Goal: Task Accomplishment & Management: Complete application form

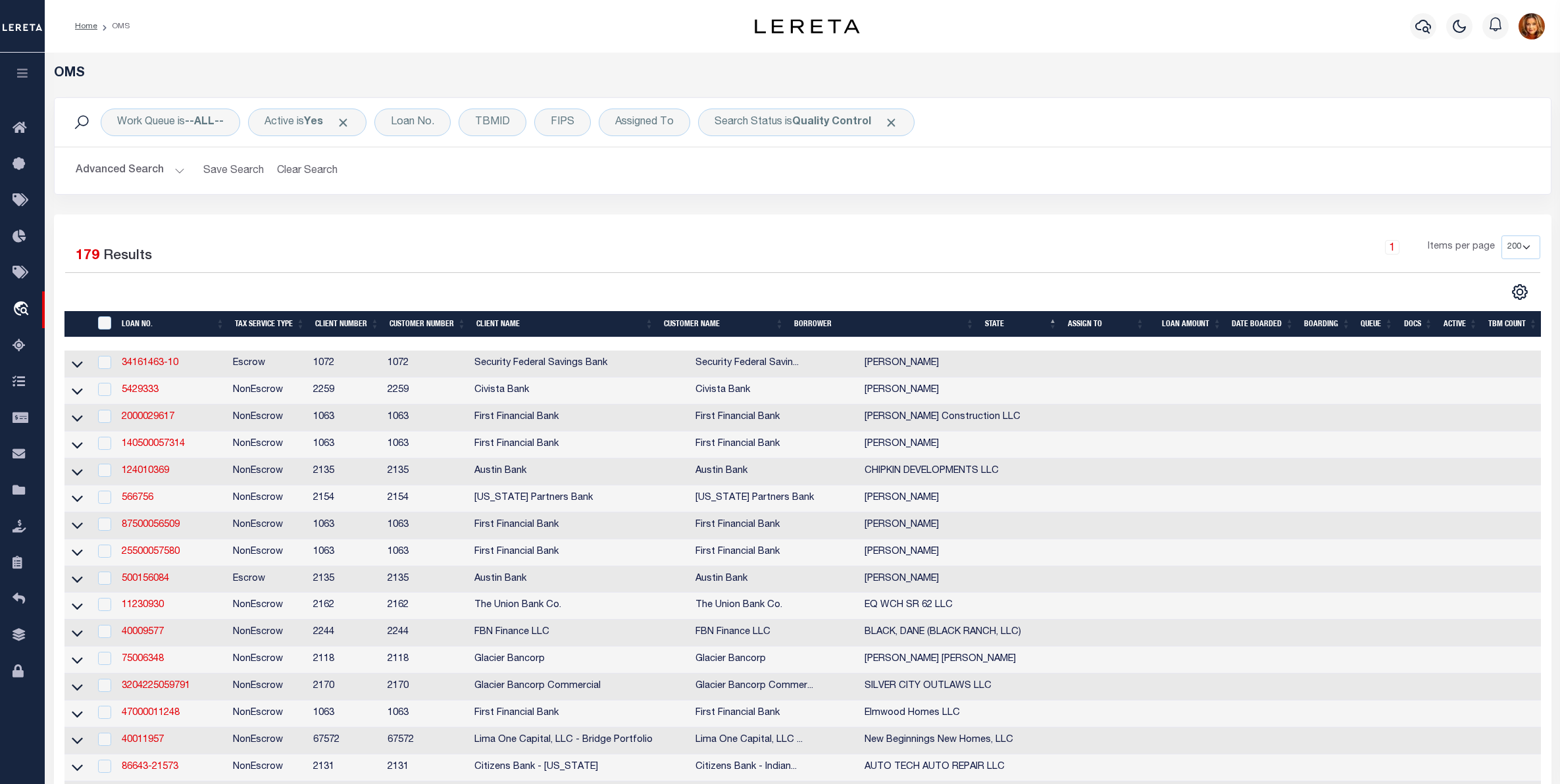
select select "200"
click at [289, 169] on button "Clear Search" at bounding box center [307, 170] width 72 height 25
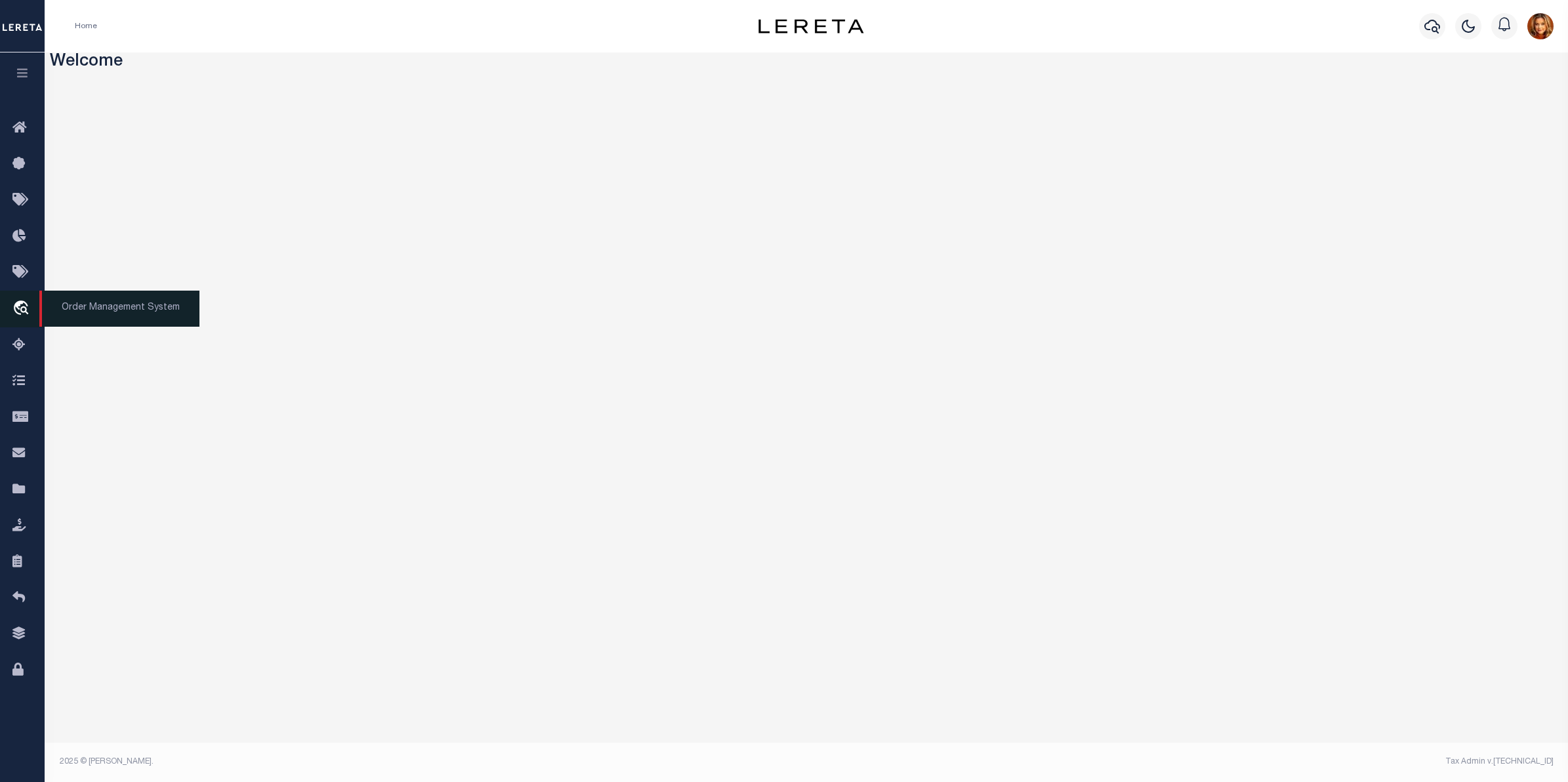
click at [23, 306] on icon "travel_explore" at bounding box center [23, 309] width 21 height 17
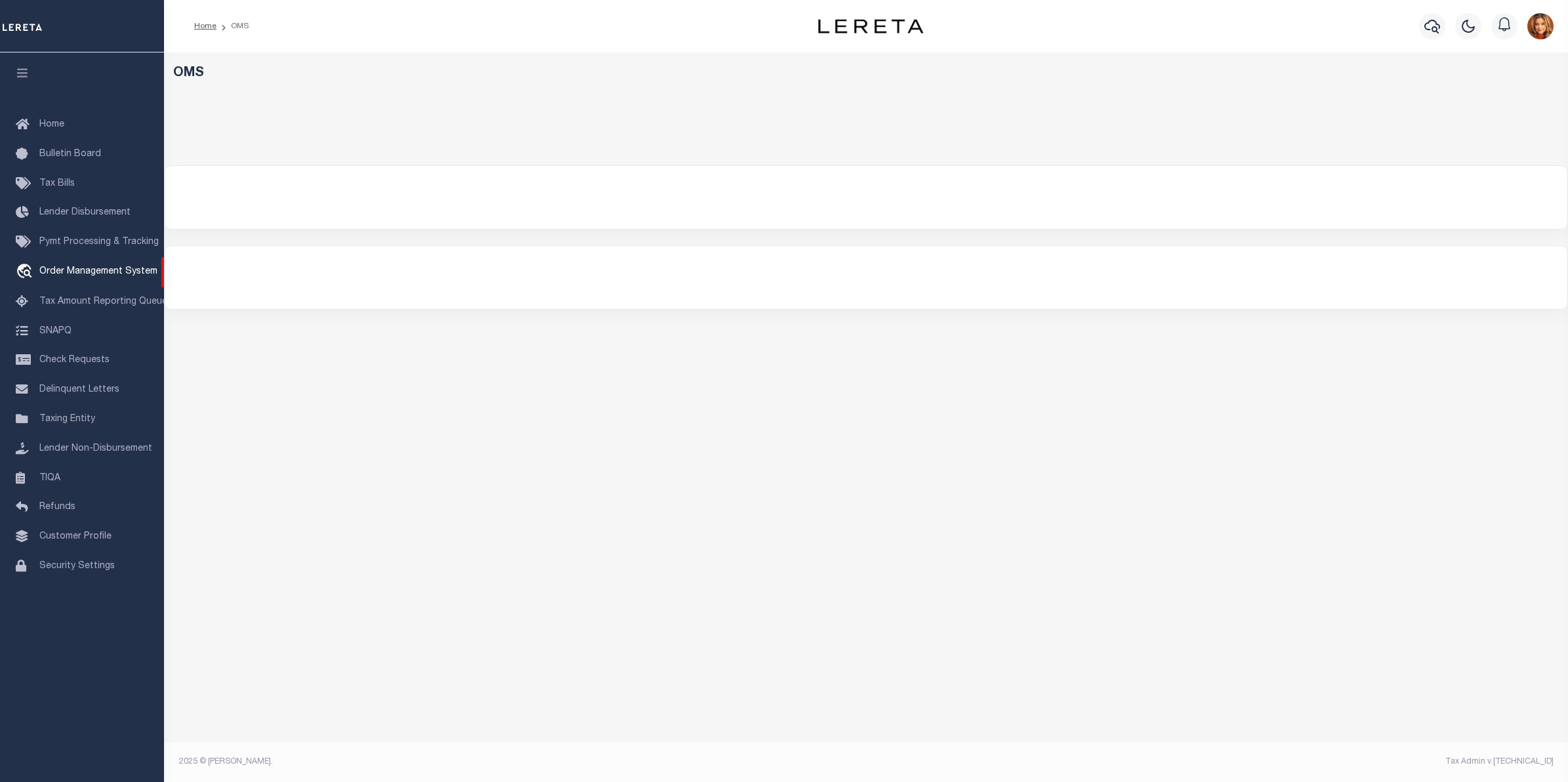
select select "200"
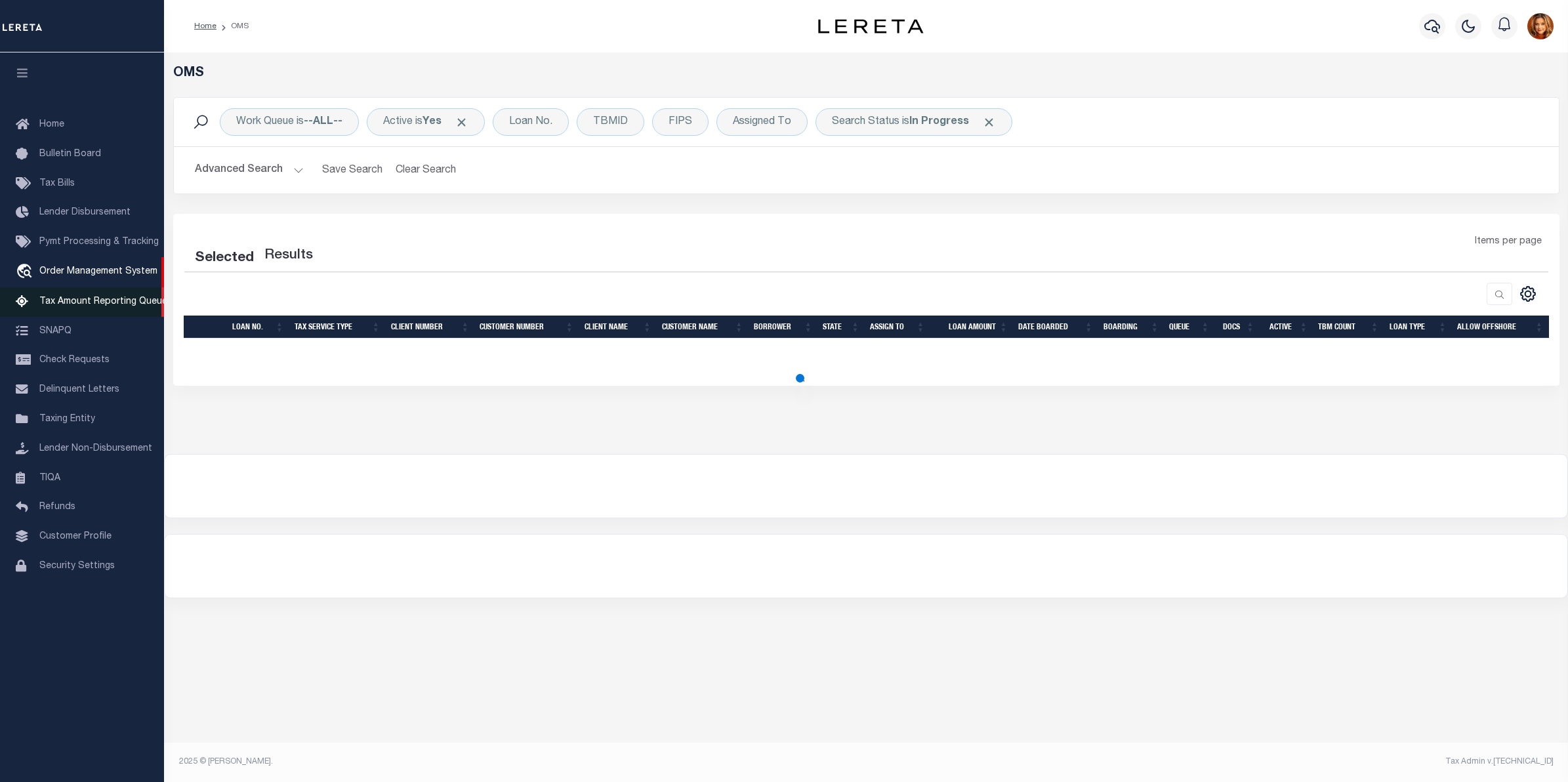
select select "200"
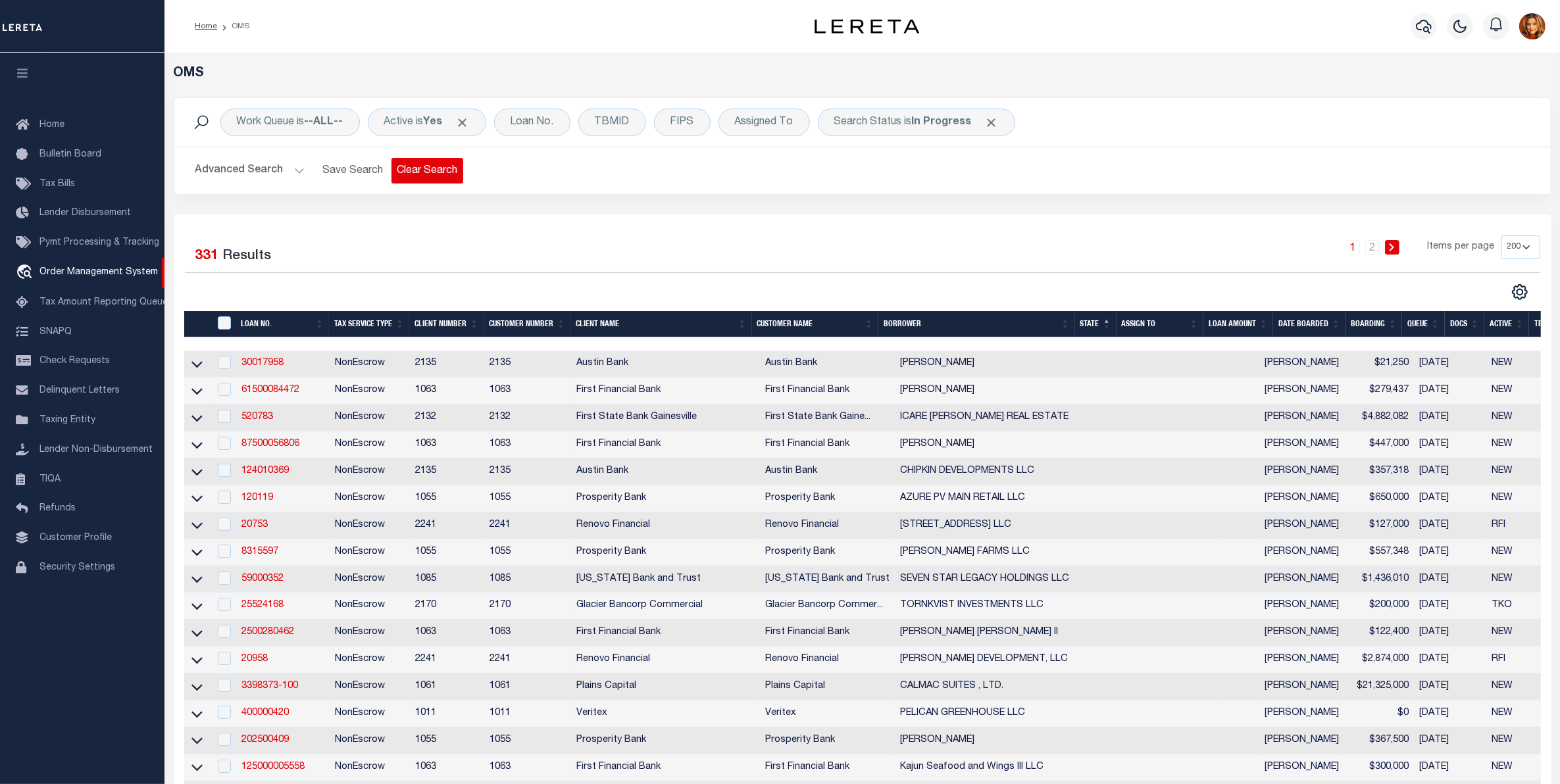
click at [438, 171] on button "Clear Search" at bounding box center [427, 170] width 72 height 25
select select
click at [229, 168] on button "Advanced Search" at bounding box center [250, 170] width 109 height 25
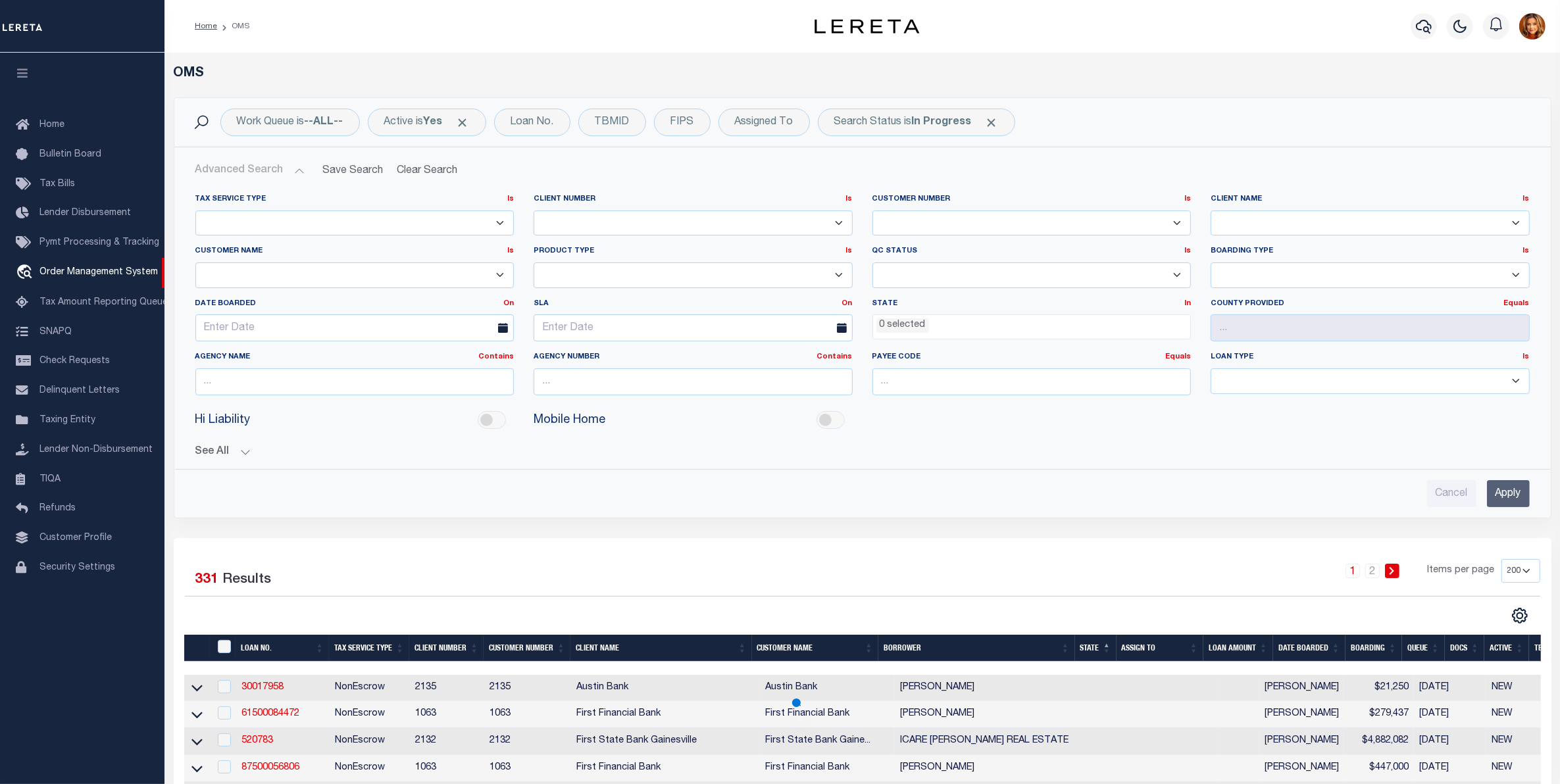
click at [959, 327] on ul "0 selected" at bounding box center [1032, 324] width 318 height 18
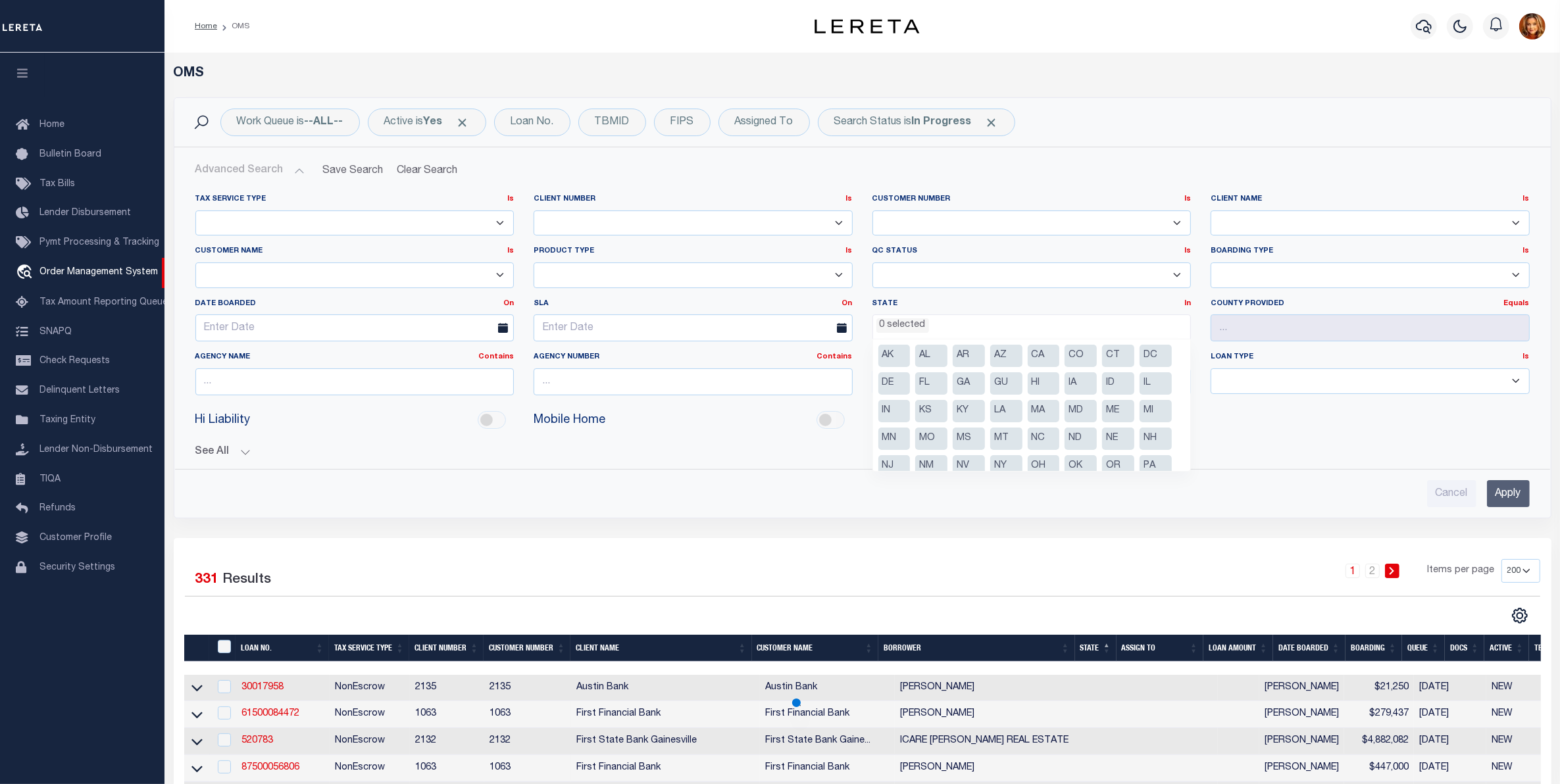
scroll to position [67, 0]
click at [1123, 449] on li "Blank" at bounding box center [1118, 454] width 33 height 22
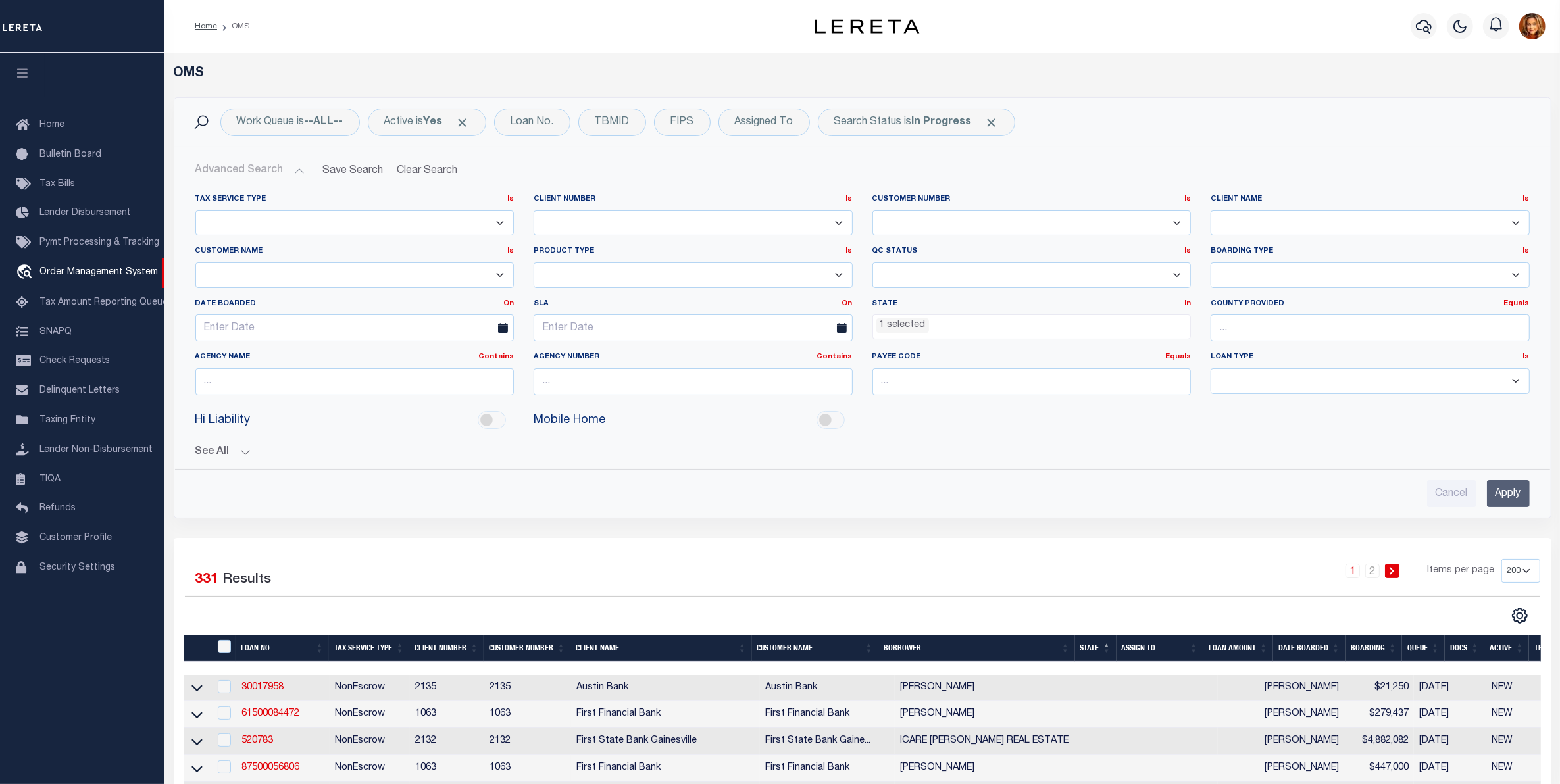
click at [1505, 494] on input "Apply" at bounding box center [1508, 493] width 42 height 27
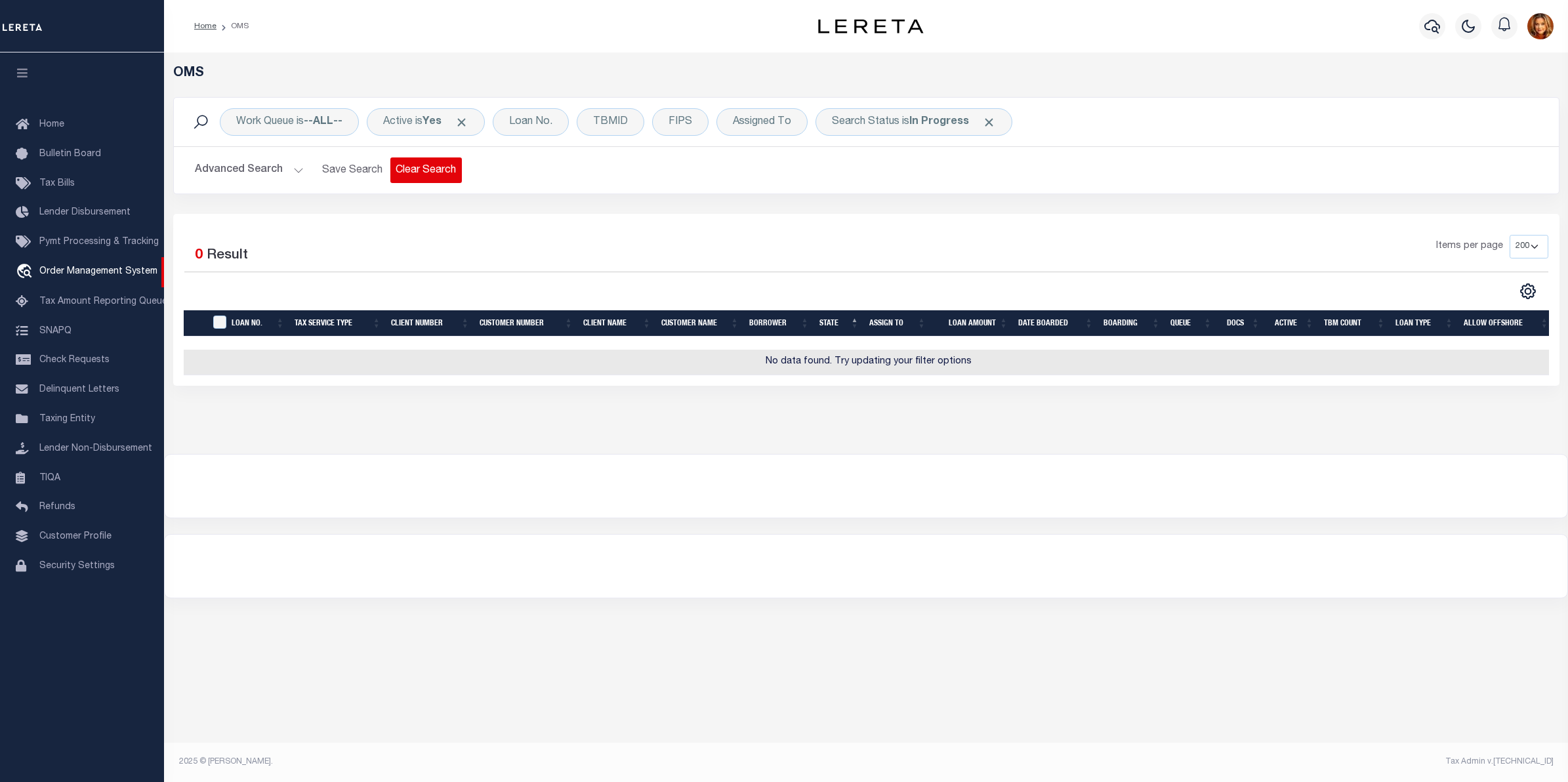
click at [414, 169] on button "Clear Search" at bounding box center [426, 170] width 71 height 25
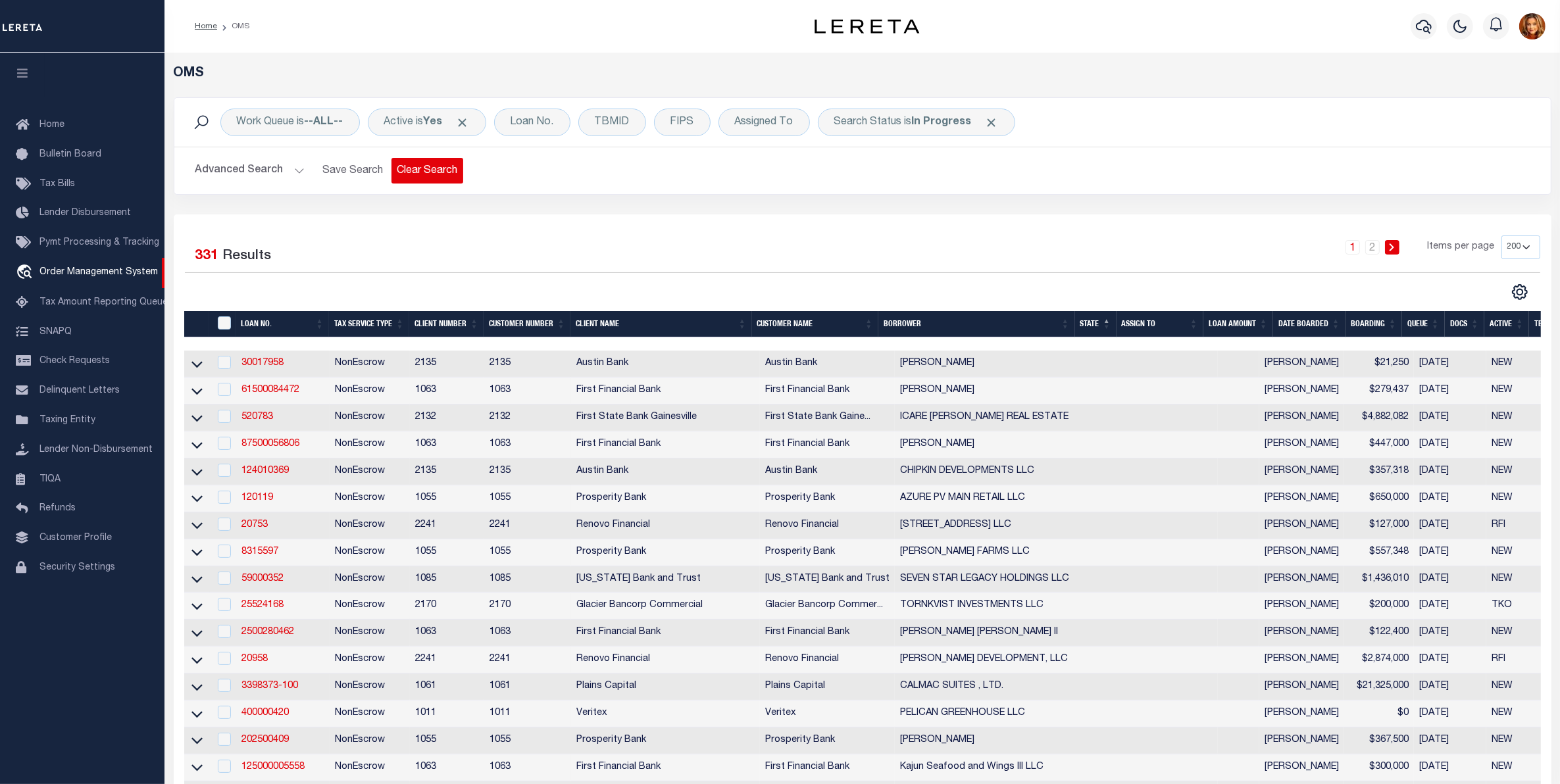
click at [415, 172] on button "Clear Search" at bounding box center [427, 170] width 72 height 25
click at [534, 119] on div "Loan No." at bounding box center [532, 122] width 77 height 28
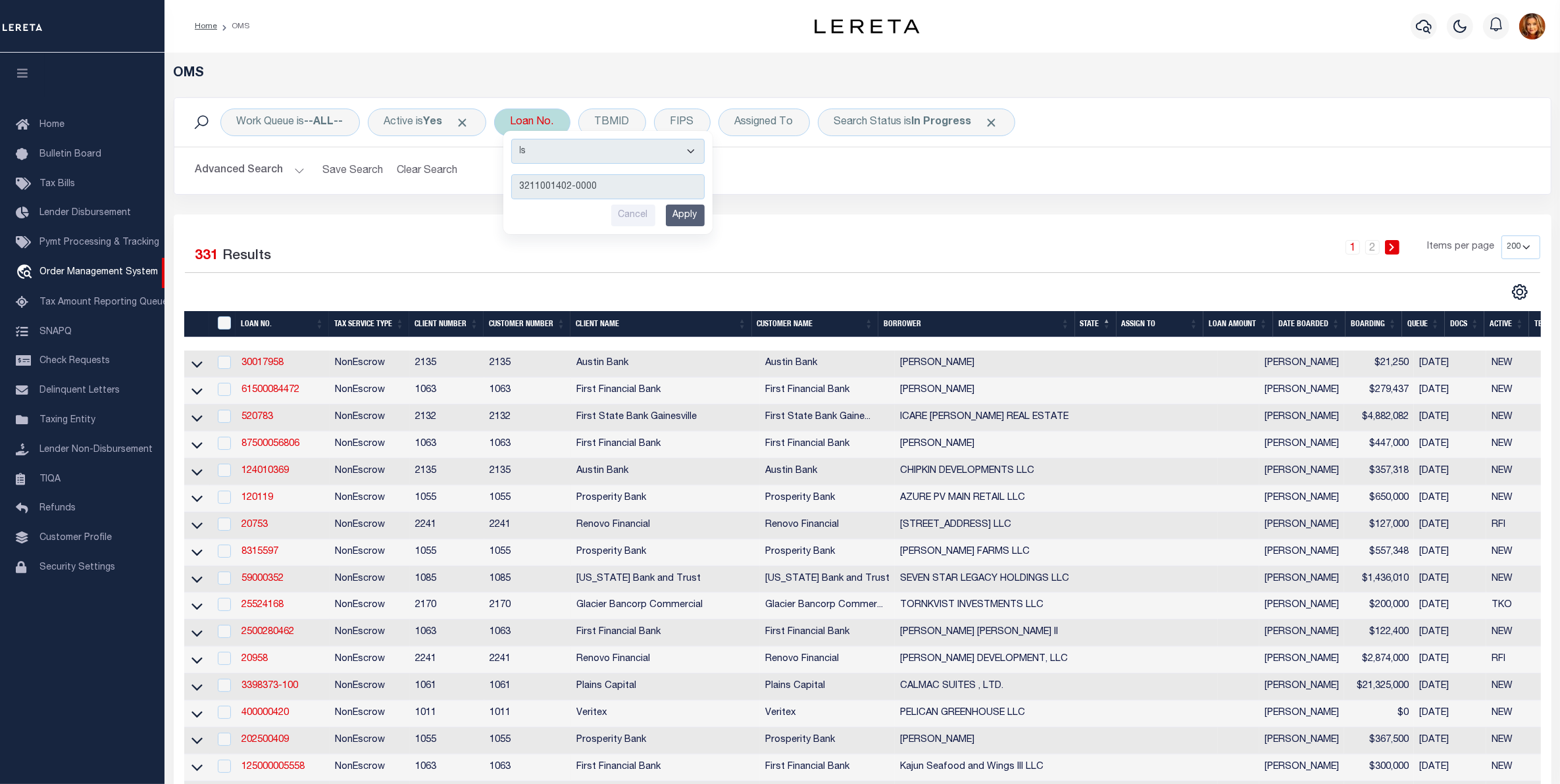
type input "3211001402-00003"
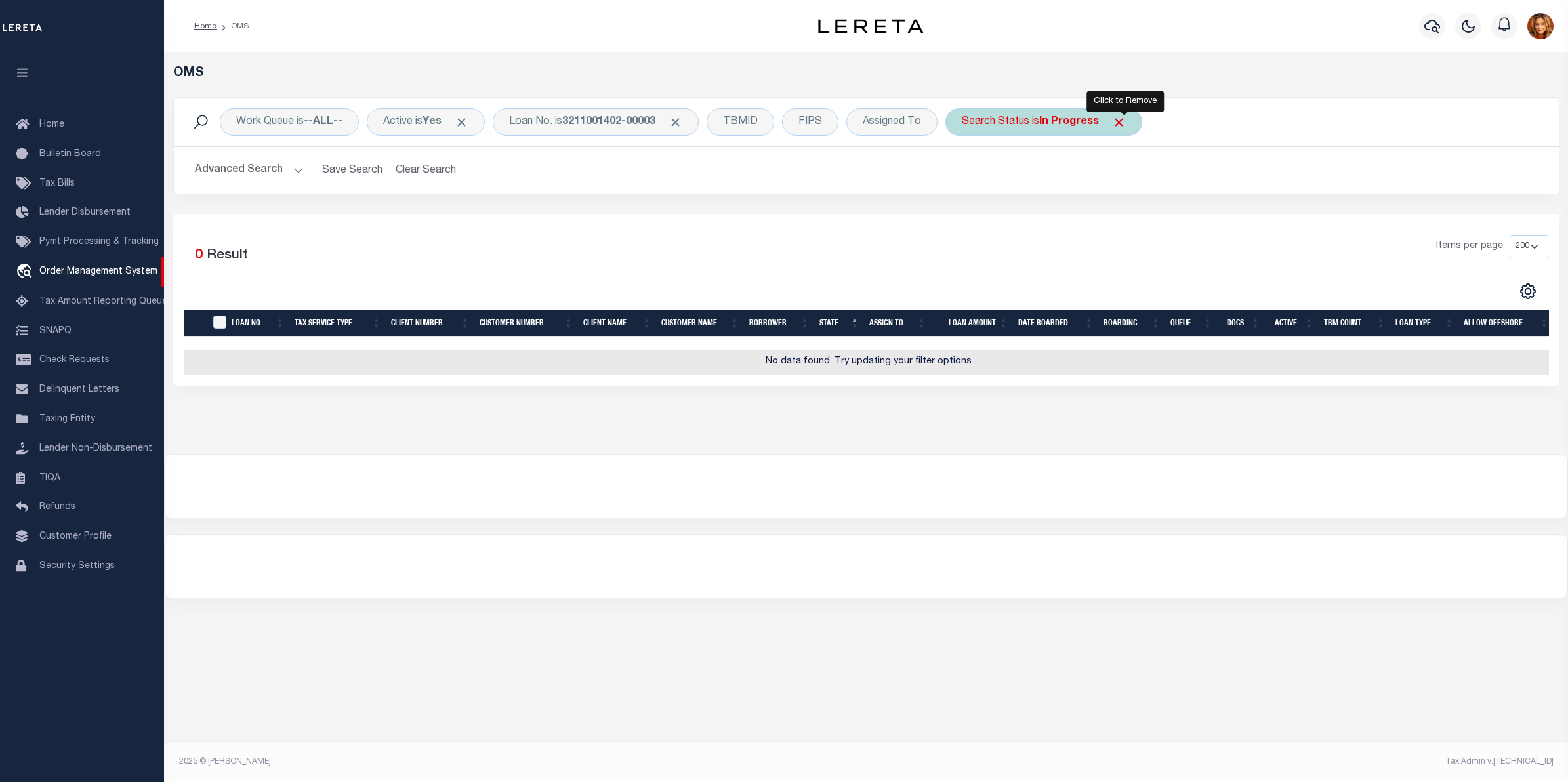
click at [1126, 122] on span "Click to Remove" at bounding box center [1119, 122] width 14 height 14
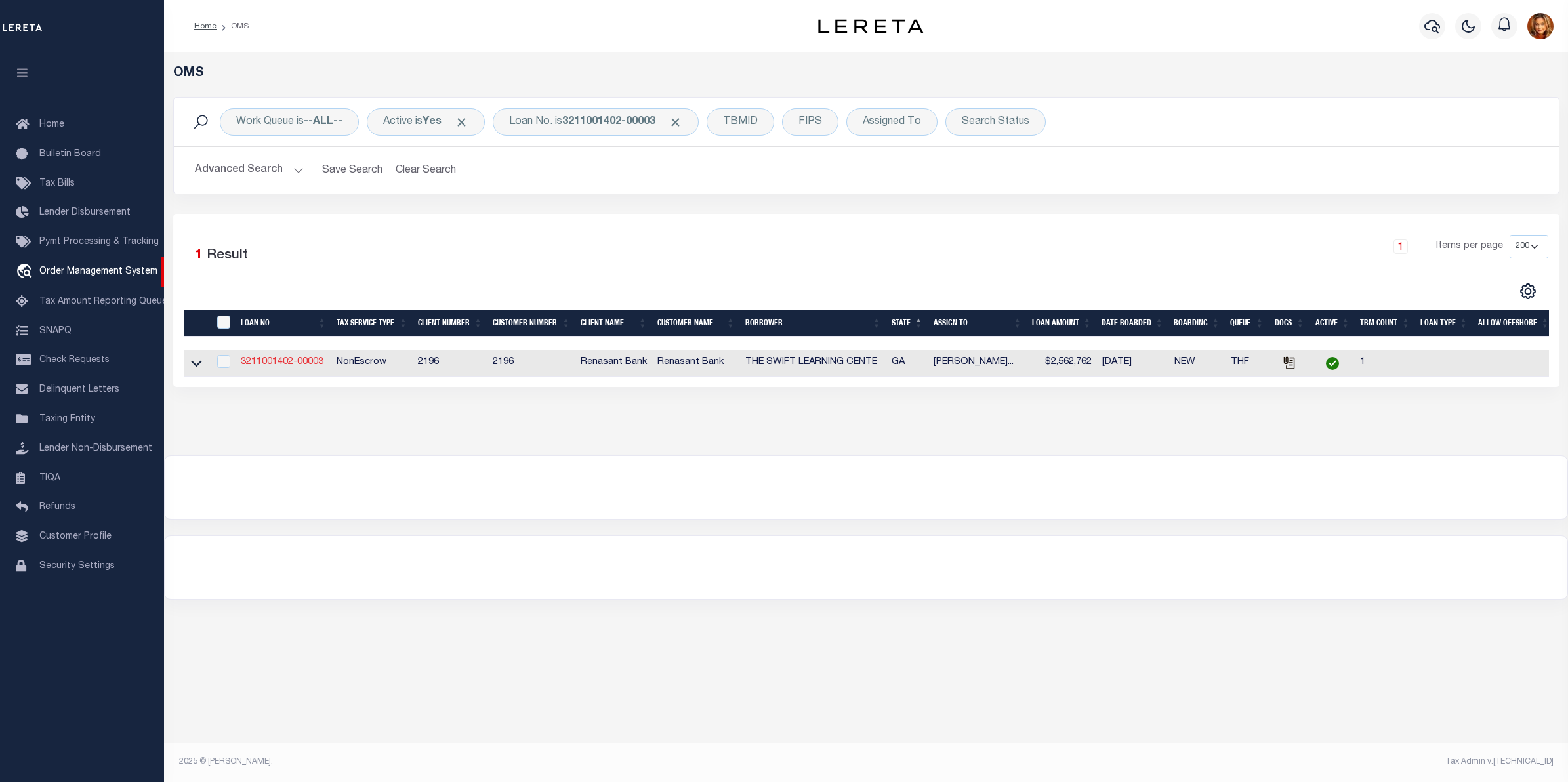
click at [274, 363] on link "3211001402-00003" at bounding box center [282, 361] width 83 height 9
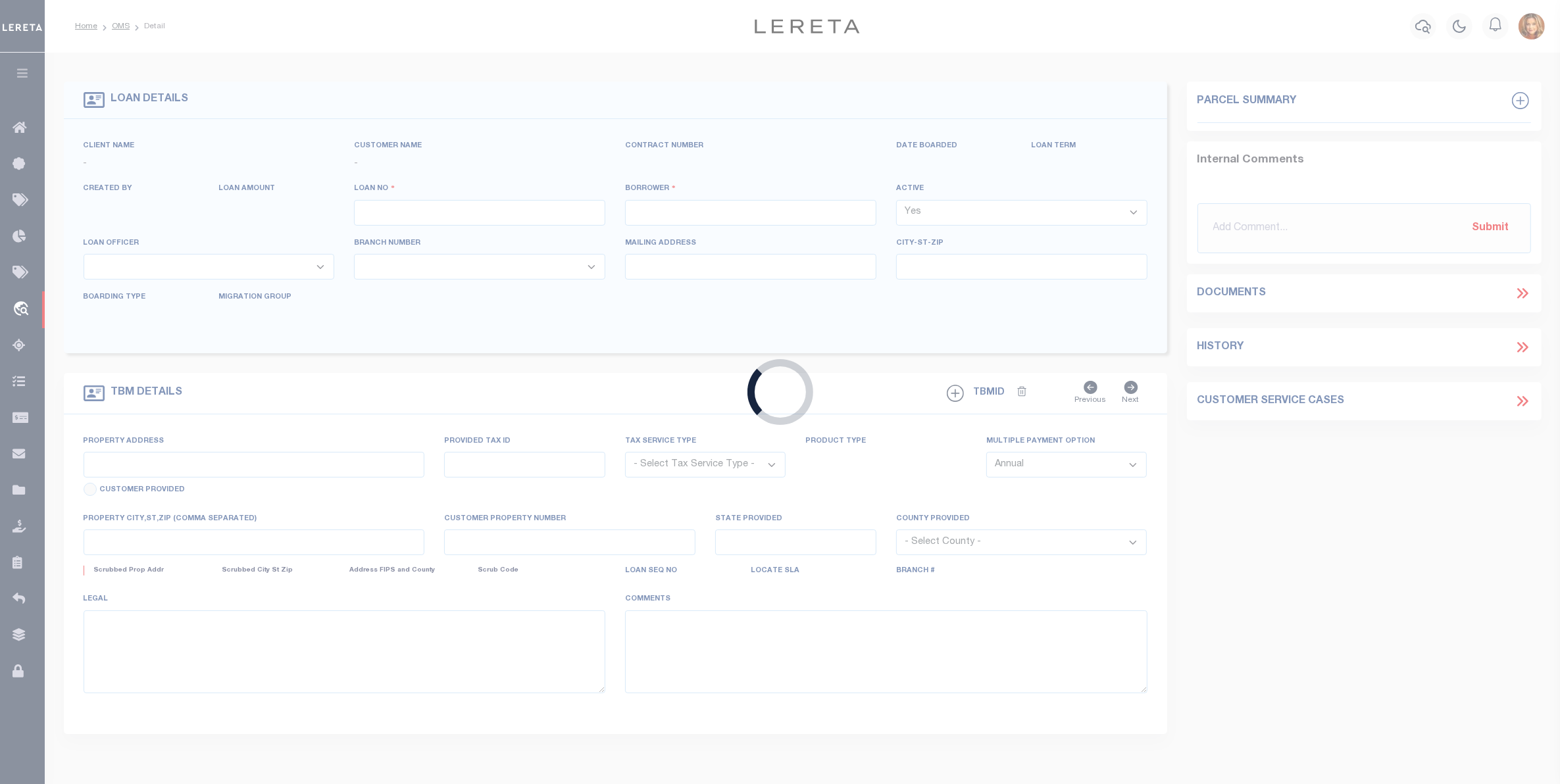
type input "3211001402-00003"
type input "THE SWIFT LEARNING CENTE"
select select
select select "10"
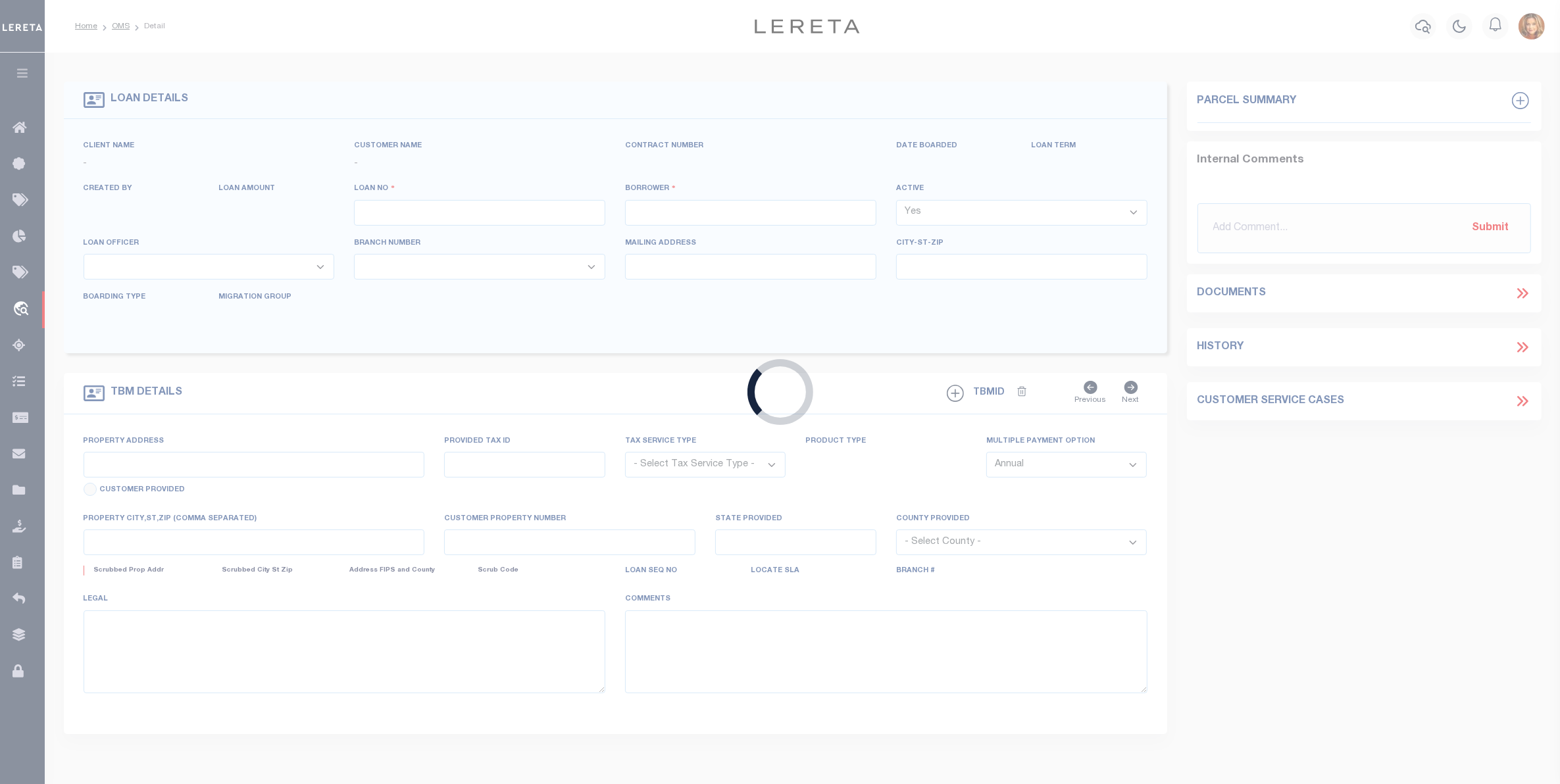
select select "NonEscrow"
select select "5180"
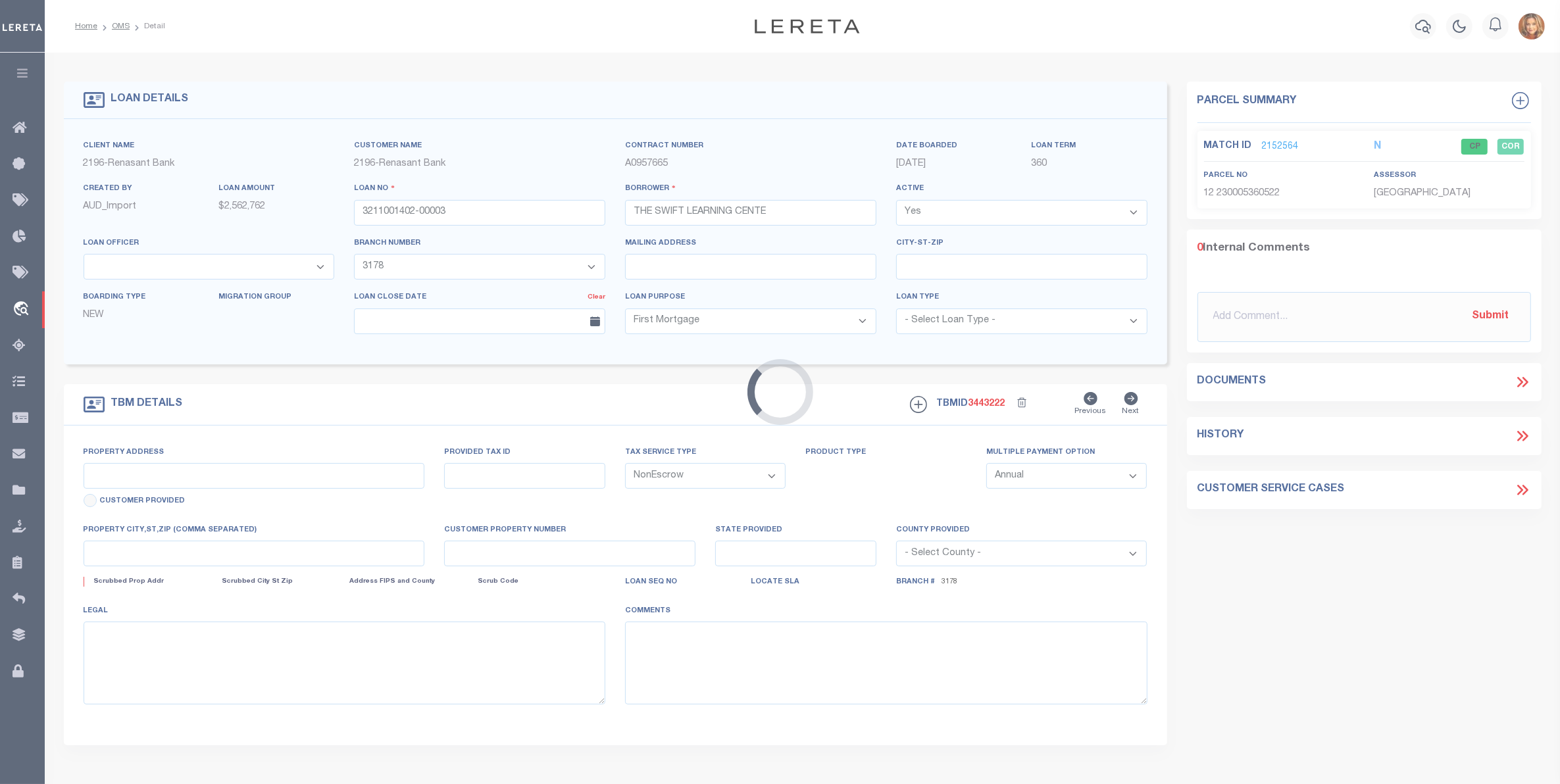
type input "300 GRIMES RD"
select select
type input "ROSWELL GA 30075"
type input "GA"
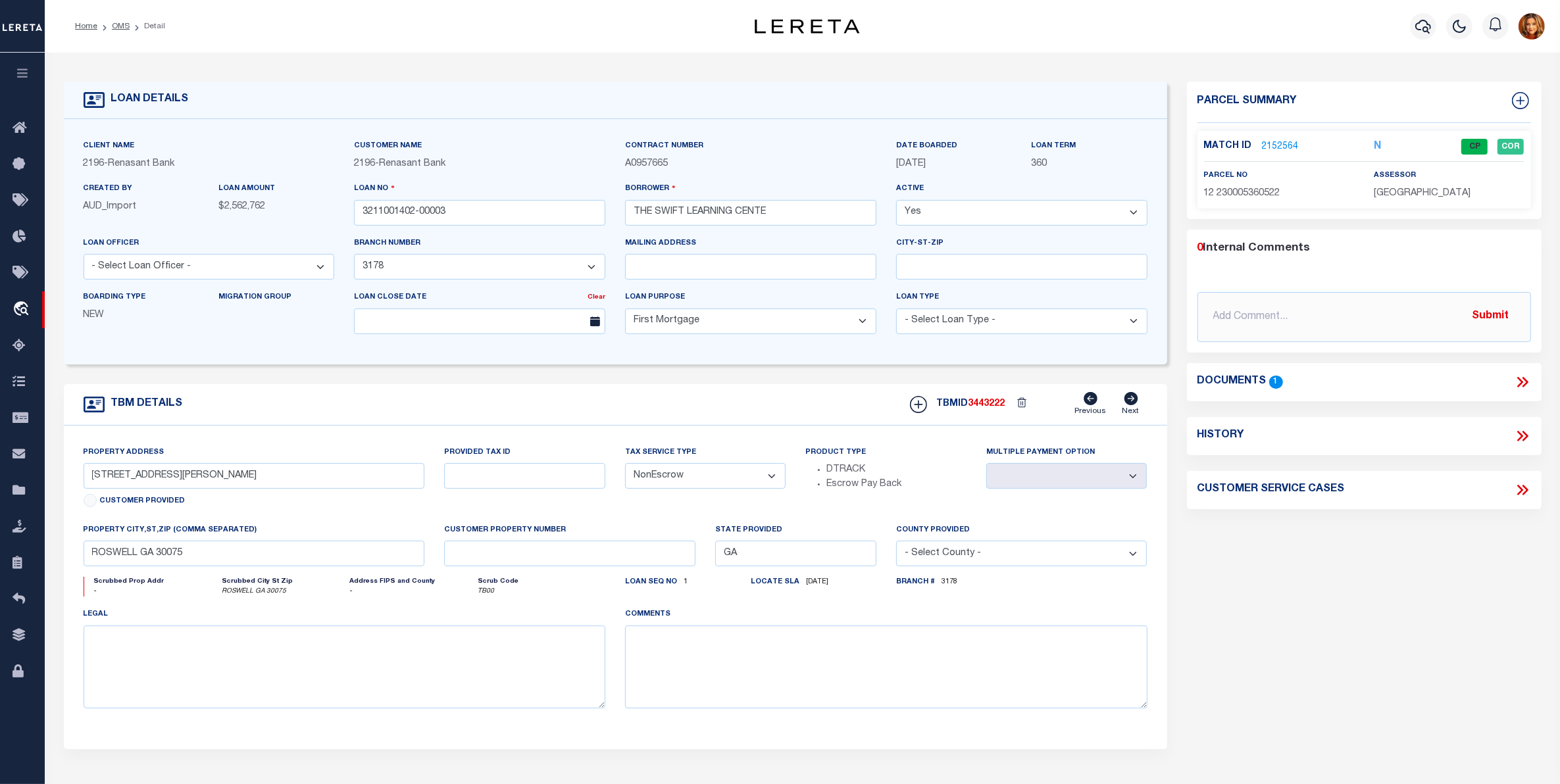
click at [1521, 379] on icon at bounding box center [1522, 382] width 17 height 17
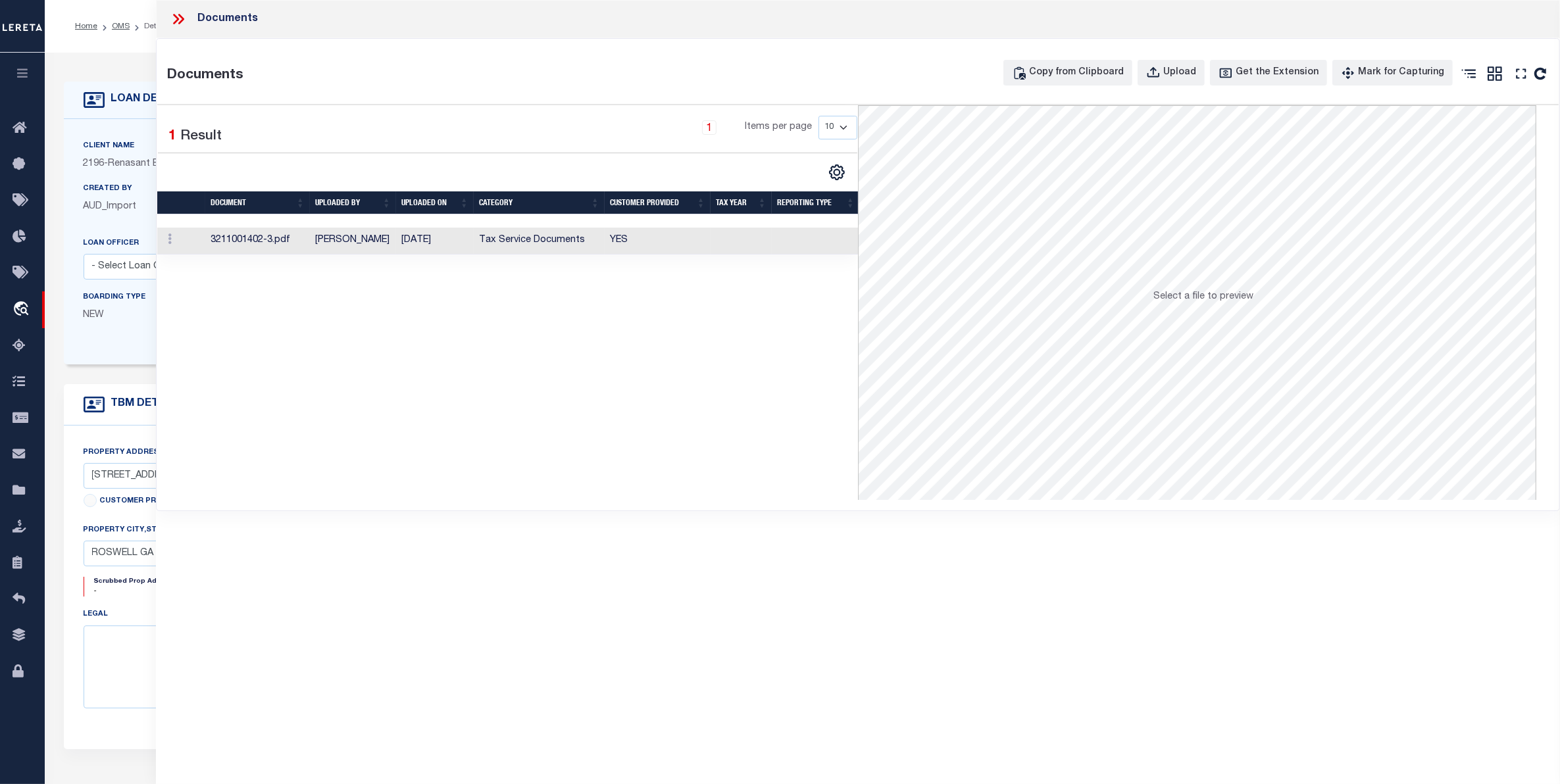
click at [508, 239] on td "Tax Service Documents" at bounding box center [538, 240] width 131 height 27
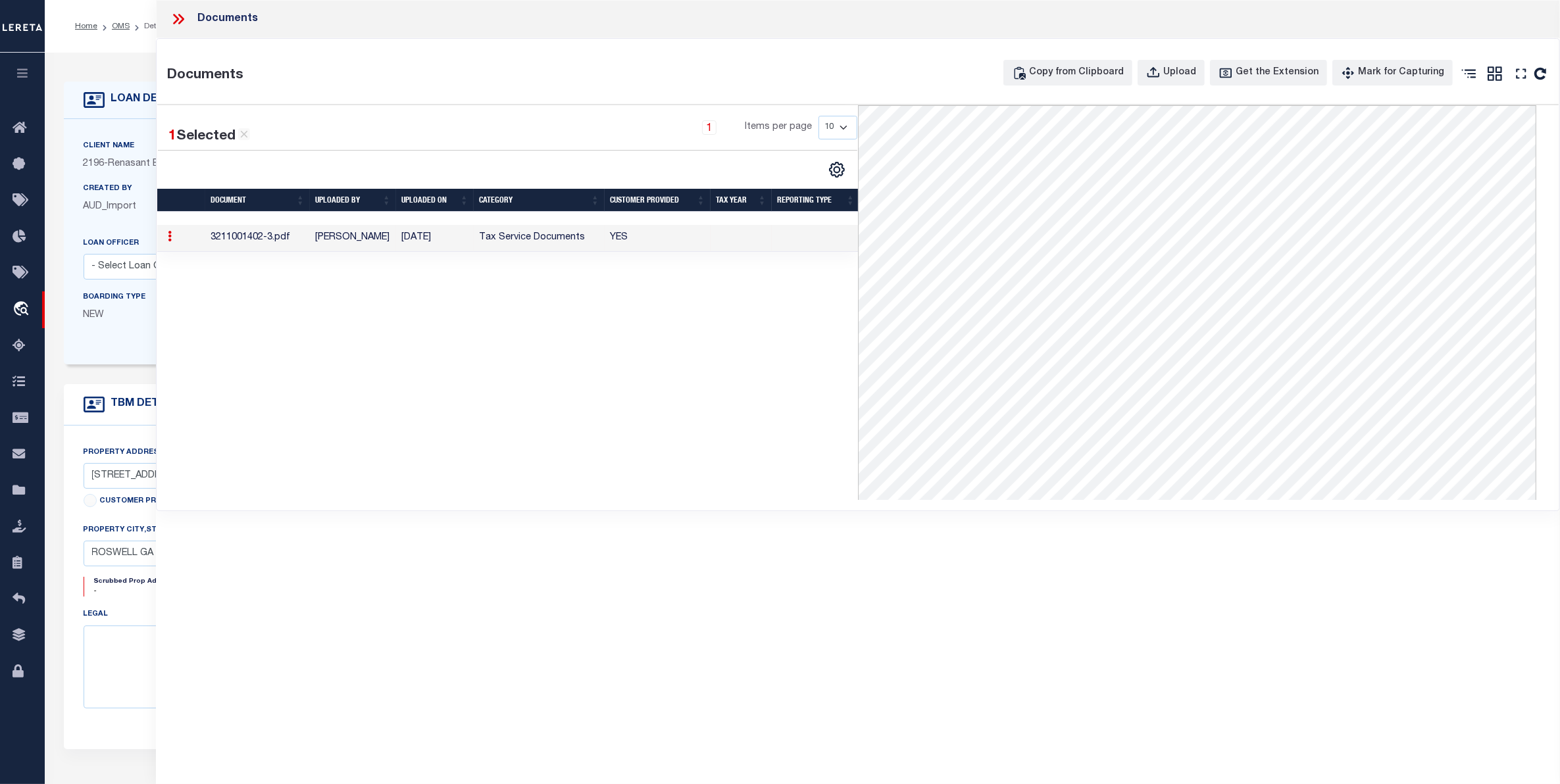
click at [173, 11] on icon at bounding box center [178, 19] width 17 height 17
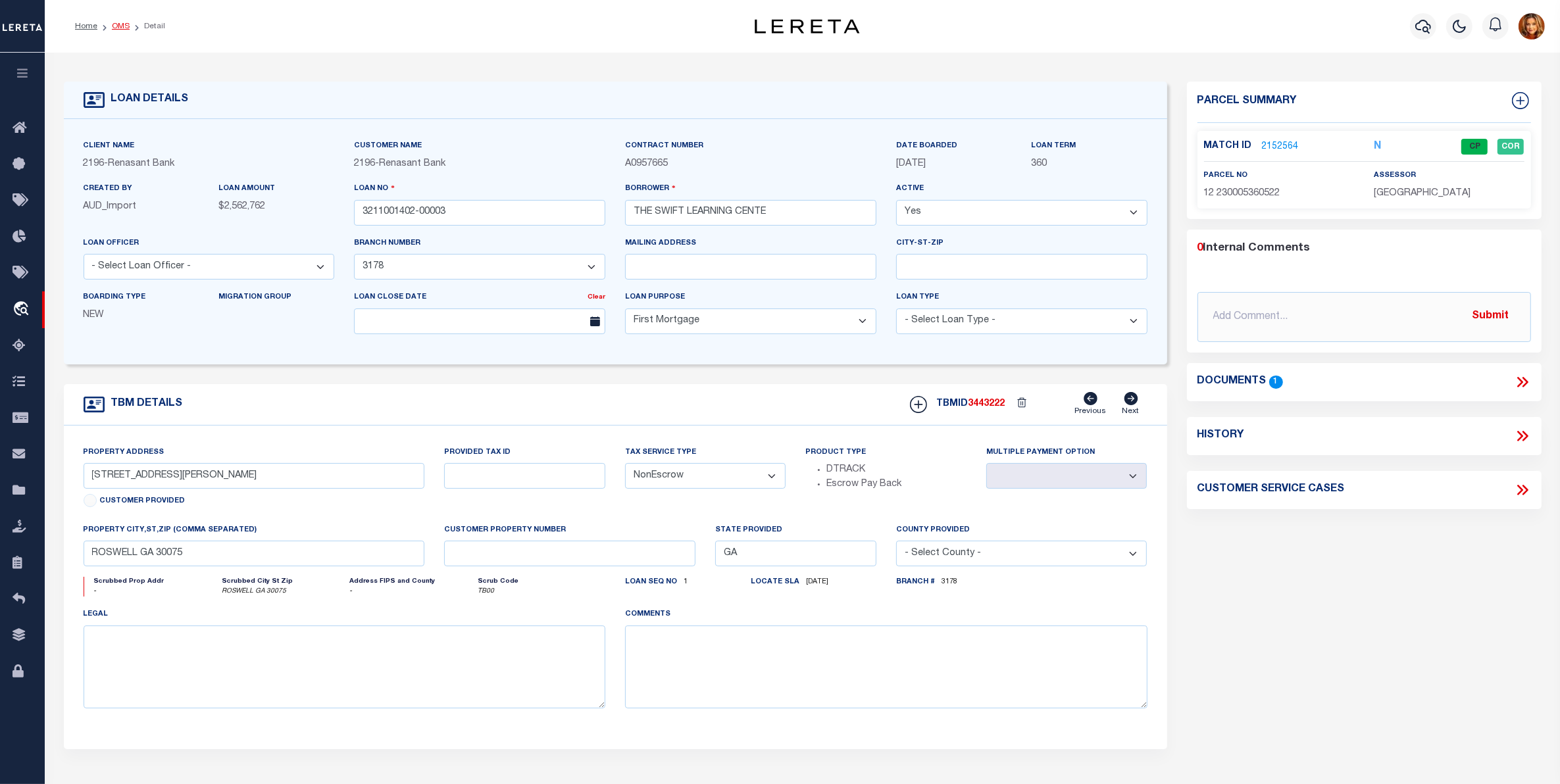
click at [116, 23] on link "OMS" at bounding box center [121, 26] width 18 height 8
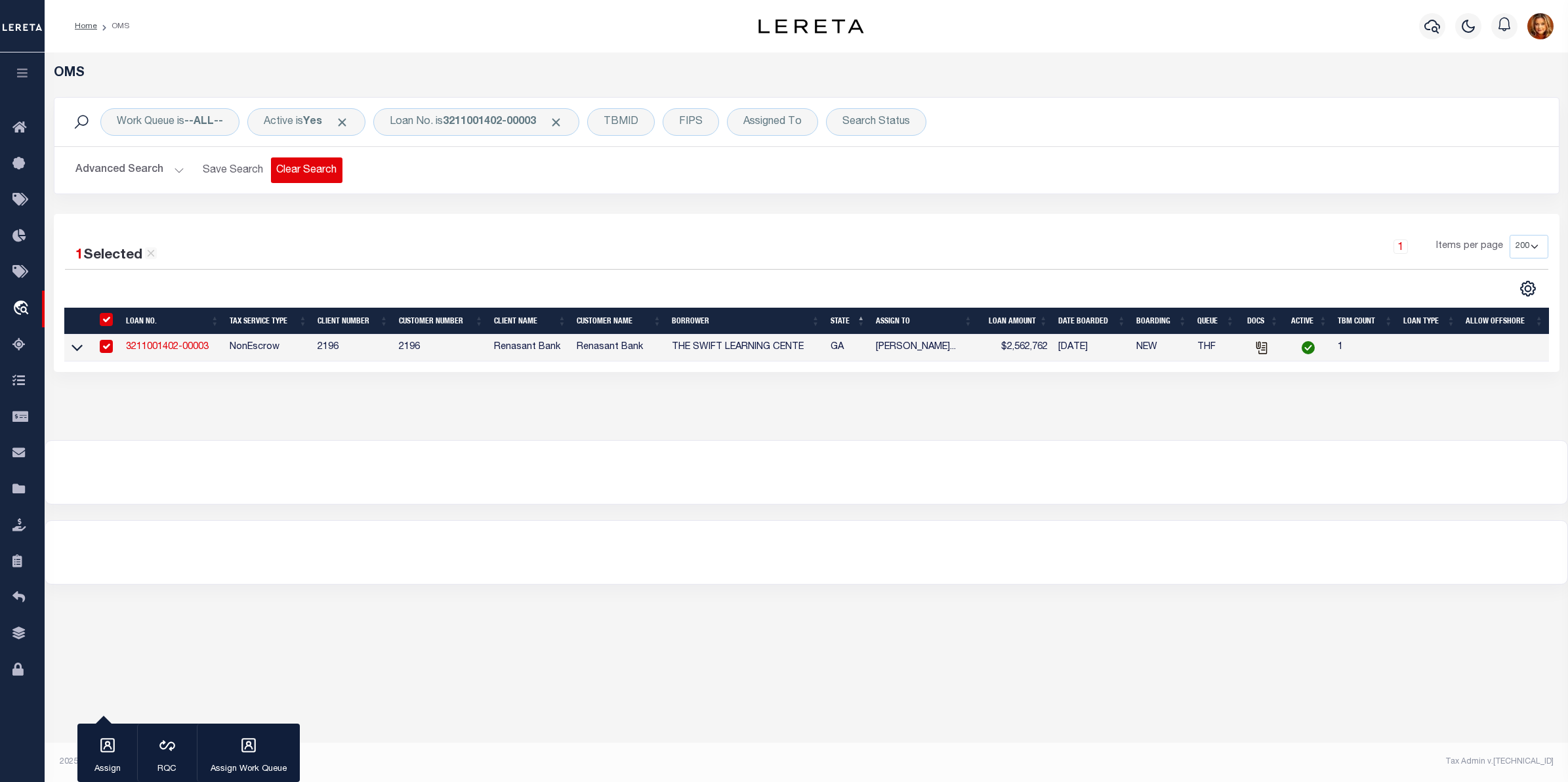
click at [297, 167] on button "Clear Search" at bounding box center [306, 170] width 71 height 25
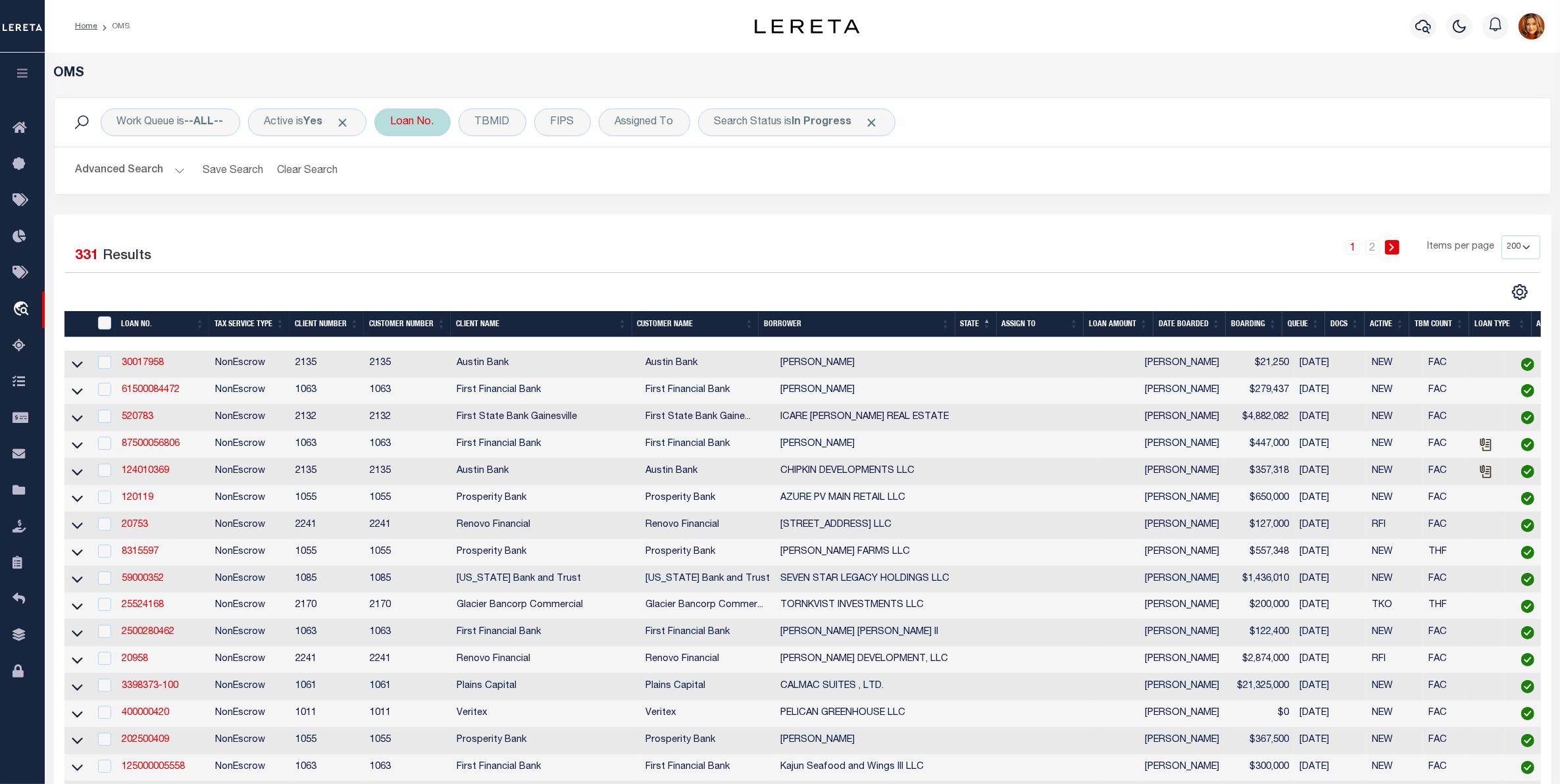
click at [408, 128] on div "Loan No." at bounding box center [412, 122] width 77 height 28
type input "119640"
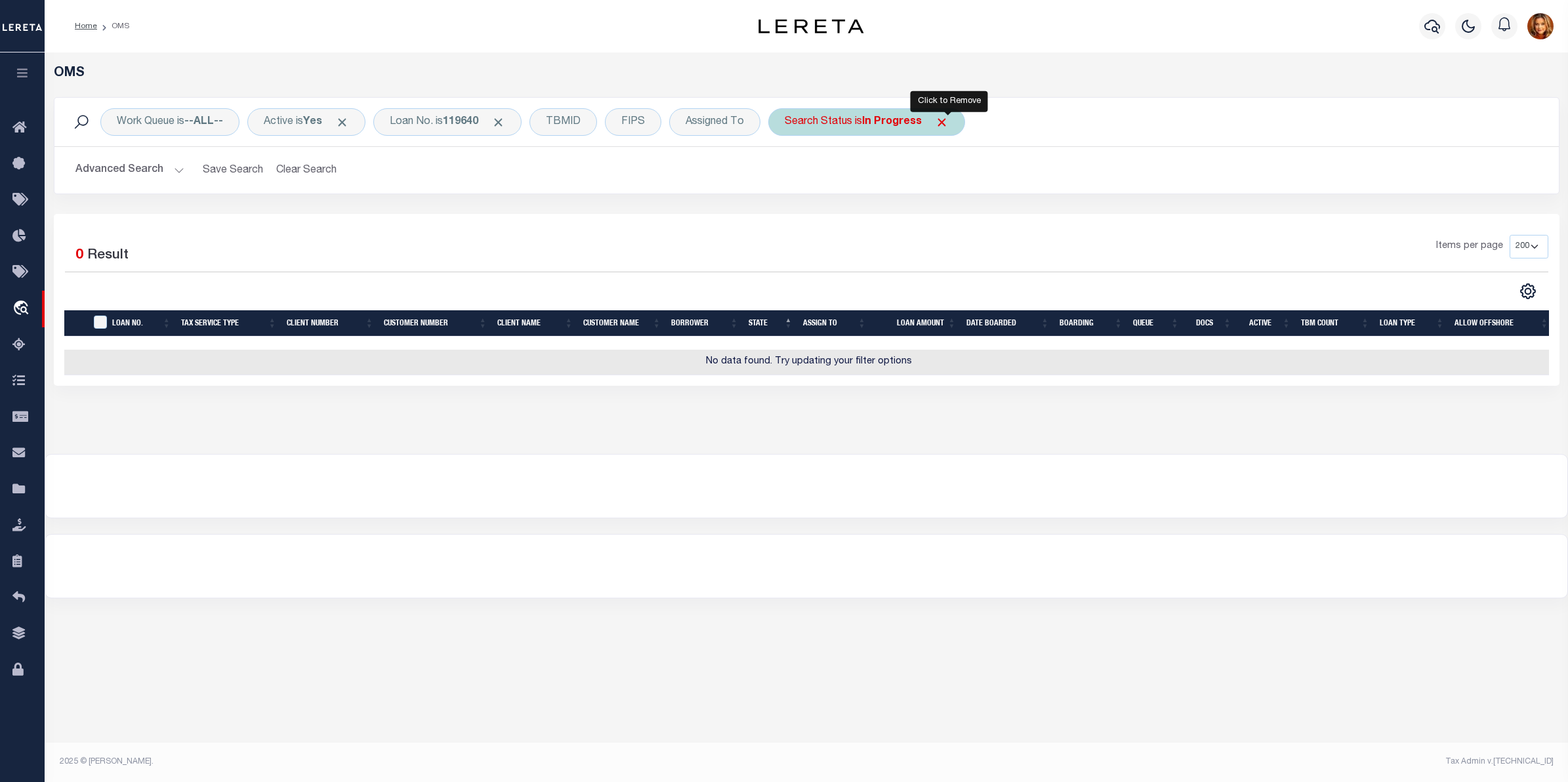
click at [949, 123] on span "Click to Remove" at bounding box center [942, 122] width 14 height 14
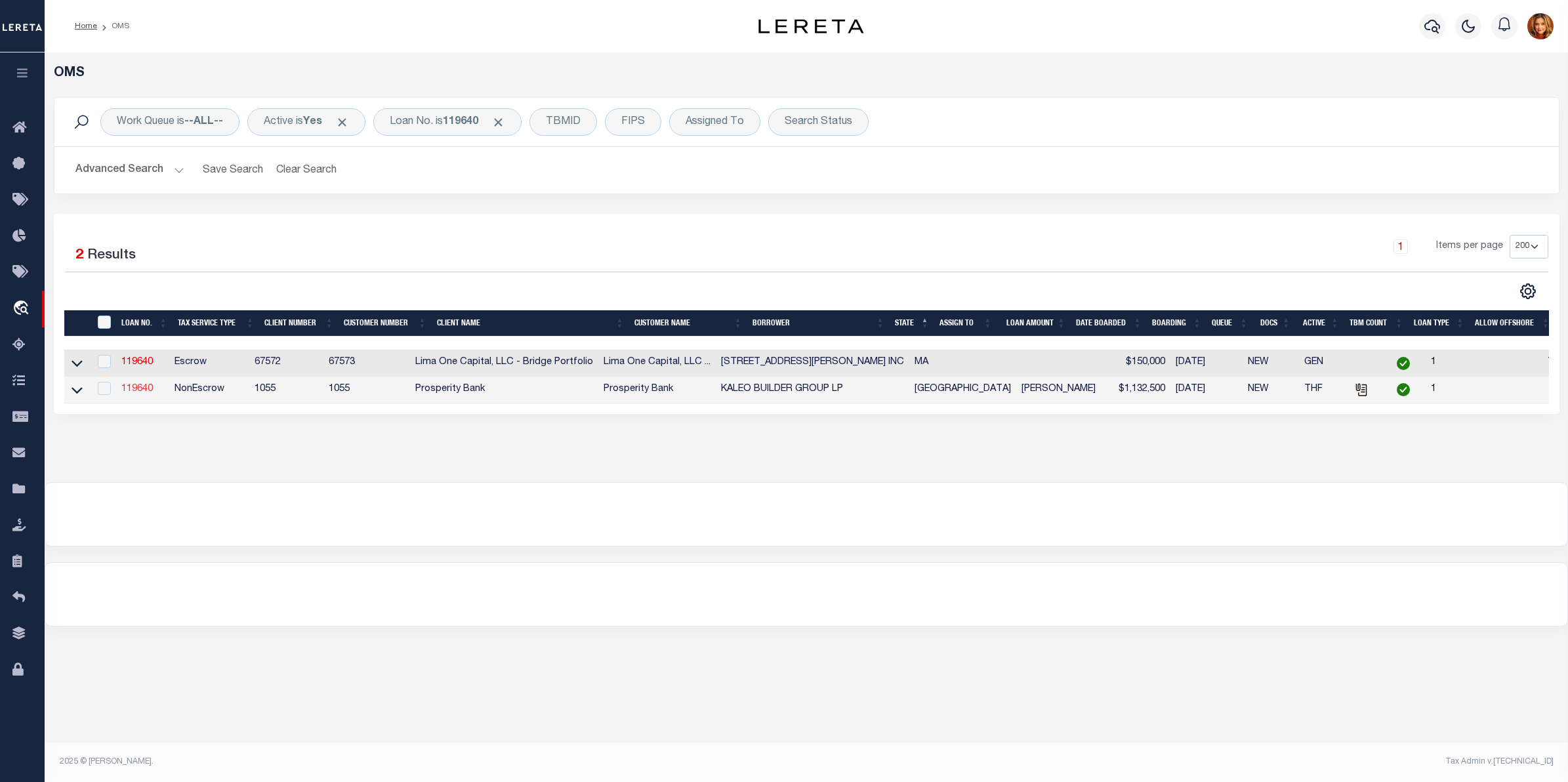
click at [138, 393] on link "119640" at bounding box center [136, 388] width 32 height 9
type input "119640"
type input "KALEO BUILDER GROUP LP"
select select
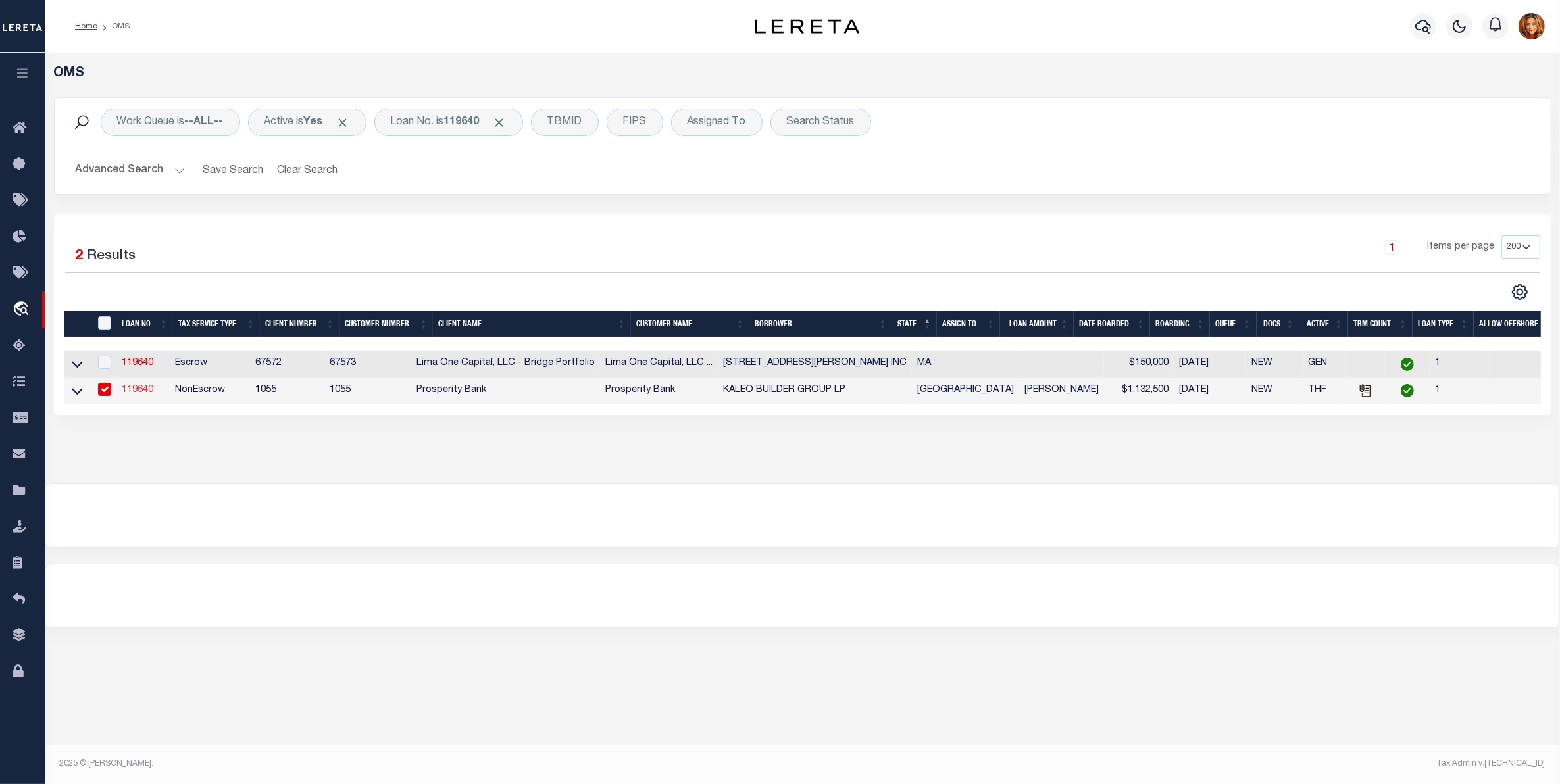
type input "1140 MIDTOWN DR"
type input "COLLEGE STATION TX 77845"
select select
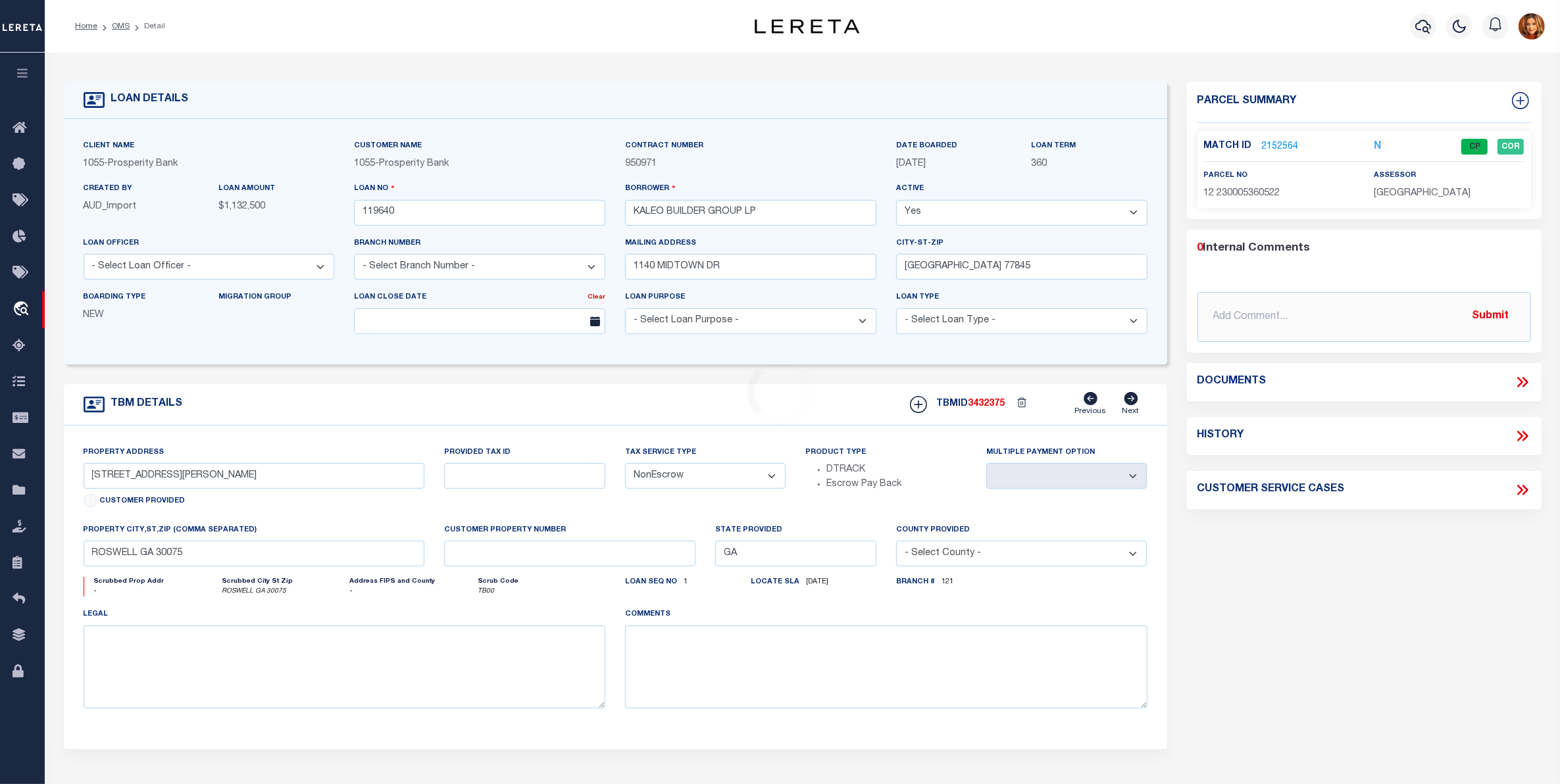
type input "1200 VERONA DR"
type input "16121"
select select
type input "COLLEGE STATION, TX 77845"
type input "[GEOGRAPHIC_DATA]"
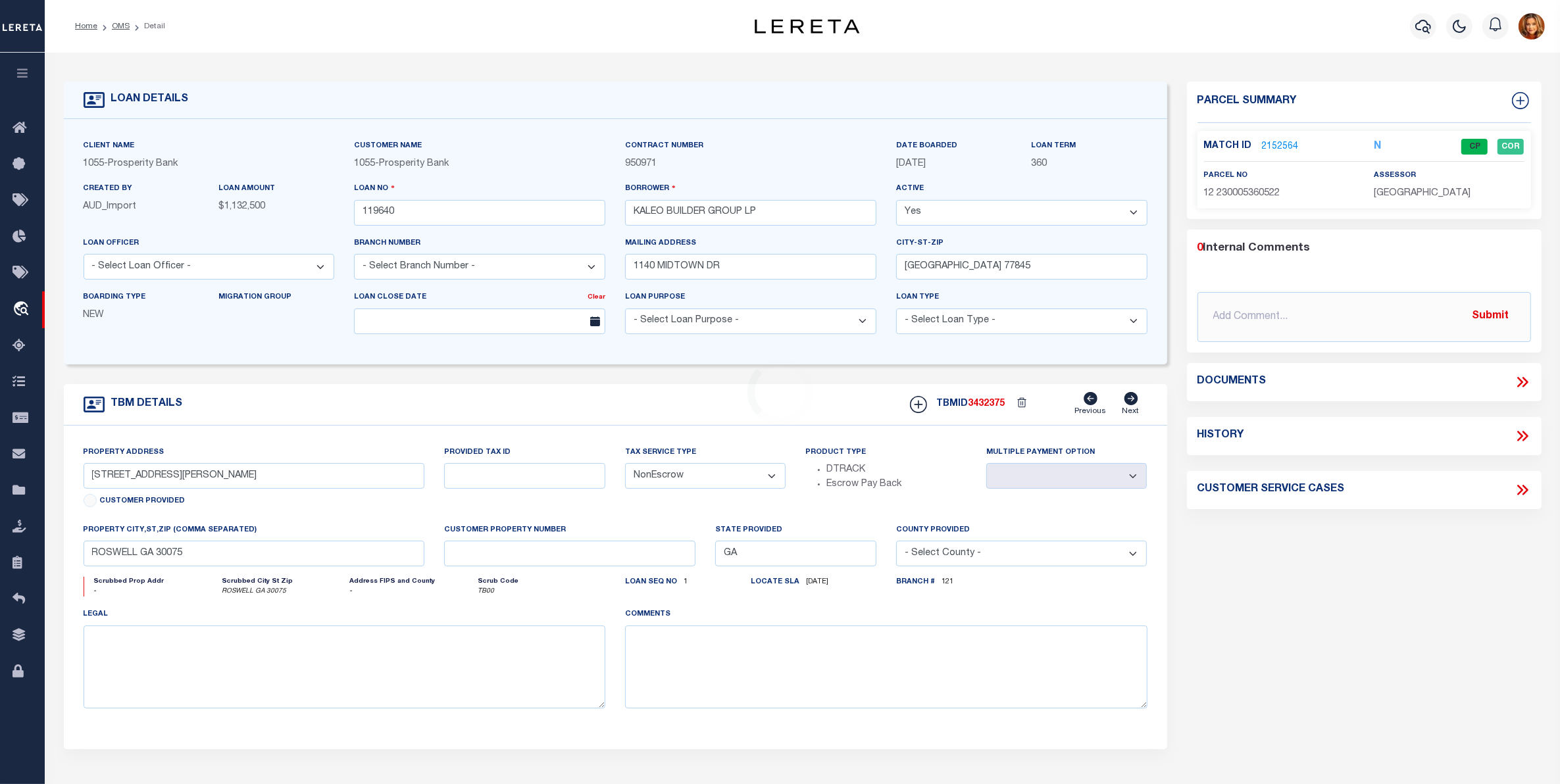
type textarea "A021000 S D SMITH TRACT 25 316.308 ACRES"
select select "10386"
select select "4043"
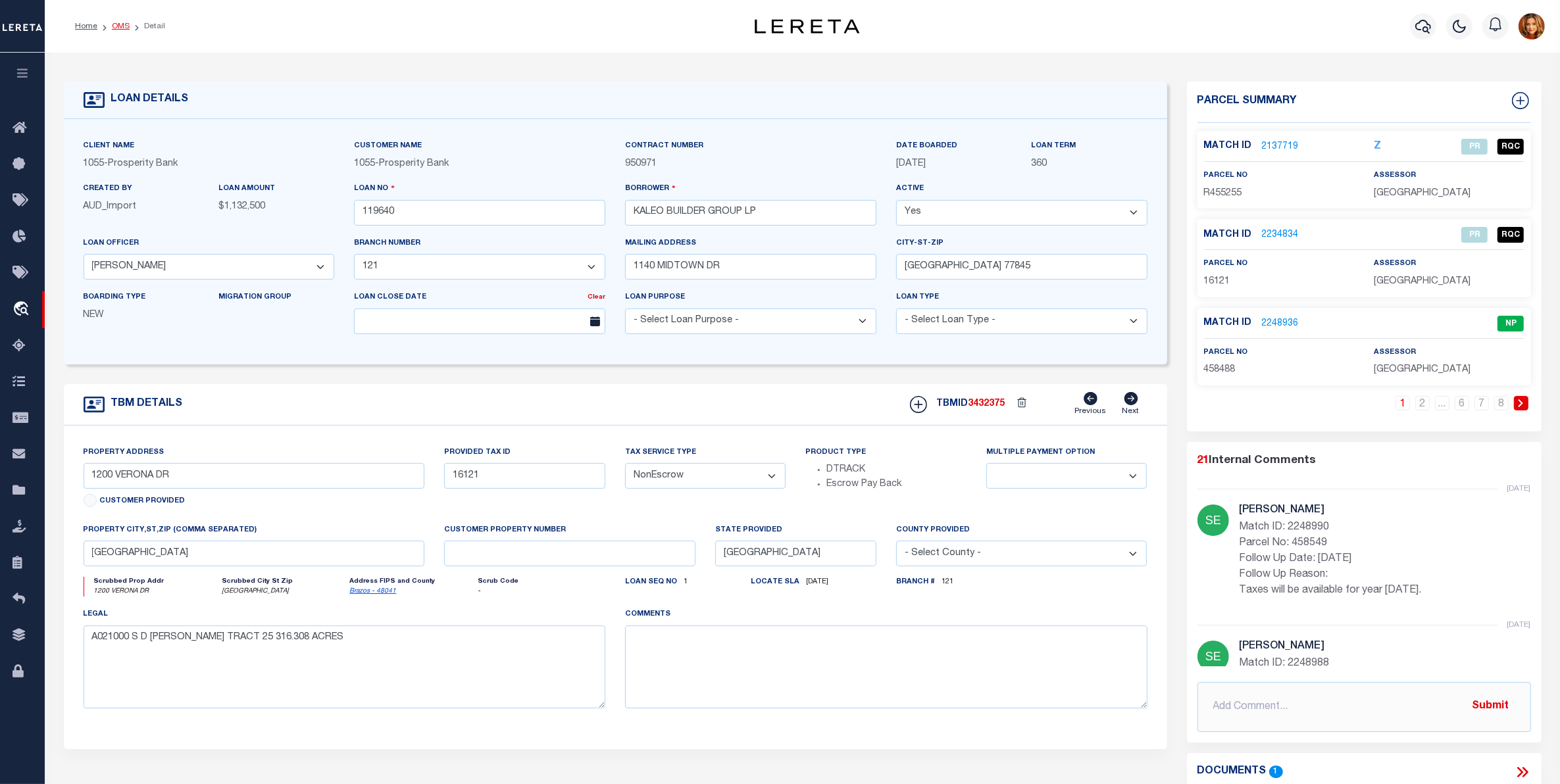
click at [116, 22] on link "OMS" at bounding box center [121, 26] width 18 height 8
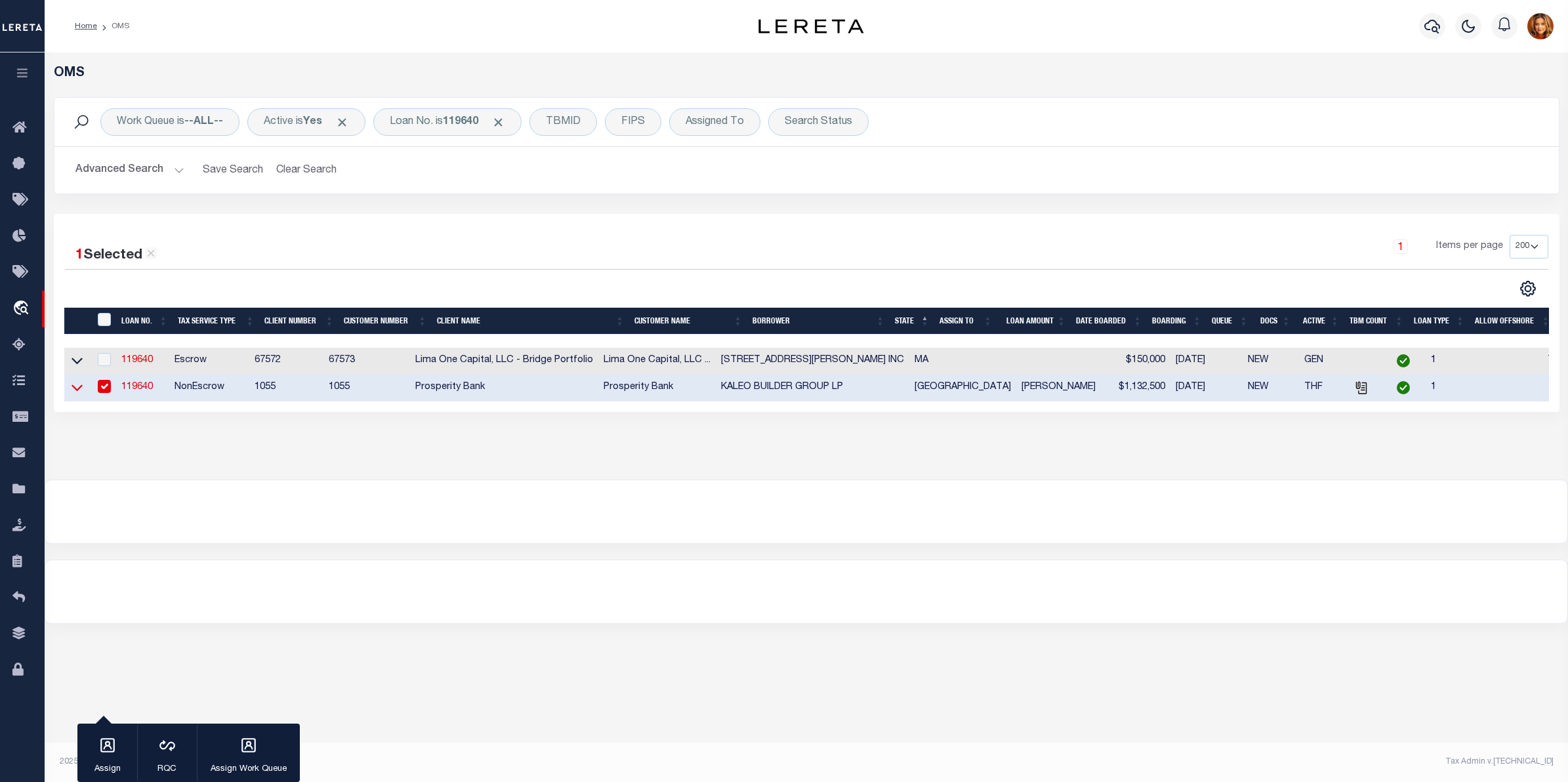
click at [74, 388] on icon at bounding box center [77, 387] width 11 height 14
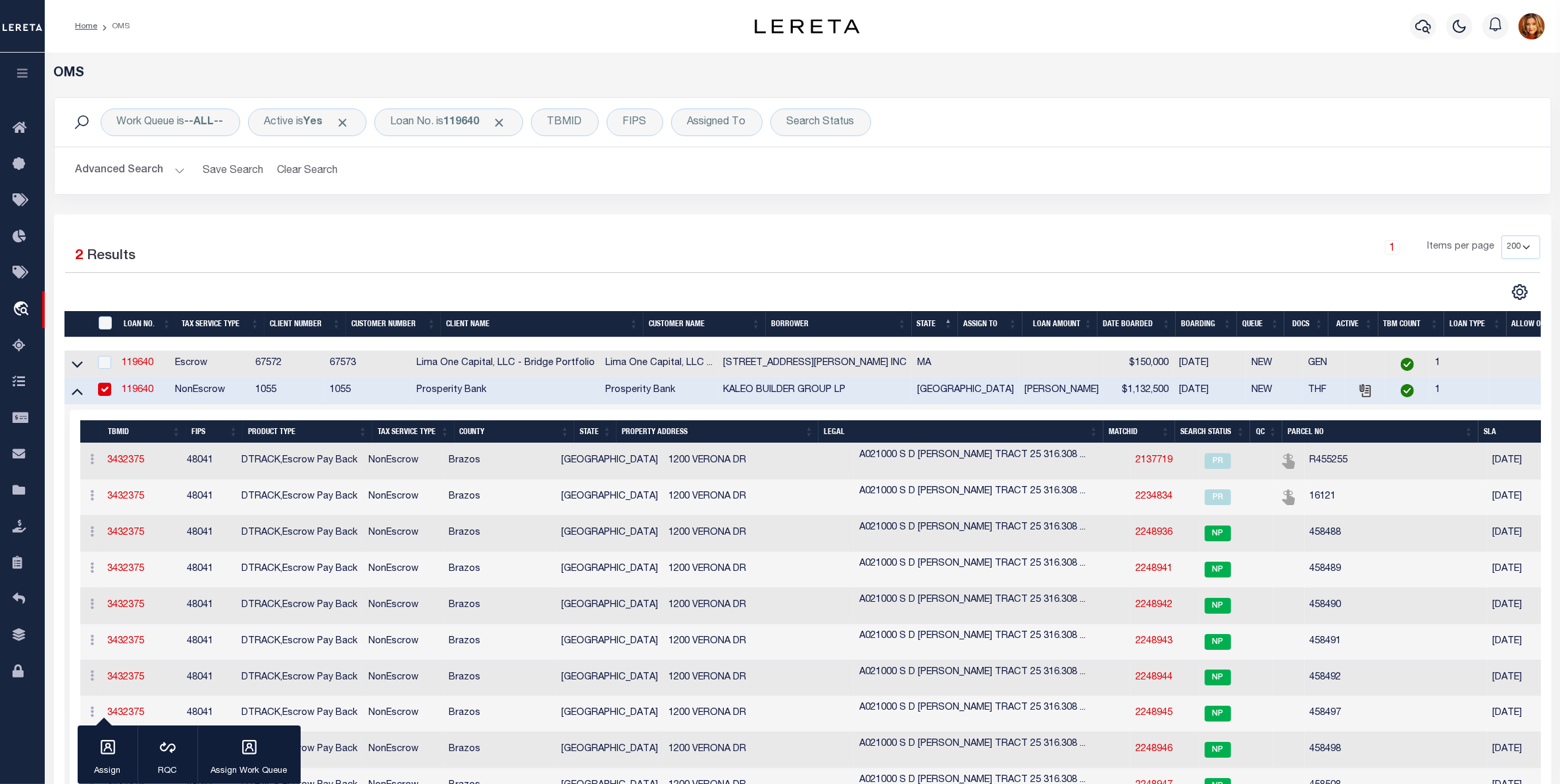
click at [1290, 432] on th "Parcel No" at bounding box center [1380, 431] width 196 height 23
click at [103, 390] on input "checkbox" at bounding box center [104, 389] width 13 height 13
checkbox input "false"
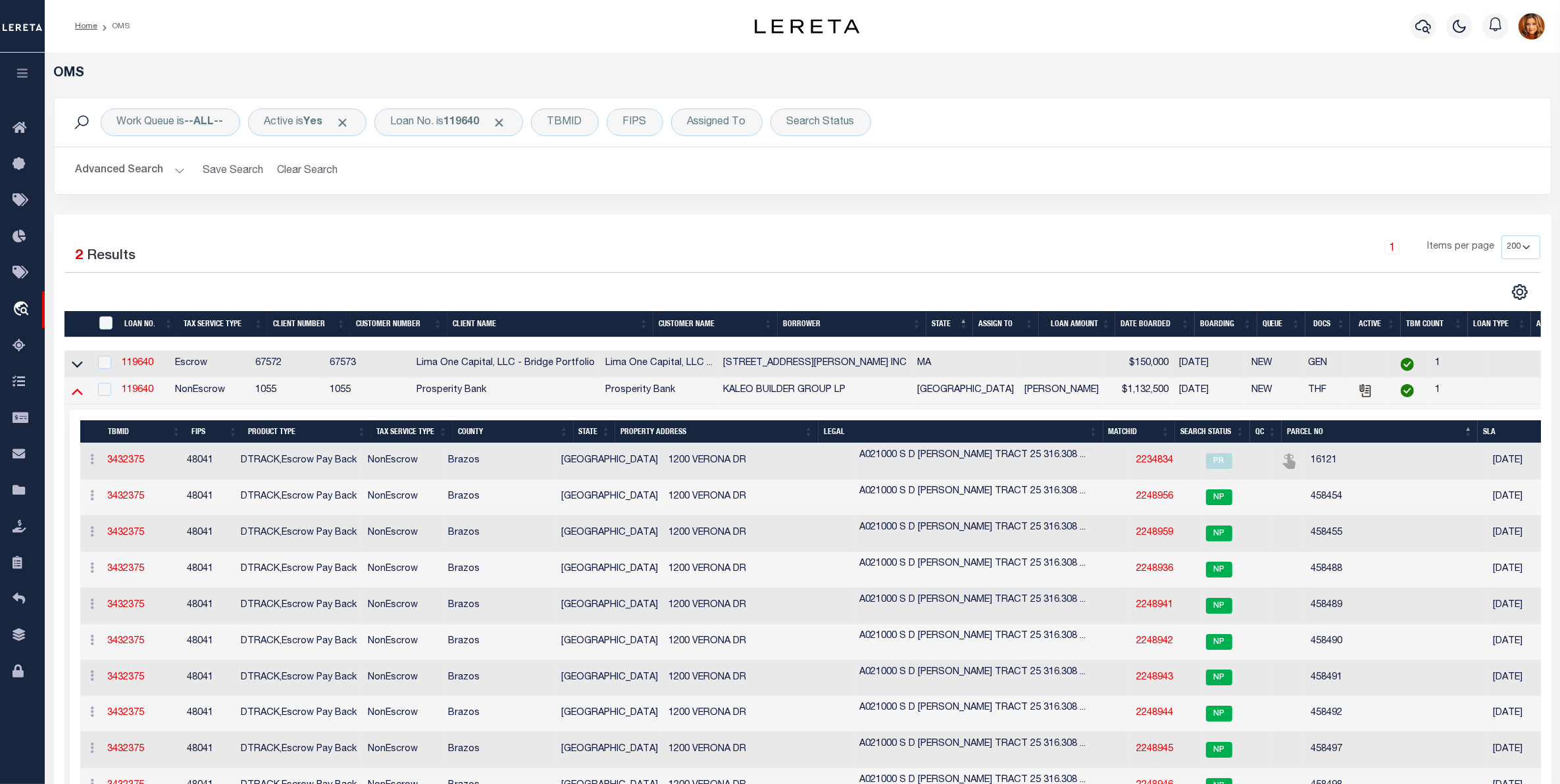
click at [76, 395] on icon at bounding box center [77, 392] width 11 height 7
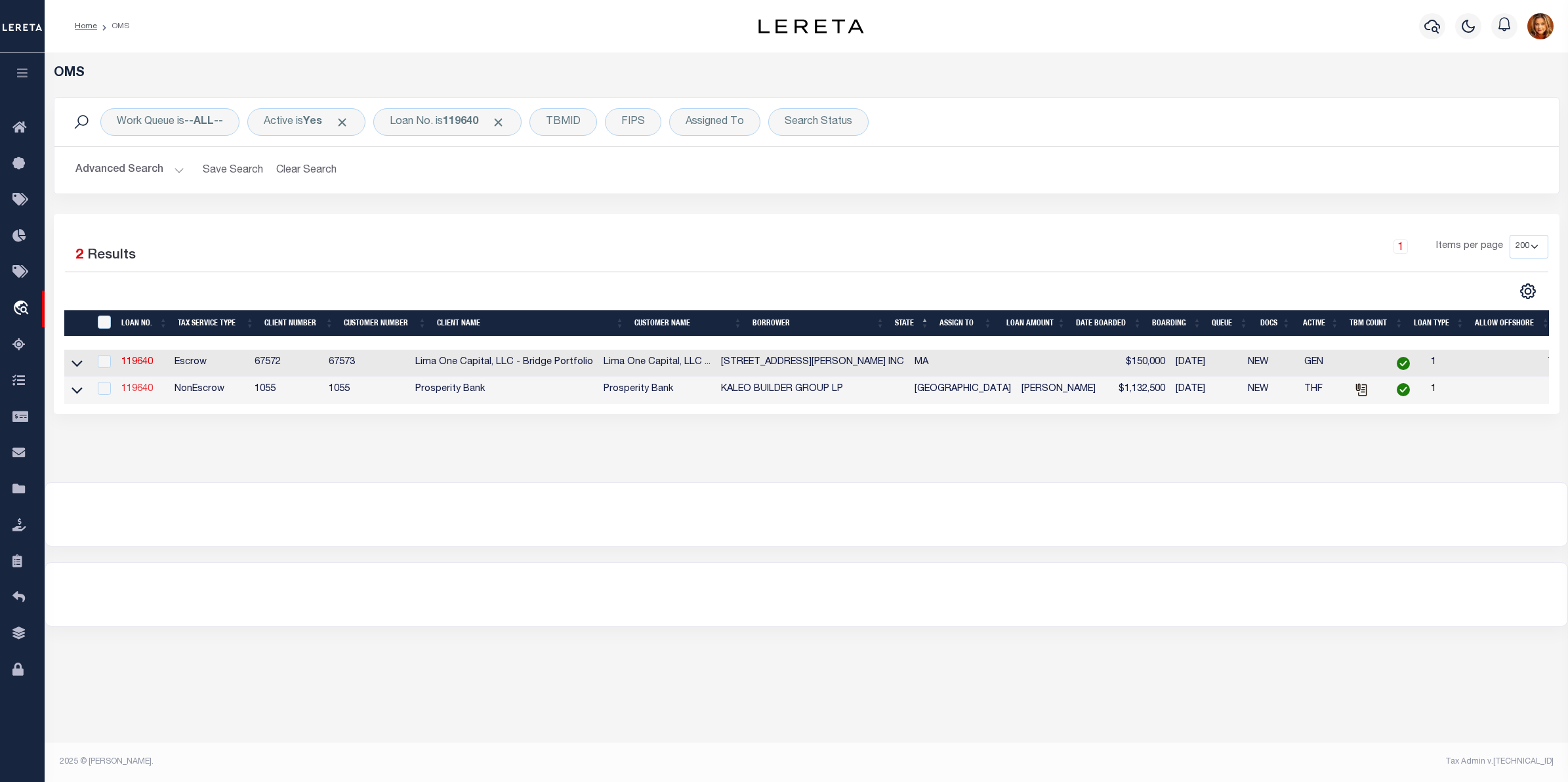
click at [139, 391] on link "119640" at bounding box center [136, 388] width 32 height 9
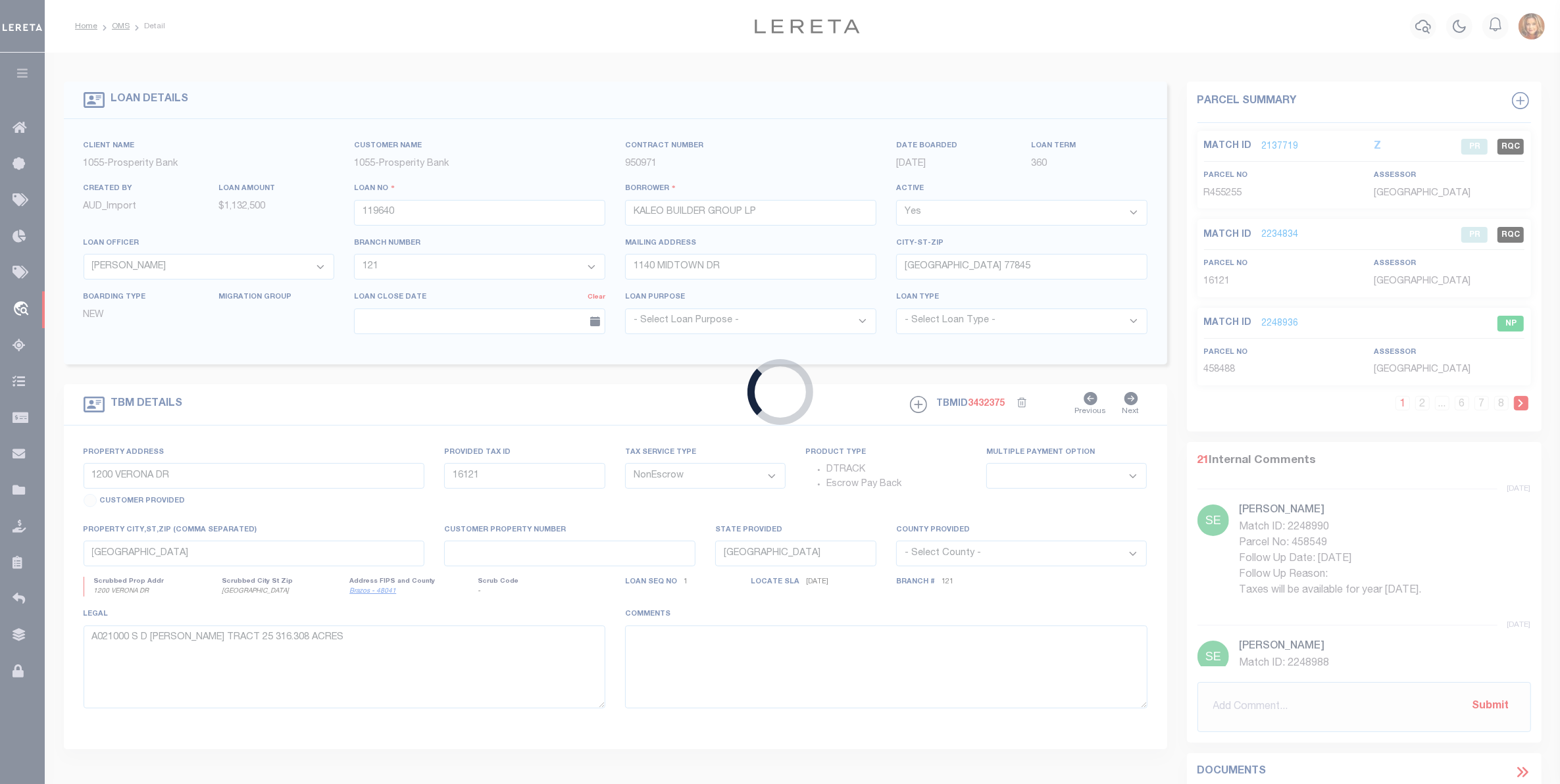
select select
select select "10386"
select select "4043"
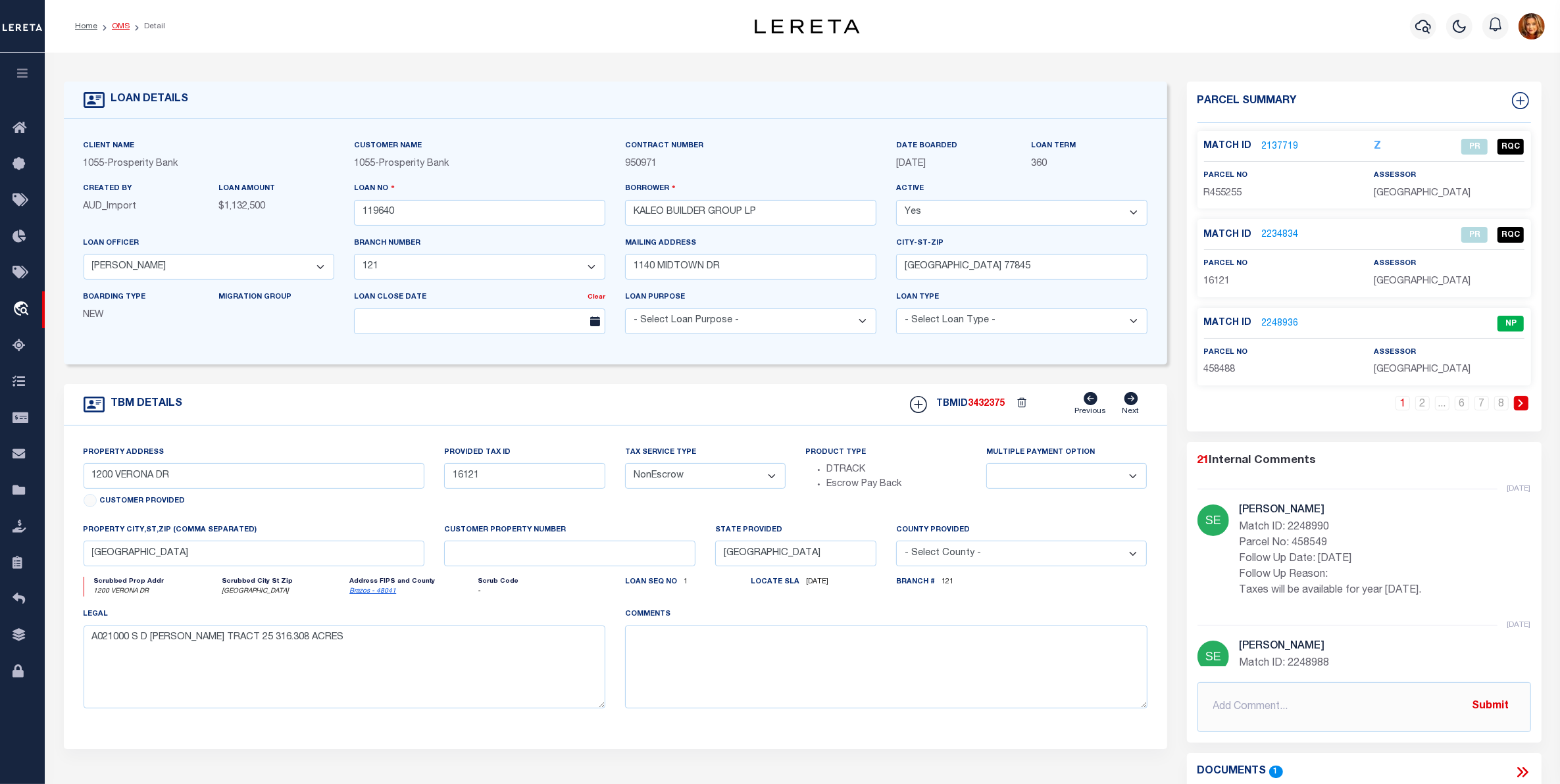
click at [123, 22] on link "OMS" at bounding box center [121, 26] width 18 height 8
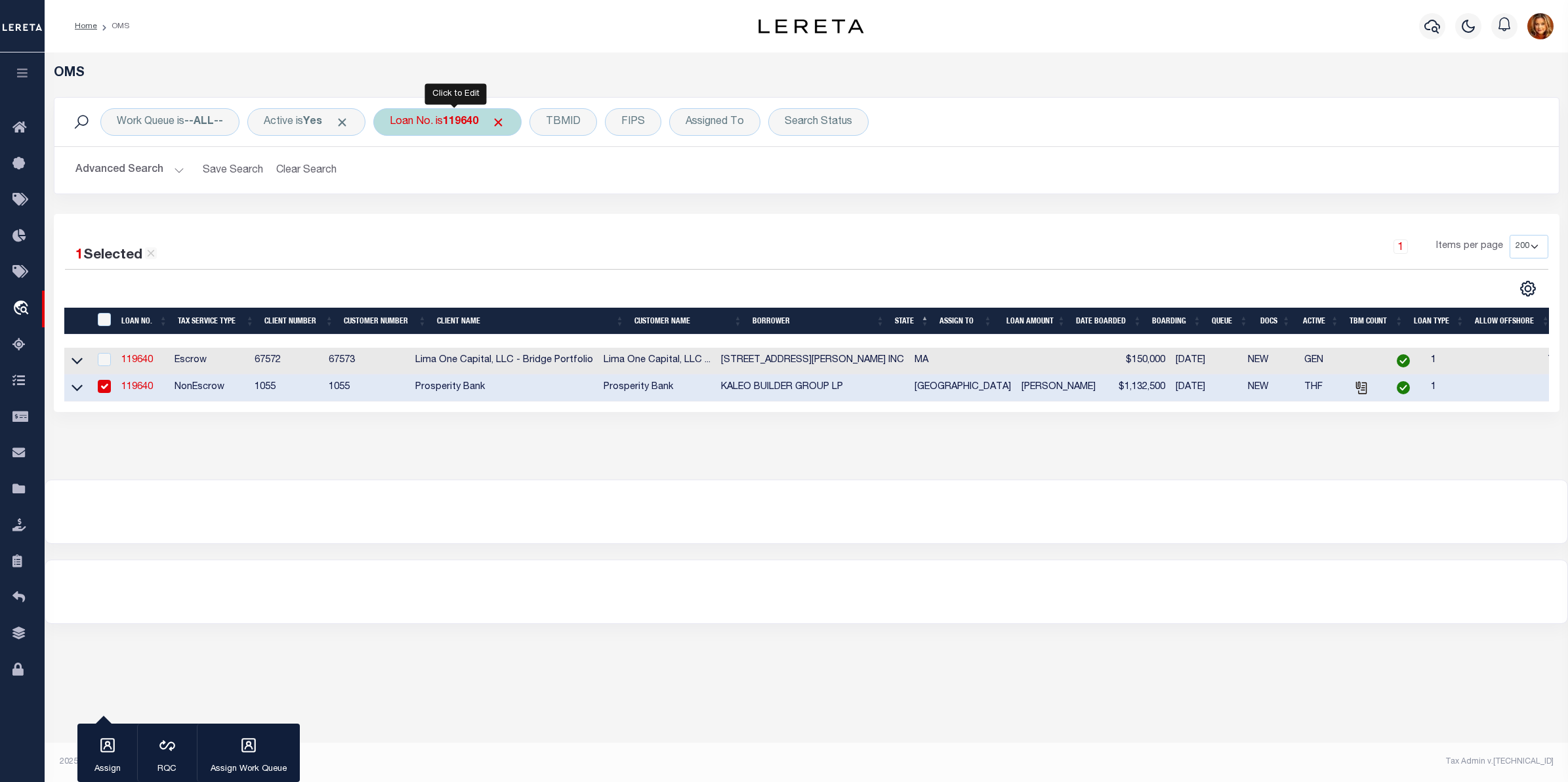
click at [475, 120] on b "119640" at bounding box center [461, 122] width 36 height 11
type input "65101482"
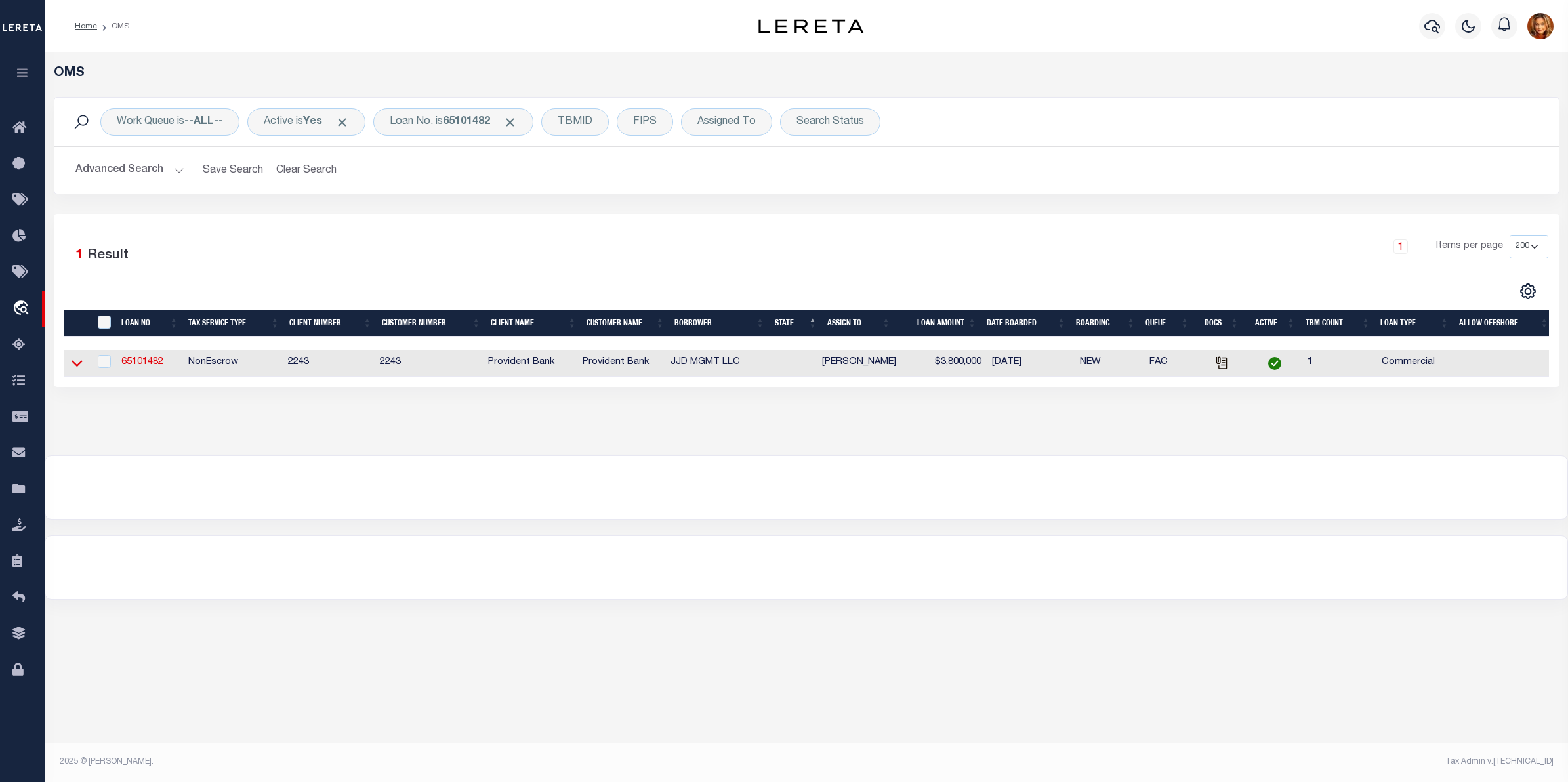
click at [72, 363] on icon at bounding box center [77, 362] width 11 height 14
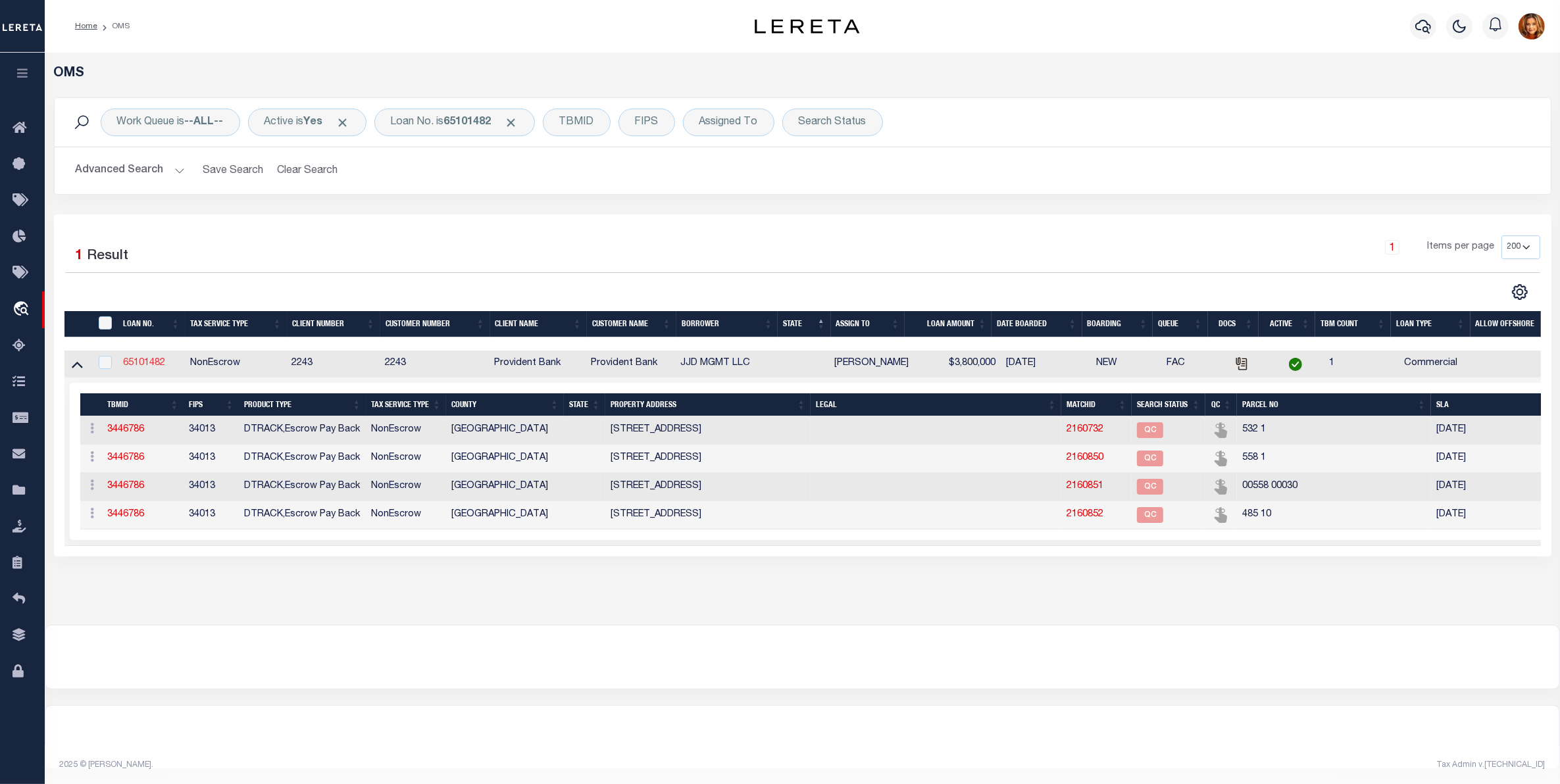
click at [152, 360] on link "65101482" at bounding box center [144, 362] width 42 height 9
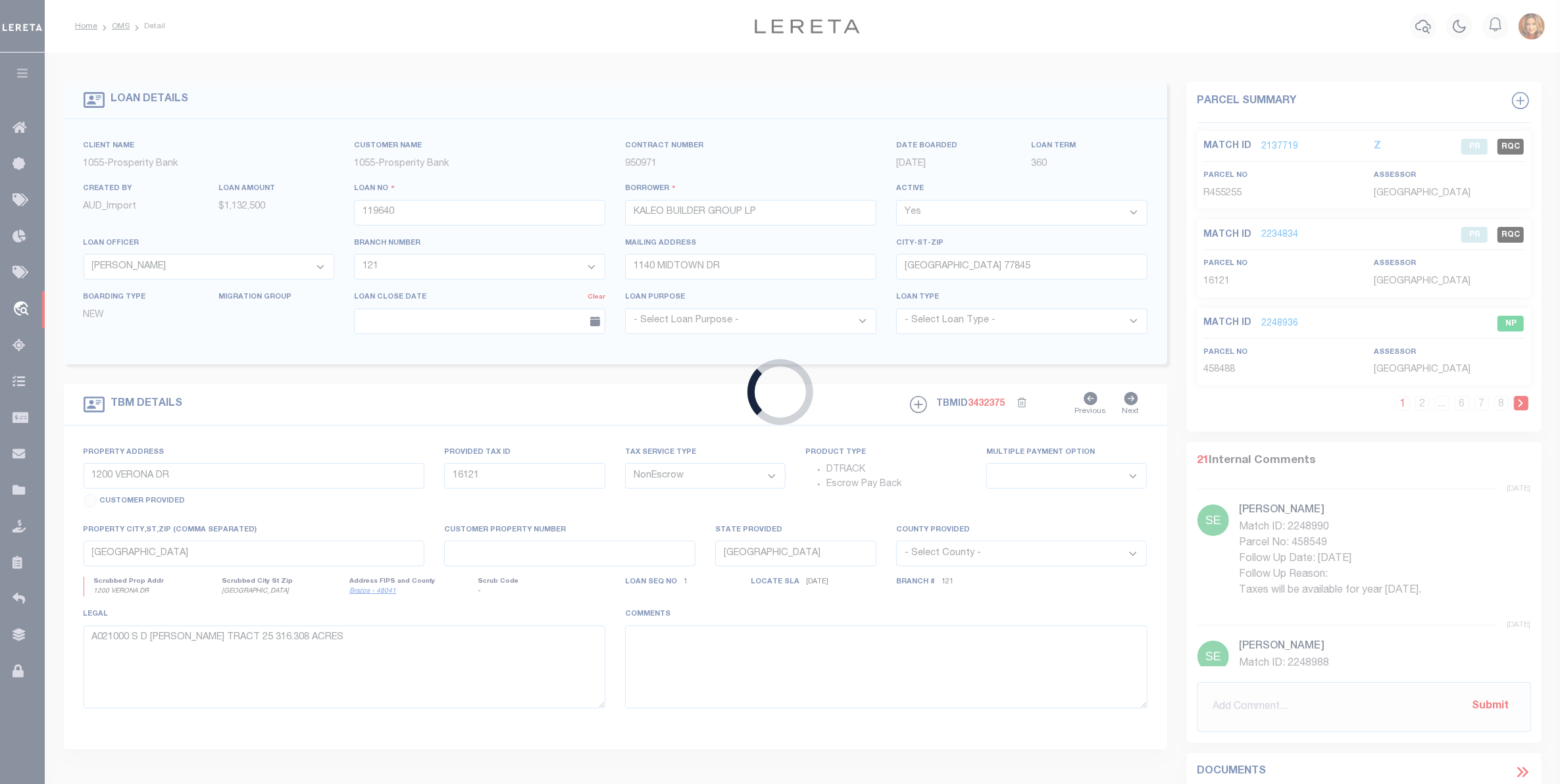
type input "65101482"
type input "JJD MGMT LLC"
select select
type input "06/16/2025"
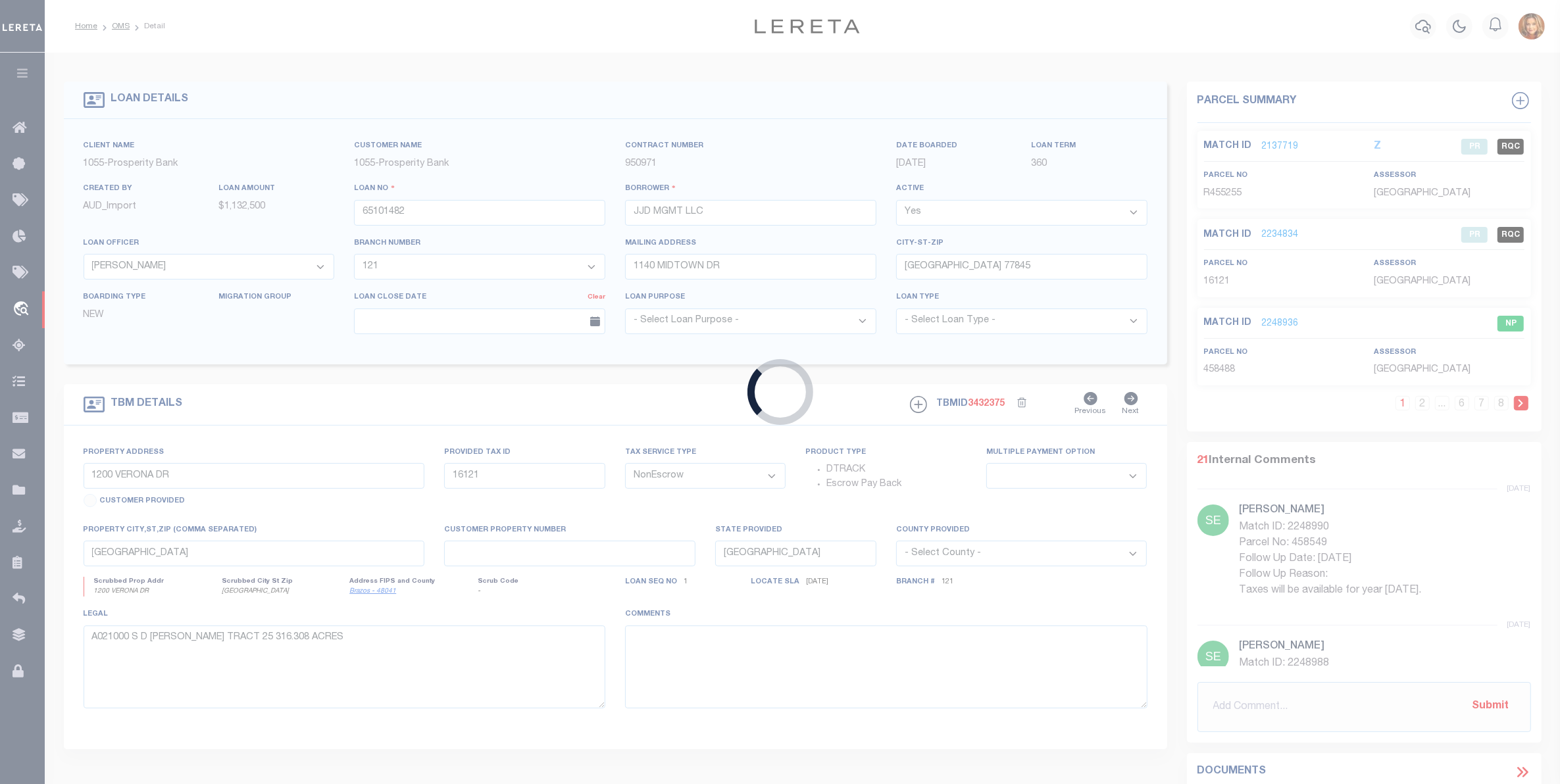
select select "20"
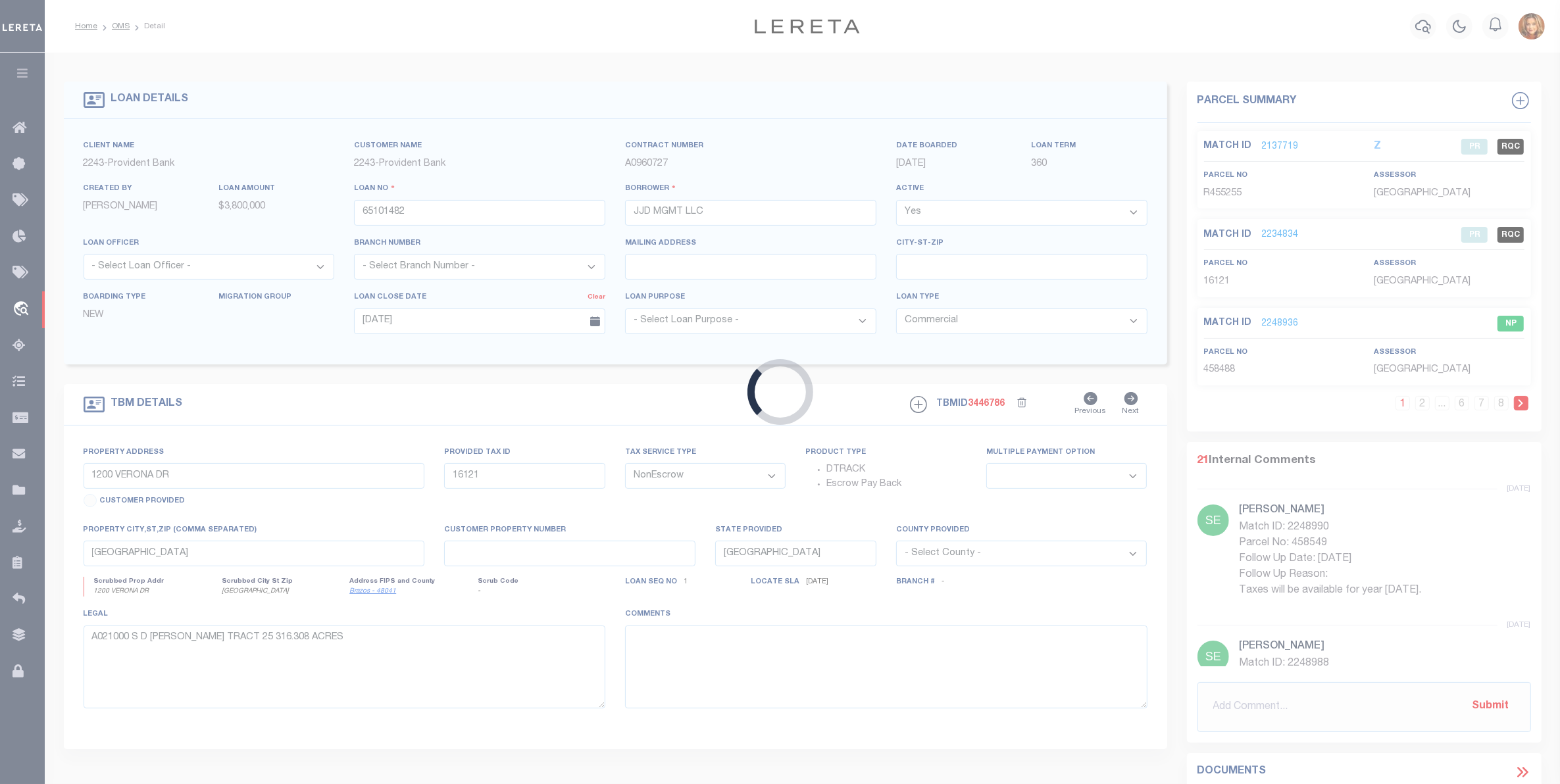
type input "161-163 1/2 MAIN STREET"
select select
type input "HACKENSACK NJ 07601"
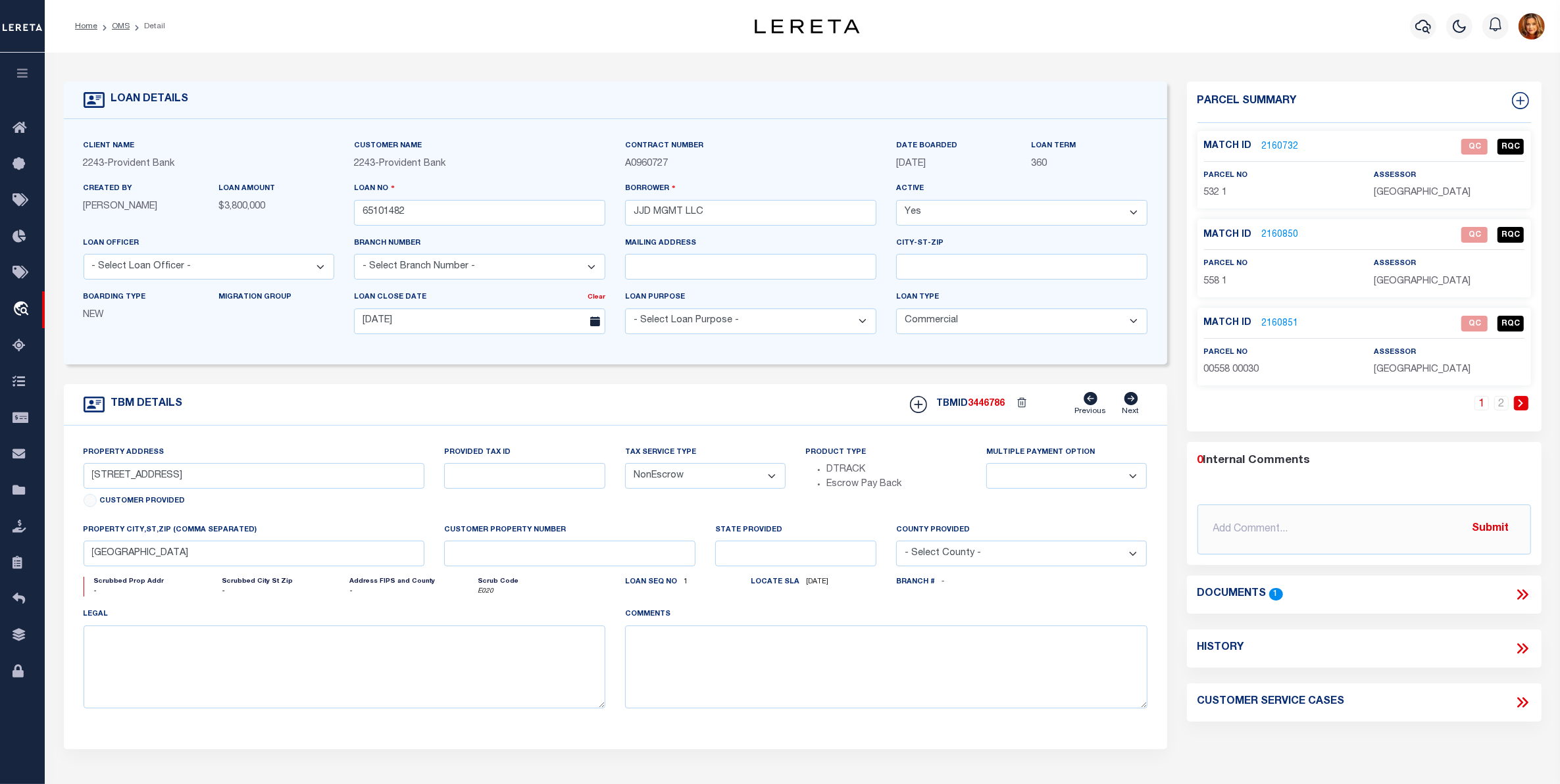
click at [1284, 140] on link "2160732" at bounding box center [1280, 147] width 37 height 14
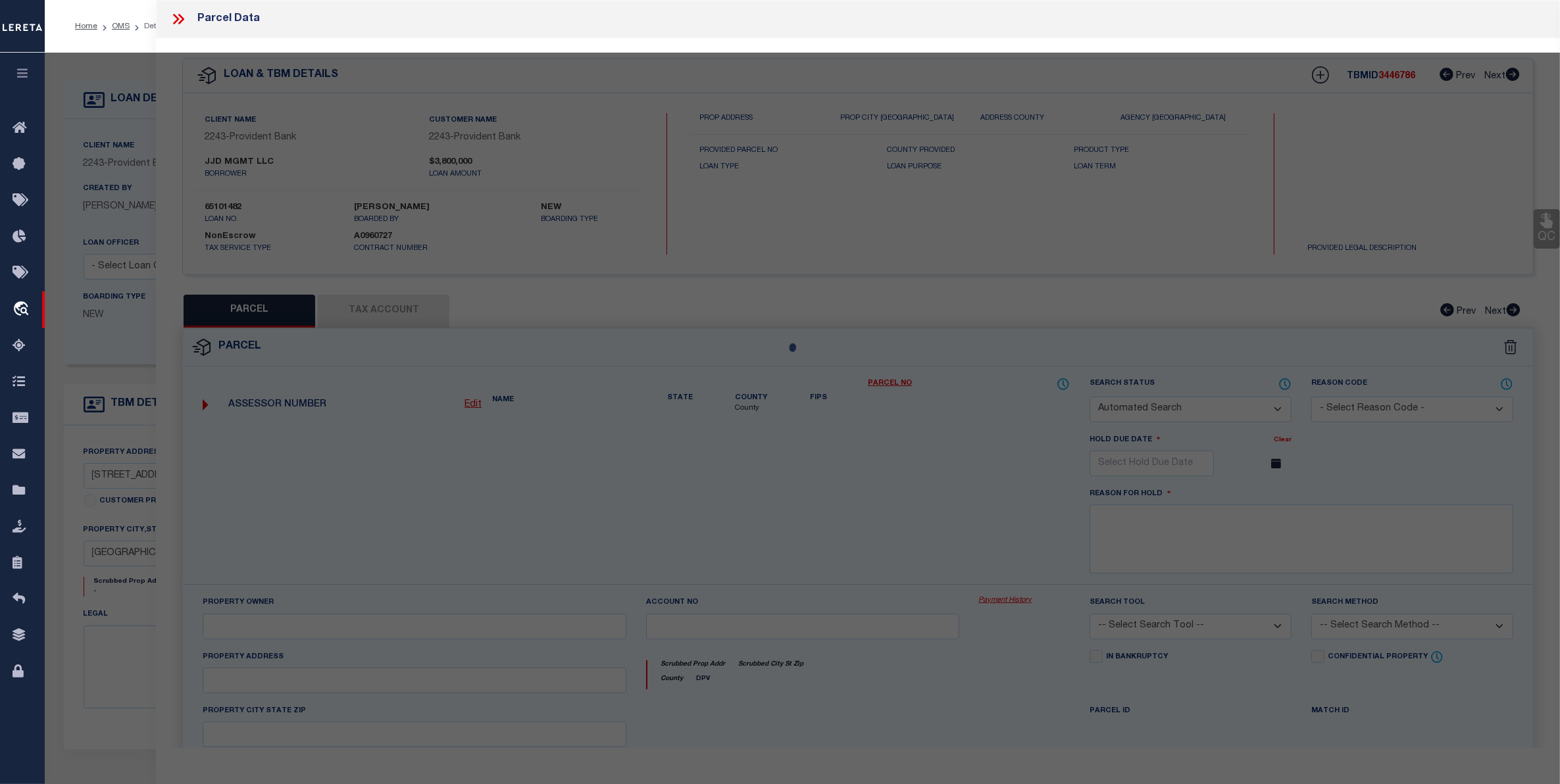
checkbox input "false"
select select "QC"
type input "Mount Prospect 254 Llc"
select select "AGW"
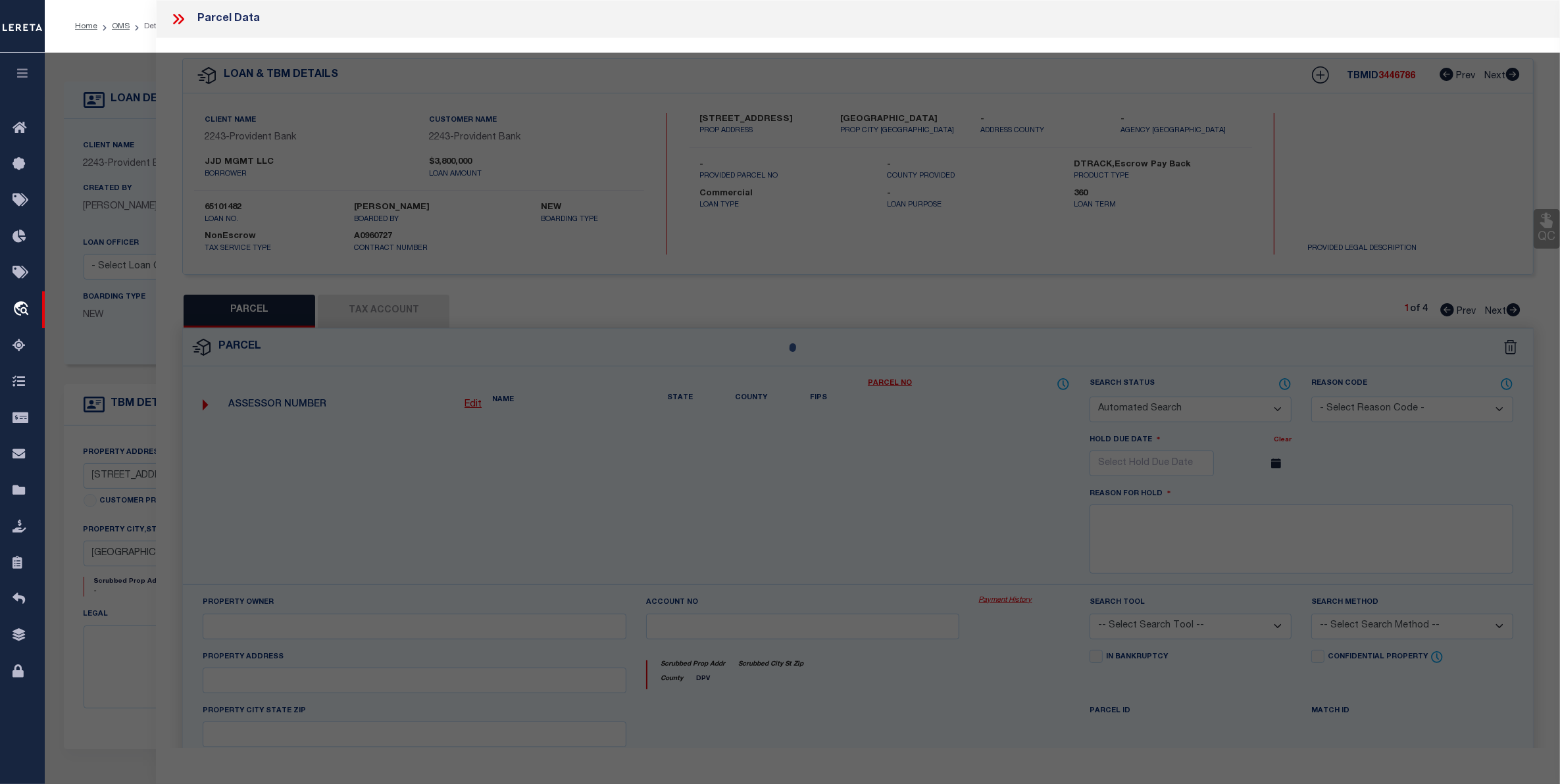
select select "LEG"
type input "252-258 Mt Prospect Ave"
type input "HACKENSACK NJ 07601"
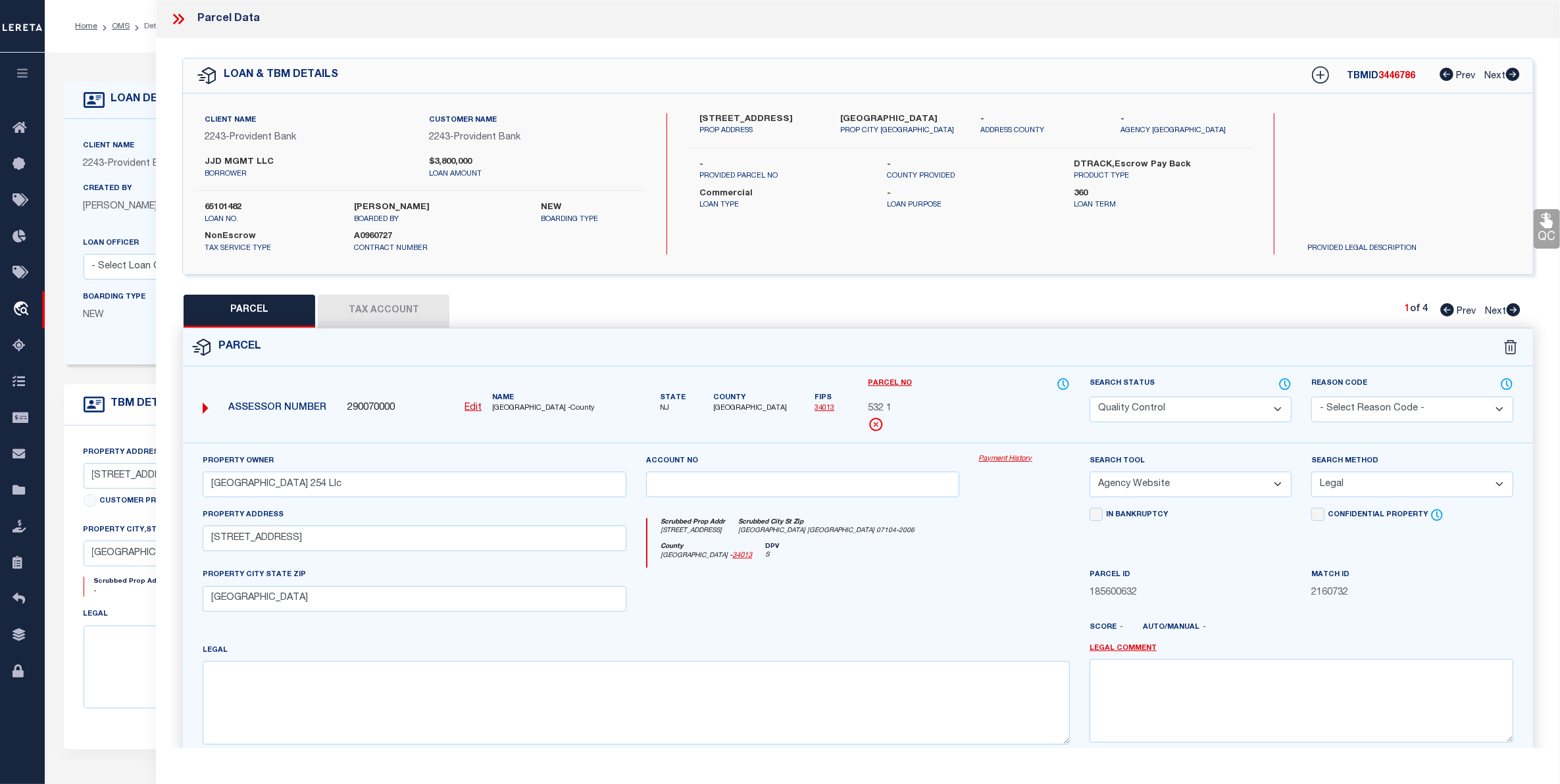
click at [387, 300] on button "Tax Account" at bounding box center [383, 311] width 131 height 33
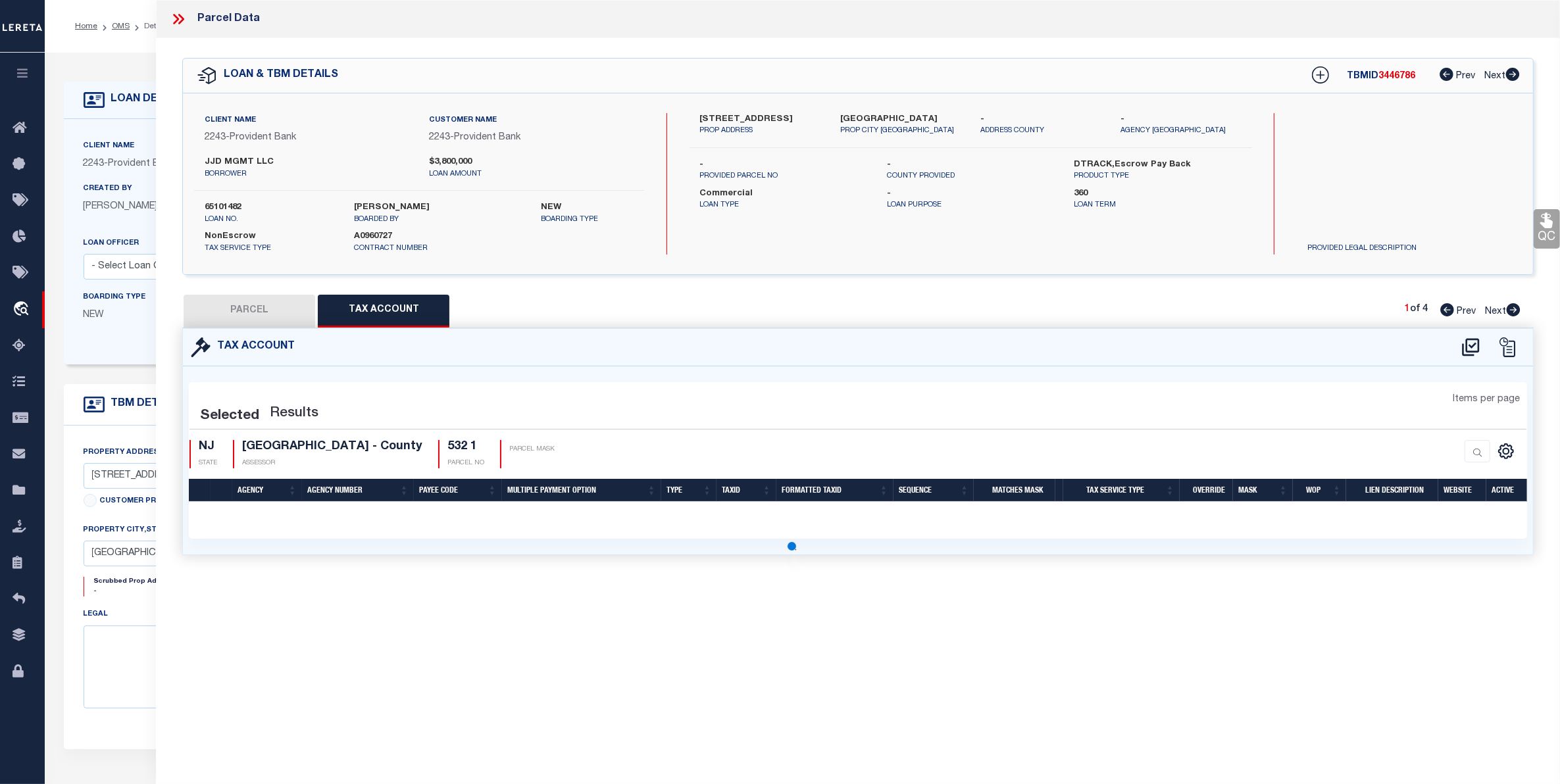
select select "100"
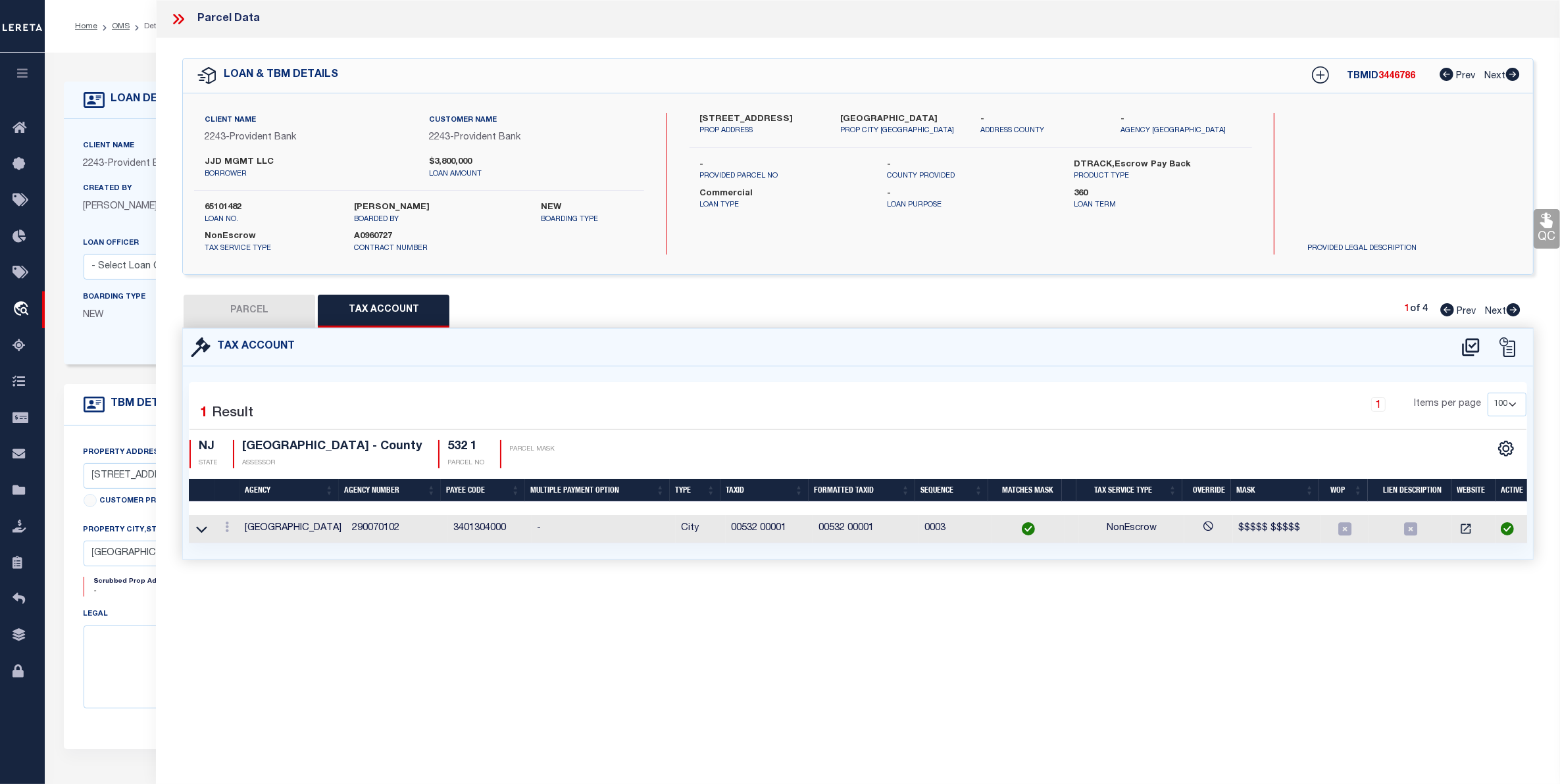
click at [284, 308] on button "PARCEL" at bounding box center [248, 311] width 131 height 33
select select "AS"
select select
checkbox input "false"
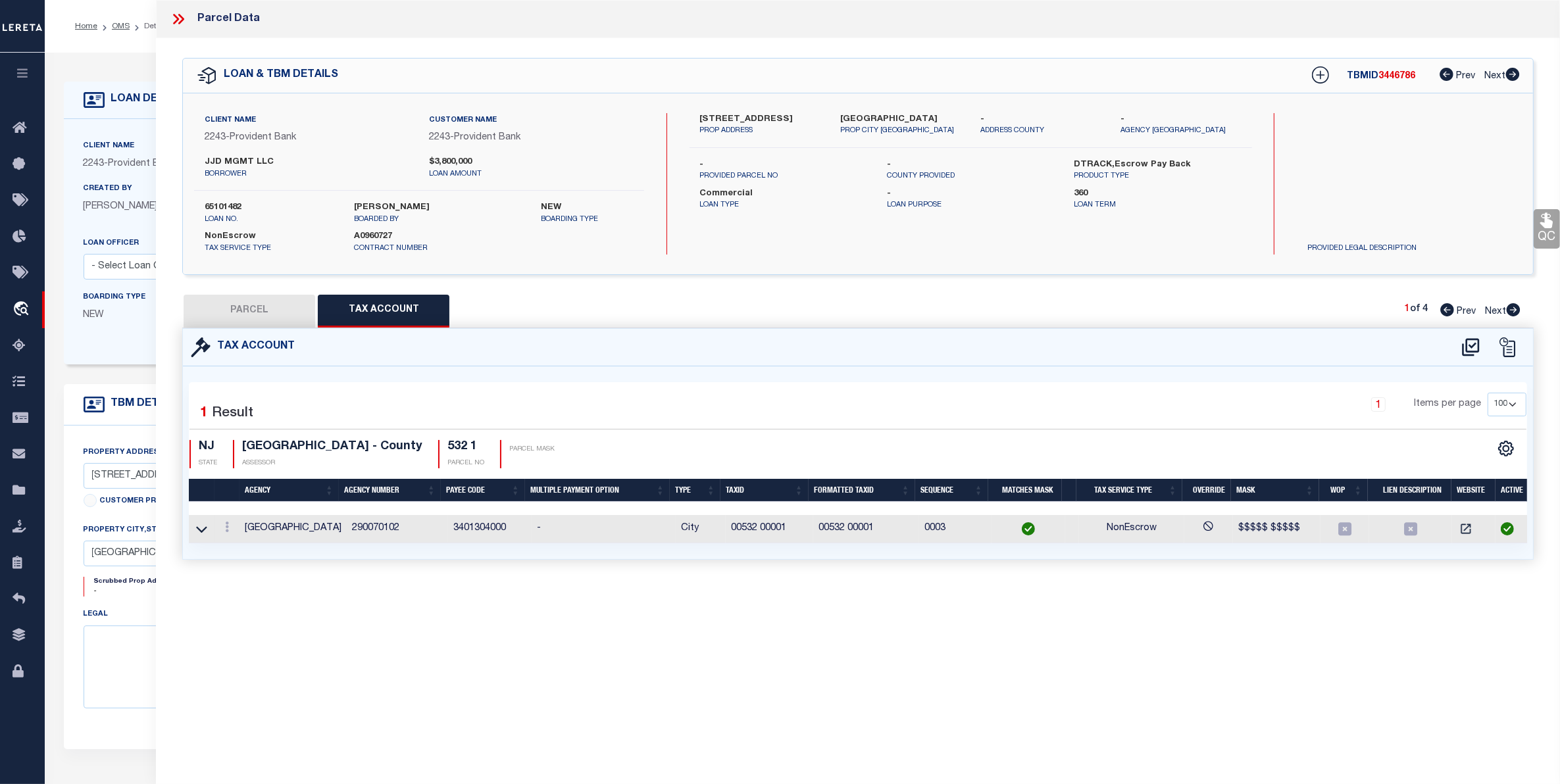
checkbox input "false"
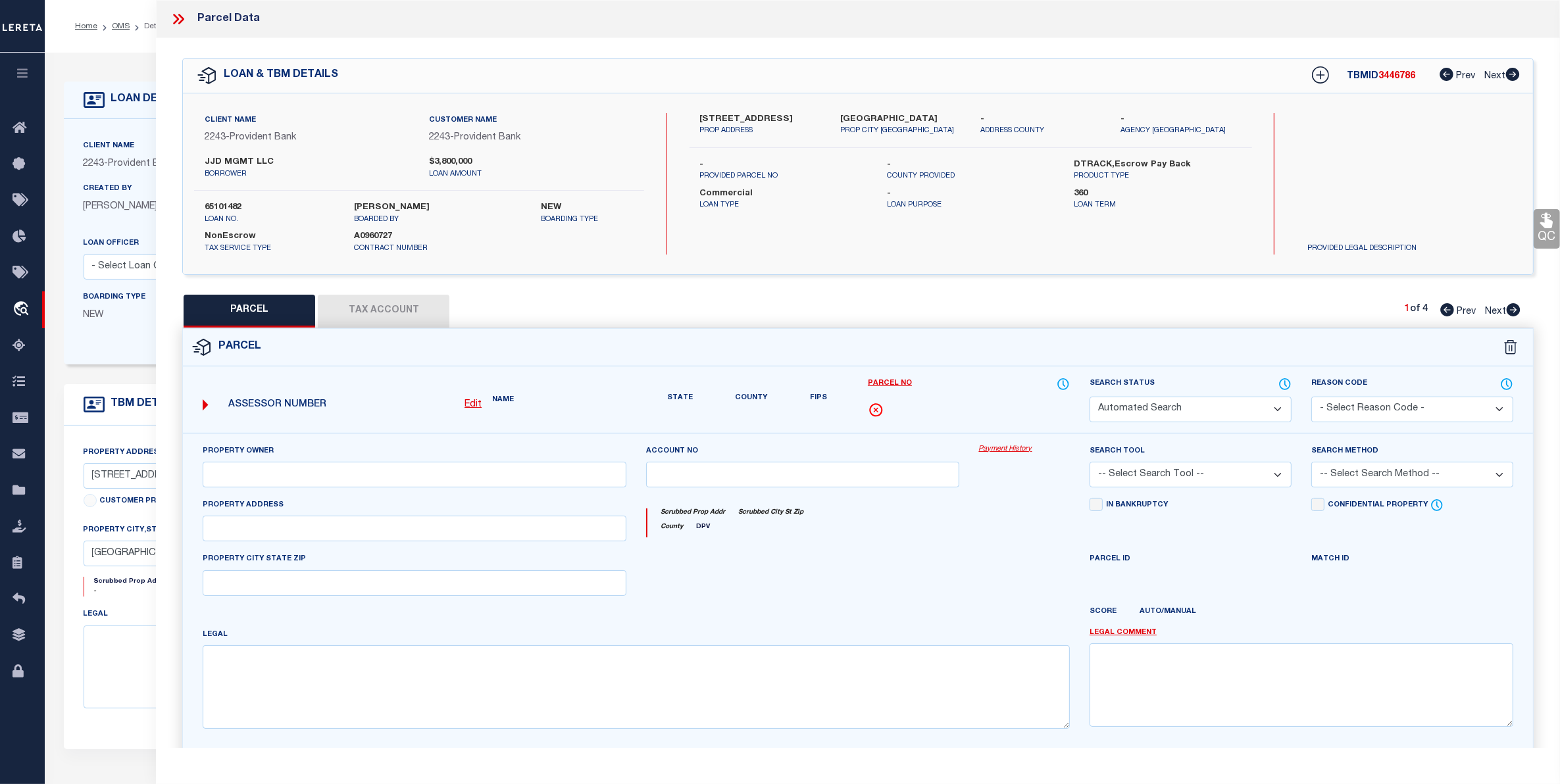
select select "QC"
type input "Mount Prospect 254 Llc"
select select "AGW"
select select "LEG"
type input "252-258 Mt Prospect Ave"
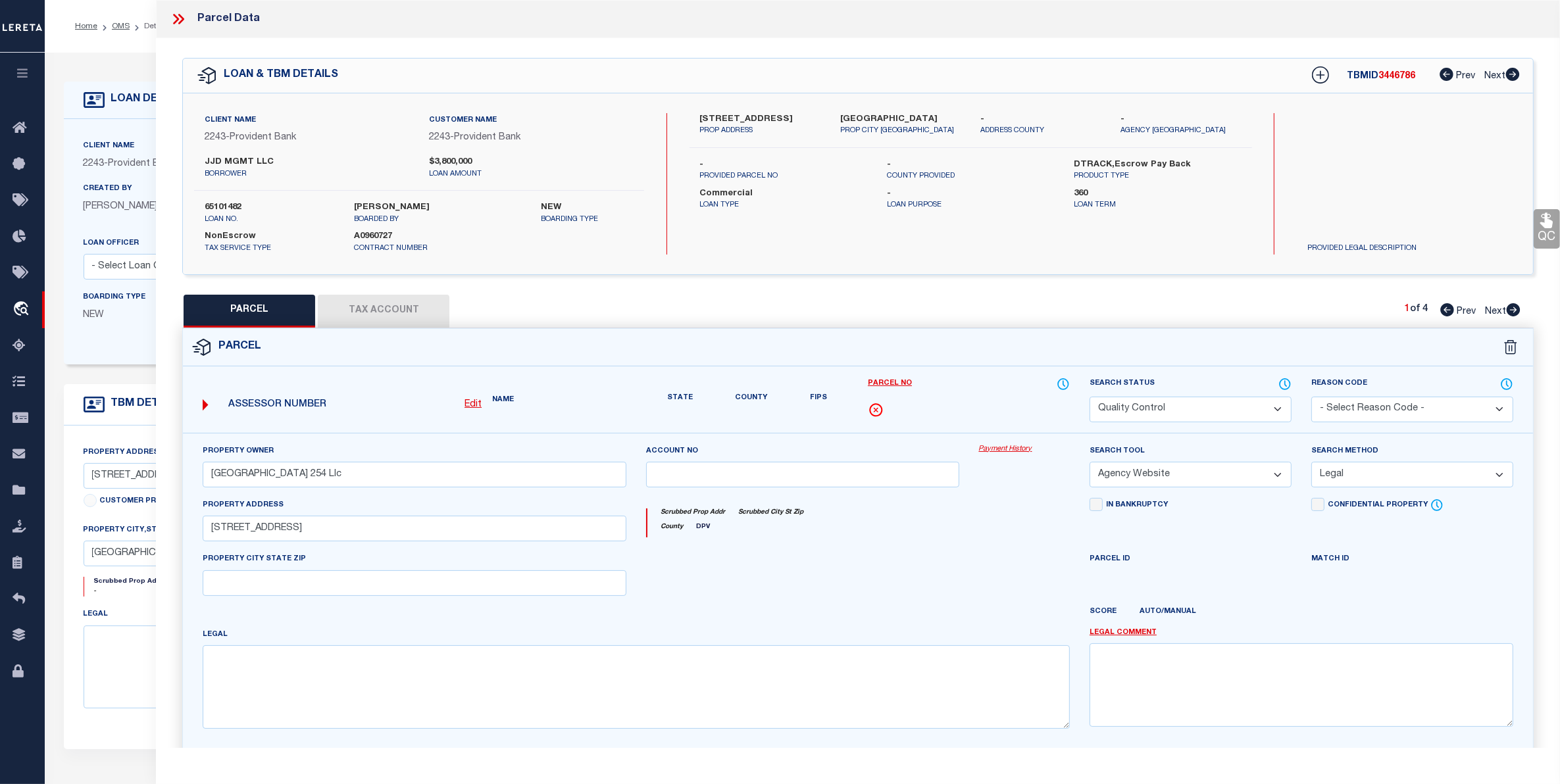
type input "HACKENSACK NJ 07601"
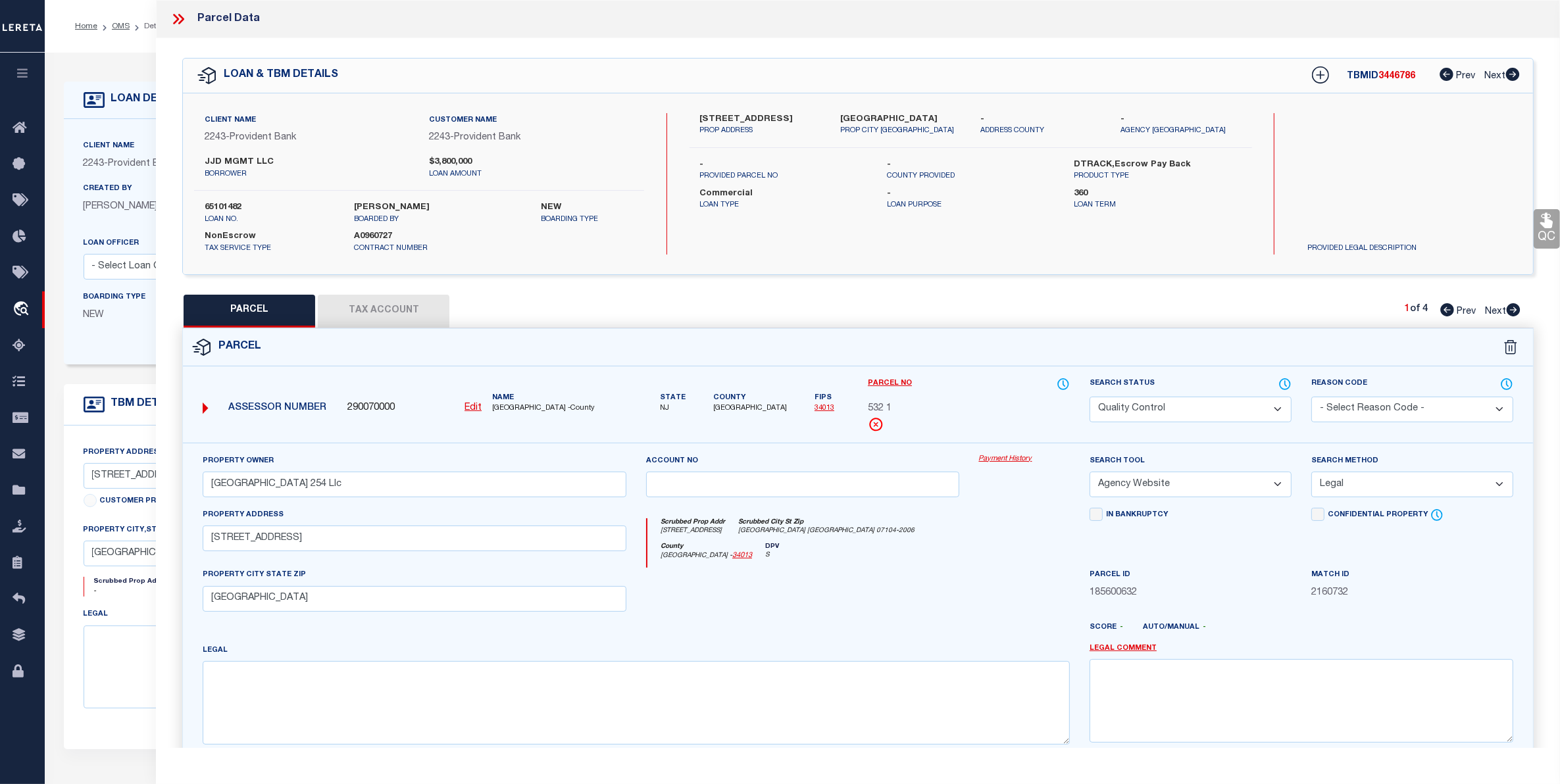
click at [1268, 401] on select "Automated Search Bad Parcel Complete Duplicate Parcel High Dollar Reporting In …" at bounding box center [1190, 409] width 202 height 25
click at [1089, 396] on select "Automated Search Bad Parcel Complete Duplicate Parcel High Dollar Reporting In …" at bounding box center [1190, 409] width 202 height 25
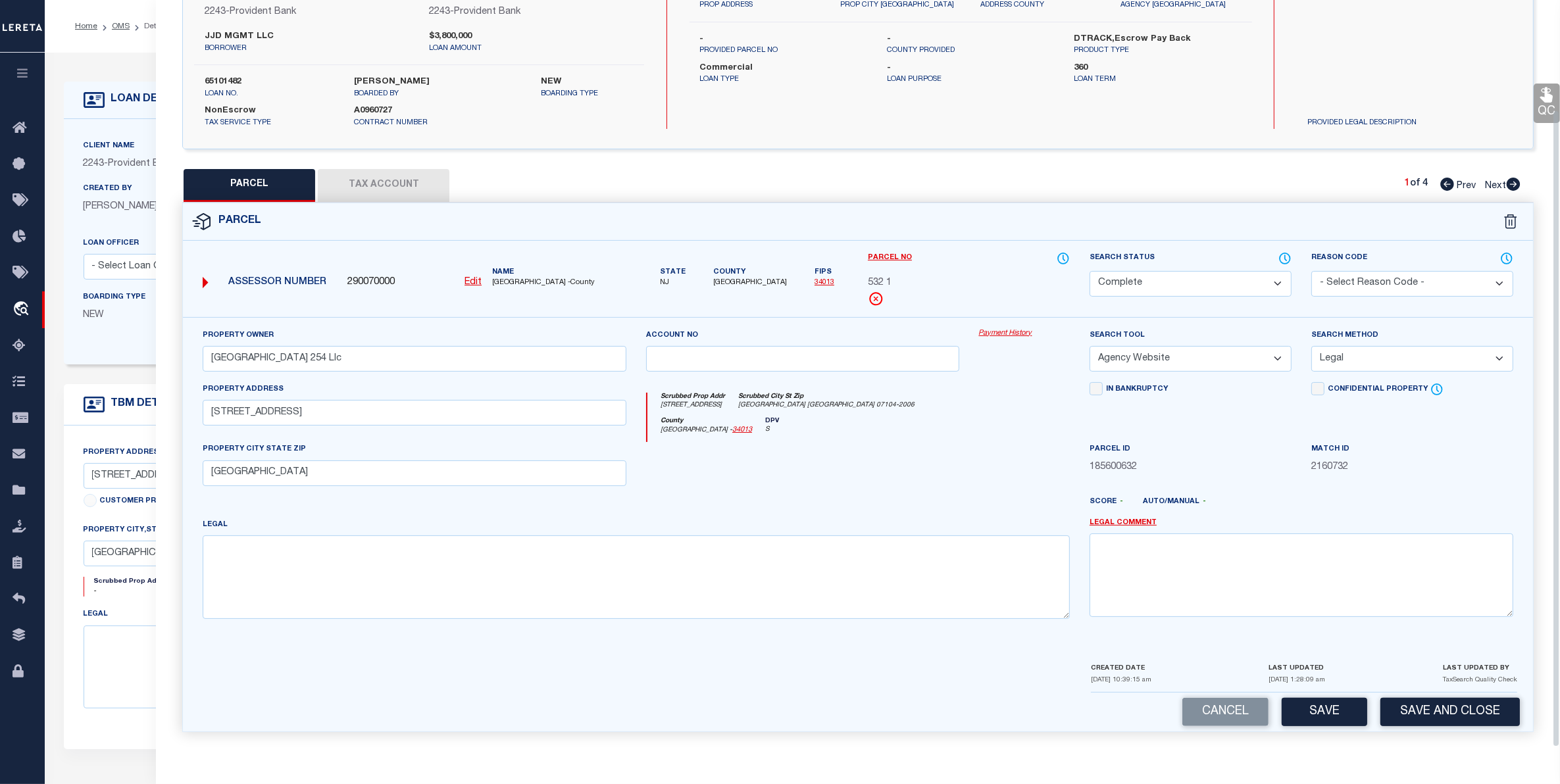
scroll to position [129, 0]
click at [1317, 714] on button "Save" at bounding box center [1324, 712] width 86 height 28
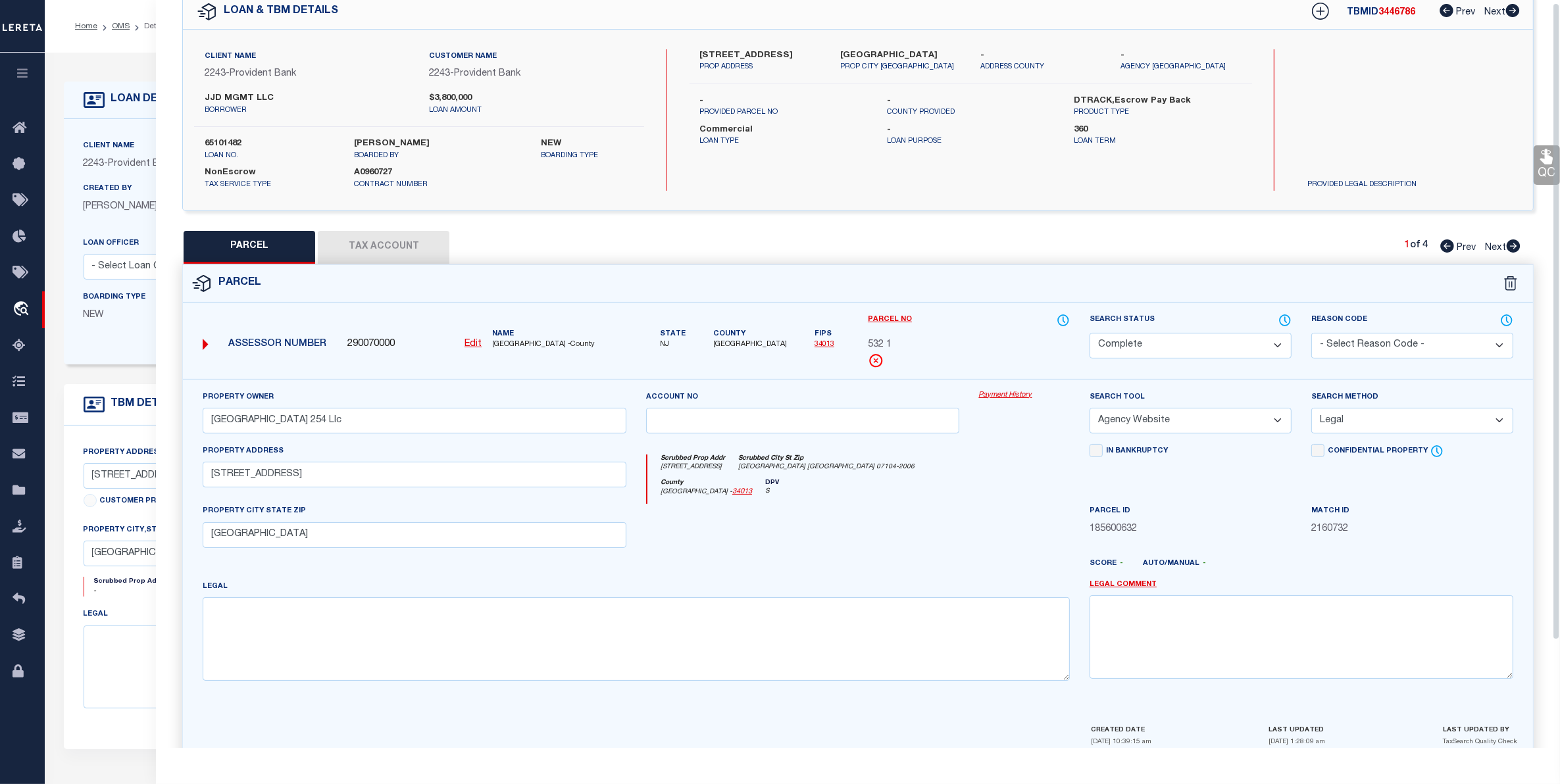
scroll to position [0, 0]
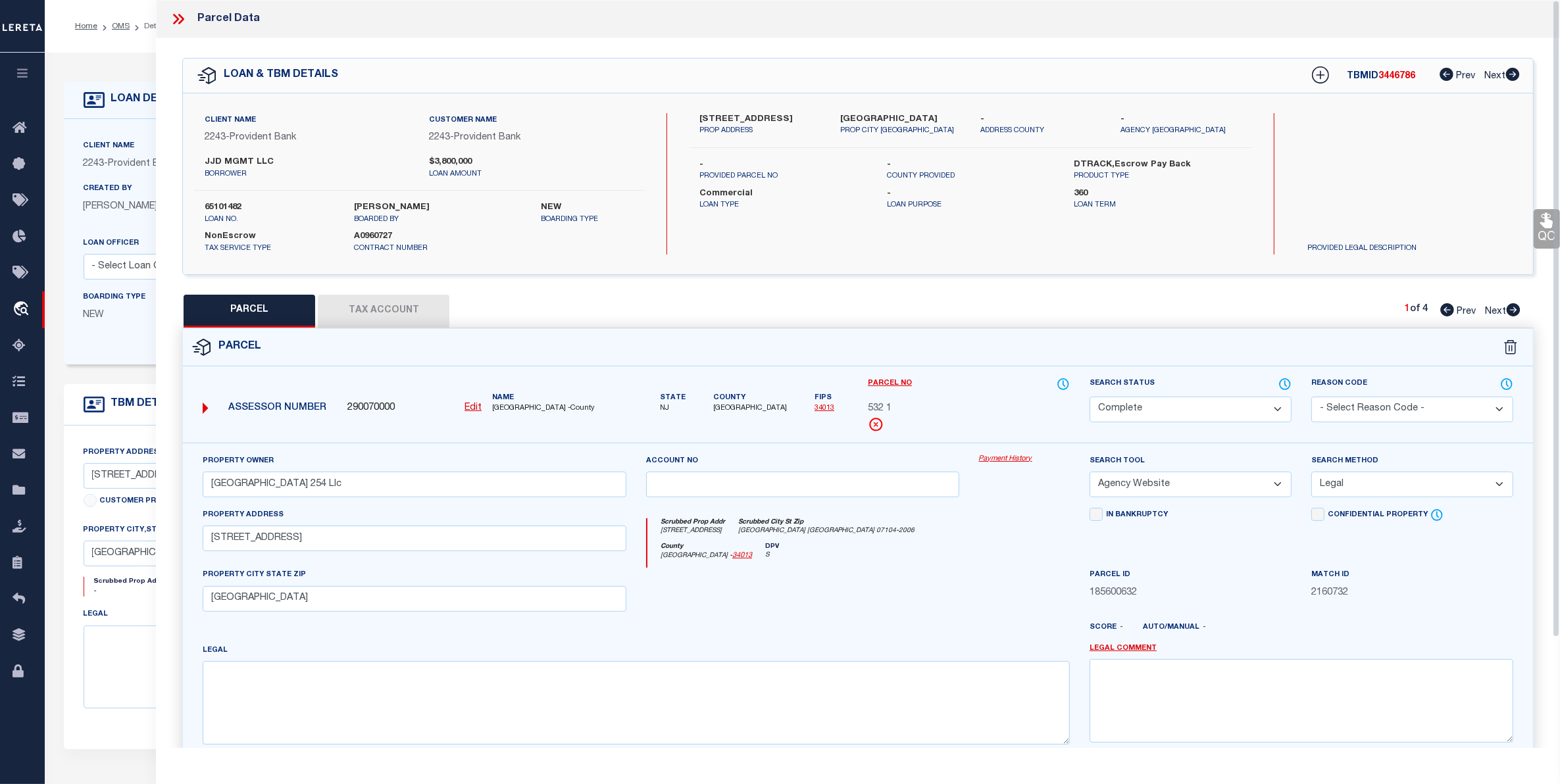
select select "AS"
select select
checkbox input "false"
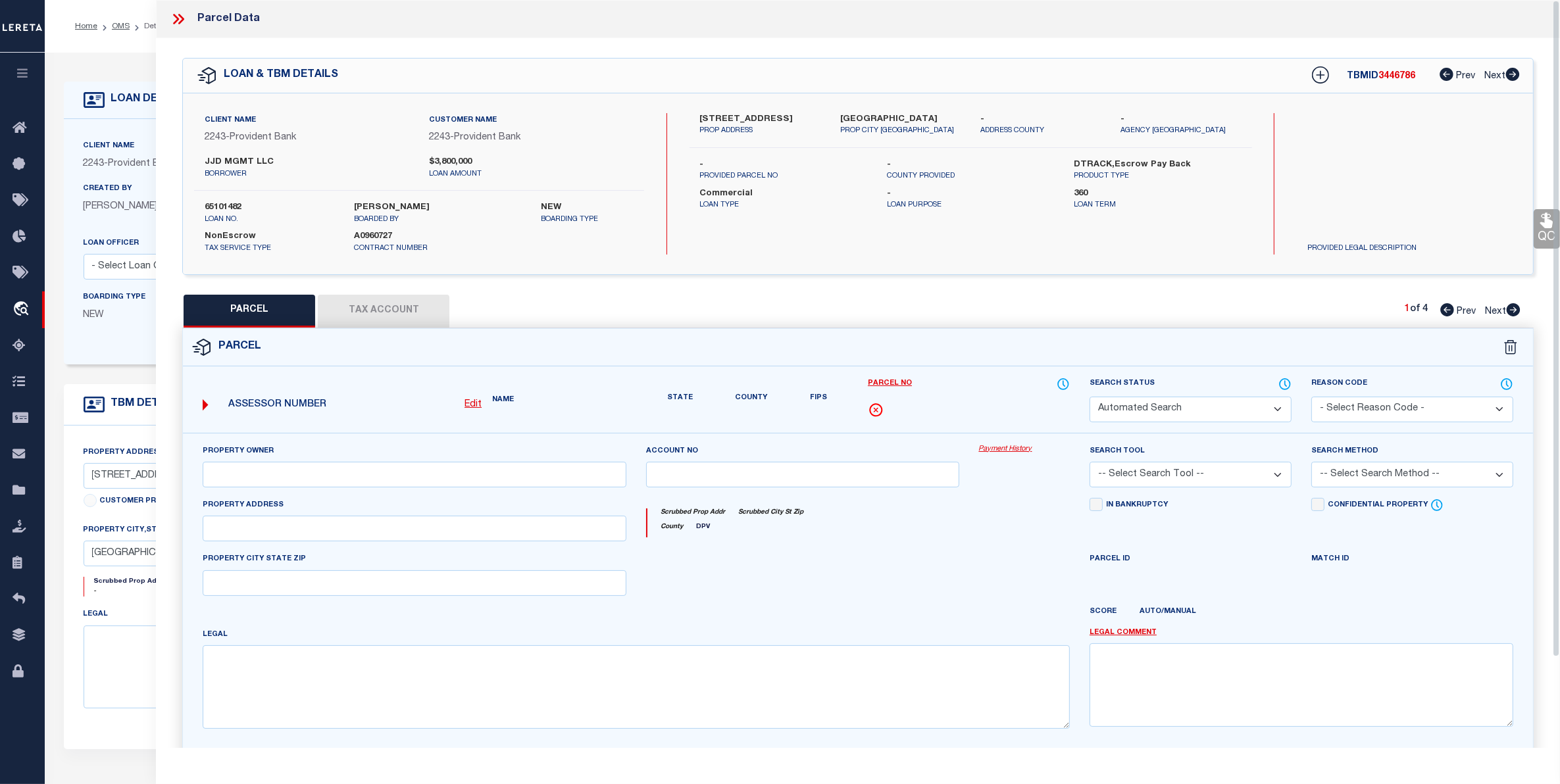
select select "CP"
type input "Mount Prospect 254 Llc"
select select "AGW"
select select "LEG"
type input "252-258 Mt Prospect Ave"
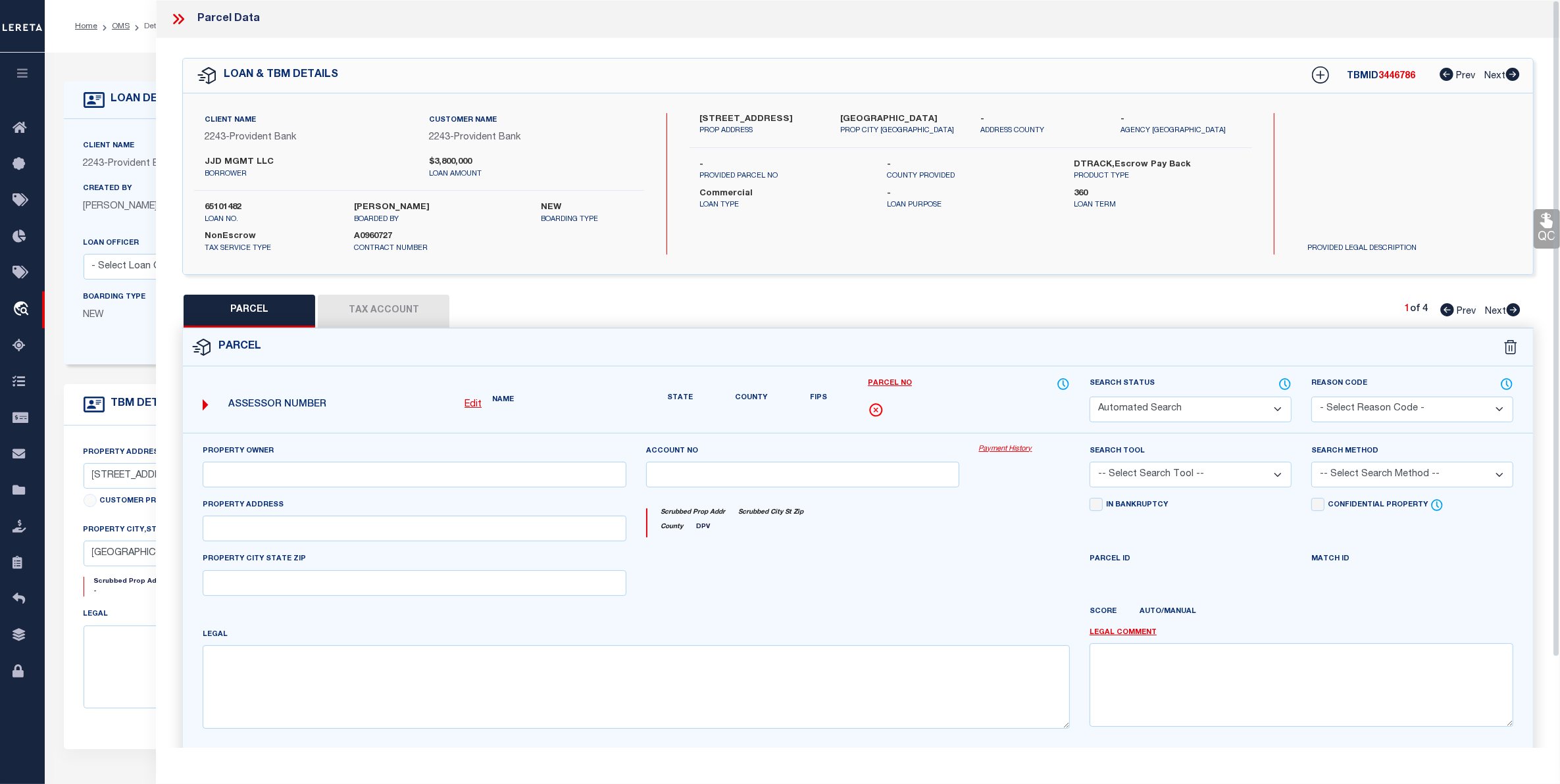
type input "HACKENSACK NJ 07601"
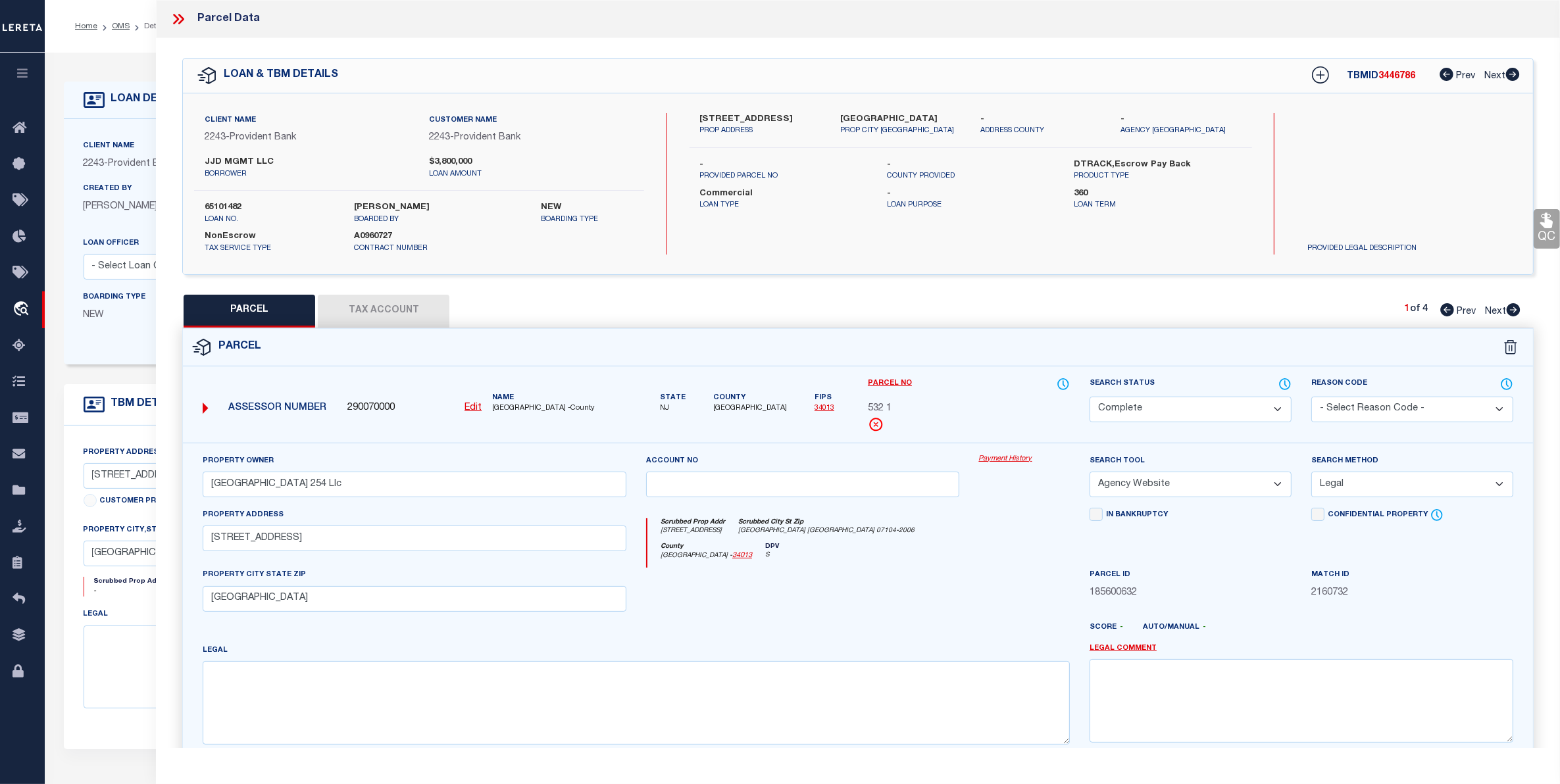
click at [1490, 309] on span "Next" at bounding box center [1495, 311] width 21 height 9
select select "AS"
select select
checkbox input "false"
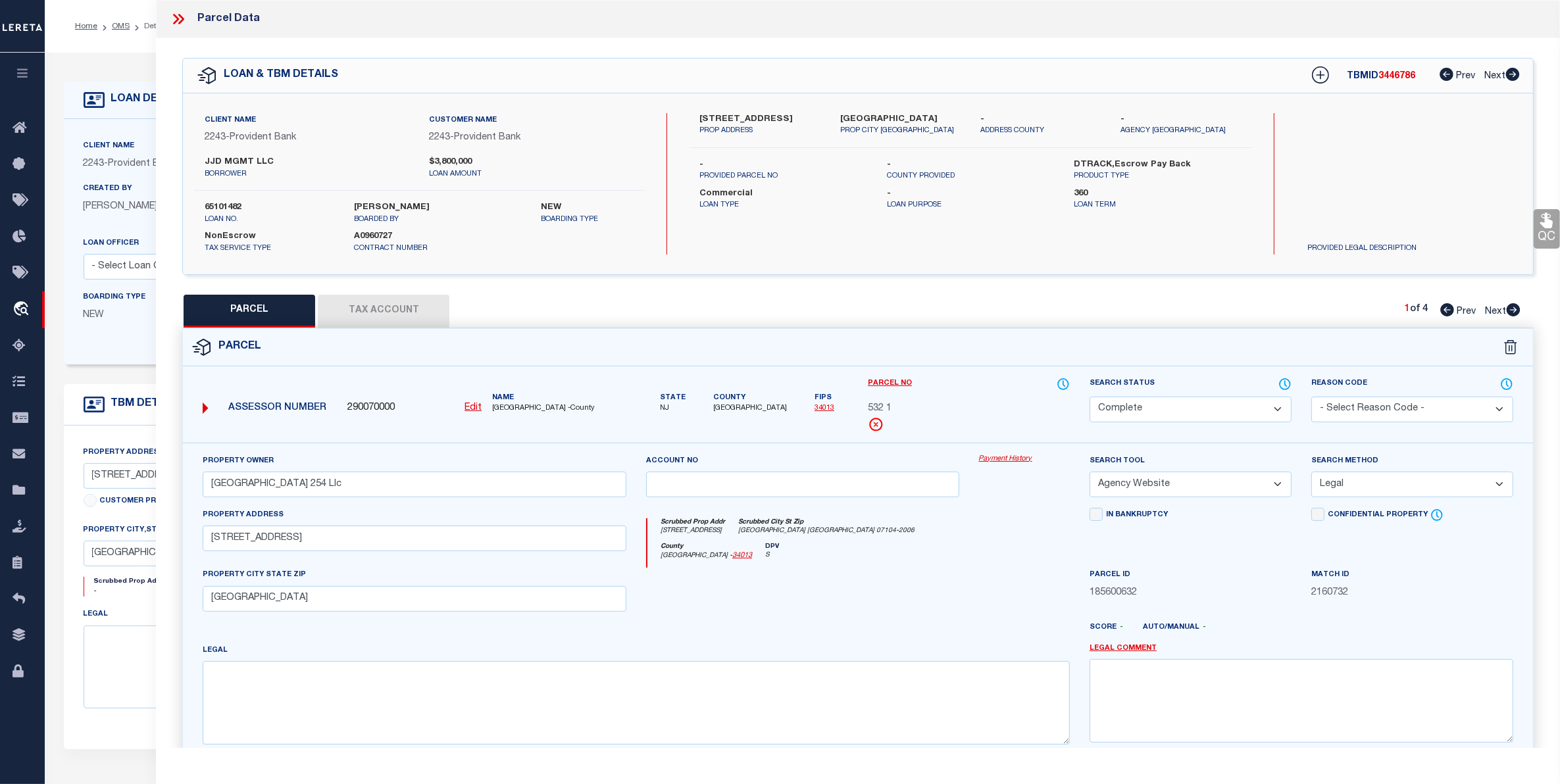
checkbox input "false"
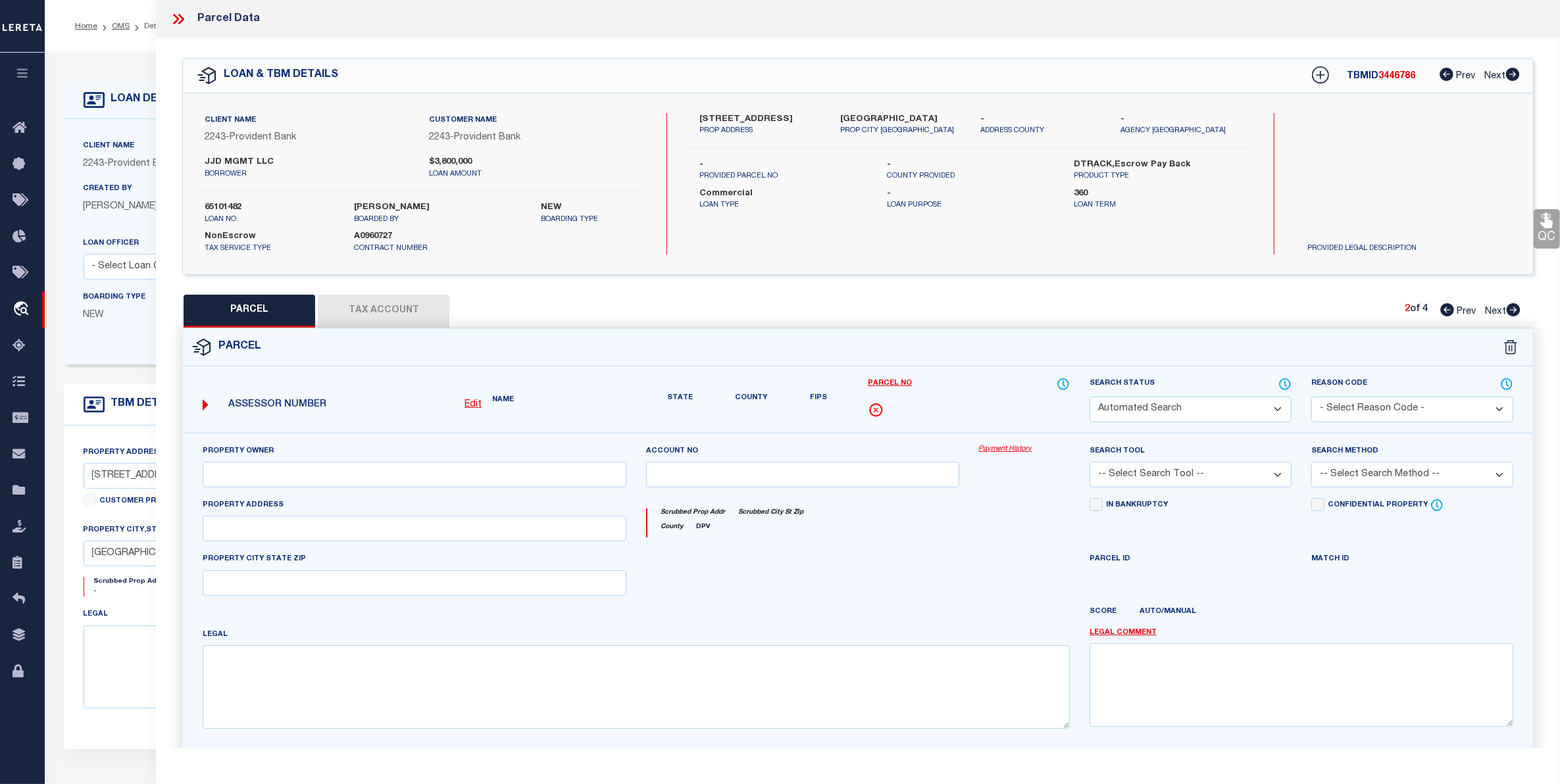
select select "QC"
type input "Mount Prospect 320 Llc"
select select "AGW"
select select "LEG"
type input "320-322 Mt Prospect Ave"
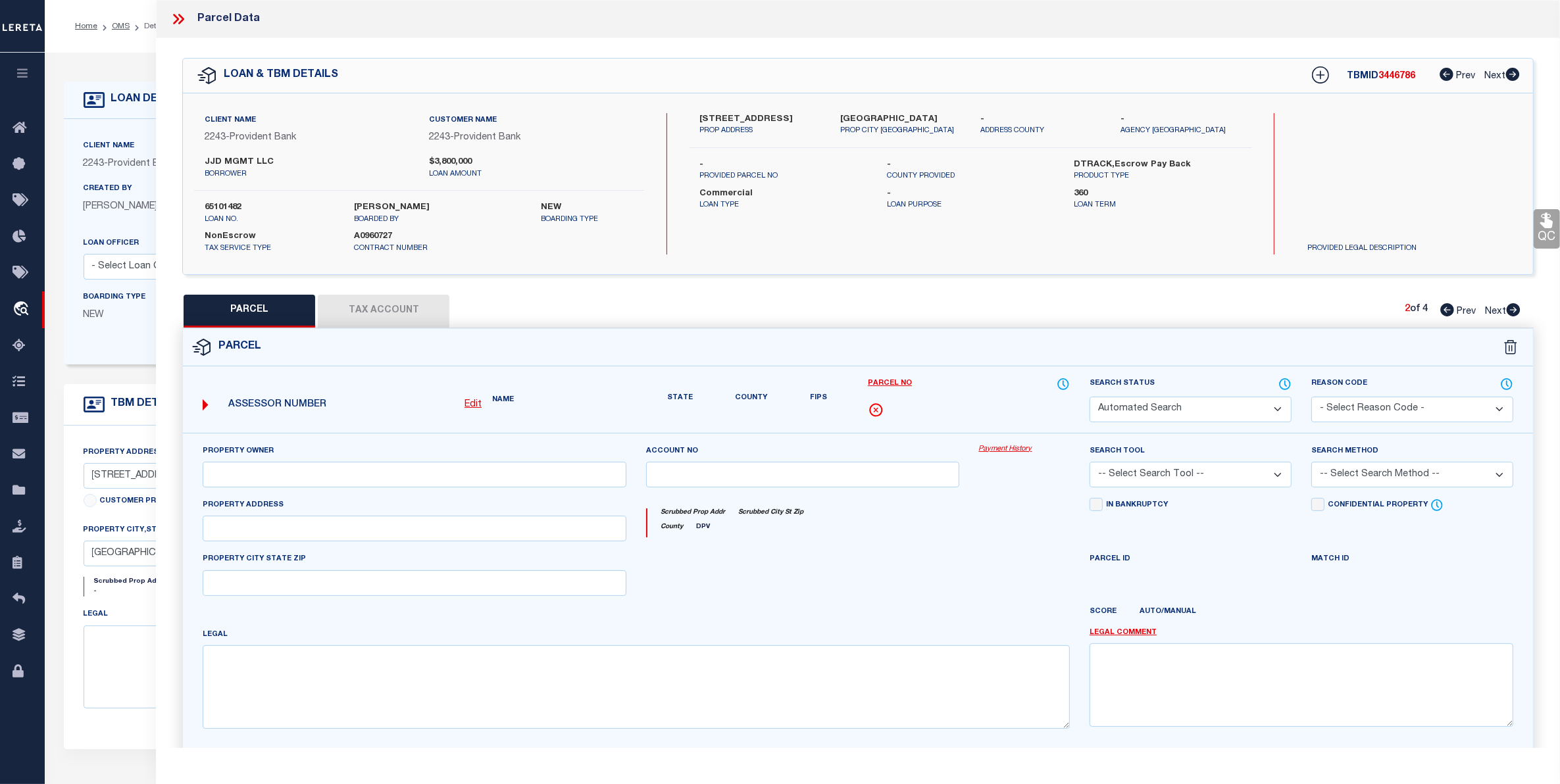
type input "HACKENSACK NJ 07601"
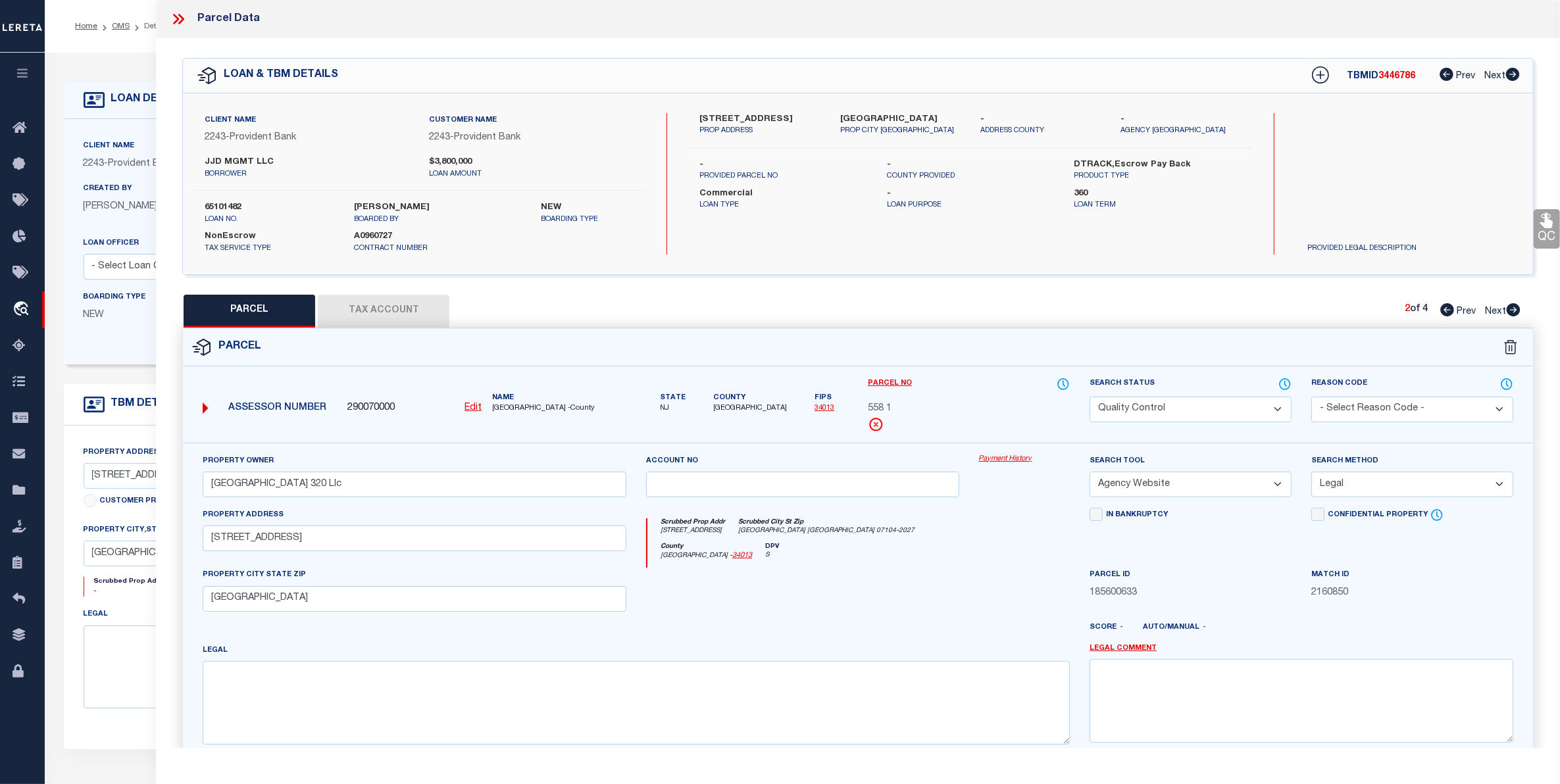
click at [1194, 408] on select "Automated Search Bad Parcel Complete Duplicate Parcel High Dollar Reporting In …" at bounding box center [1190, 409] width 202 height 25
click at [1089, 396] on select "Automated Search Bad Parcel Complete Duplicate Parcel High Dollar Reporting In …" at bounding box center [1190, 409] width 202 height 25
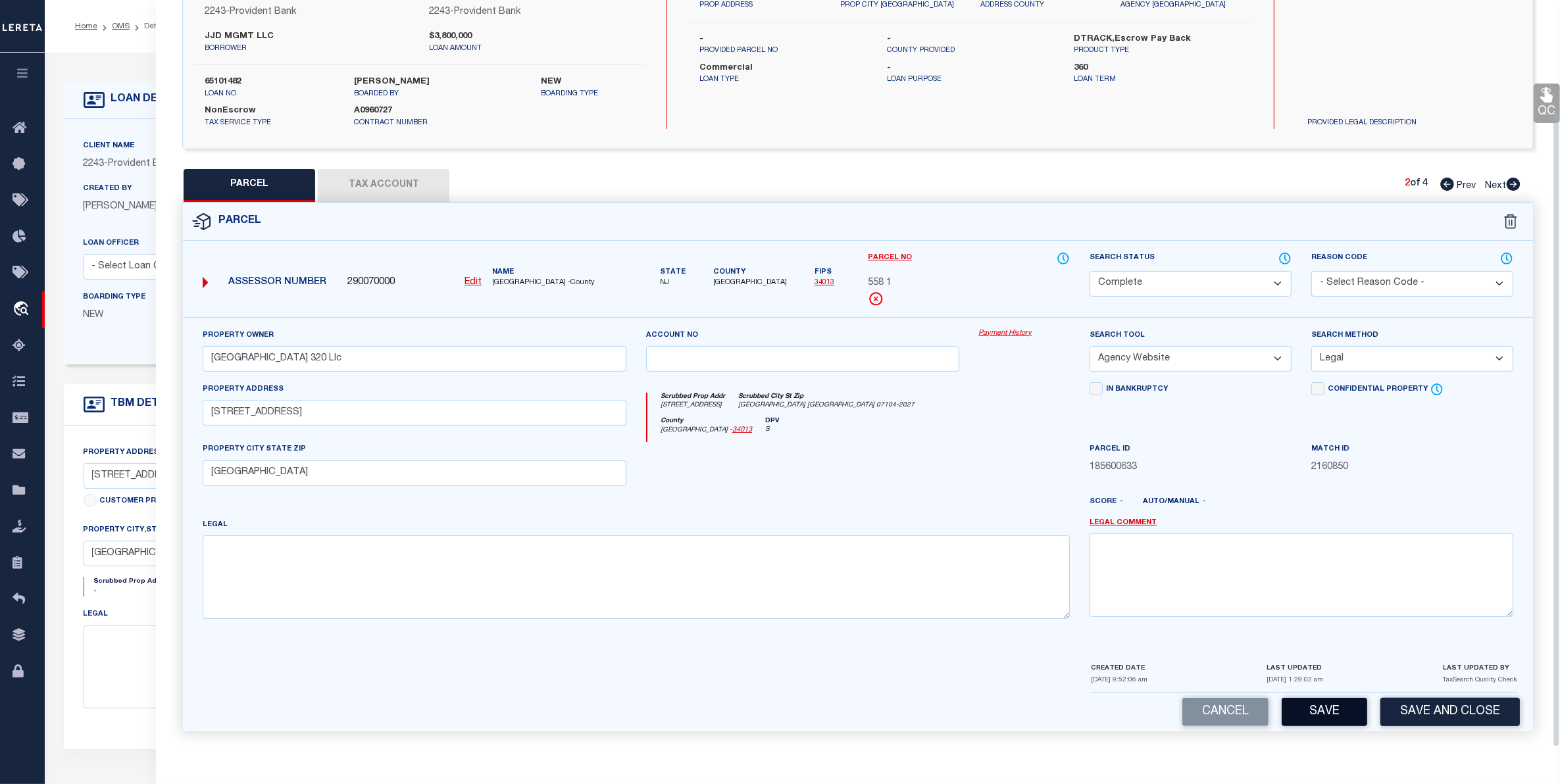
scroll to position [129, 0]
click at [1311, 708] on button "Save" at bounding box center [1324, 712] width 86 height 28
select select "AS"
select select
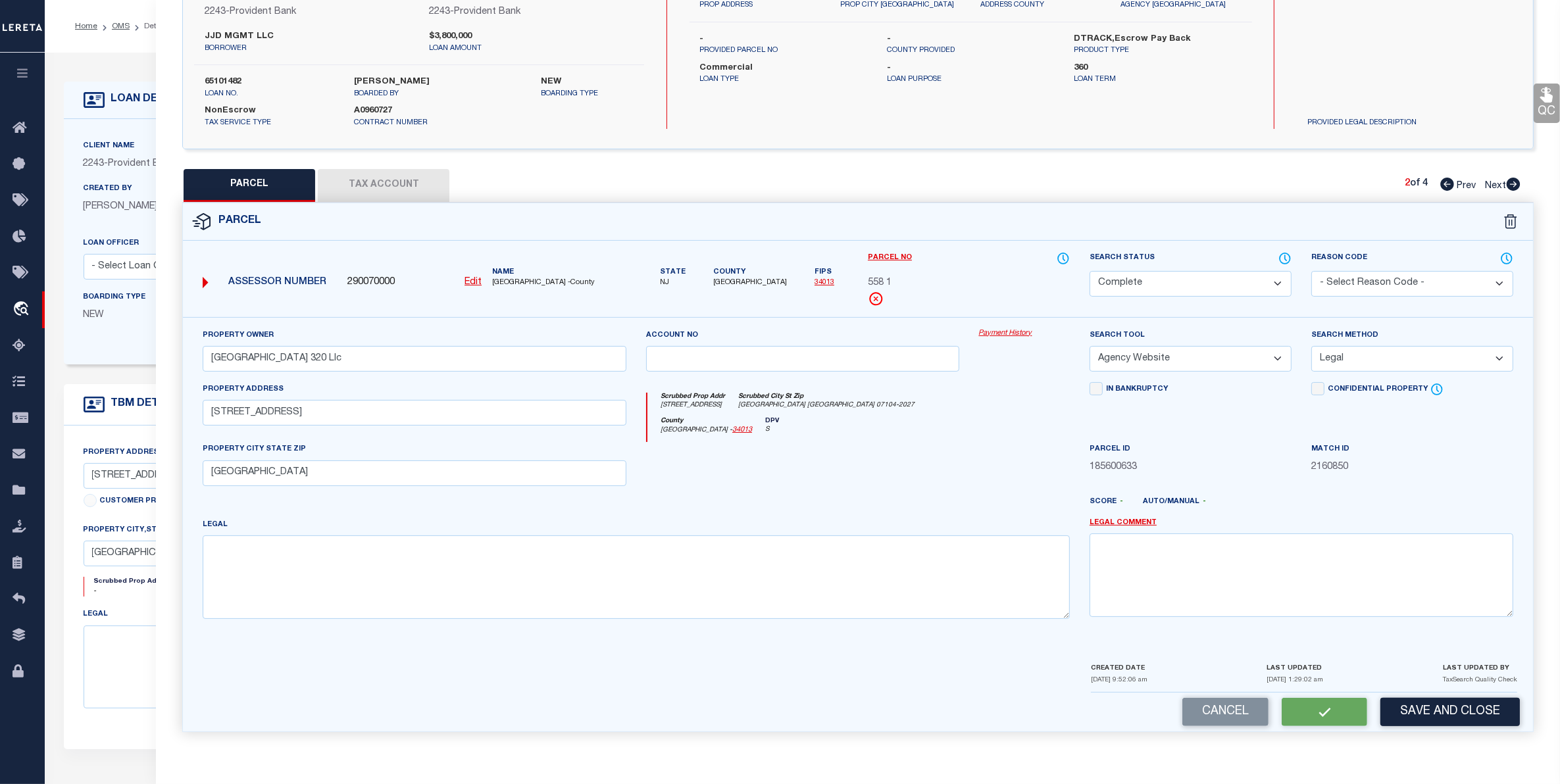
checkbox input "false"
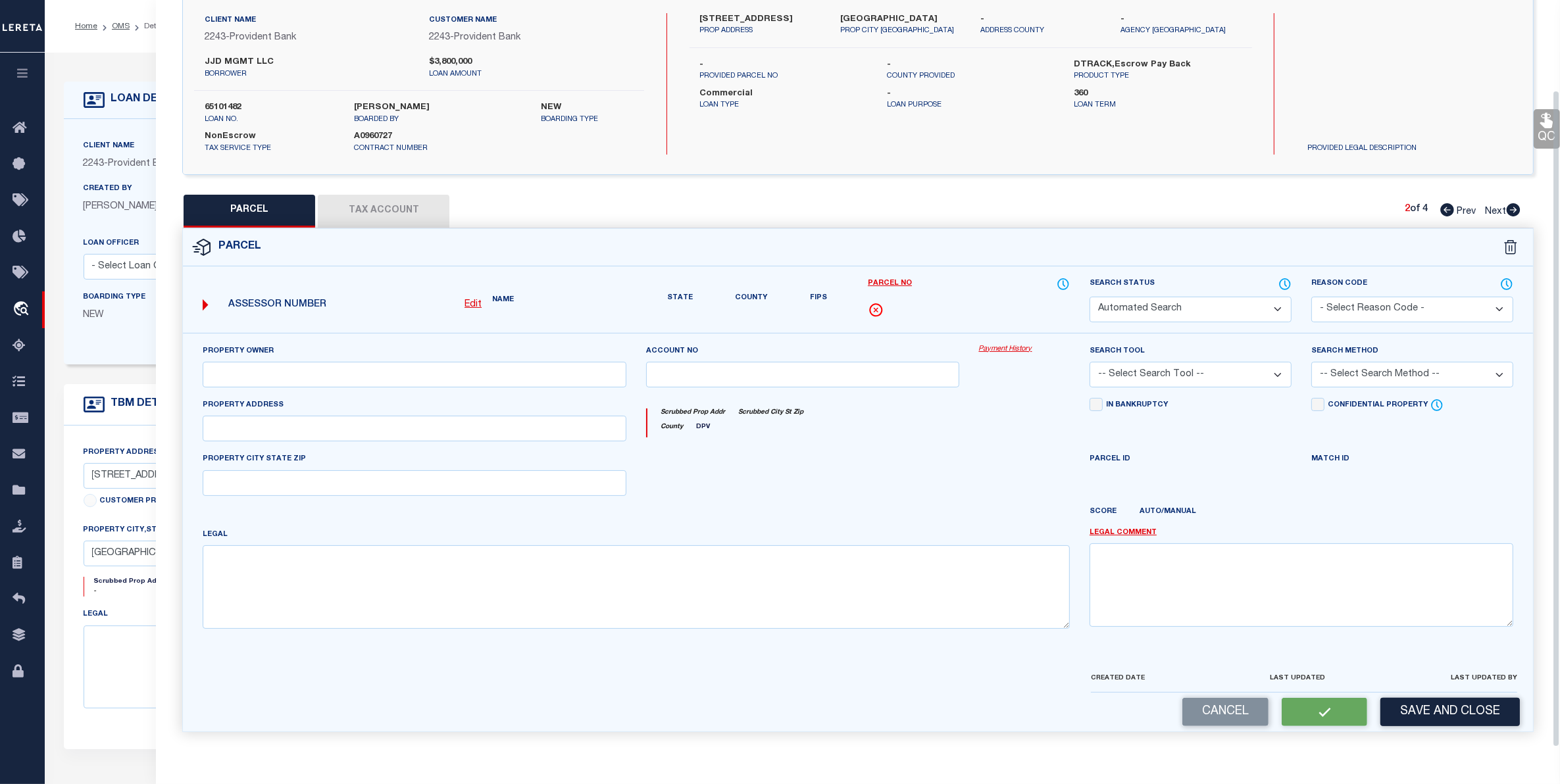
select select "CP"
type input "Mount Prospect 320 Llc"
select select "AGW"
select select "LEG"
type input "320-322 Mt Prospect Ave"
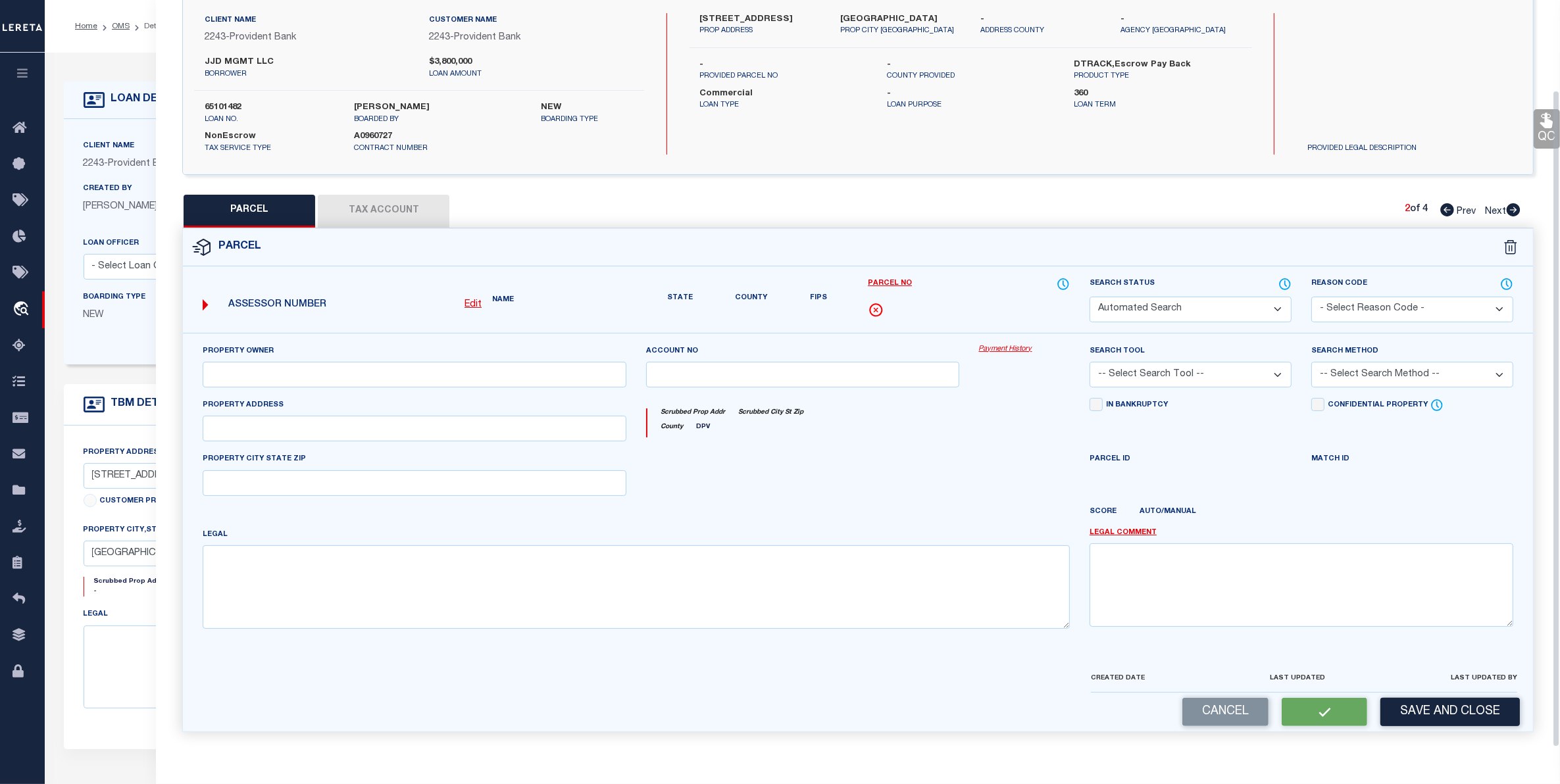
type input "HACKENSACK NJ 07601"
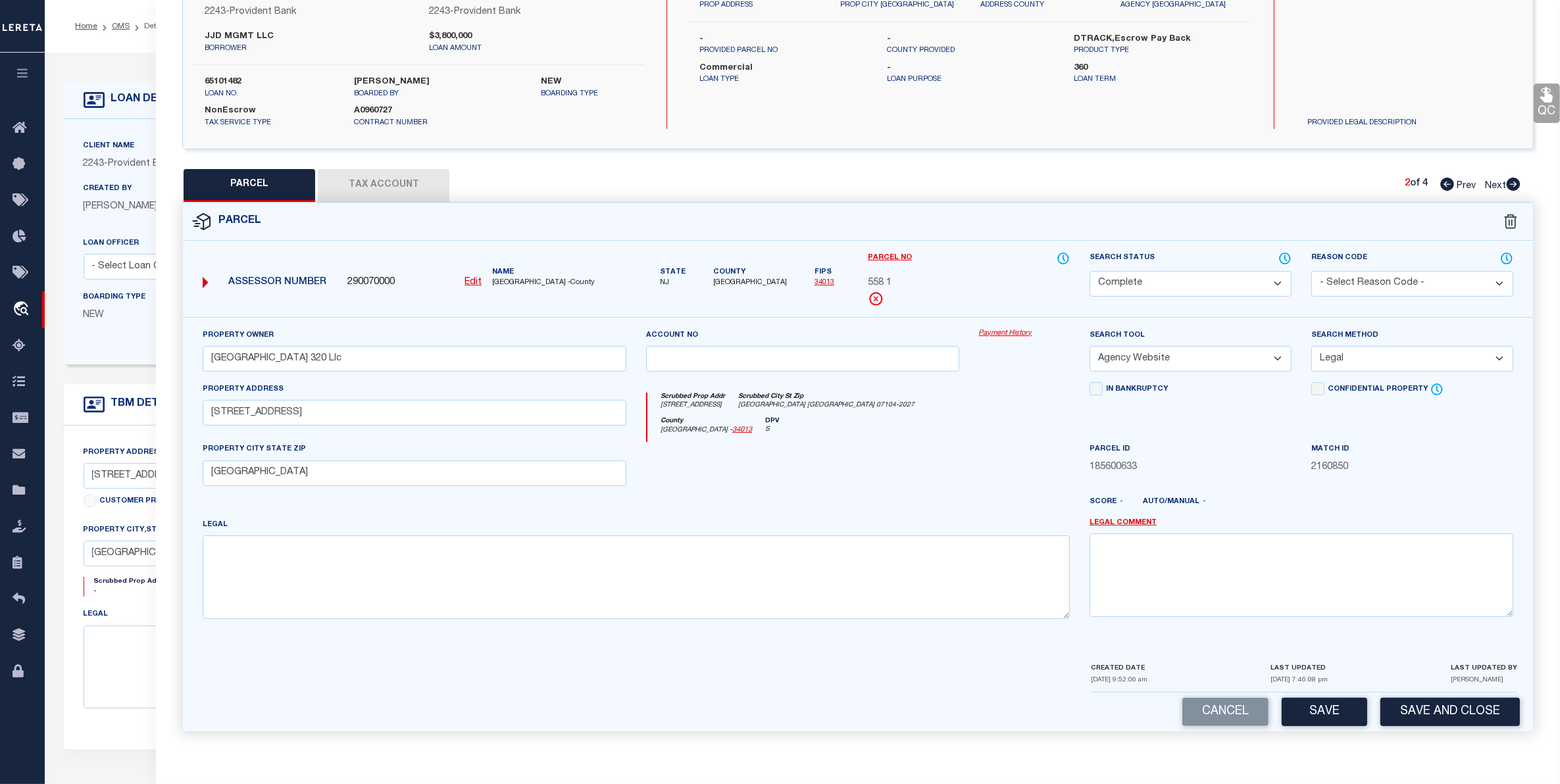
click at [1492, 184] on span "Next" at bounding box center [1495, 186] width 21 height 9
select select "AS"
select select
checkbox input "false"
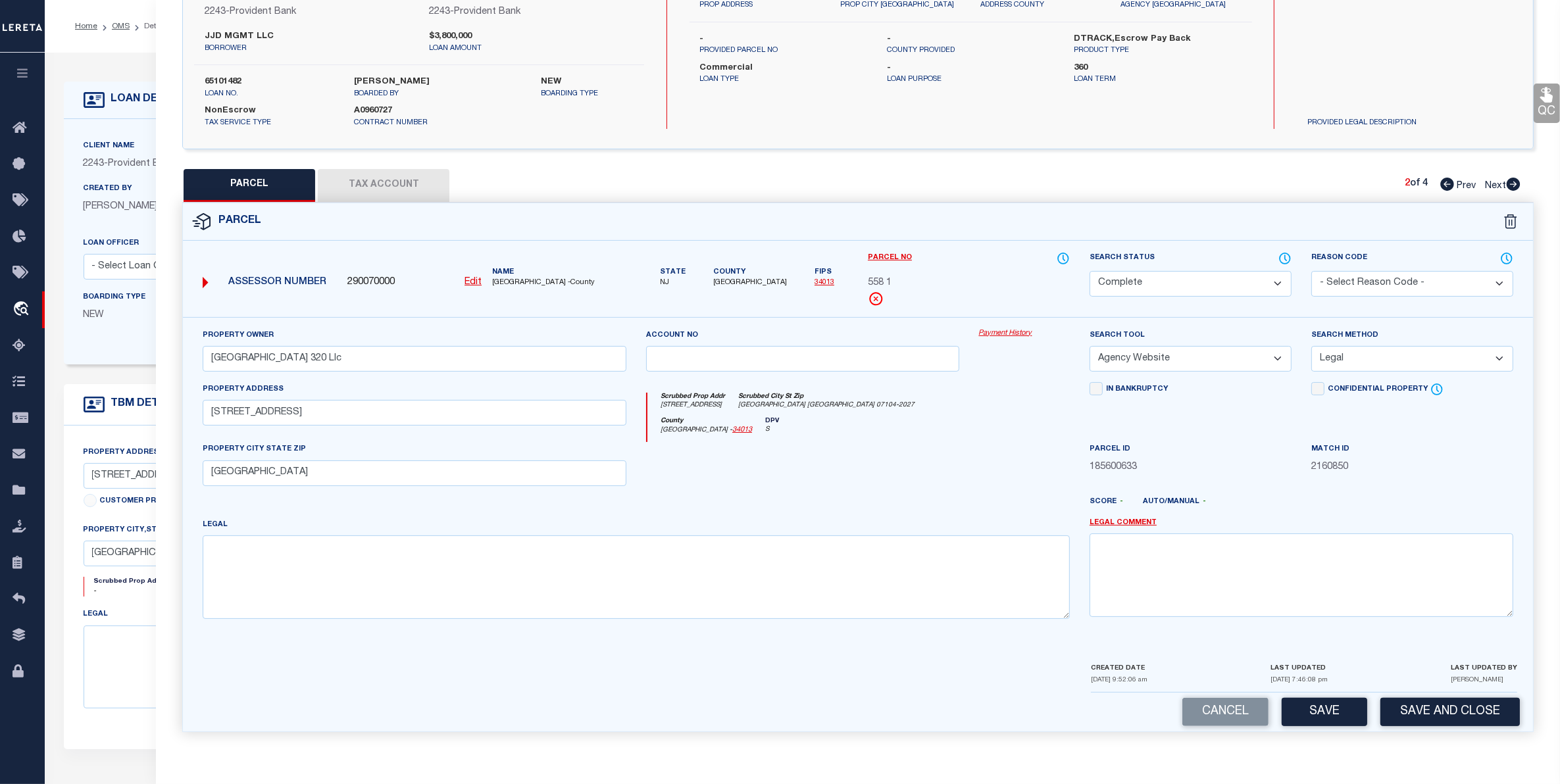
checkbox input "false"
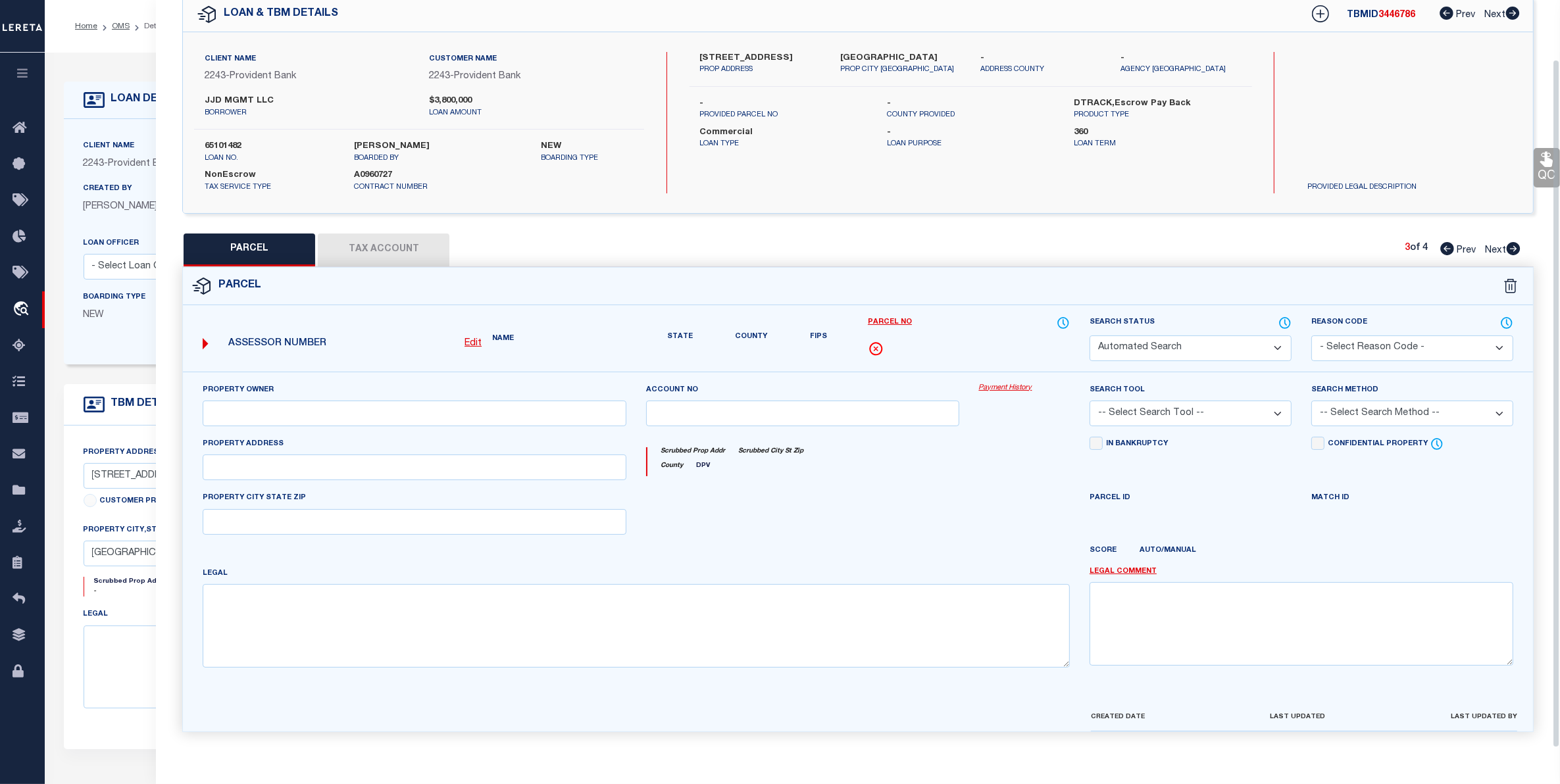
select select "QC"
type input "Mount Prospect 254 Llc"
select select "AGW"
select select "LEG"
type input "260-262 Mt Prospect Ave"
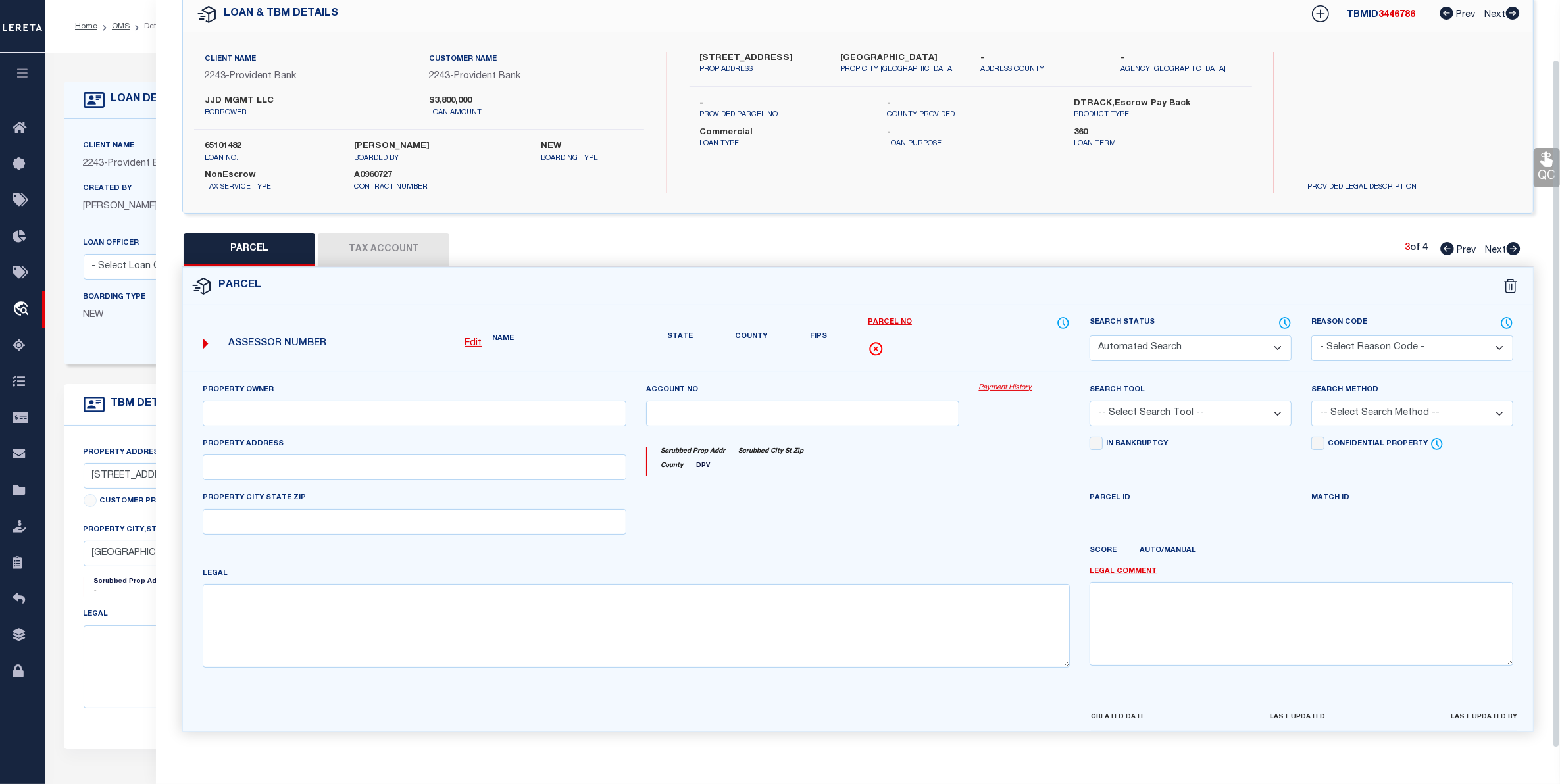
type input "HACKENSACK NJ 07601"
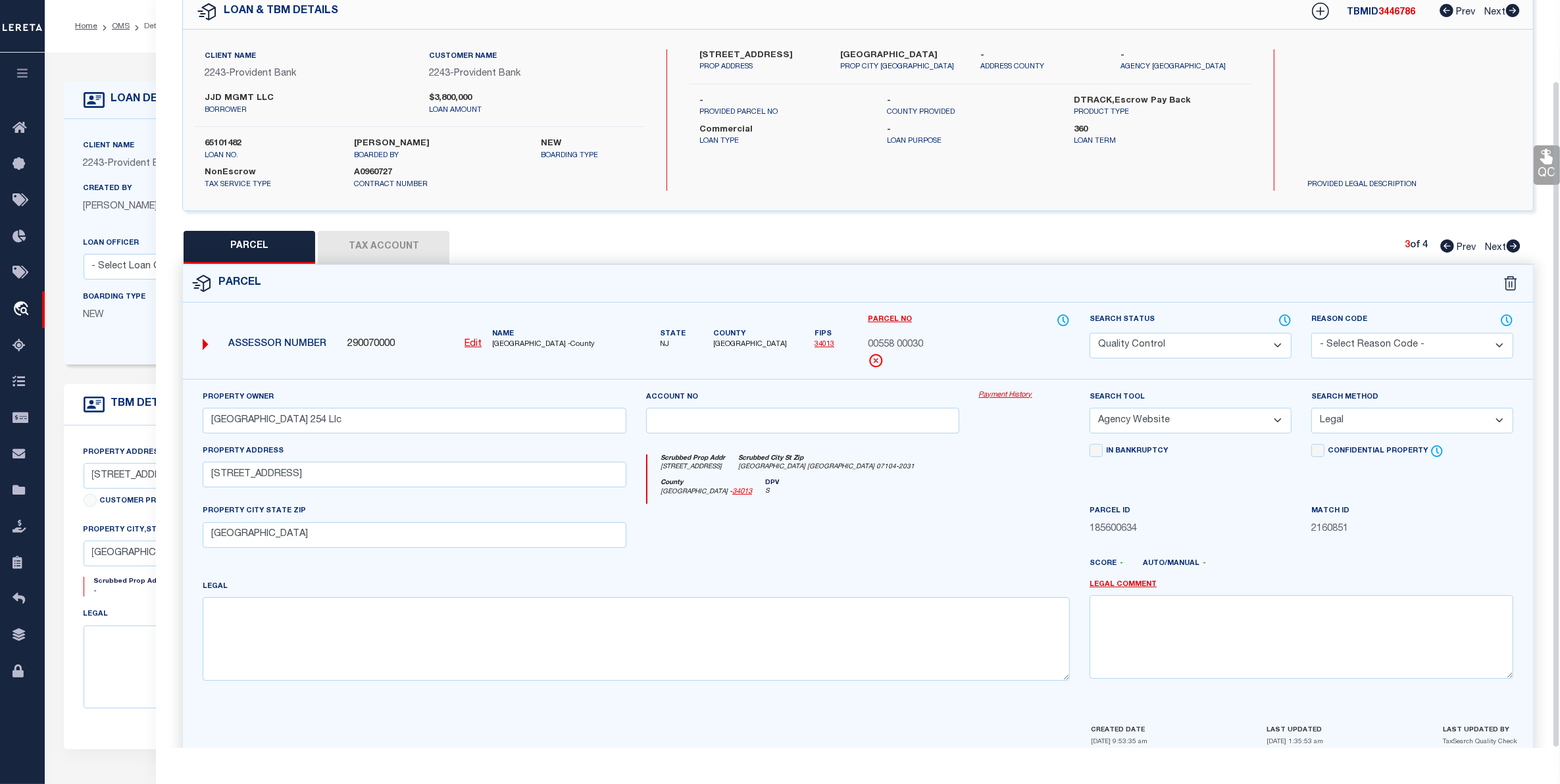
scroll to position [90, 0]
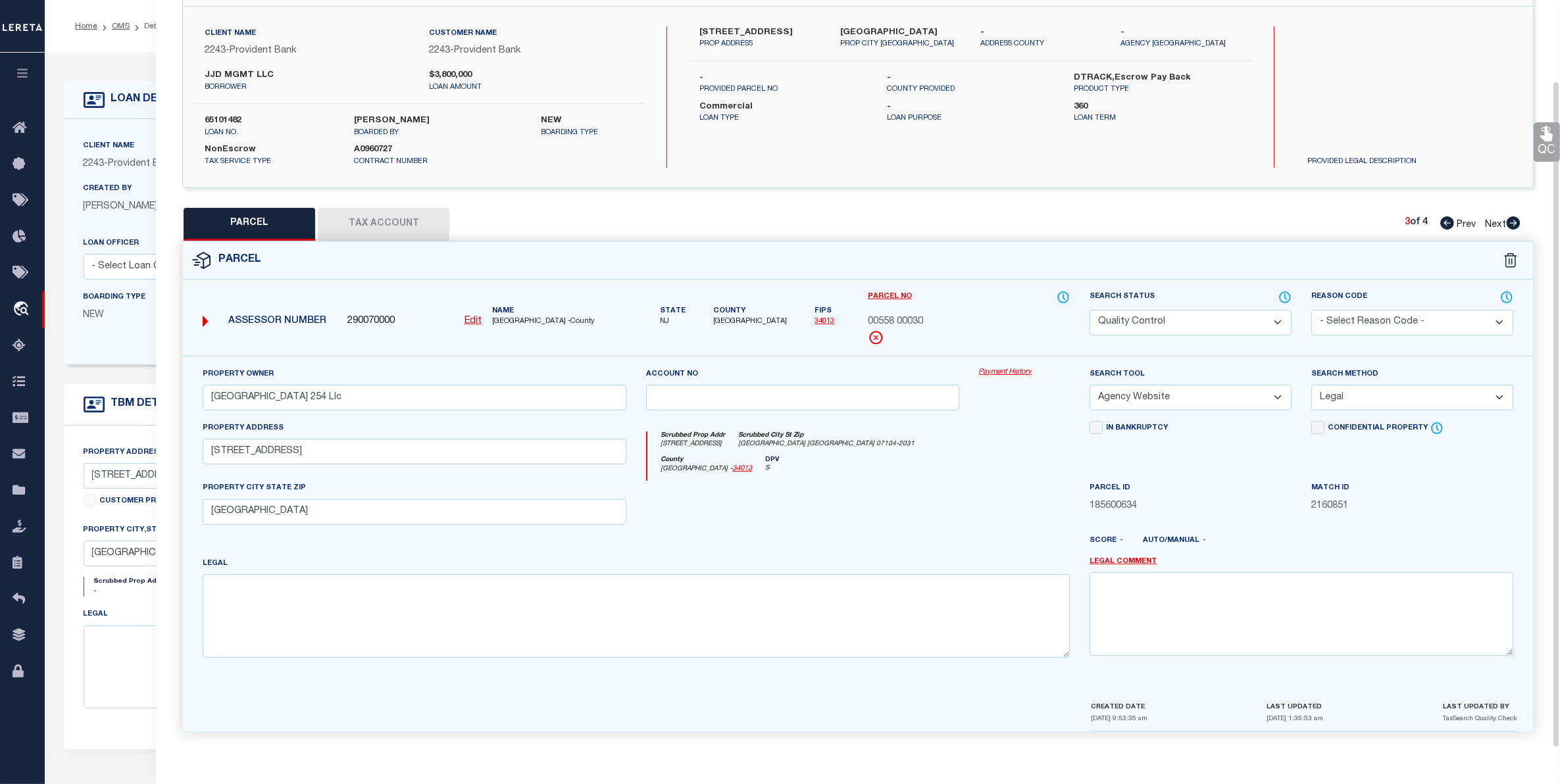
click at [1153, 316] on select "Automated Search Bad Parcel Complete Duplicate Parcel High Dollar Reporting In …" at bounding box center [1190, 322] width 202 height 25
click at [1089, 309] on select "Automated Search Bad Parcel Complete Duplicate Parcel High Dollar Reporting In …" at bounding box center [1190, 322] width 202 height 25
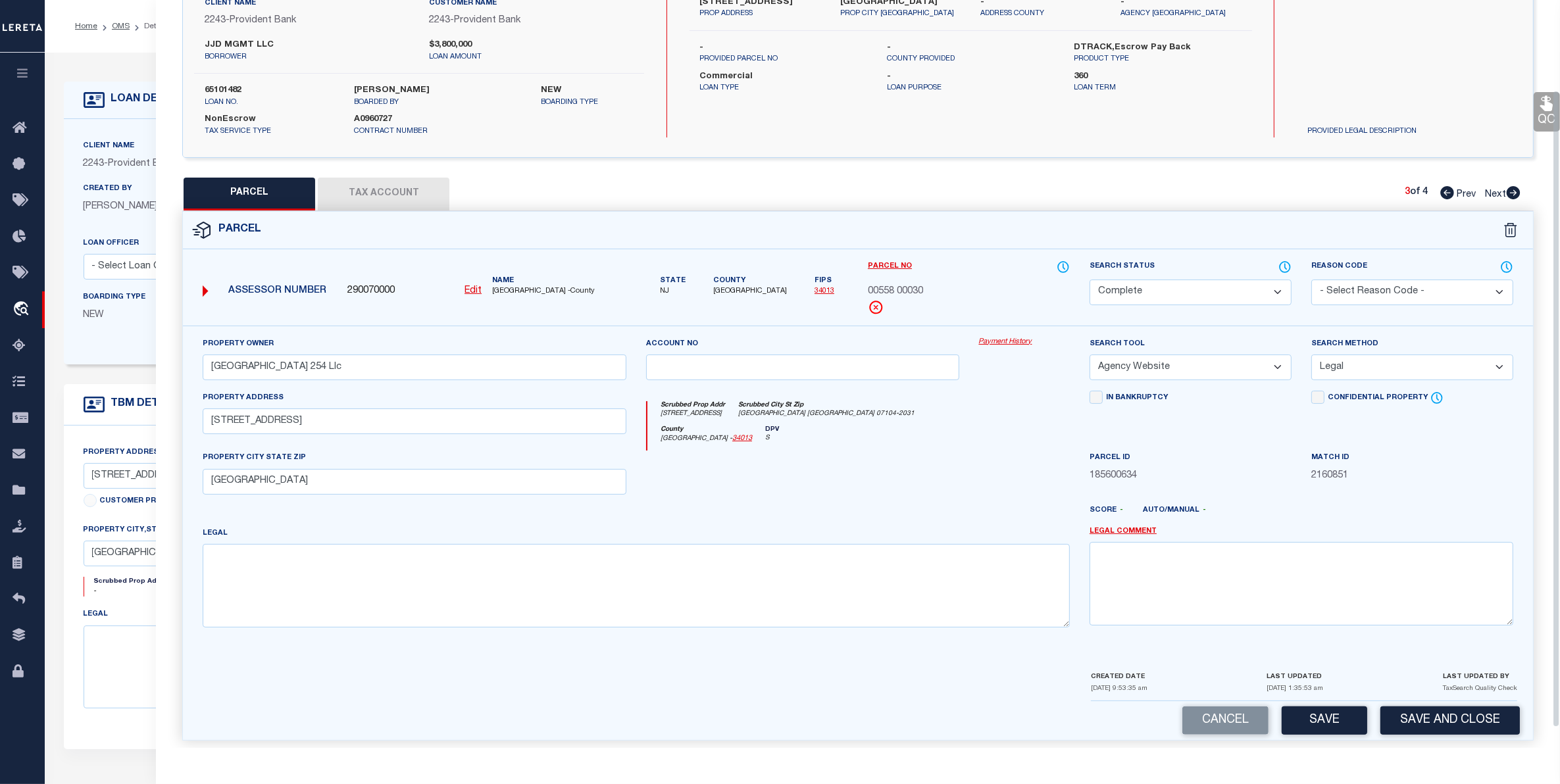
scroll to position [129, 0]
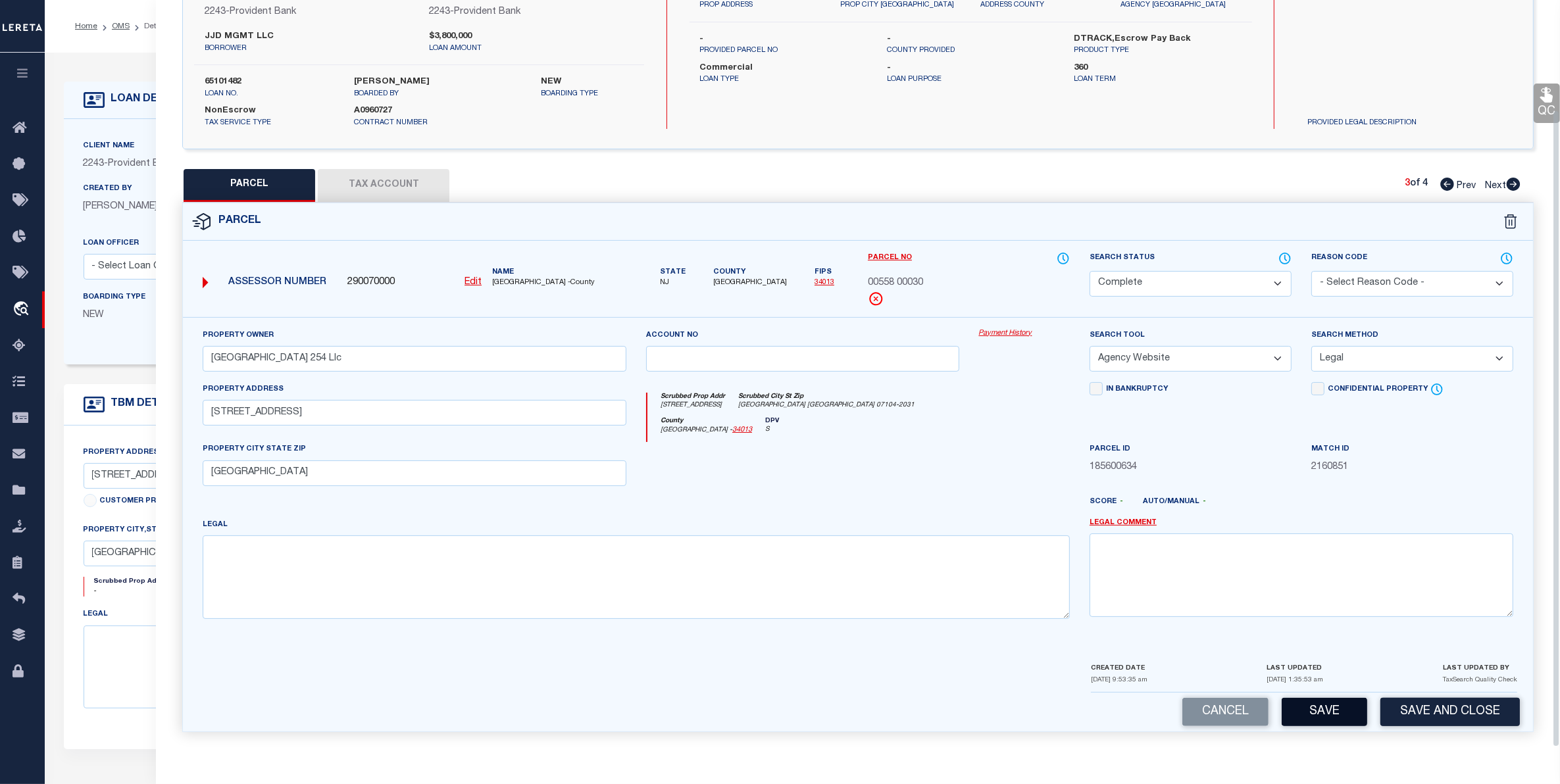
click at [1306, 711] on button "Save" at bounding box center [1324, 712] width 86 height 28
select select "AS"
select select
checkbox input "false"
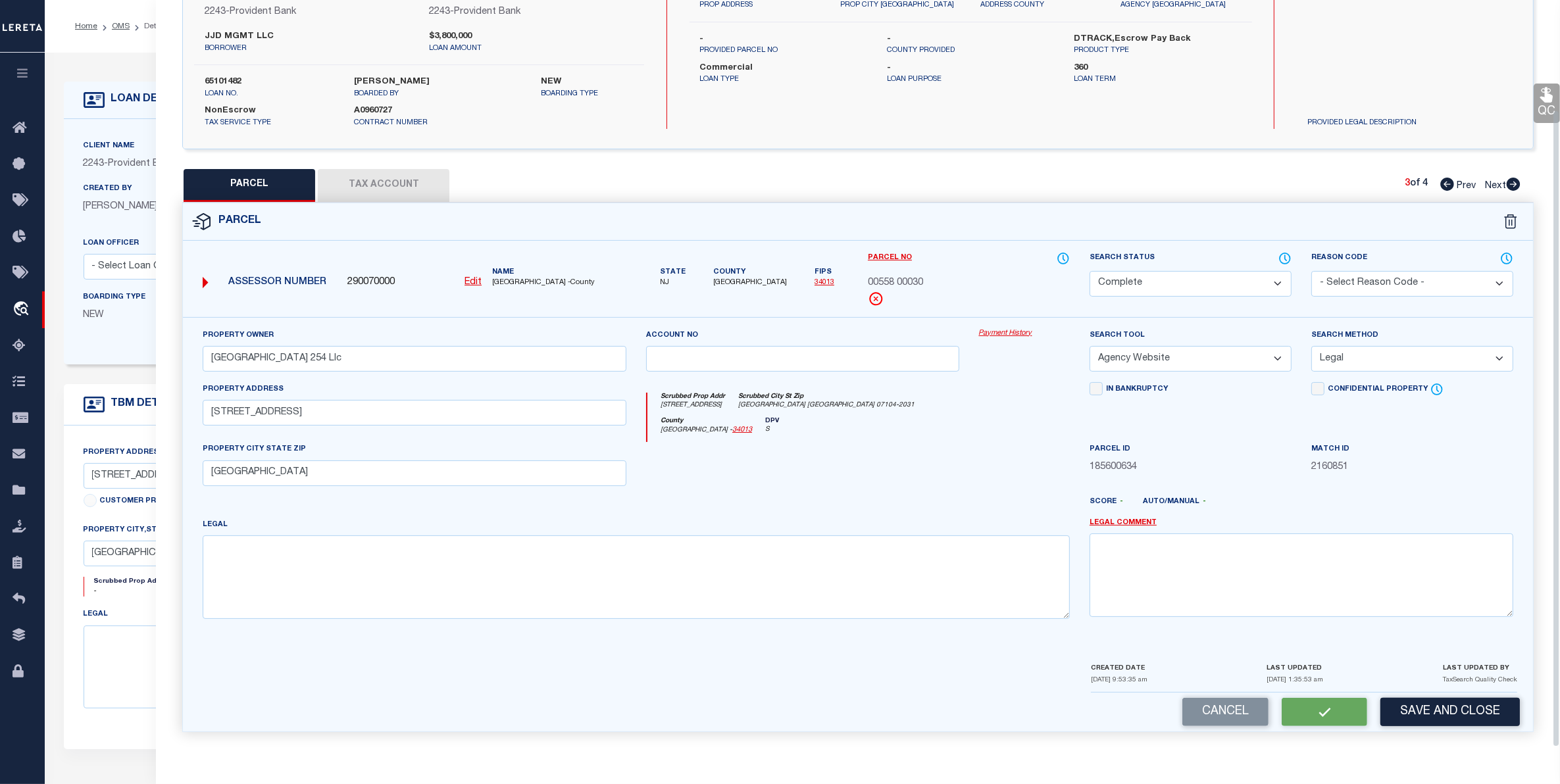
checkbox input "false"
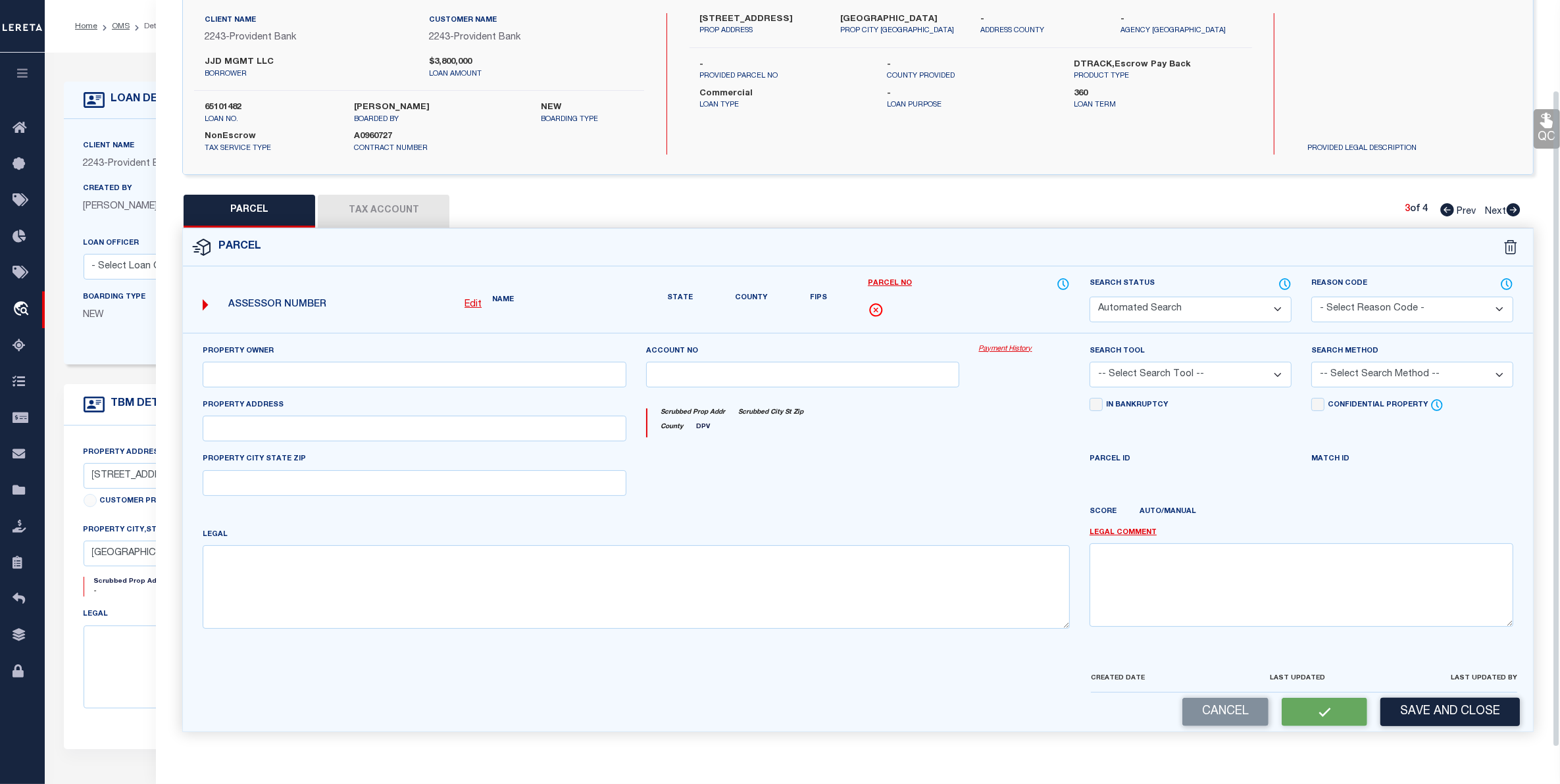
select select "CP"
type input "Mount Prospect 254 Llc"
select select "AGW"
select select "LEG"
type input "260-262 Mt Prospect Ave"
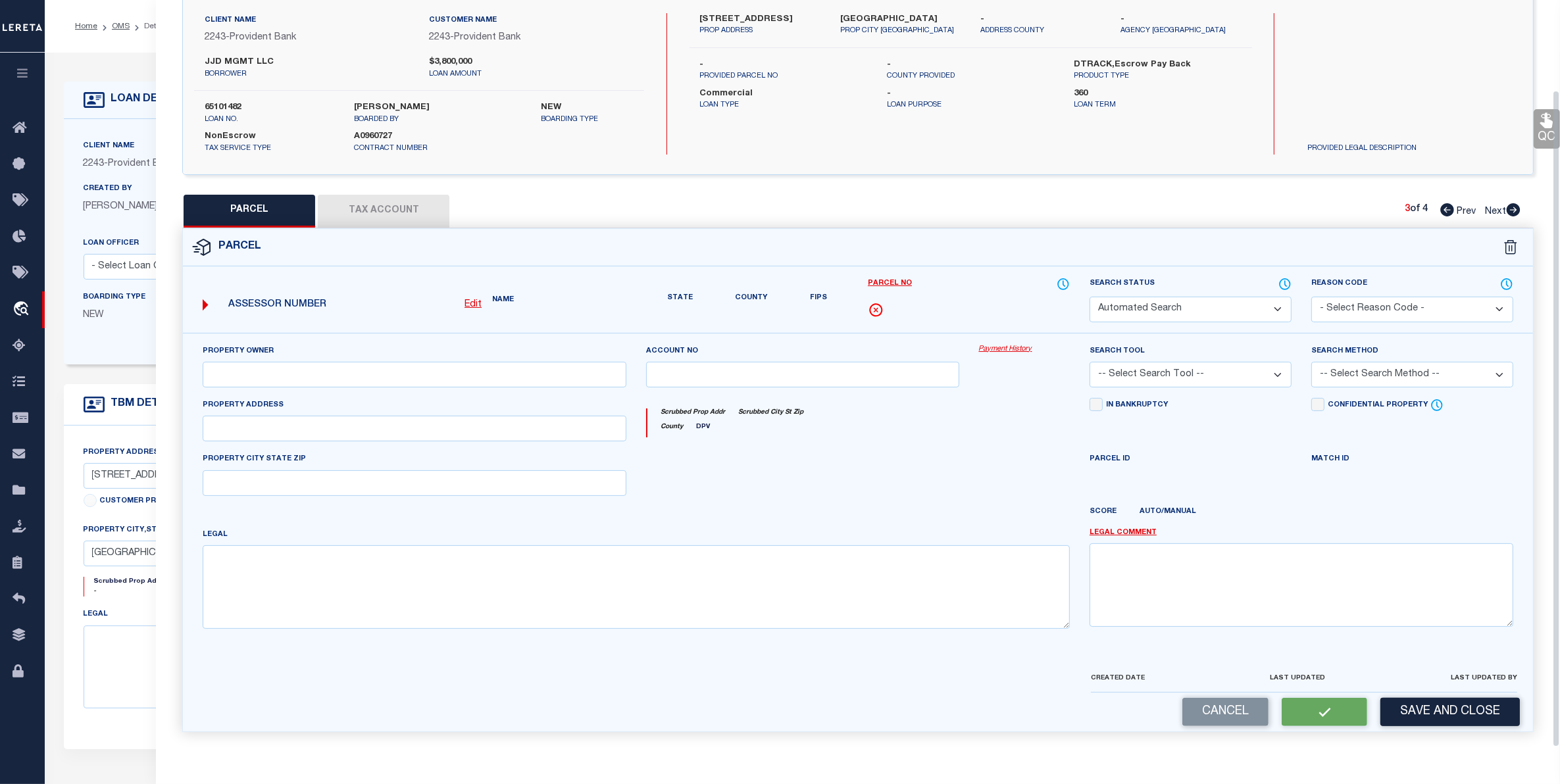
type input "HACKENSACK NJ 07601"
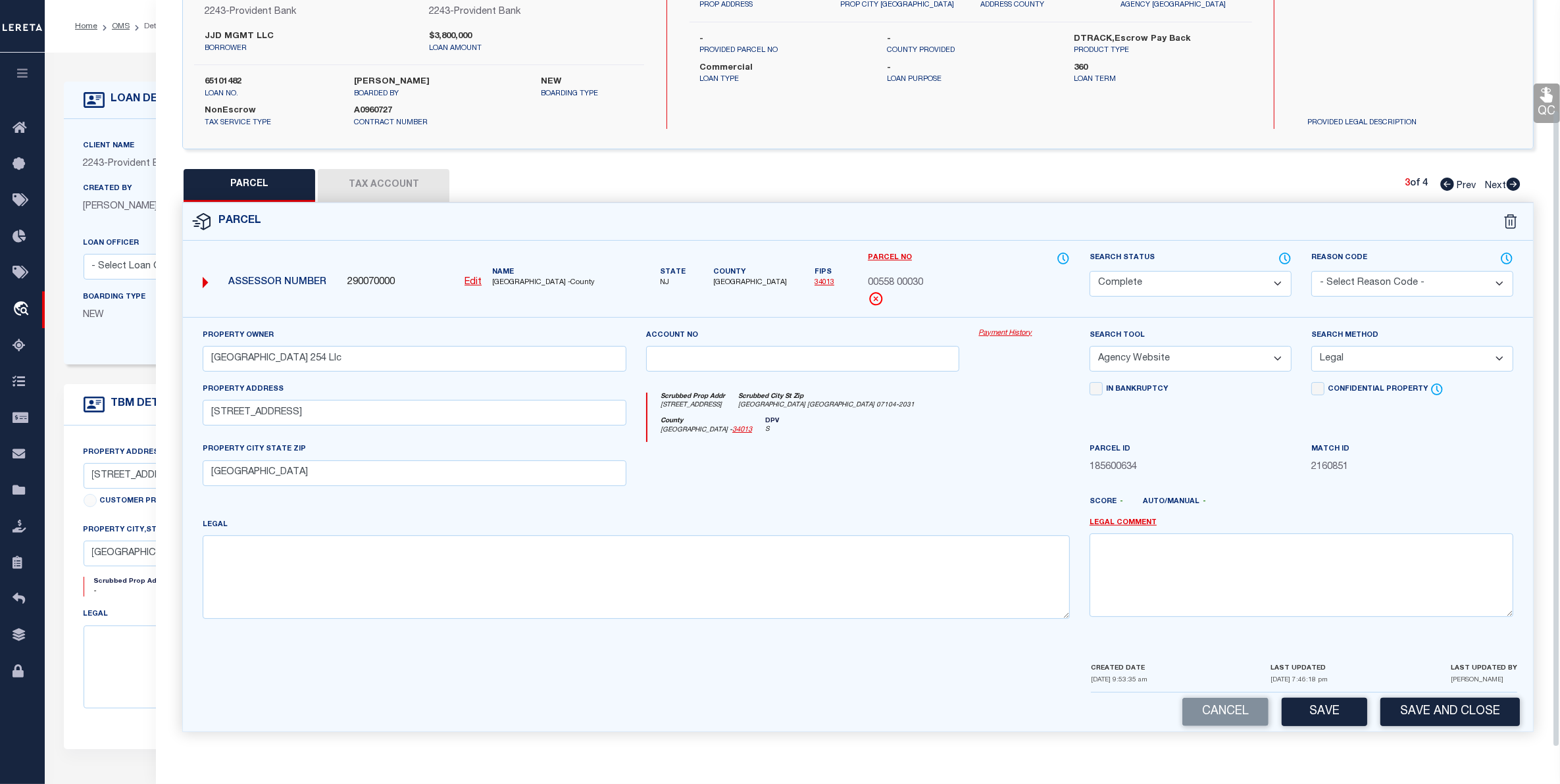
click at [1495, 182] on span "Next" at bounding box center [1495, 186] width 21 height 9
select select "AS"
select select
checkbox input "false"
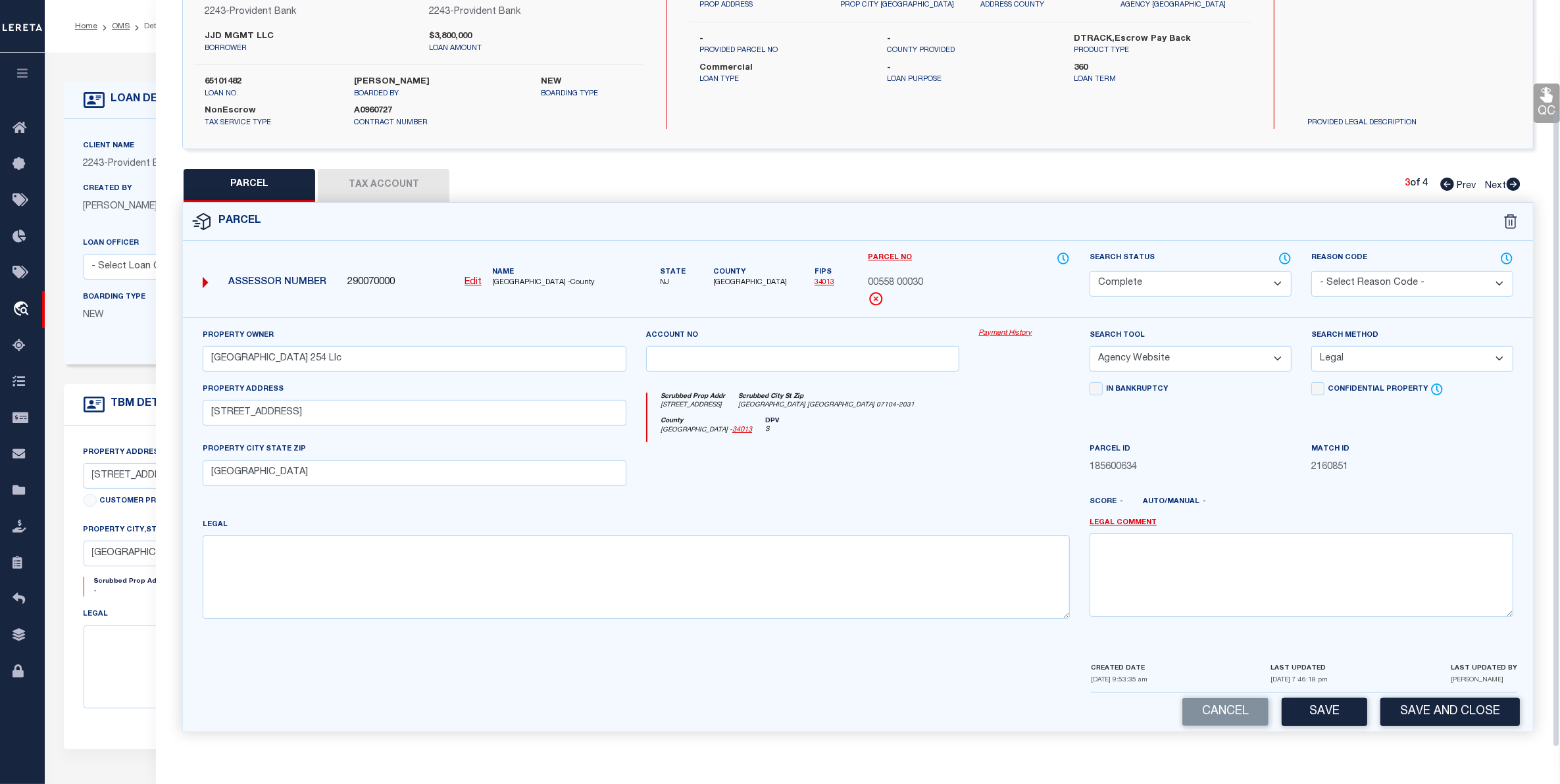
checkbox input "false"
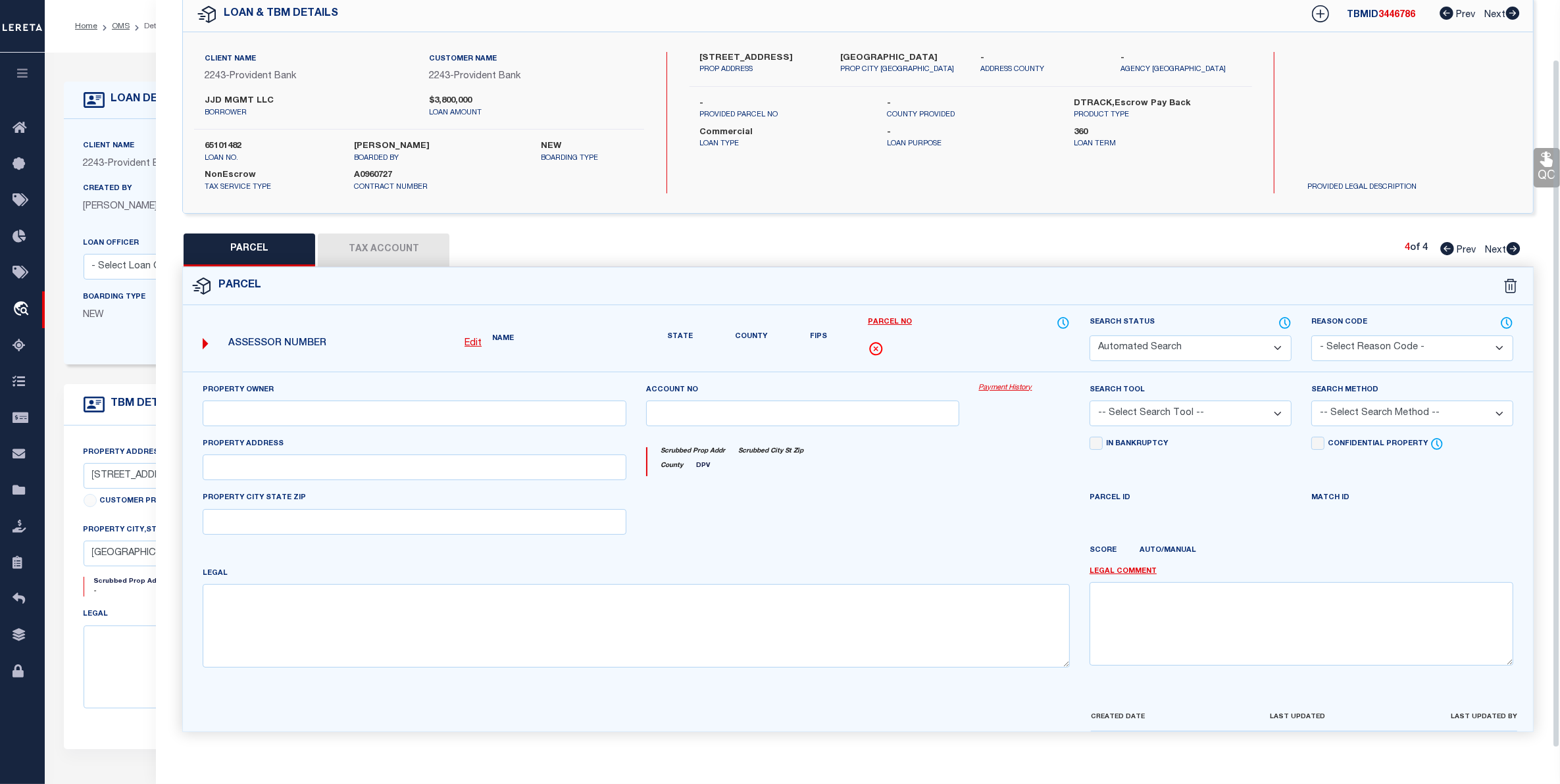
select select "QC"
type input "Mount Prospect 260 Llc"
select select "AGW"
select select "LEG"
type input "57 Stone St"
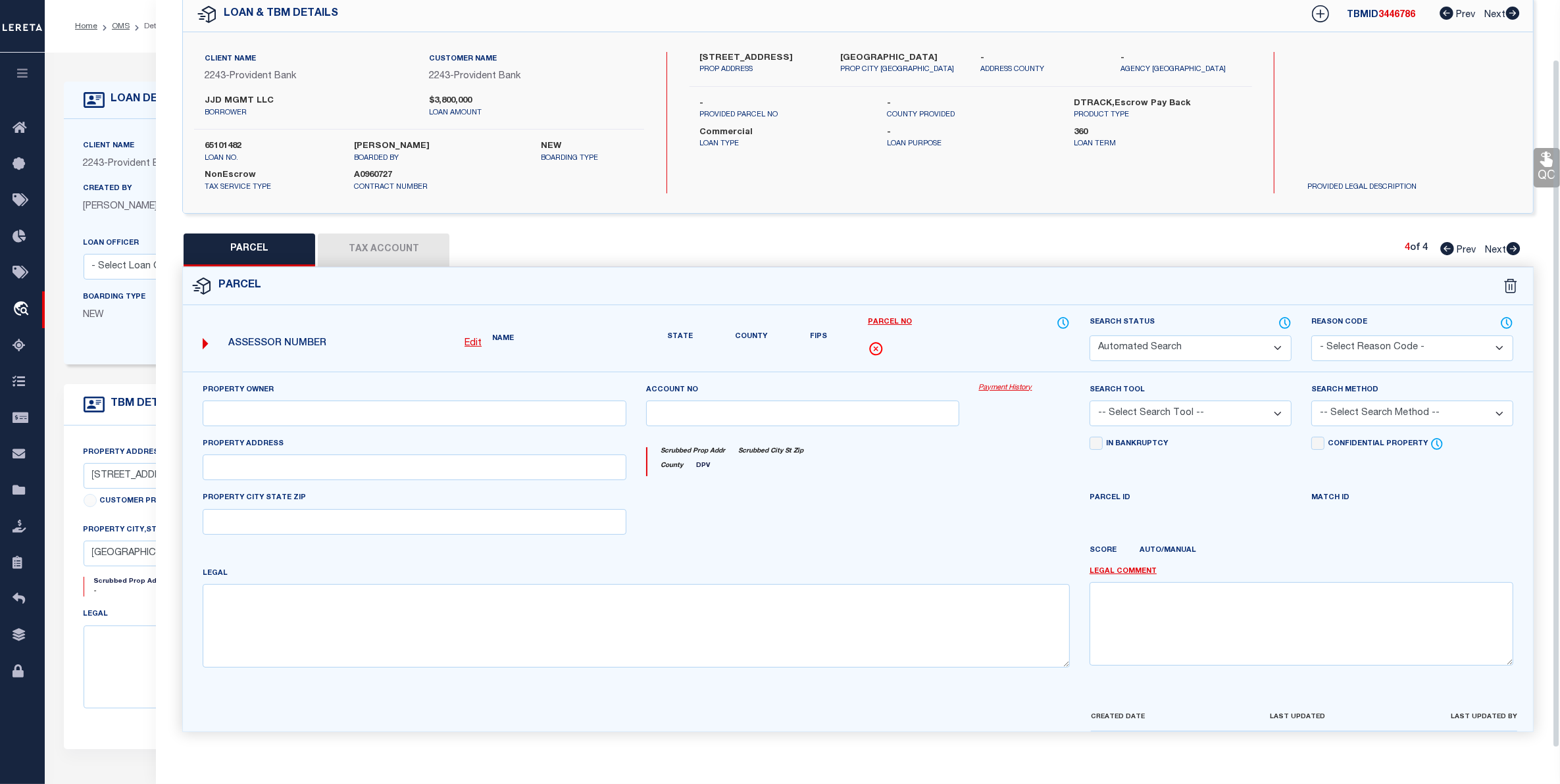
type input "HACKENSACK NJ 07601"
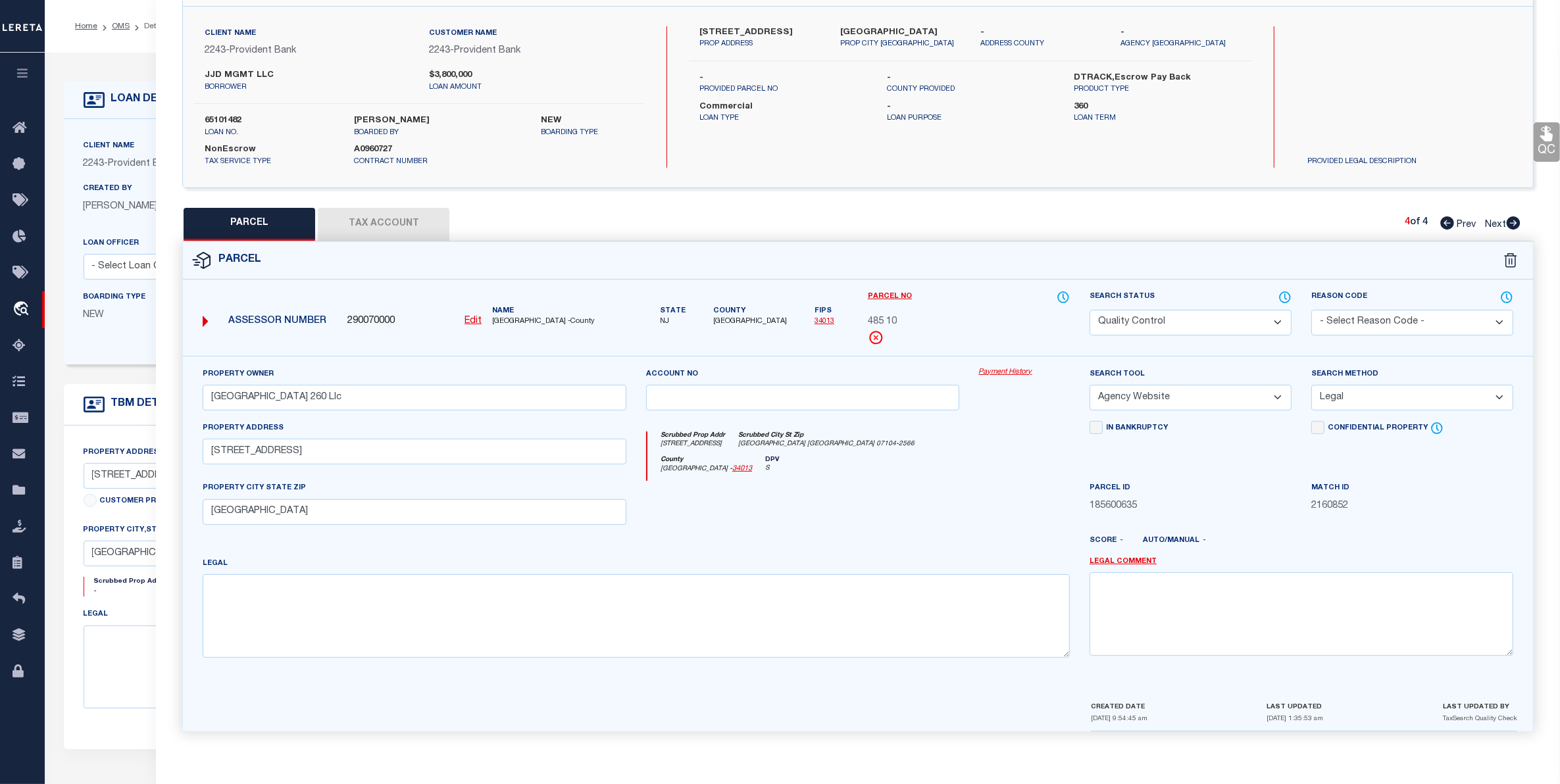
click at [1195, 313] on select "Automated Search Bad Parcel Complete Duplicate Parcel High Dollar Reporting In …" at bounding box center [1190, 322] width 202 height 25
click at [1089, 309] on select "Automated Search Bad Parcel Complete Duplicate Parcel High Dollar Reporting In …" at bounding box center [1190, 322] width 202 height 25
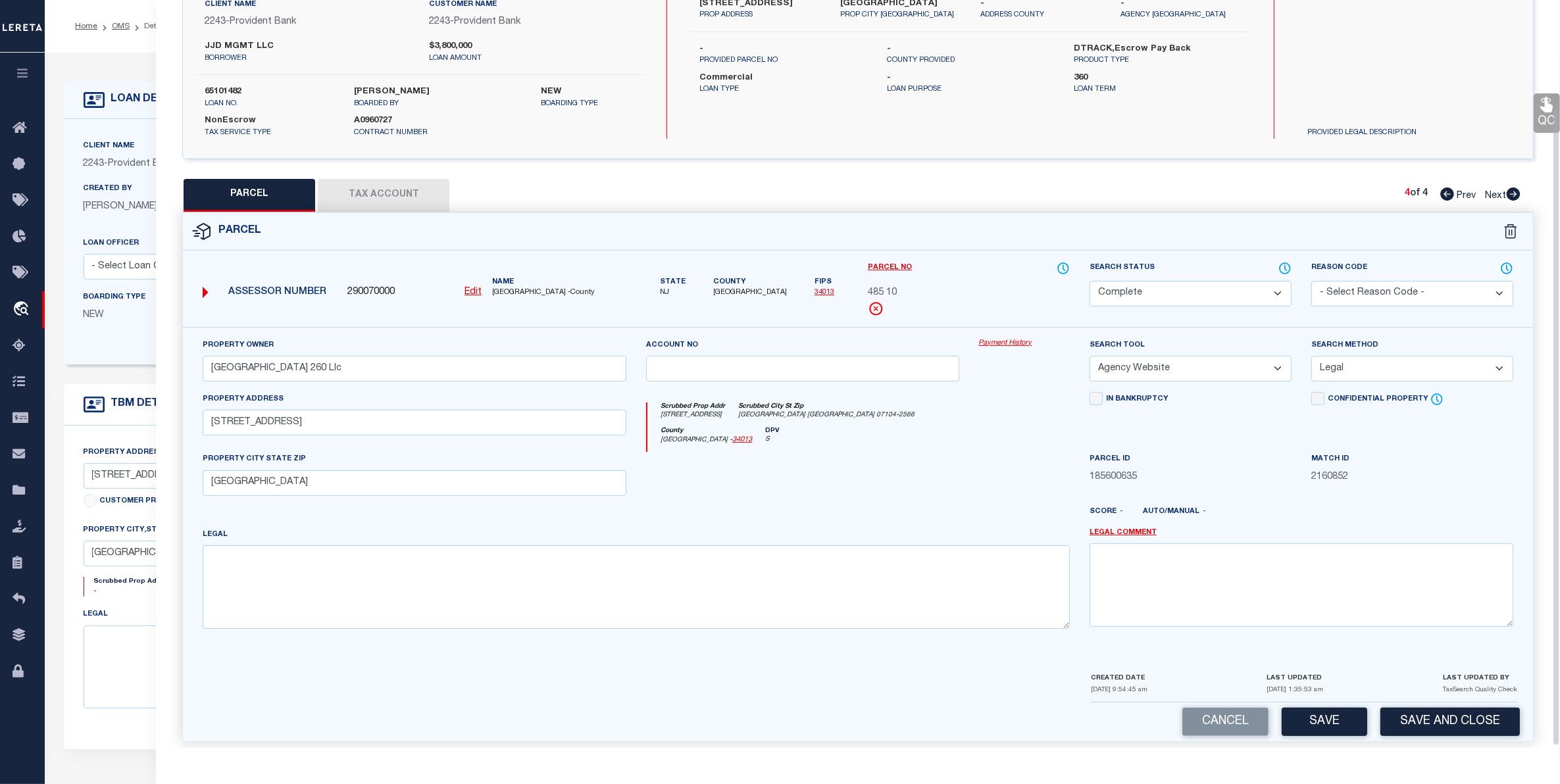
scroll to position [129, 0]
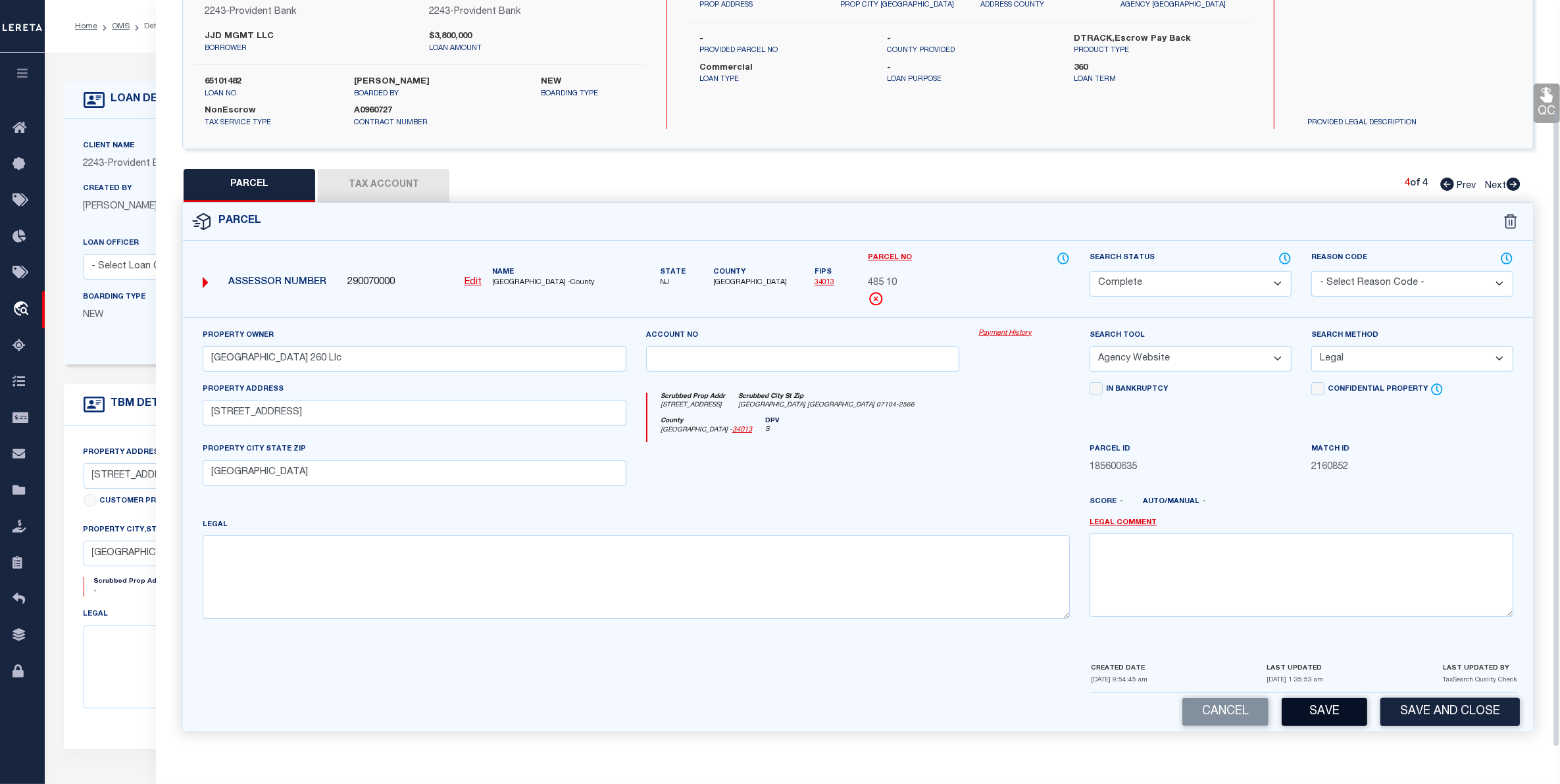
click at [1320, 707] on button "Save" at bounding box center [1324, 712] width 86 height 28
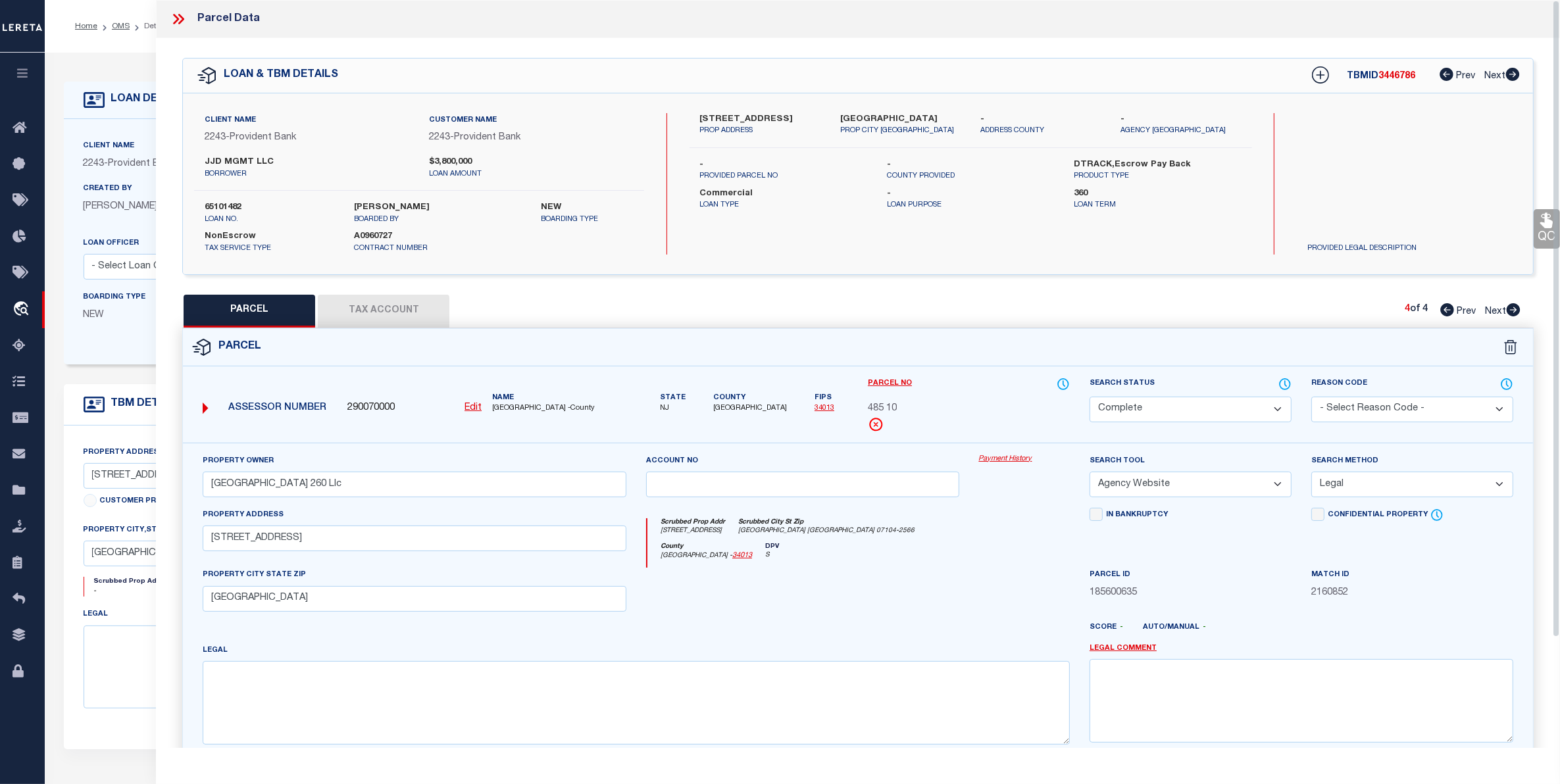
select select "AS"
select select
checkbox input "false"
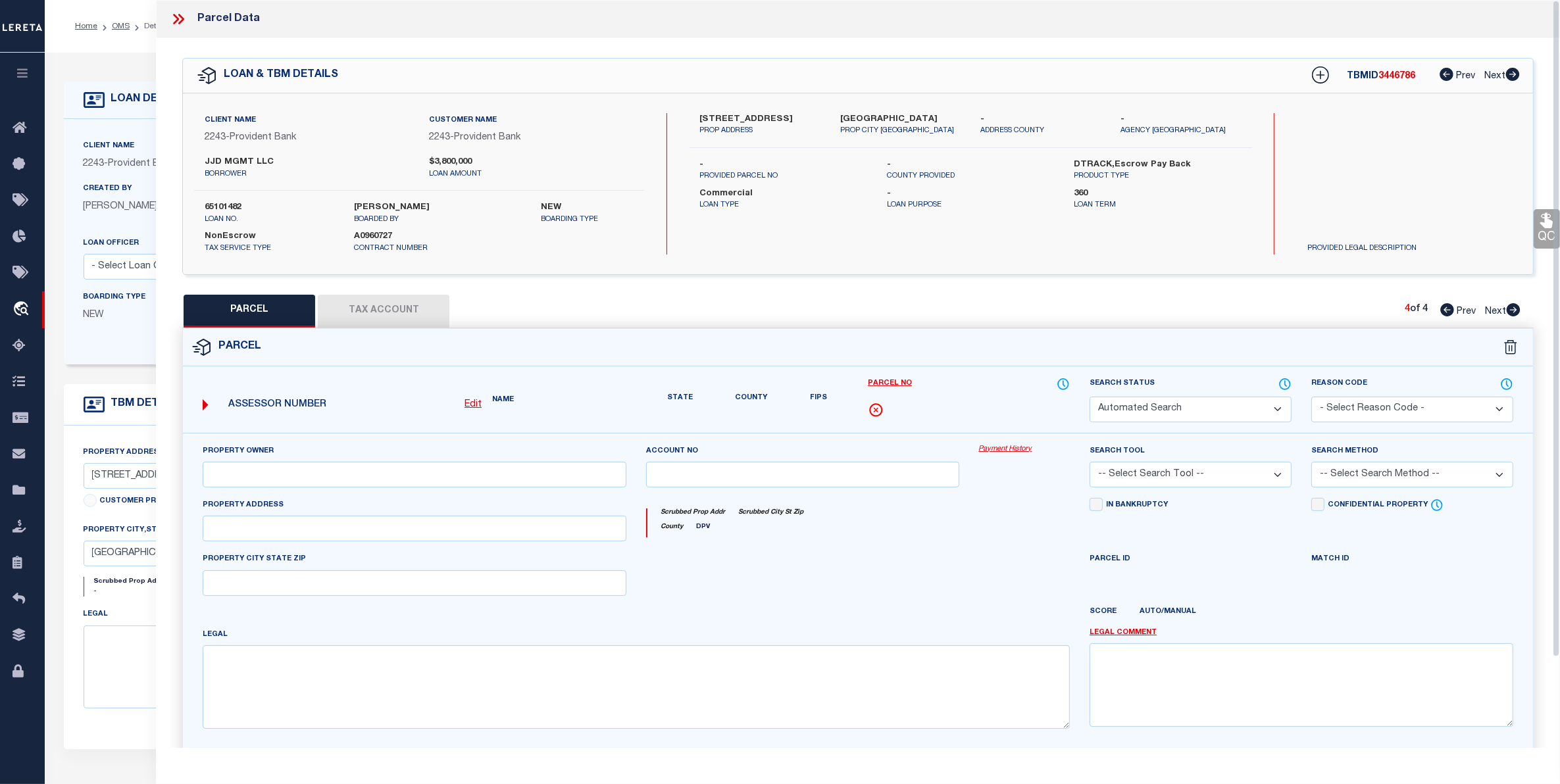
select select "CP"
type input "Mount Prospect 260 Llc"
select select "AGW"
select select "LEG"
type input "57 Stone St"
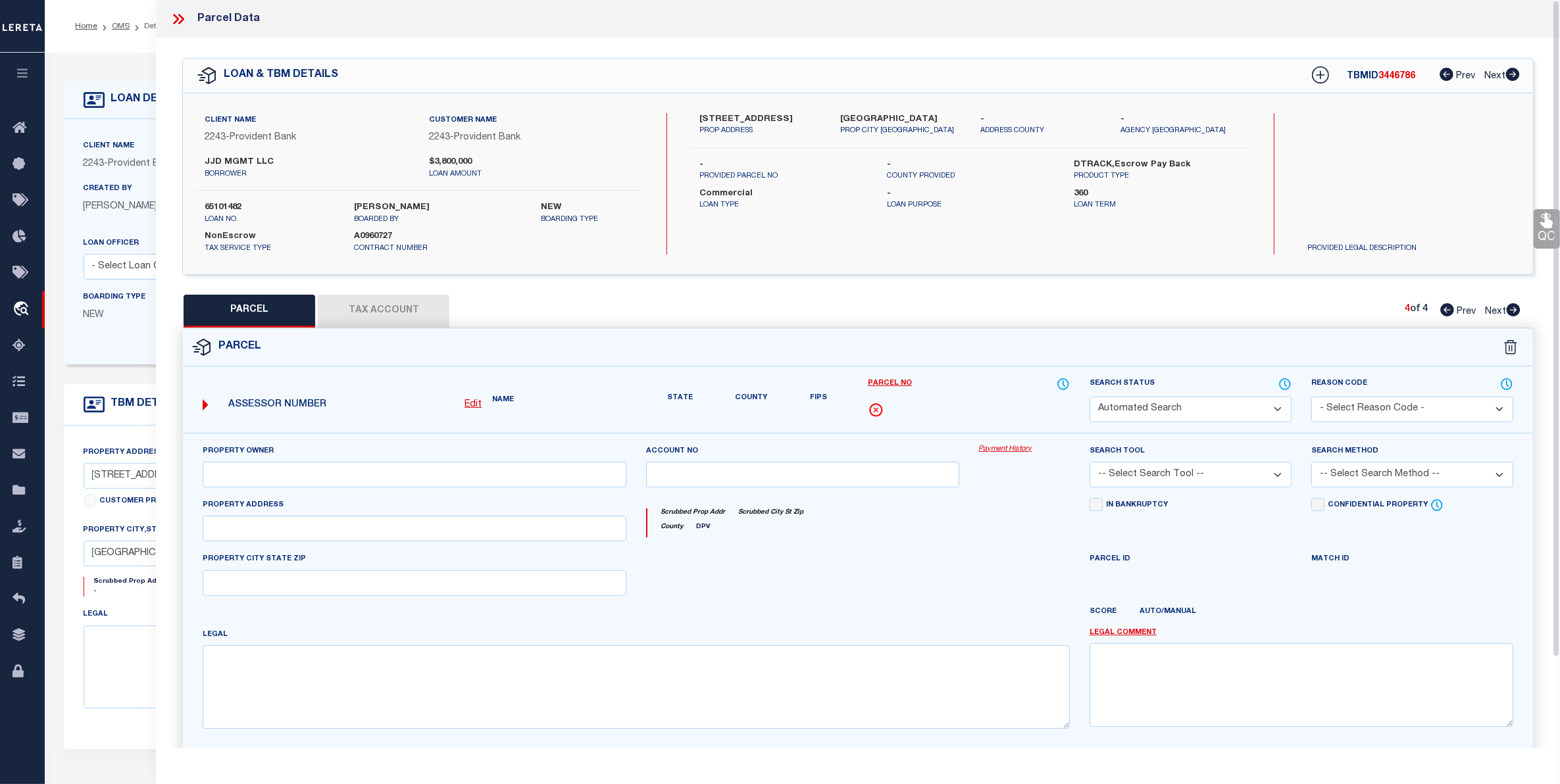
type input "HACKENSACK NJ 07601"
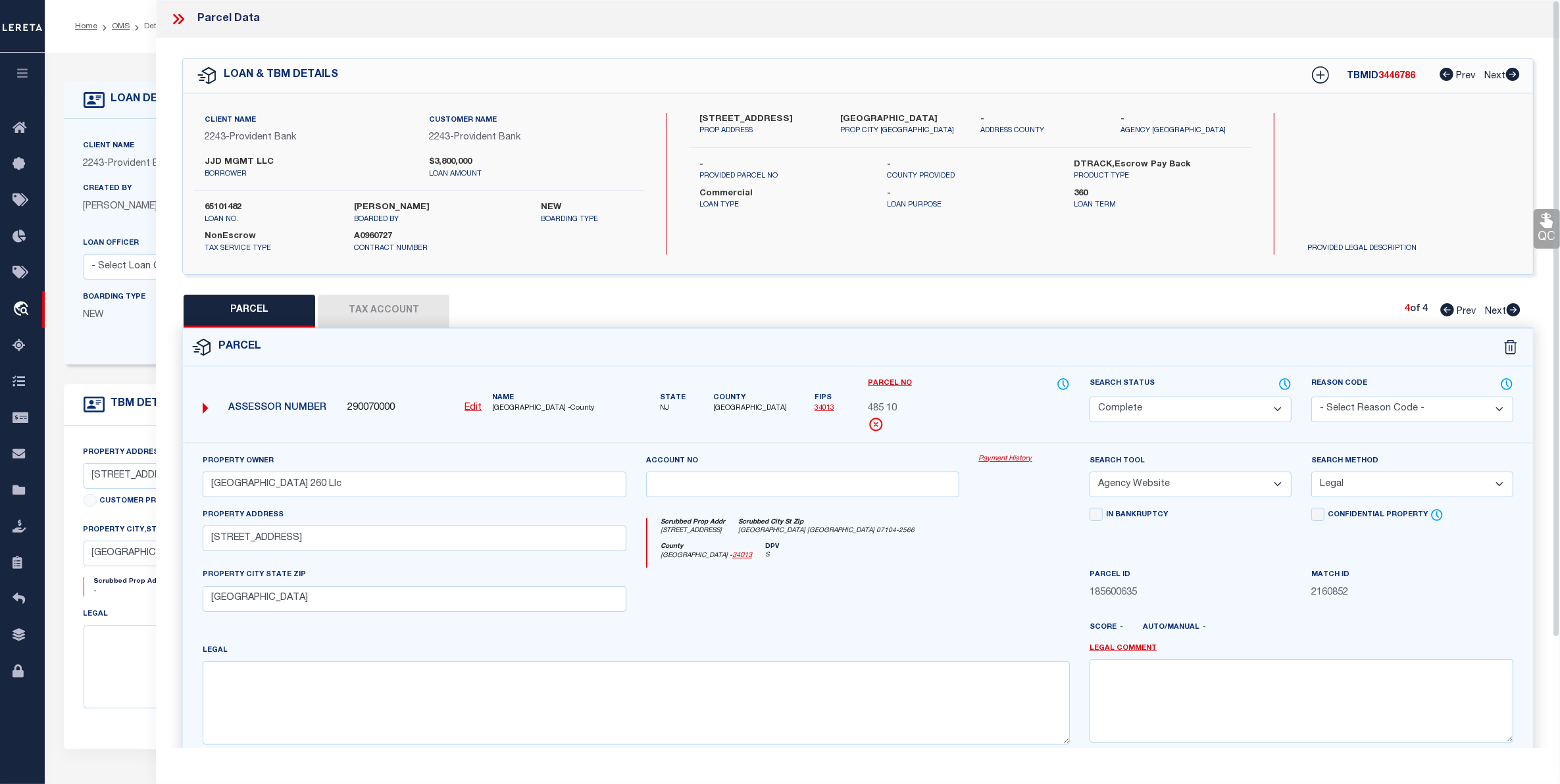
click at [181, 18] on icon at bounding box center [178, 19] width 17 height 17
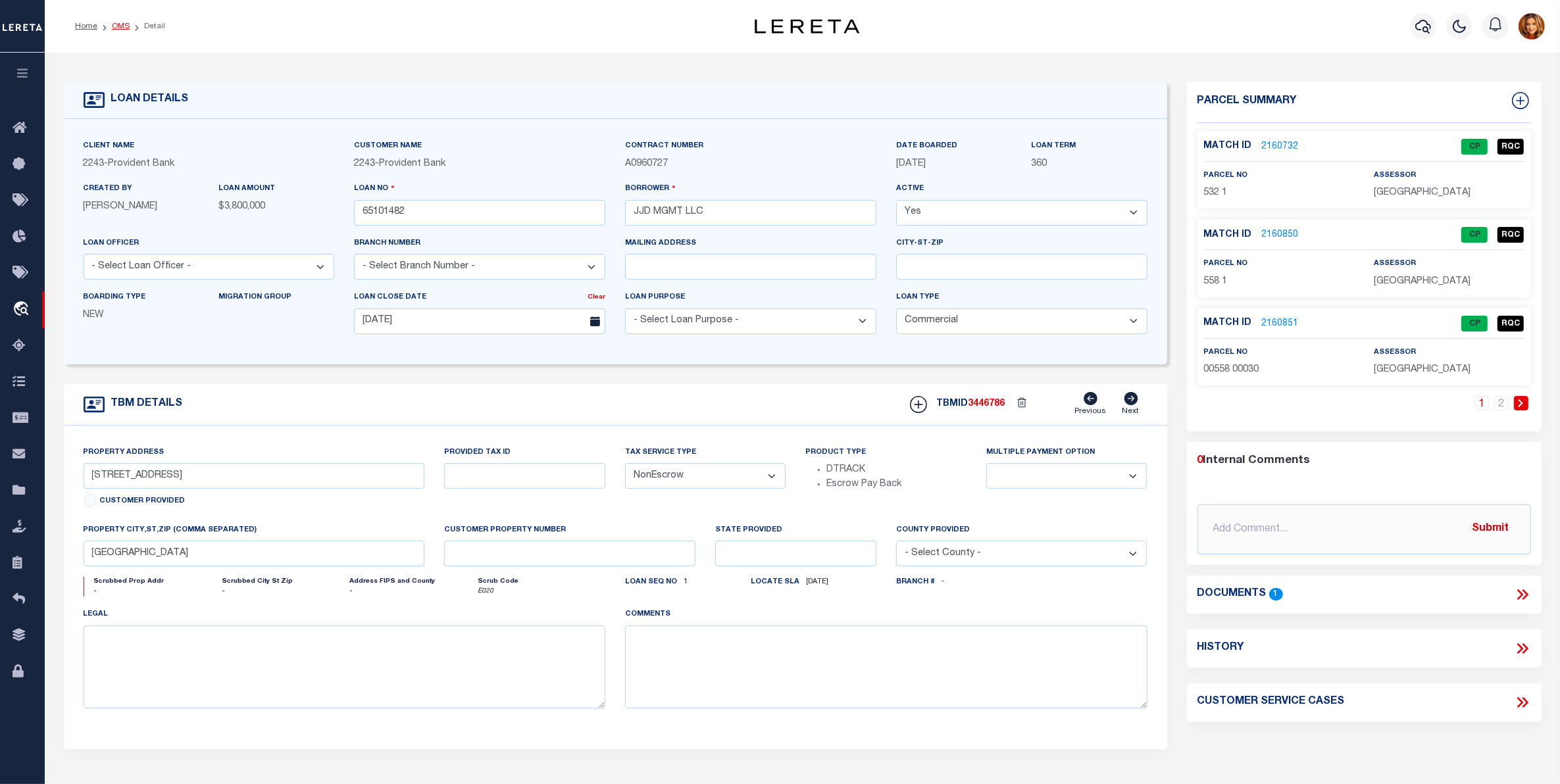
click at [120, 24] on link "OMS" at bounding box center [121, 26] width 18 height 8
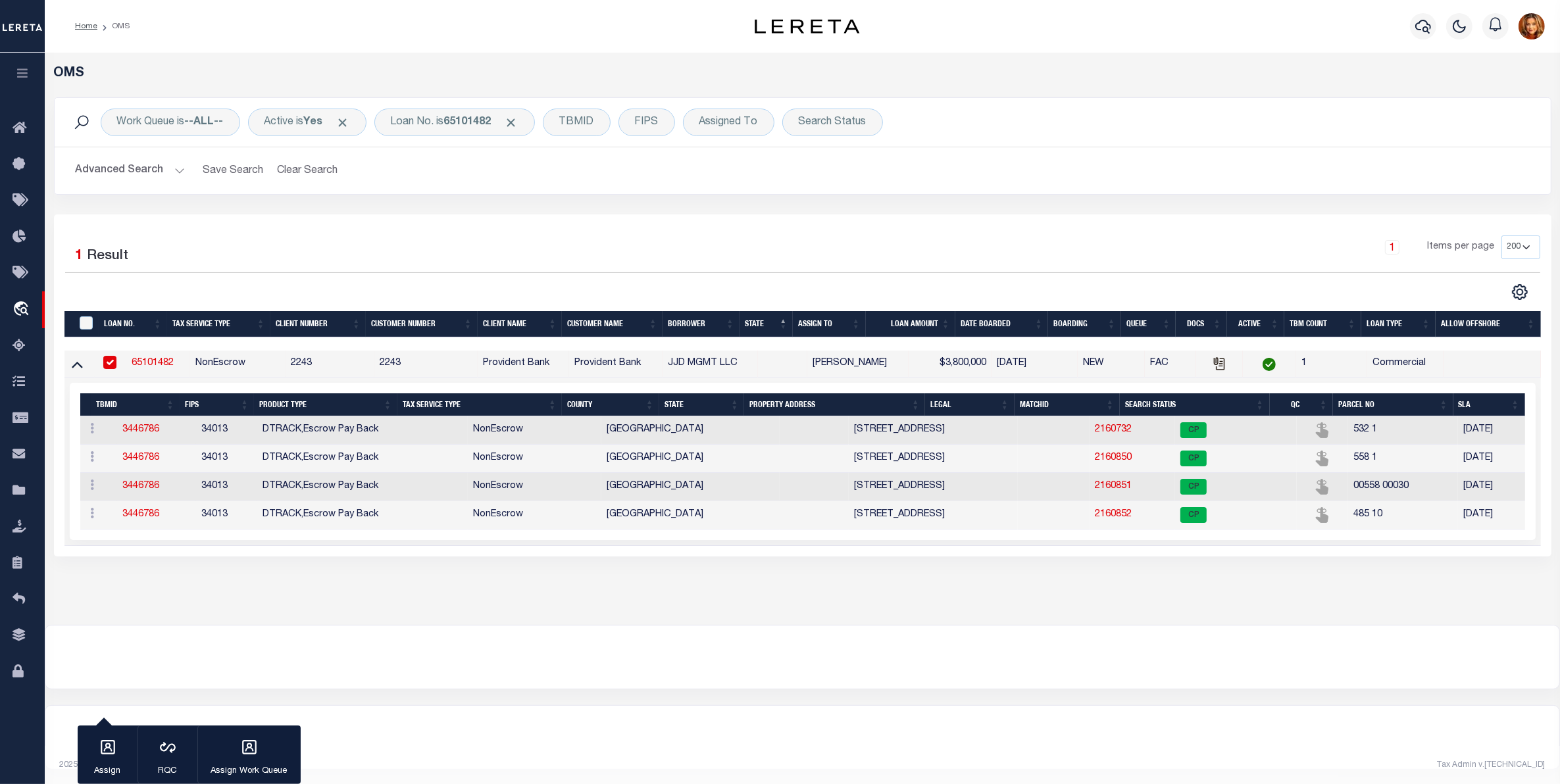
click at [498, 107] on div "Work Queue is --ALL-- Active is Yes Loan No. is 65101482 TBMID FIPS Assigned To…" at bounding box center [802, 122] width 1496 height 49
click at [481, 117] on b "65101482" at bounding box center [468, 122] width 47 height 11
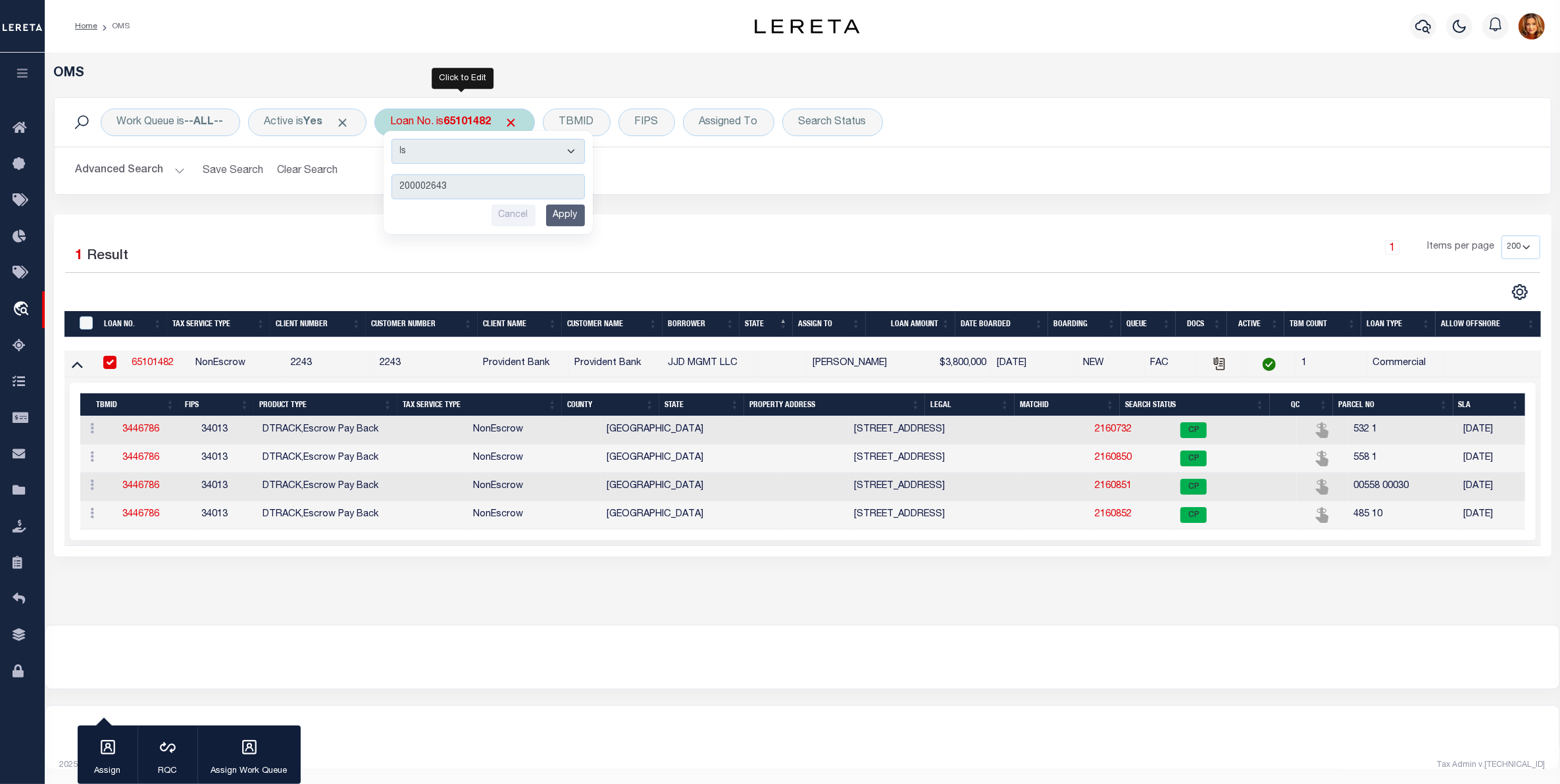
type input "2000026431"
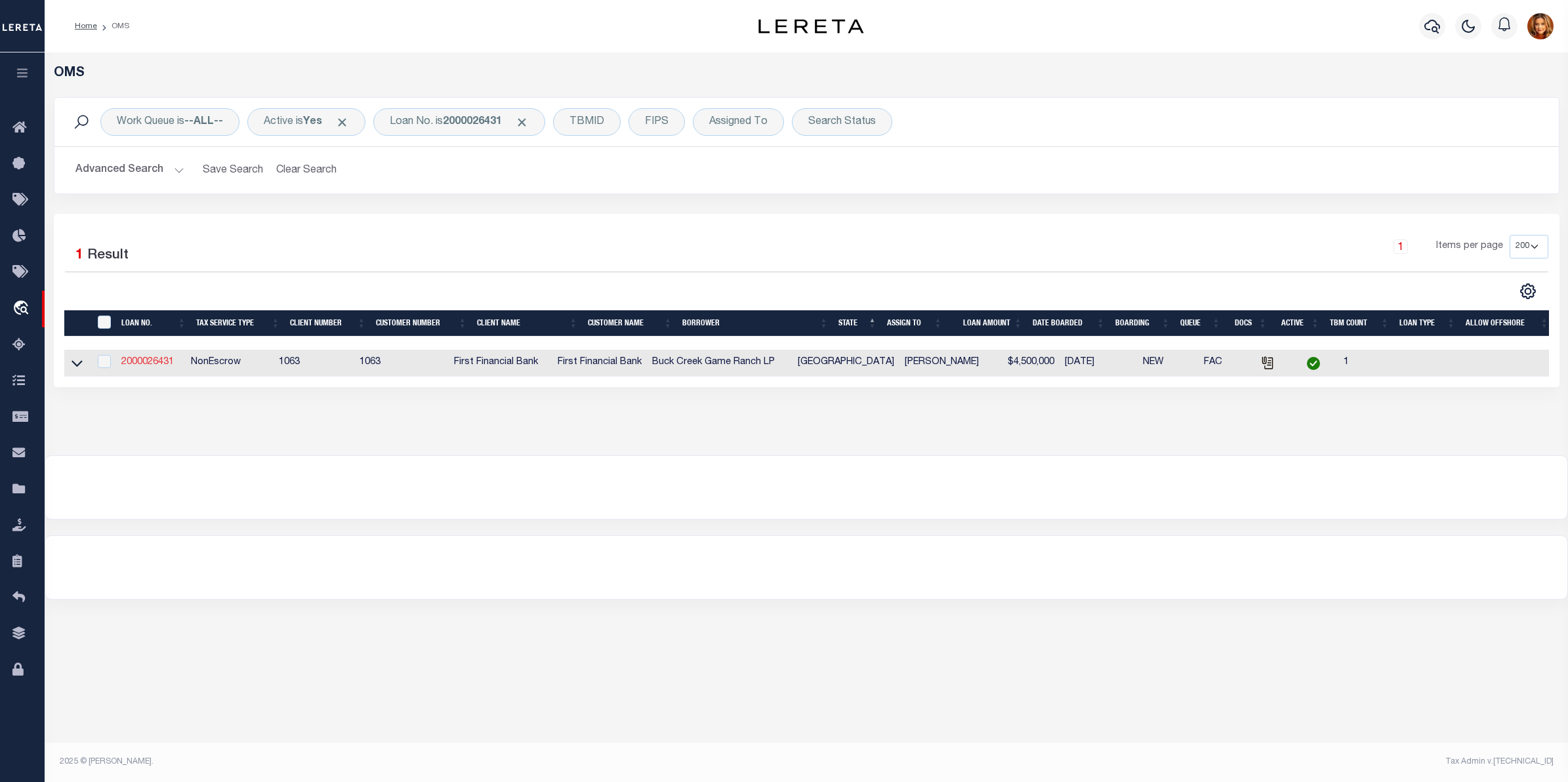
click at [145, 366] on link "2000026431" at bounding box center [147, 361] width 53 height 9
type input "2000026431"
type input "Buck Creek Game Ranch LP"
select select
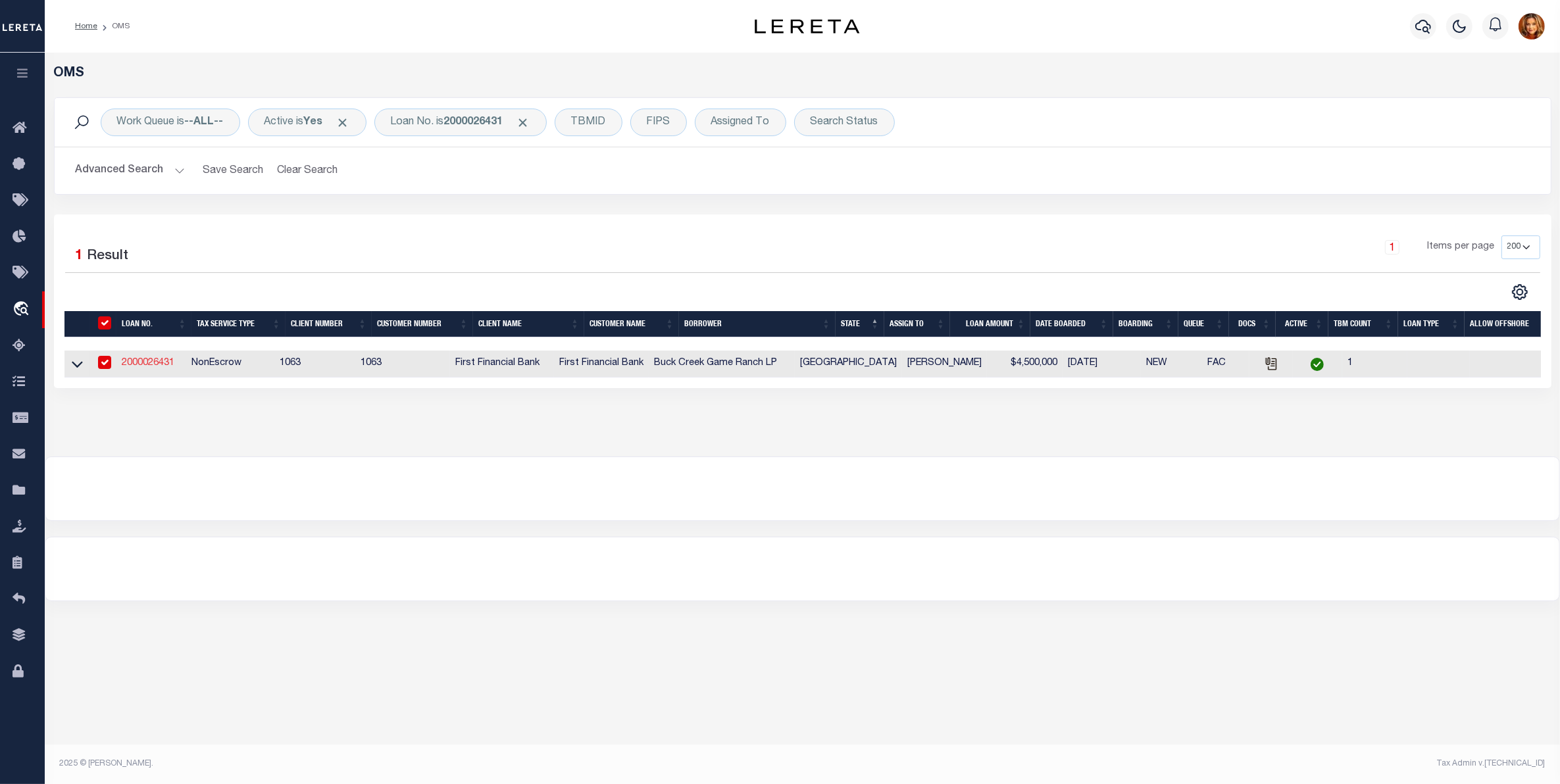
select select "400"
select select
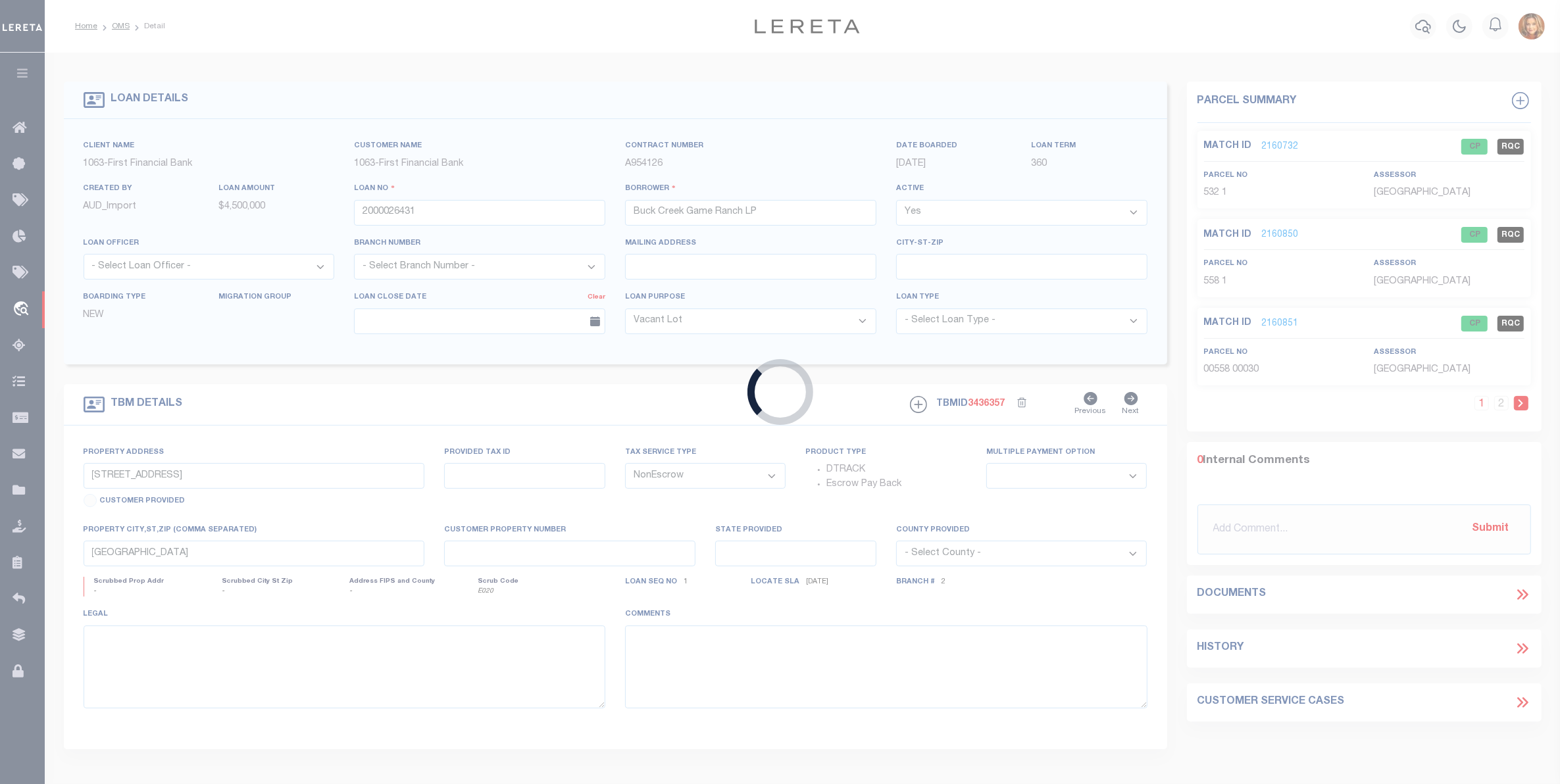
select select "773"
select select "490"
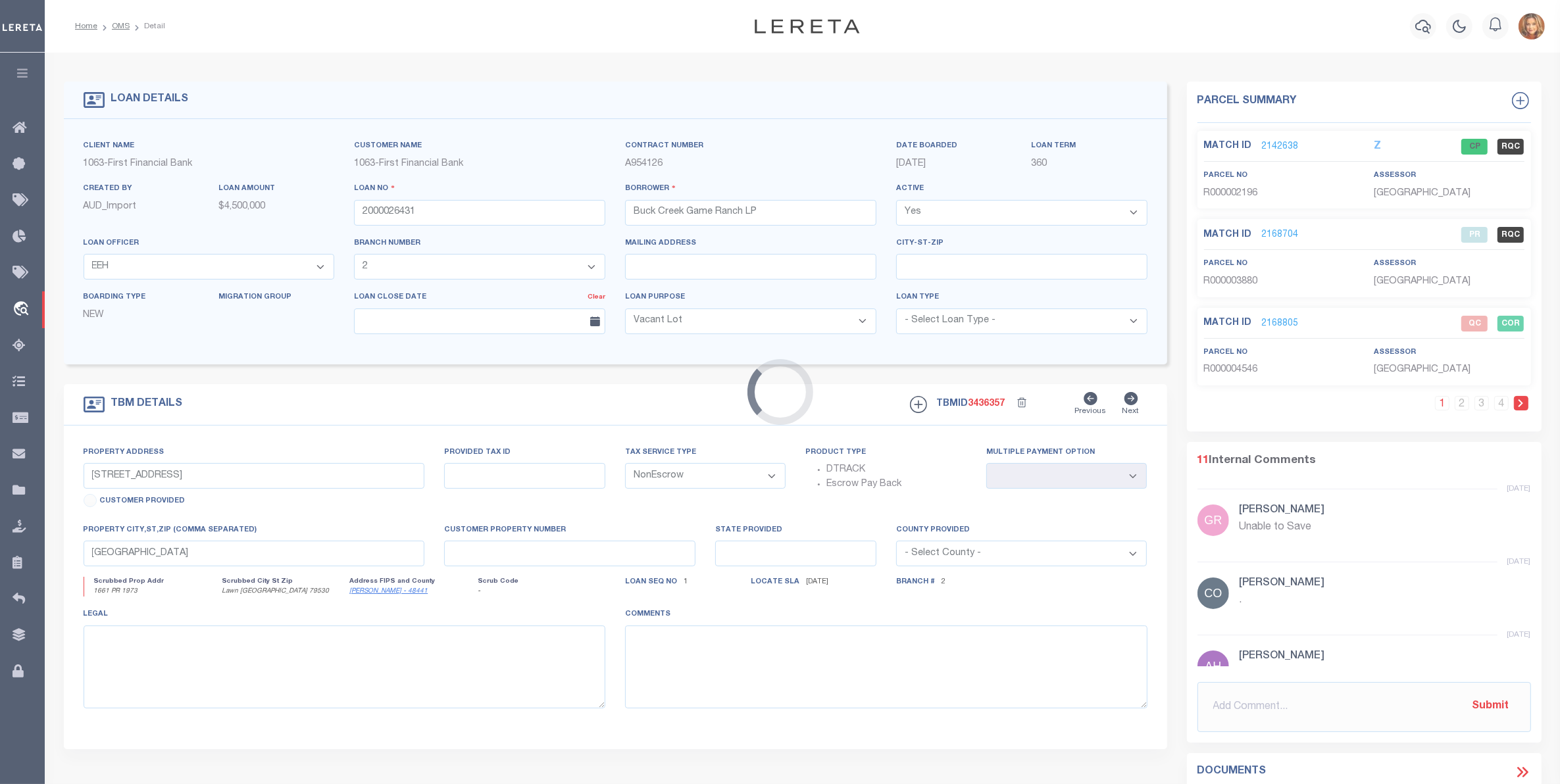
type input "1661 PR 1973"
select select
type input "Lawn TX 79530"
type input "[GEOGRAPHIC_DATA]"
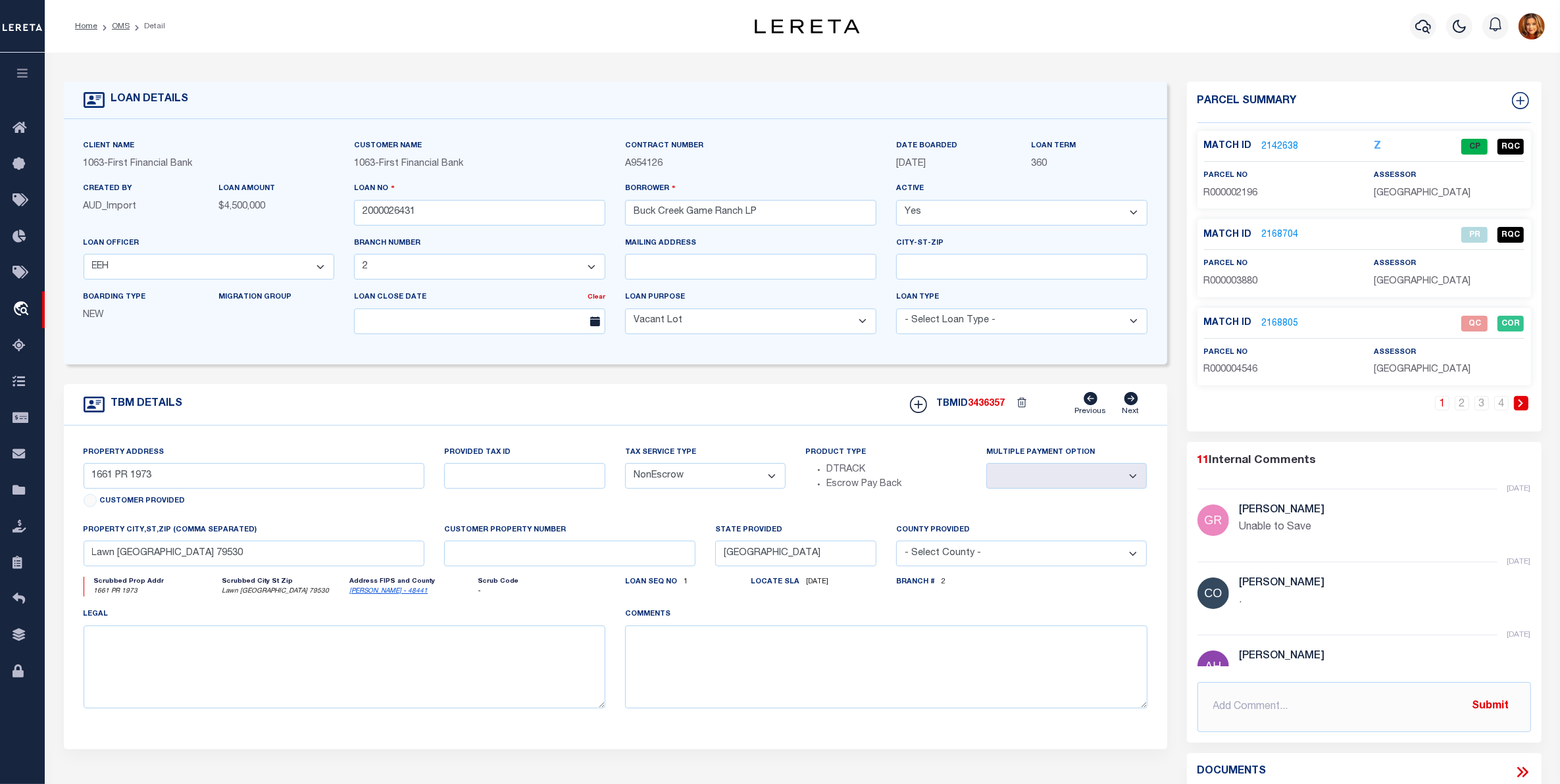
click at [1277, 324] on link "2168805" at bounding box center [1280, 323] width 37 height 14
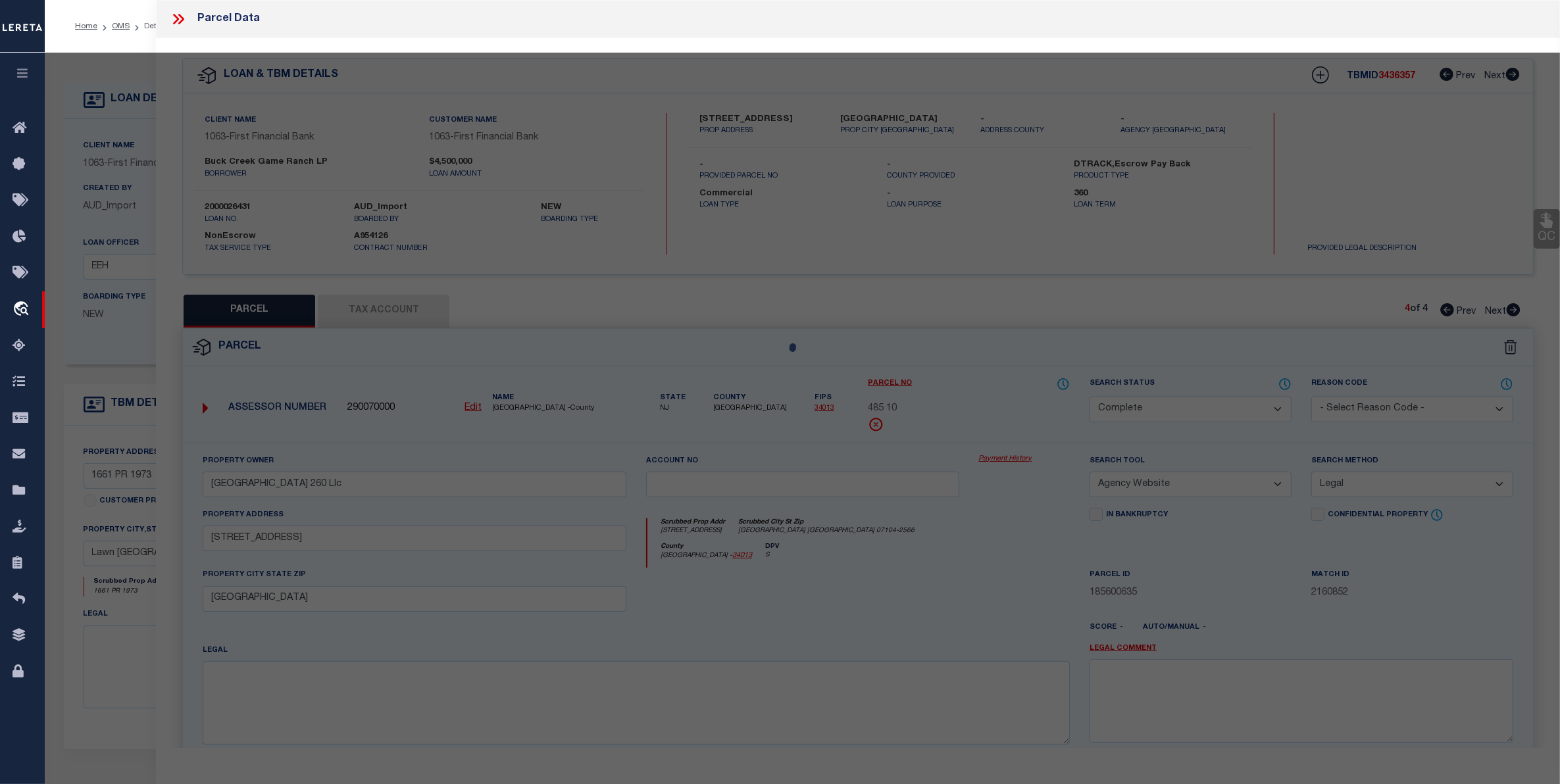
select select "AS"
select select
checkbox input "false"
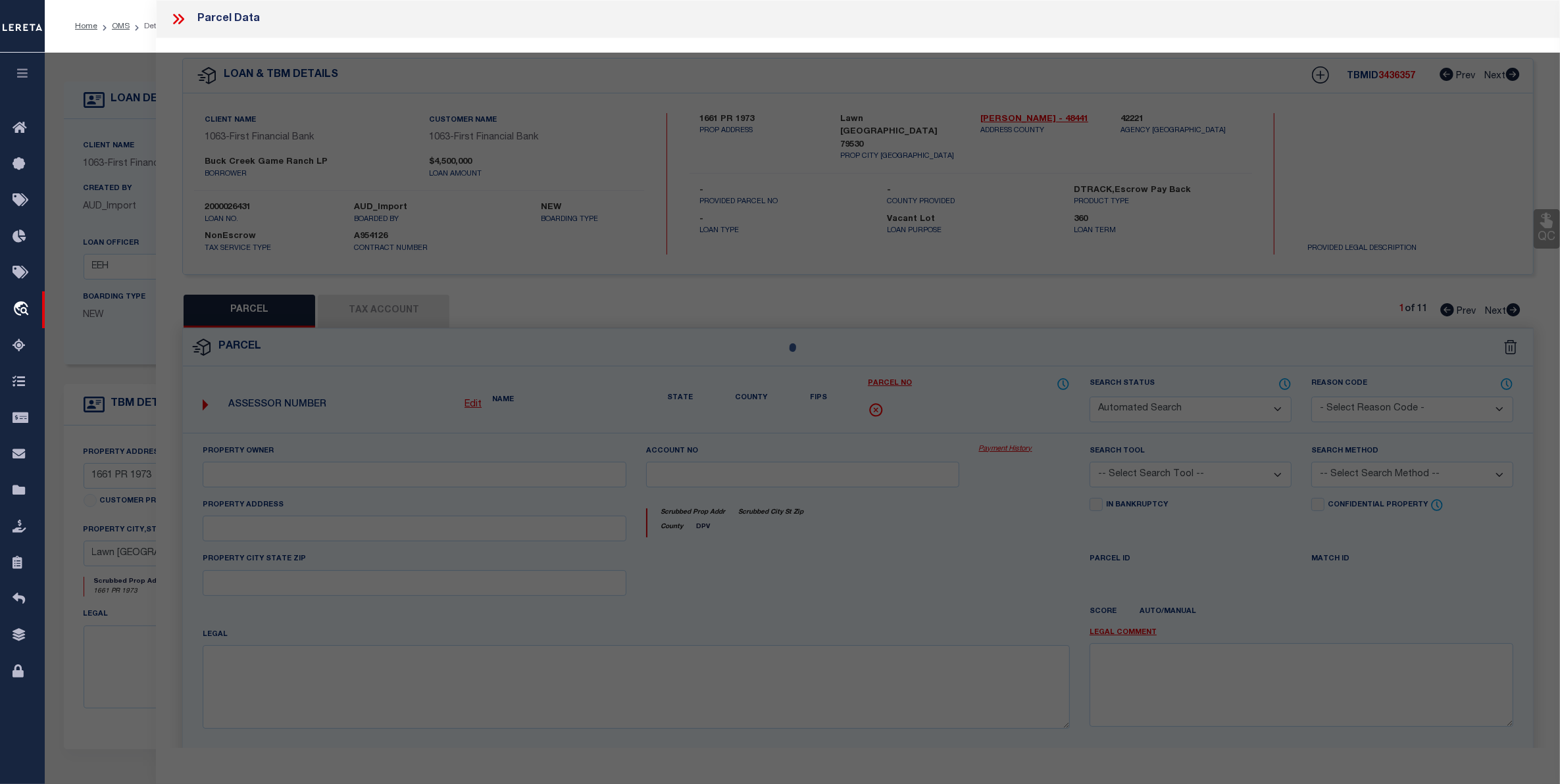
select select "QC"
type input "DANIELS ASSETS LTD A TX PARTNE"
type input "00647.0002.00100"
type textarea "E CALHOUN, AB: 647, SU: 2"
type textarea "duplicate payee"
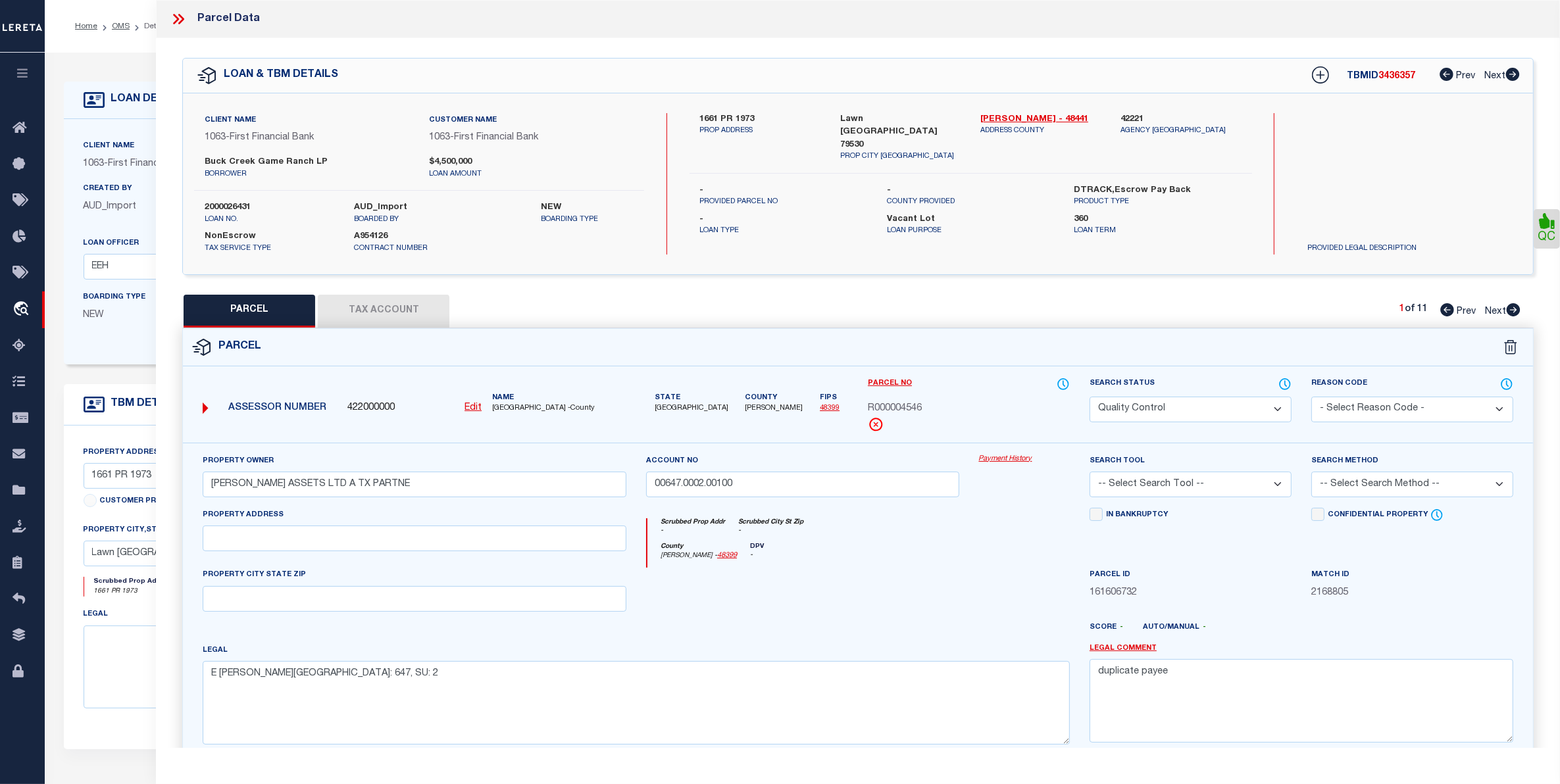
click at [371, 303] on button "Tax Account" at bounding box center [383, 311] width 131 height 33
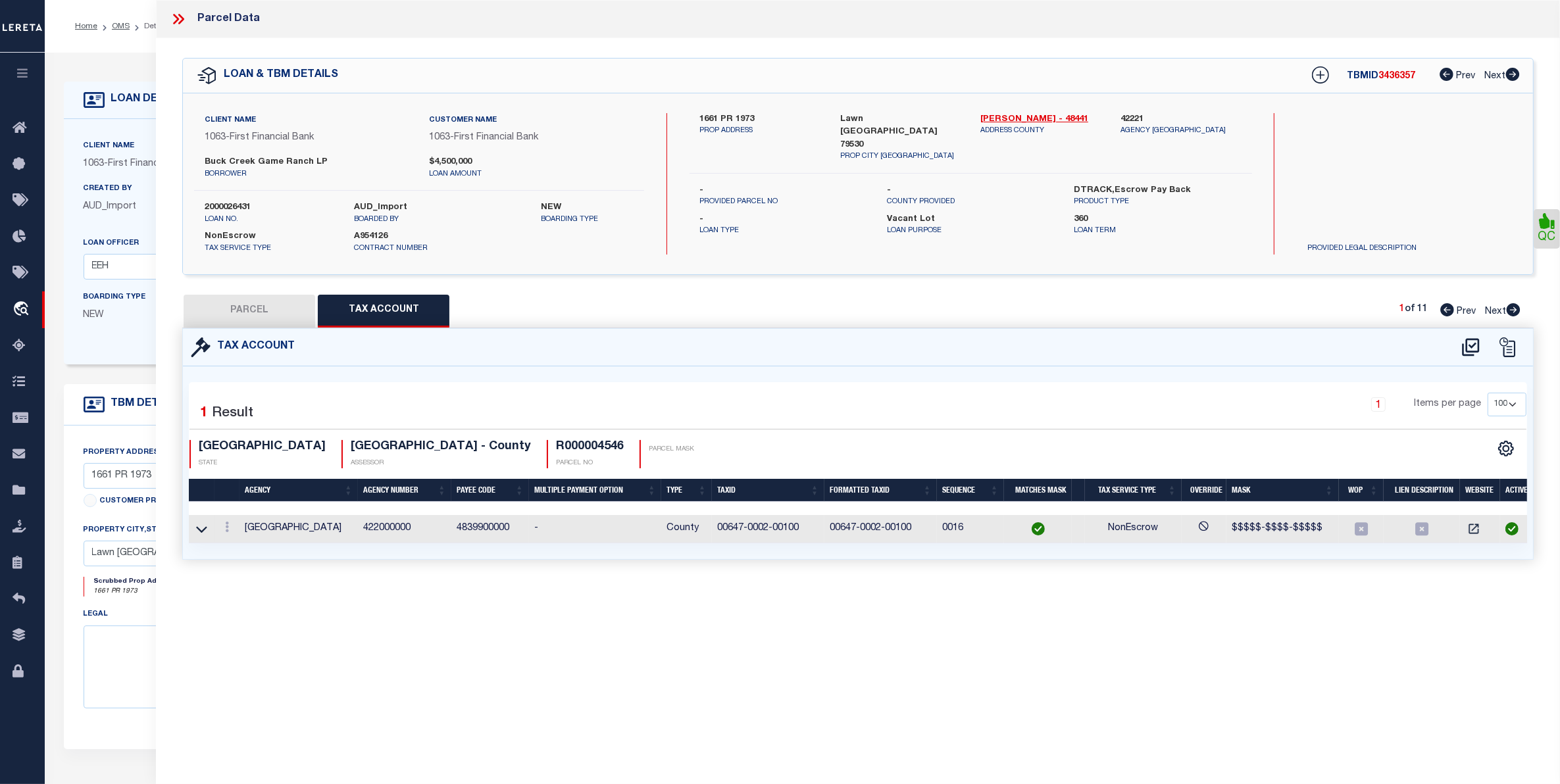
click at [234, 310] on button "PARCEL" at bounding box center [248, 311] width 131 height 33
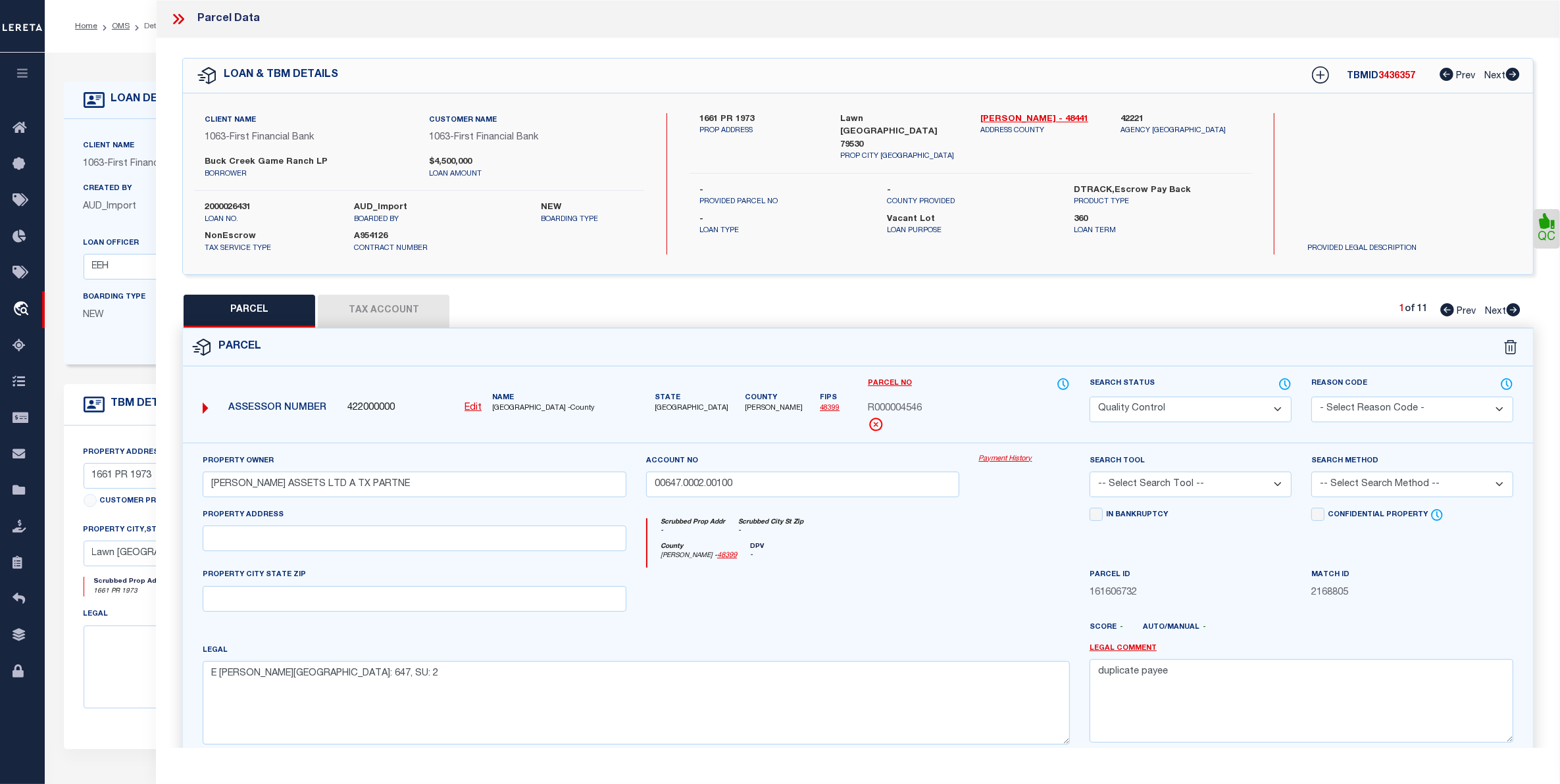
click at [1215, 408] on select "Automated Search Bad Parcel Complete Duplicate Parcel High Dollar Reporting In …" at bounding box center [1190, 409] width 202 height 25
click at [1089, 396] on select "Automated Search Bad Parcel Complete Duplicate Parcel High Dollar Reporting In …" at bounding box center [1190, 409] width 202 height 25
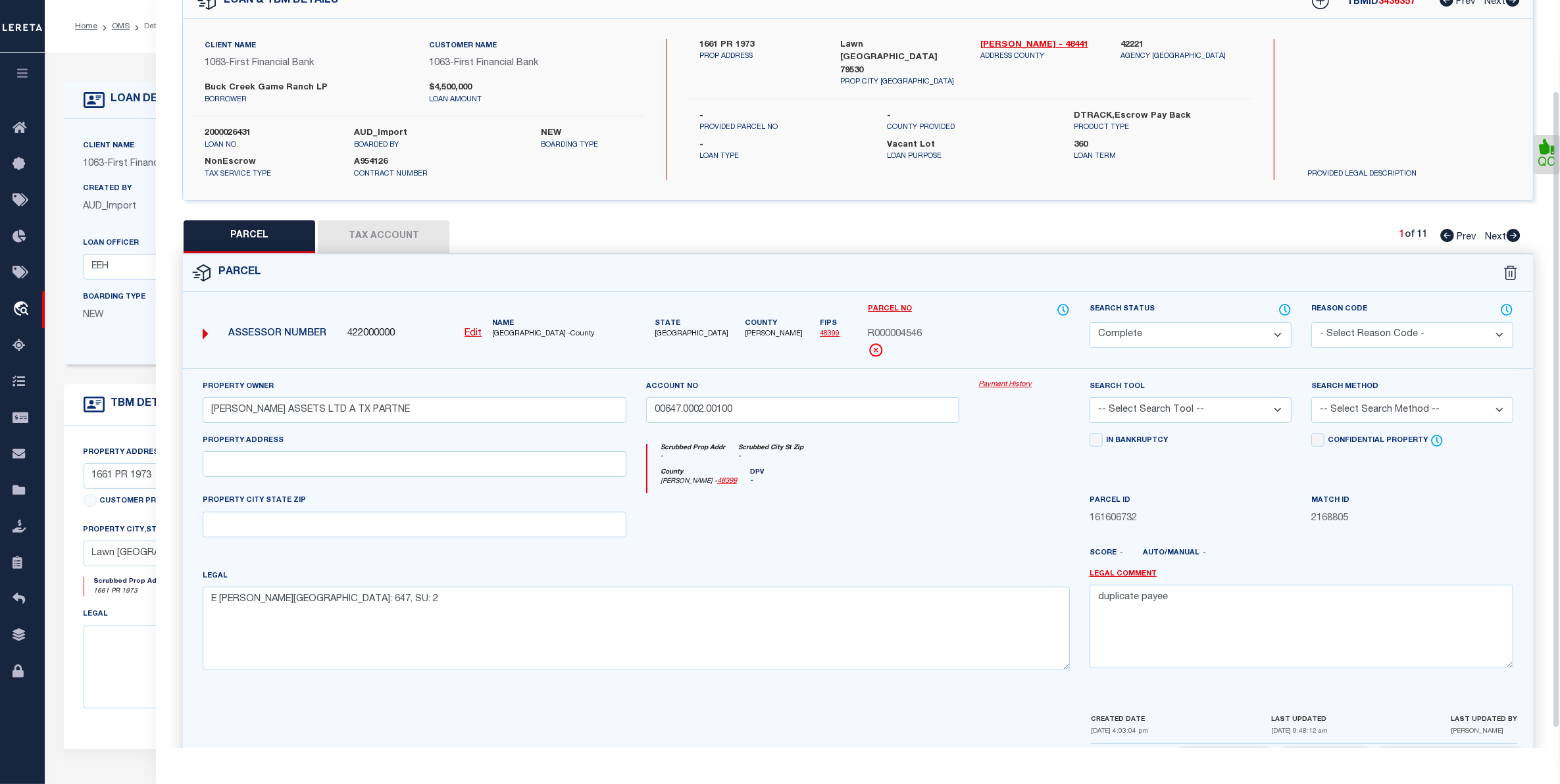
scroll to position [129, 0]
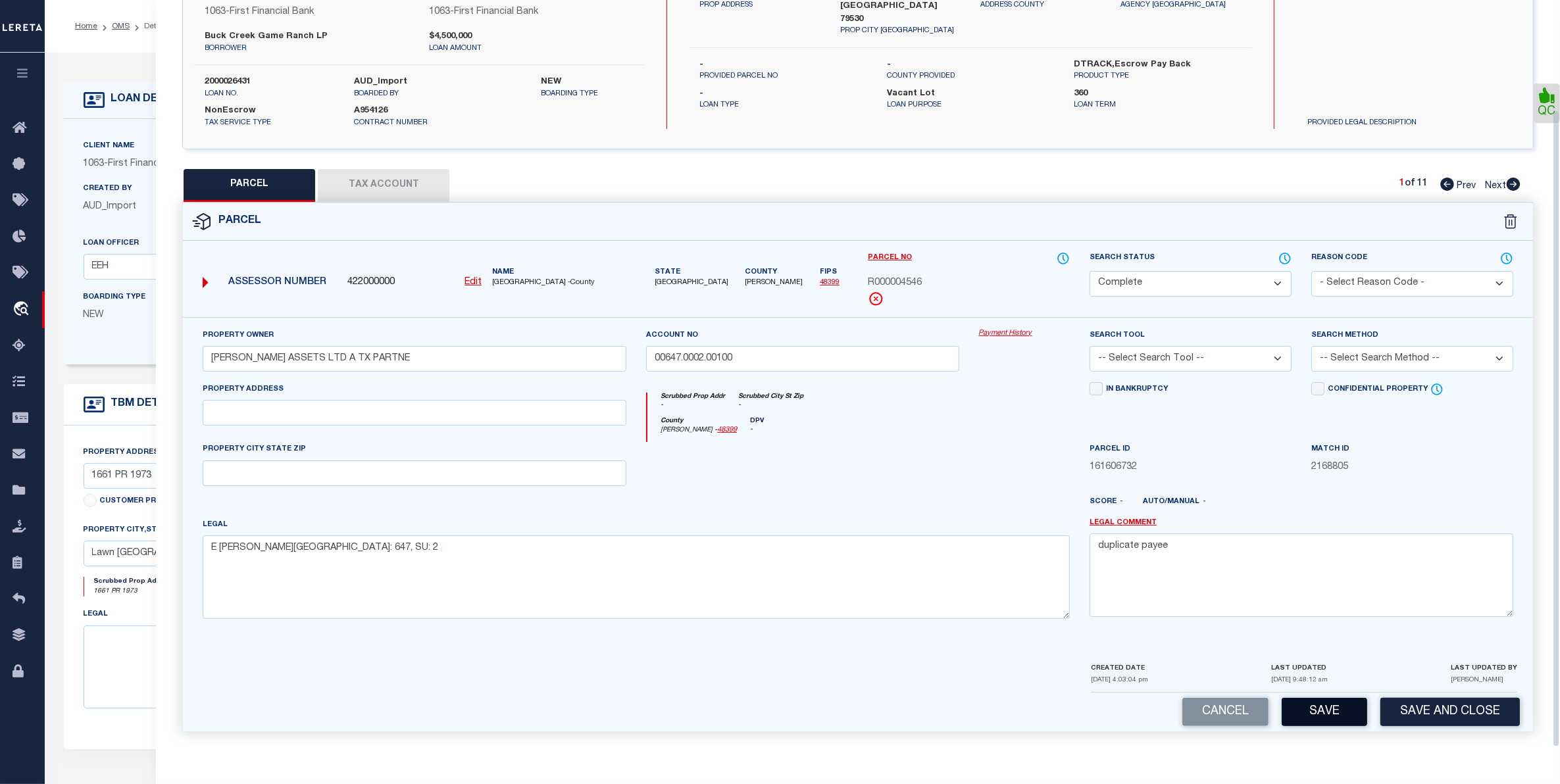
click at [1312, 712] on button "Save" at bounding box center [1324, 712] width 86 height 28
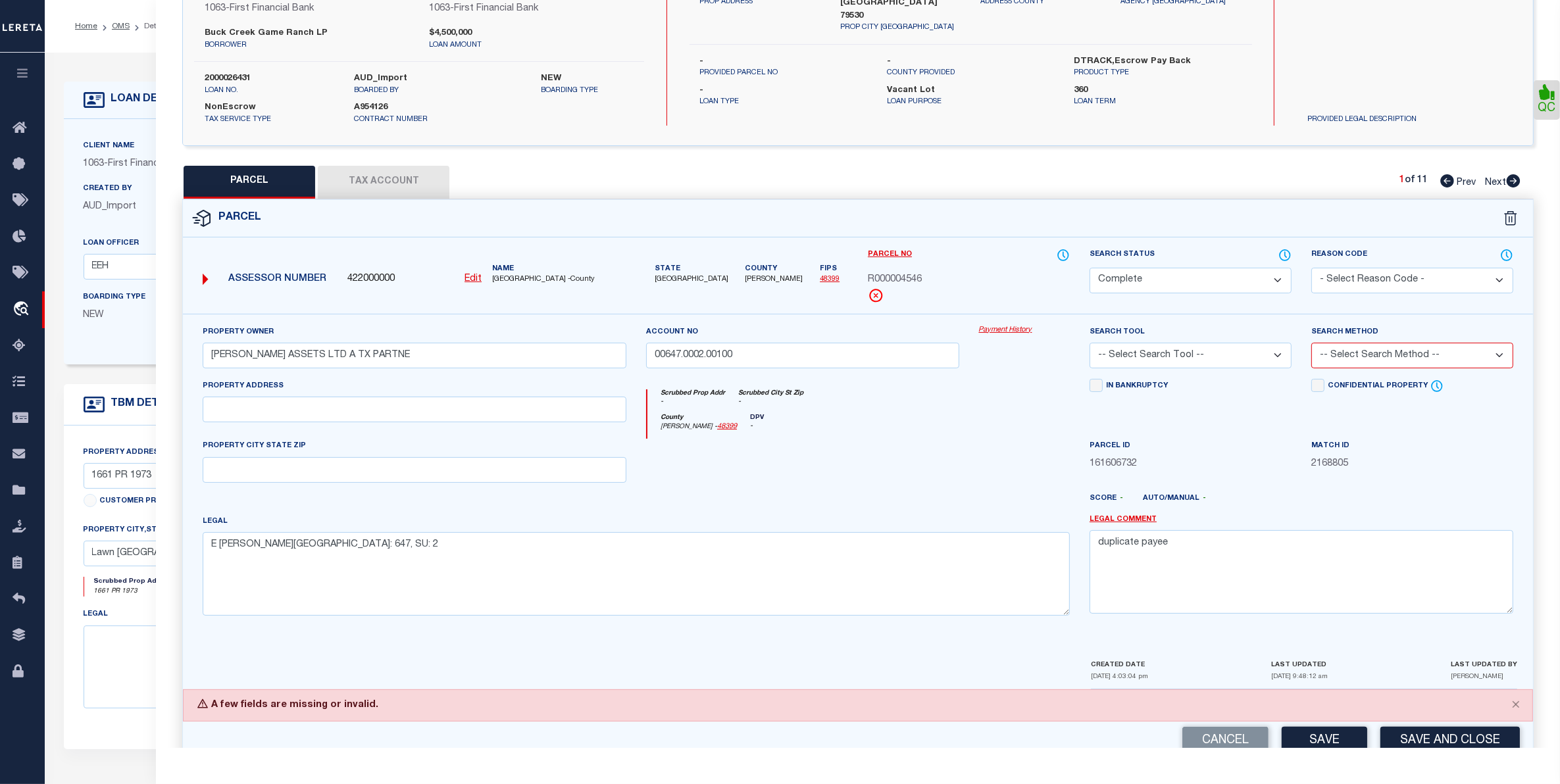
click at [1233, 350] on select "-- Select Search Tool -- 3rd Party Website Agency File Agency Website ATLS CNV-…" at bounding box center [1190, 355] width 202 height 25
click at [1089, 344] on select "-- Select Search Tool -- 3rd Party Website Agency File Agency Website ATLS CNV-…" at bounding box center [1190, 355] width 202 height 25
click at [1432, 353] on select "-- Select Search Method -- Property Address Legal Liability Info Provided" at bounding box center [1412, 355] width 202 height 25
click at [1311, 344] on select "-- Select Search Method -- Property Address Legal Liability Info Provided" at bounding box center [1412, 355] width 202 height 25
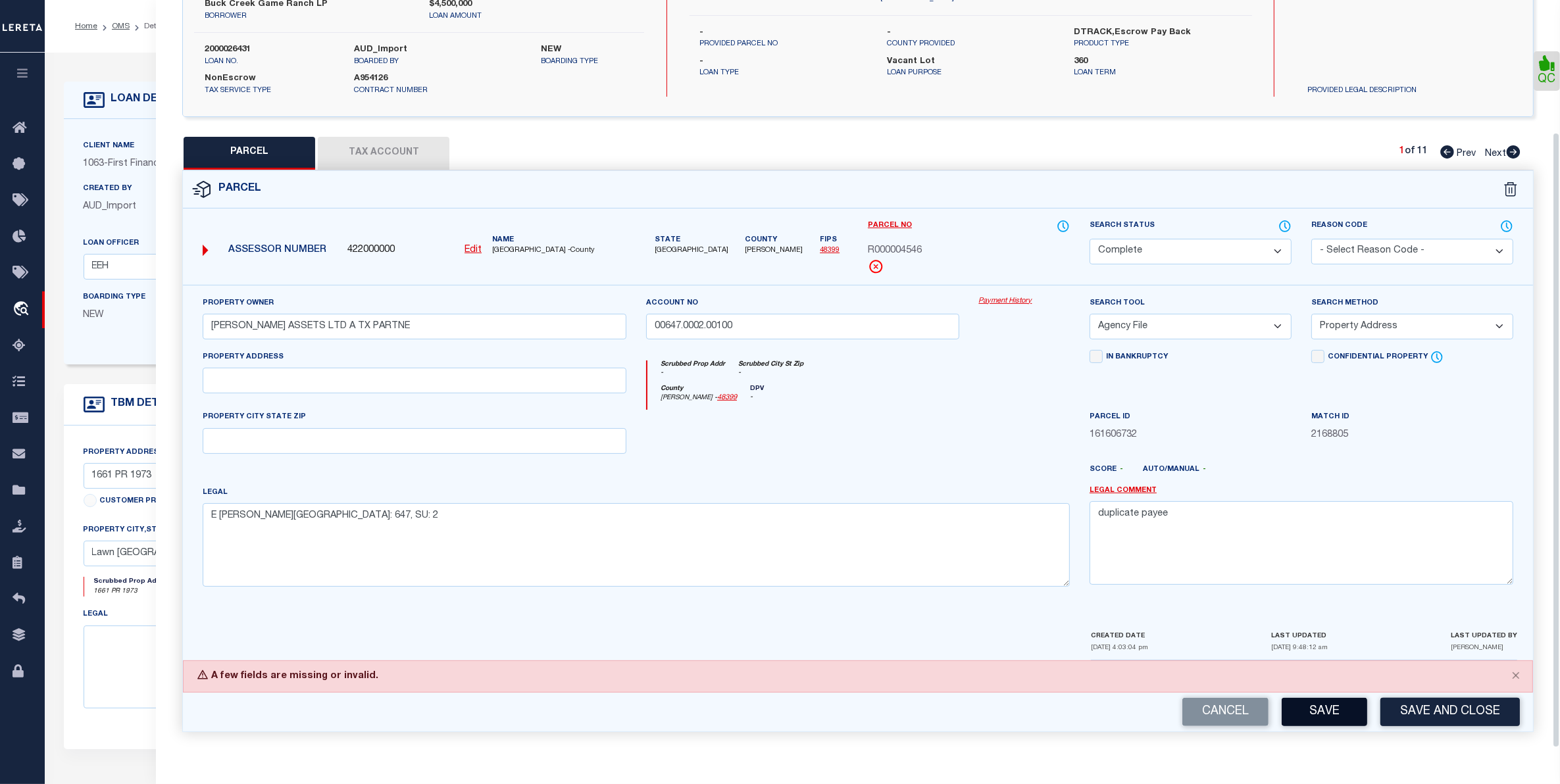
click at [1319, 705] on button "Save" at bounding box center [1324, 712] width 86 height 28
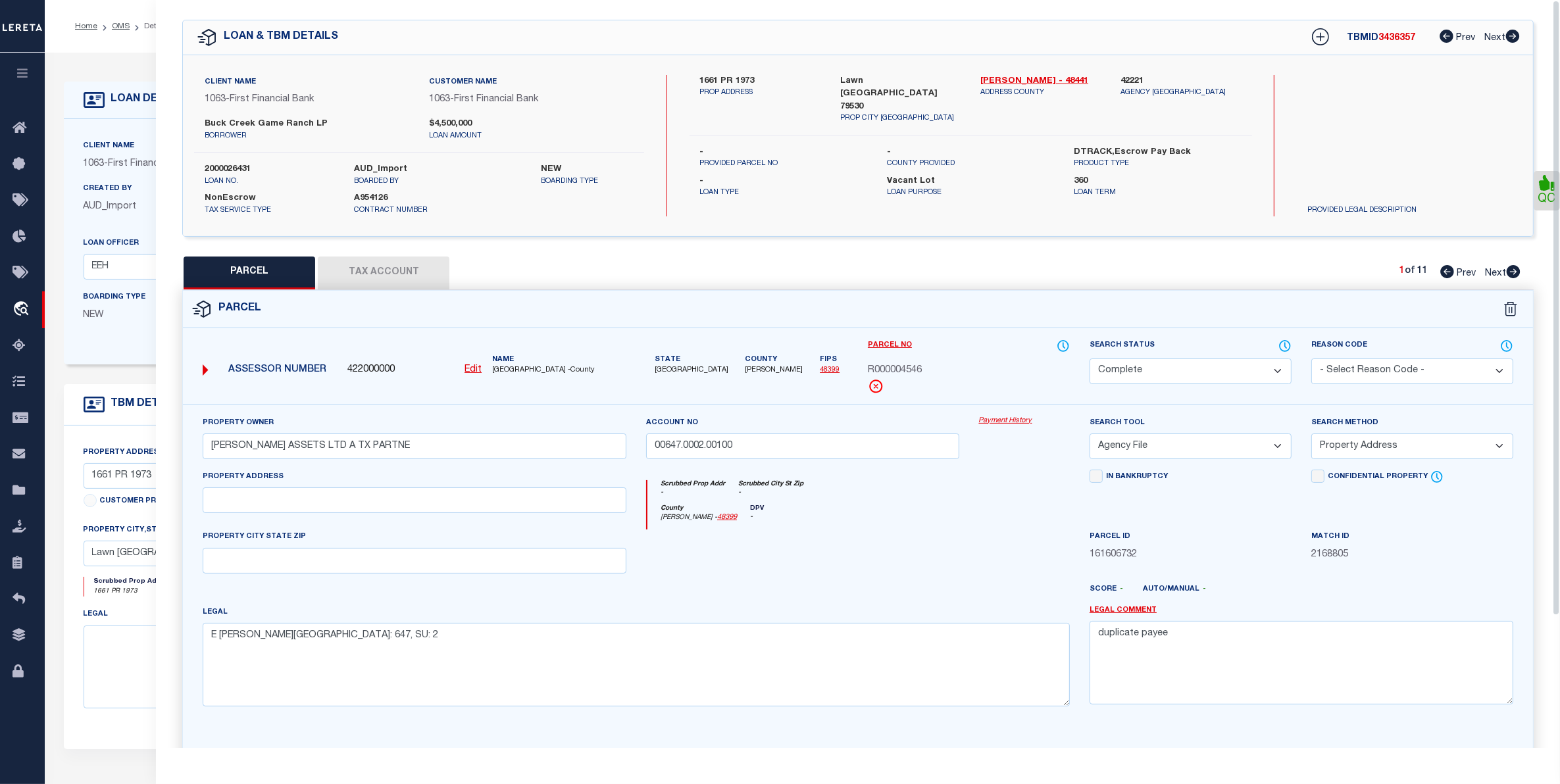
scroll to position [0, 0]
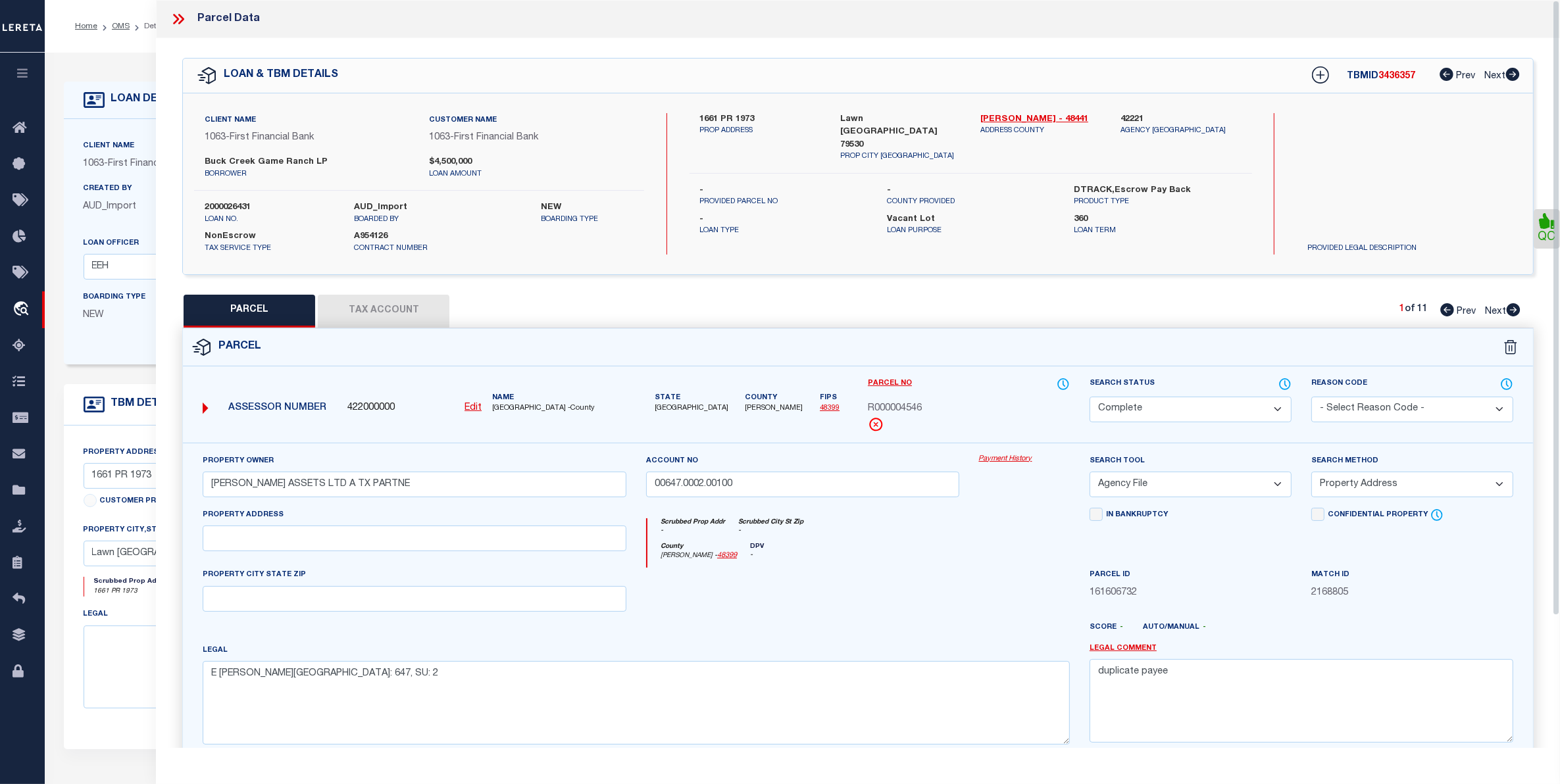
click at [178, 15] on icon at bounding box center [178, 19] width 17 height 17
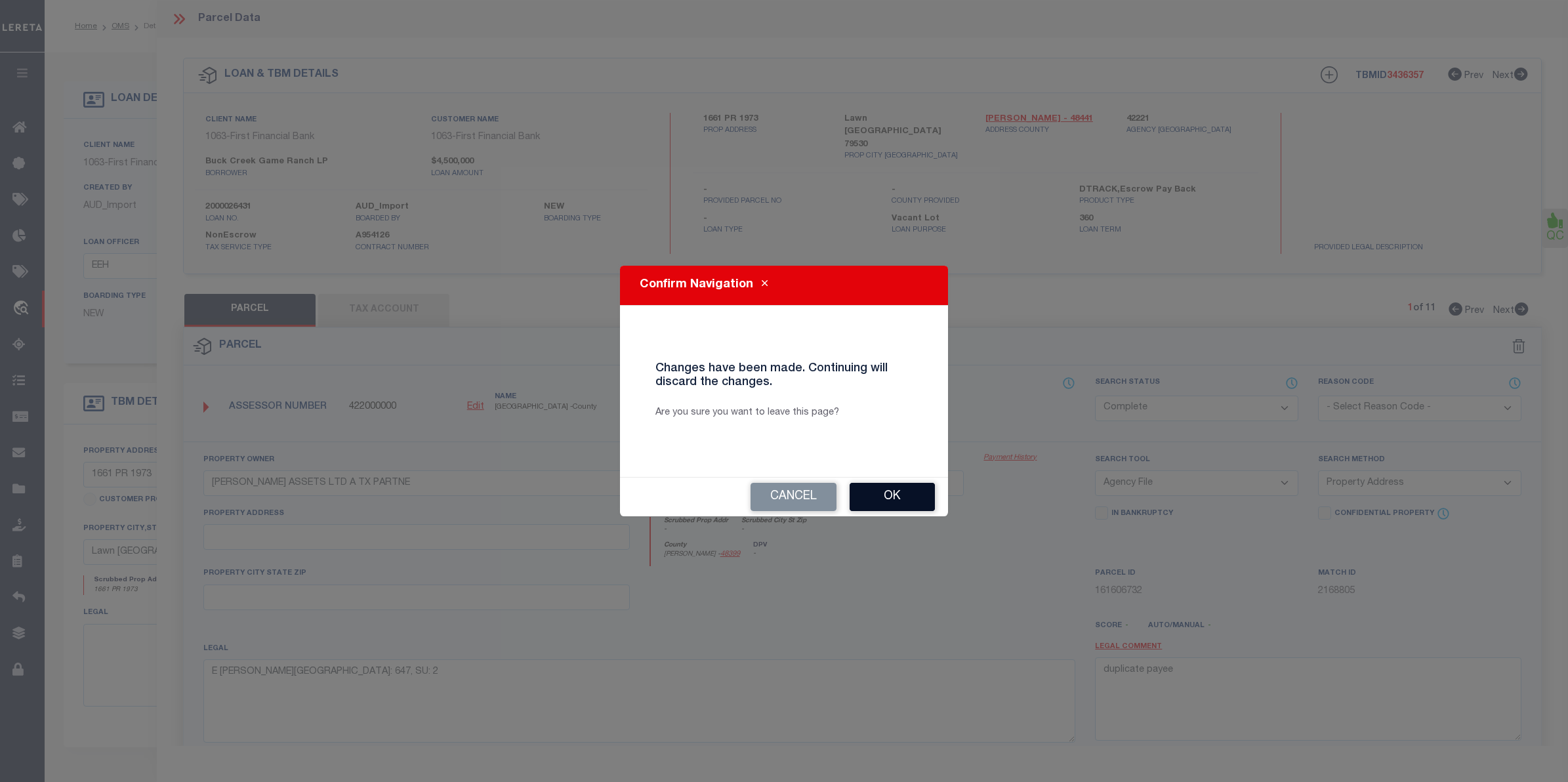
click at [894, 490] on button "Ok" at bounding box center [892, 496] width 85 height 28
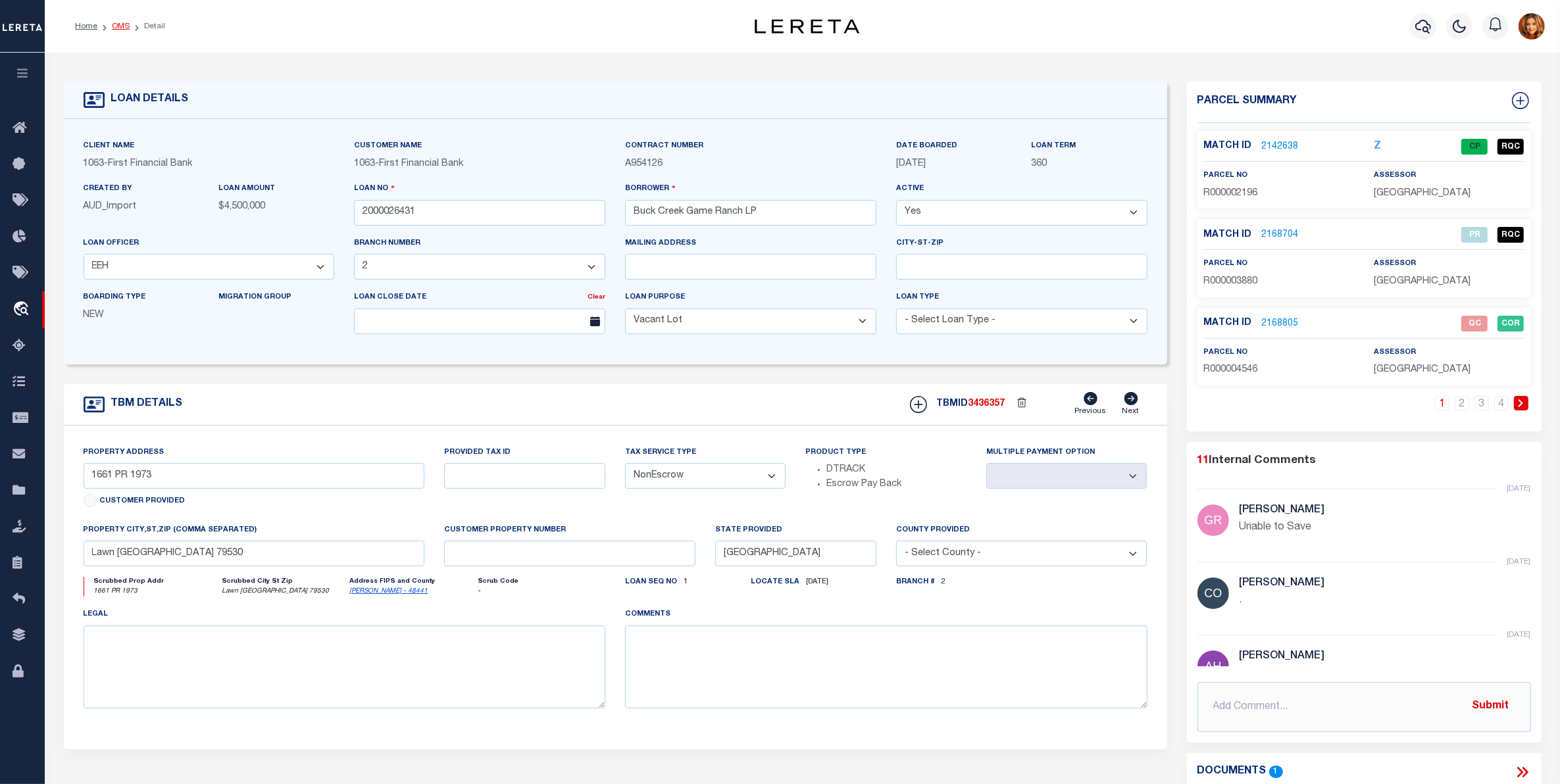
click at [124, 22] on link "OMS" at bounding box center [121, 26] width 18 height 8
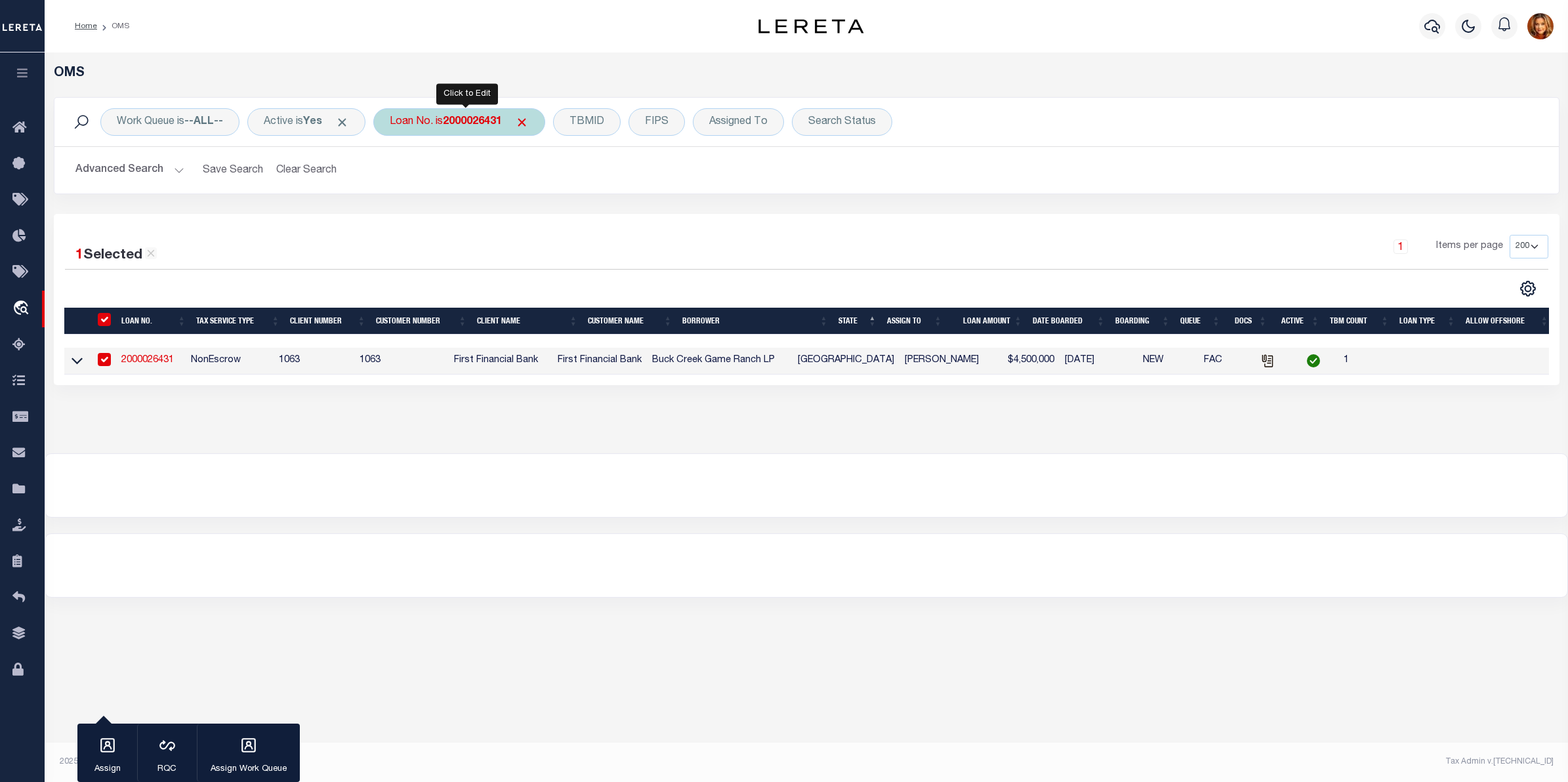
click at [475, 120] on b "2000026431" at bounding box center [472, 122] width 59 height 11
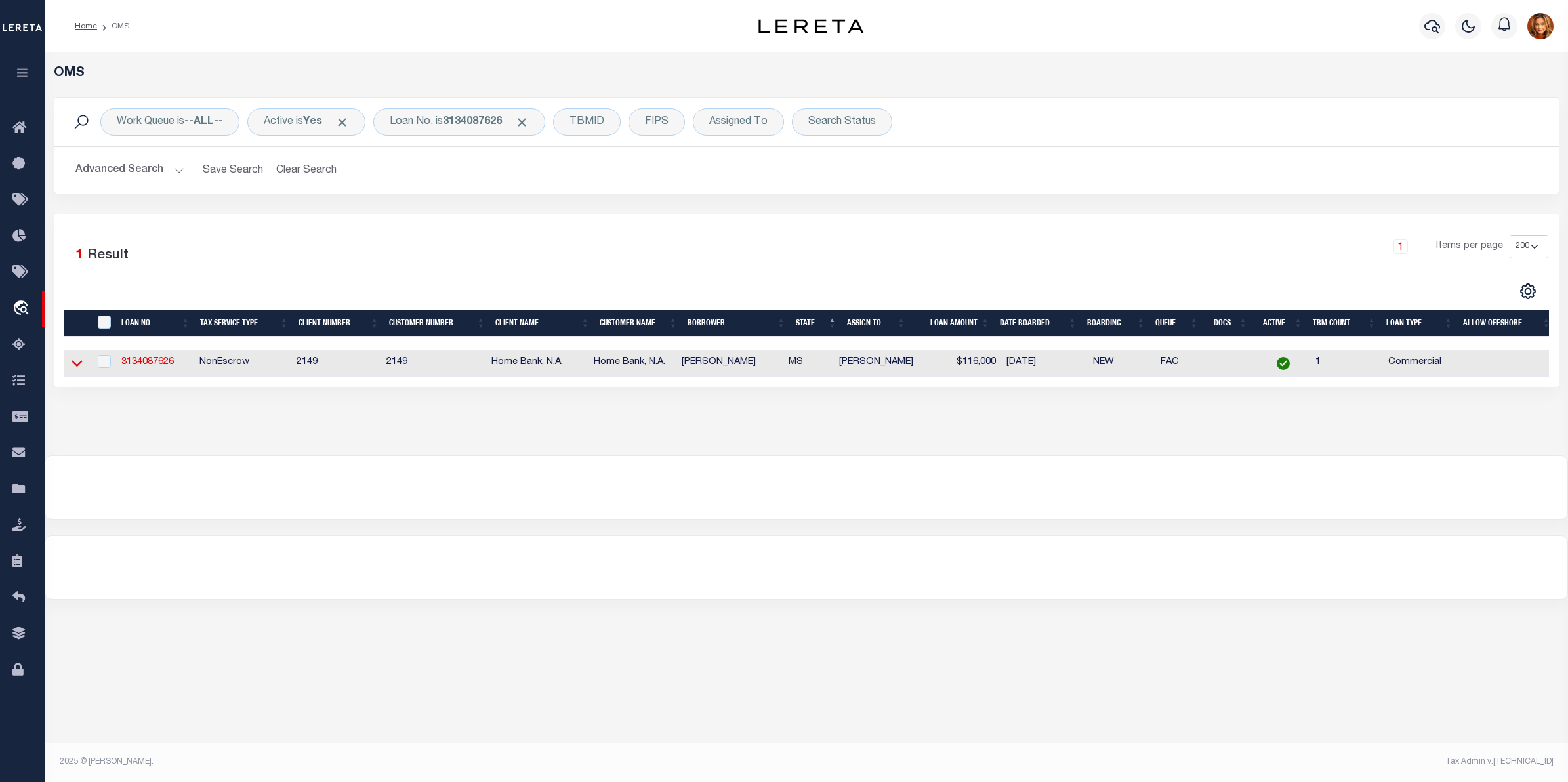
click at [77, 364] on icon at bounding box center [77, 362] width 11 height 14
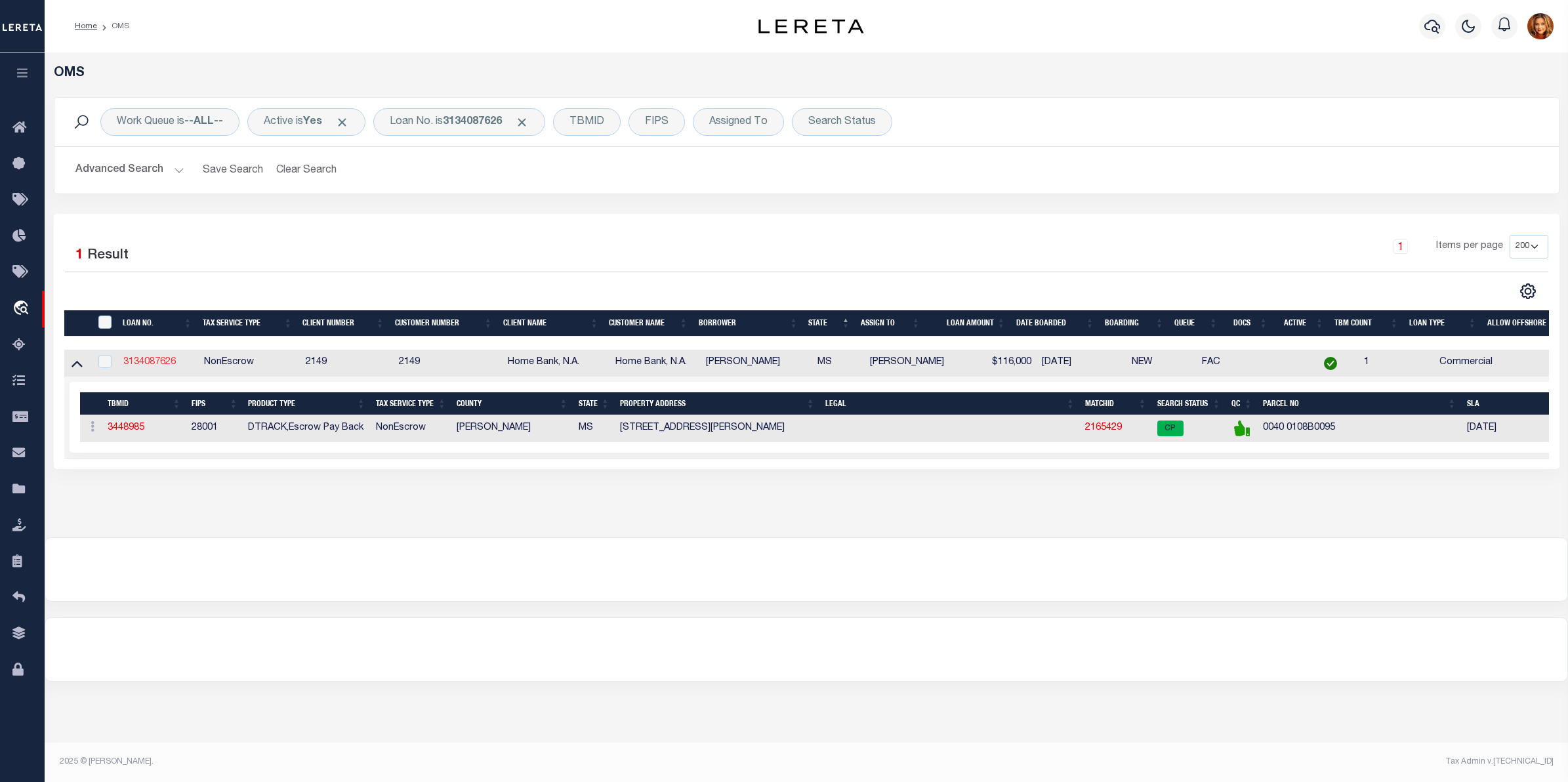
click at [145, 366] on link "3134087626" at bounding box center [149, 361] width 53 height 9
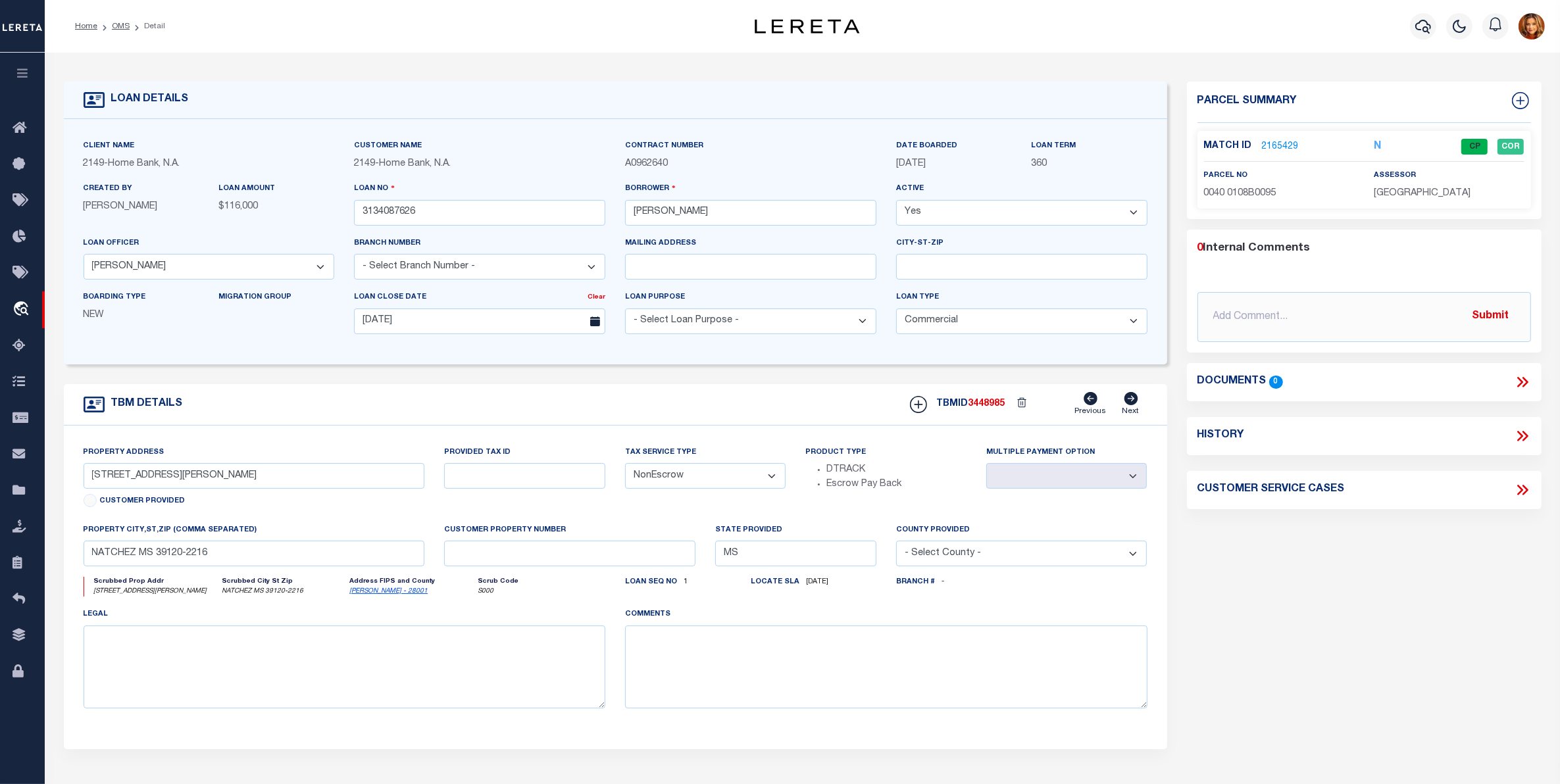
click at [1283, 142] on link "2165429" at bounding box center [1280, 147] width 37 height 14
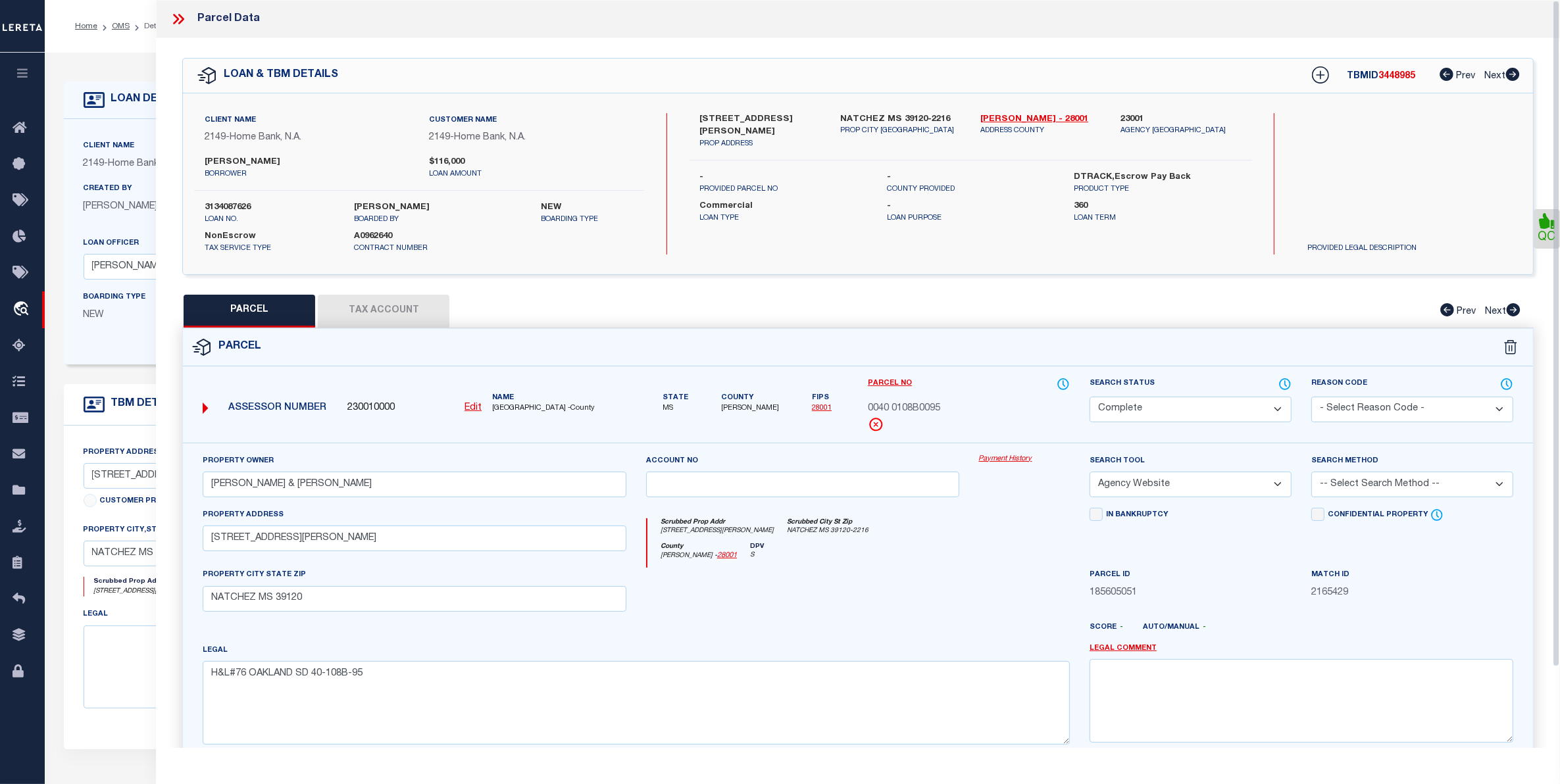
click at [402, 304] on button "Tax Account" at bounding box center [383, 311] width 131 height 33
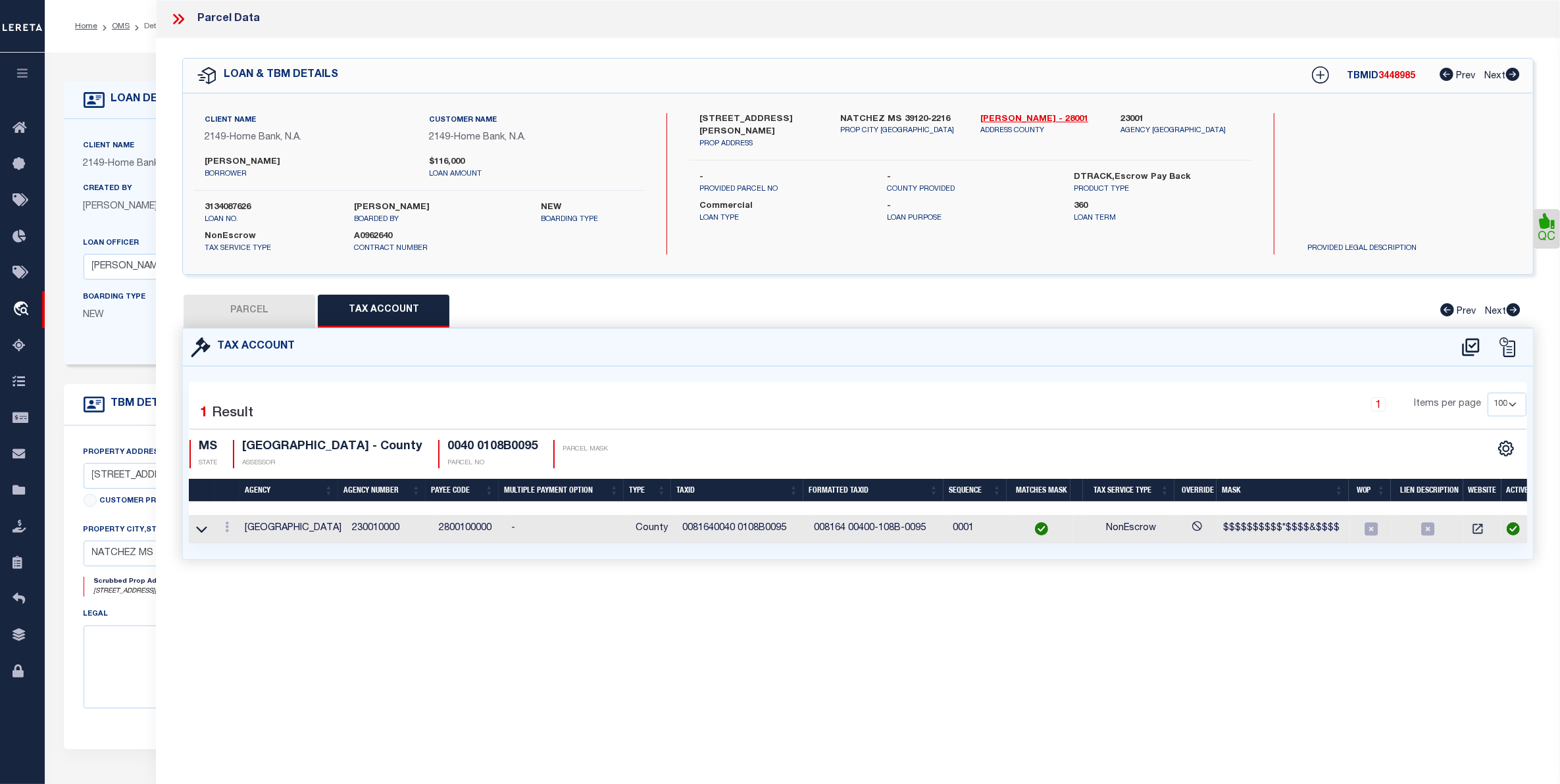
click at [255, 313] on button "PARCEL" at bounding box center [248, 311] width 131 height 33
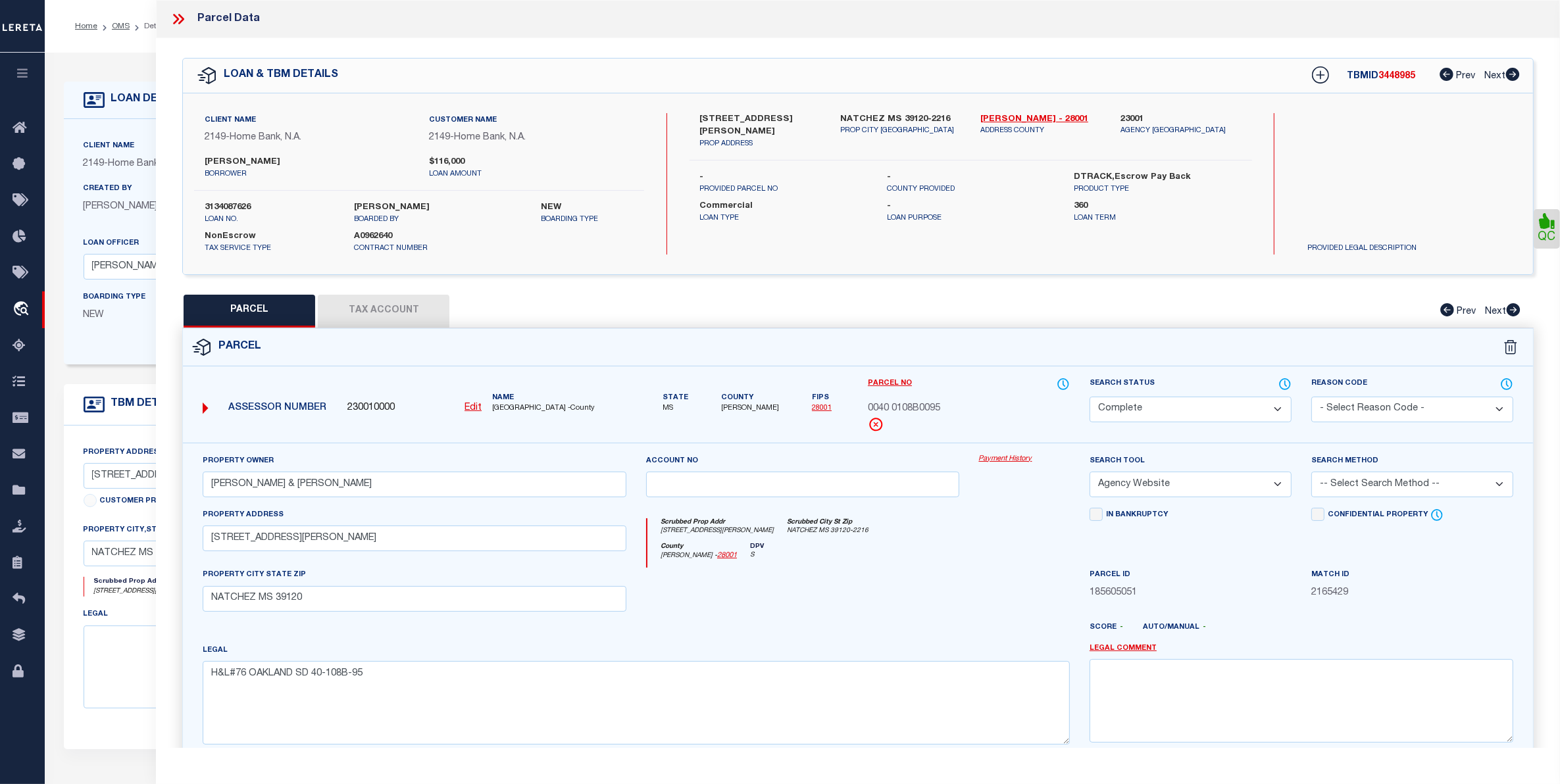
click at [176, 18] on icon at bounding box center [178, 19] width 17 height 17
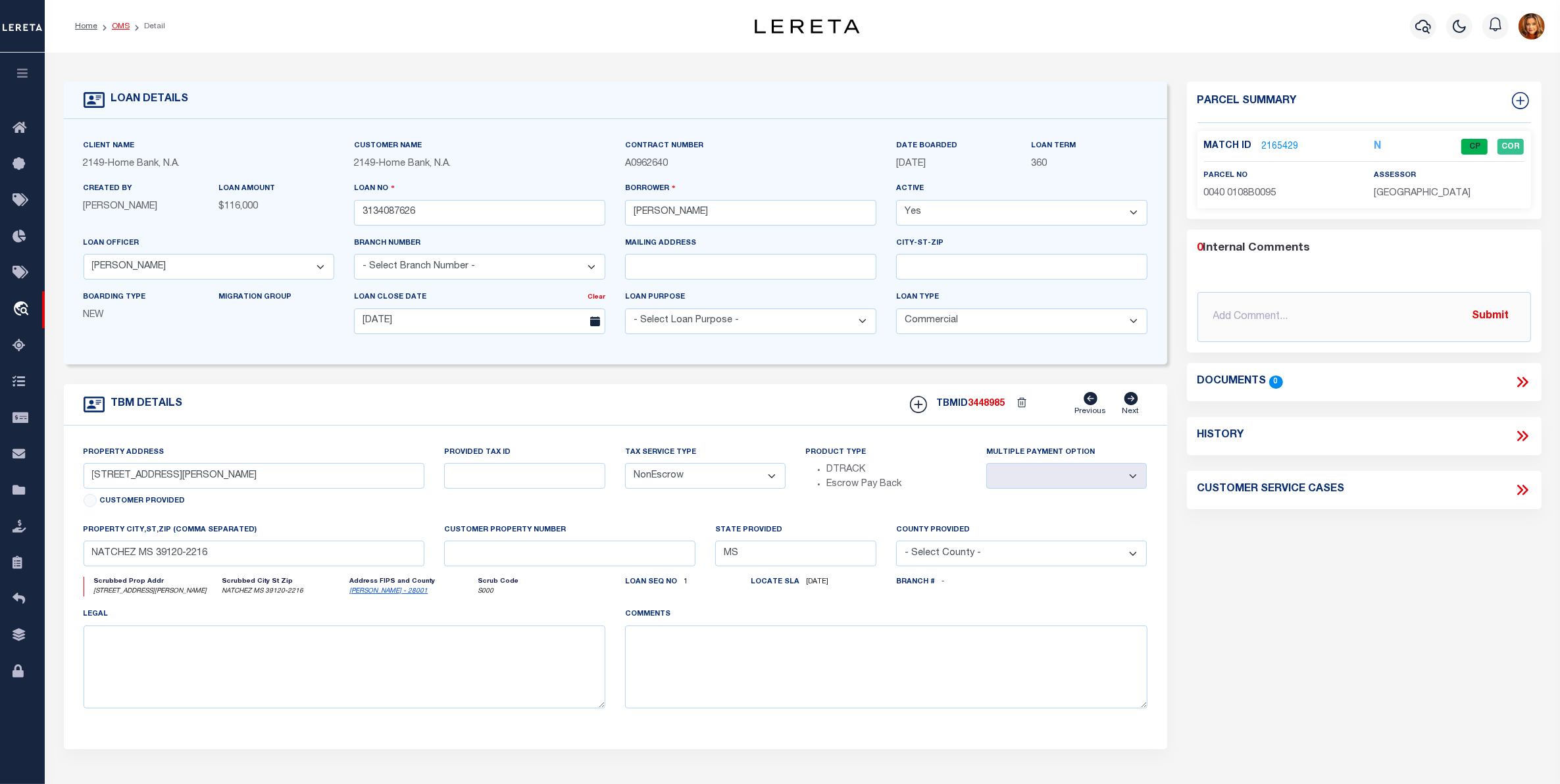
click at [113, 24] on link "OMS" at bounding box center [121, 26] width 18 height 8
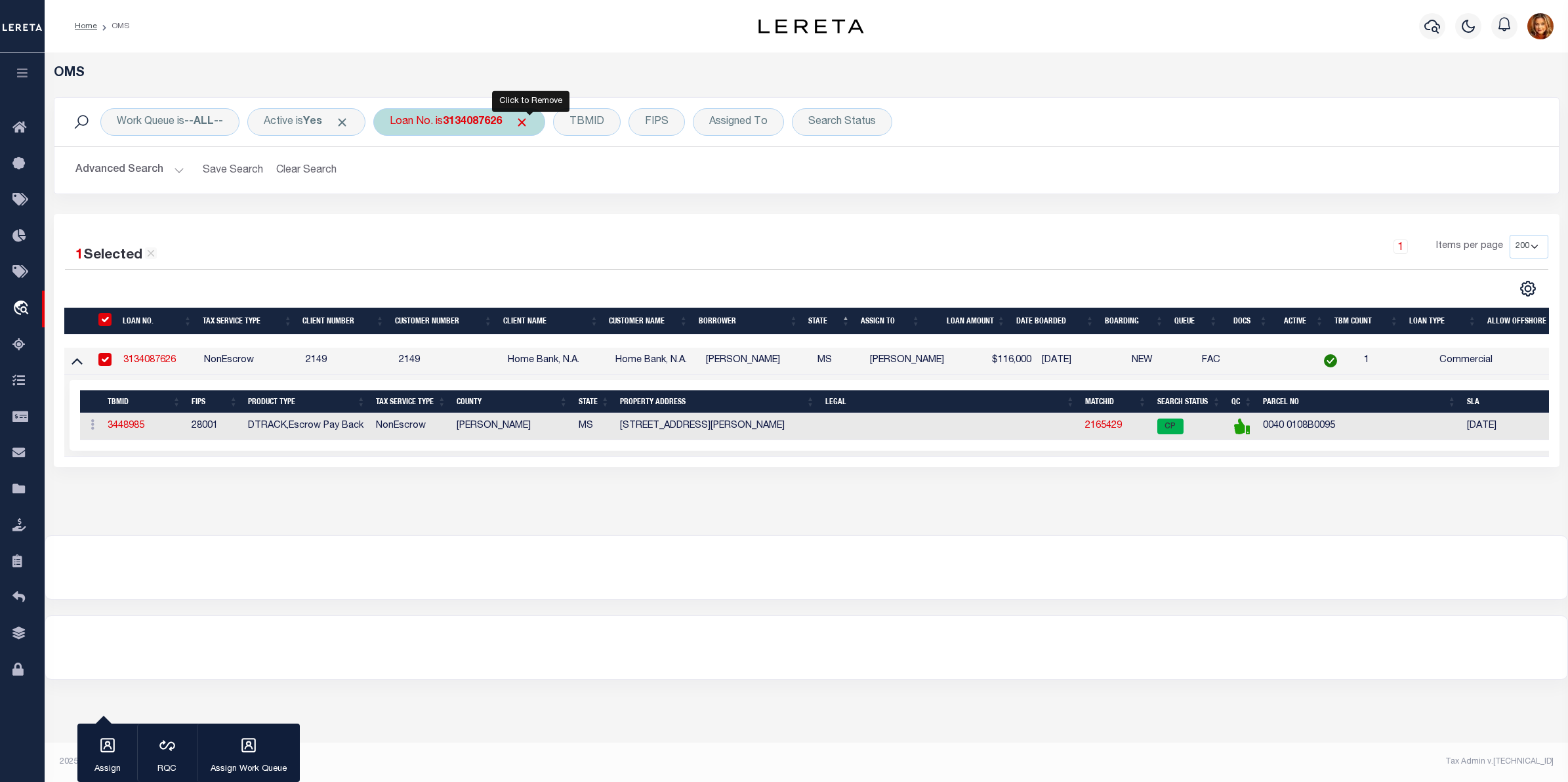
click at [529, 119] on span "Click to Remove" at bounding box center [522, 122] width 14 height 14
click at [499, 122] on div "TBMID" at bounding box center [491, 122] width 67 height 28
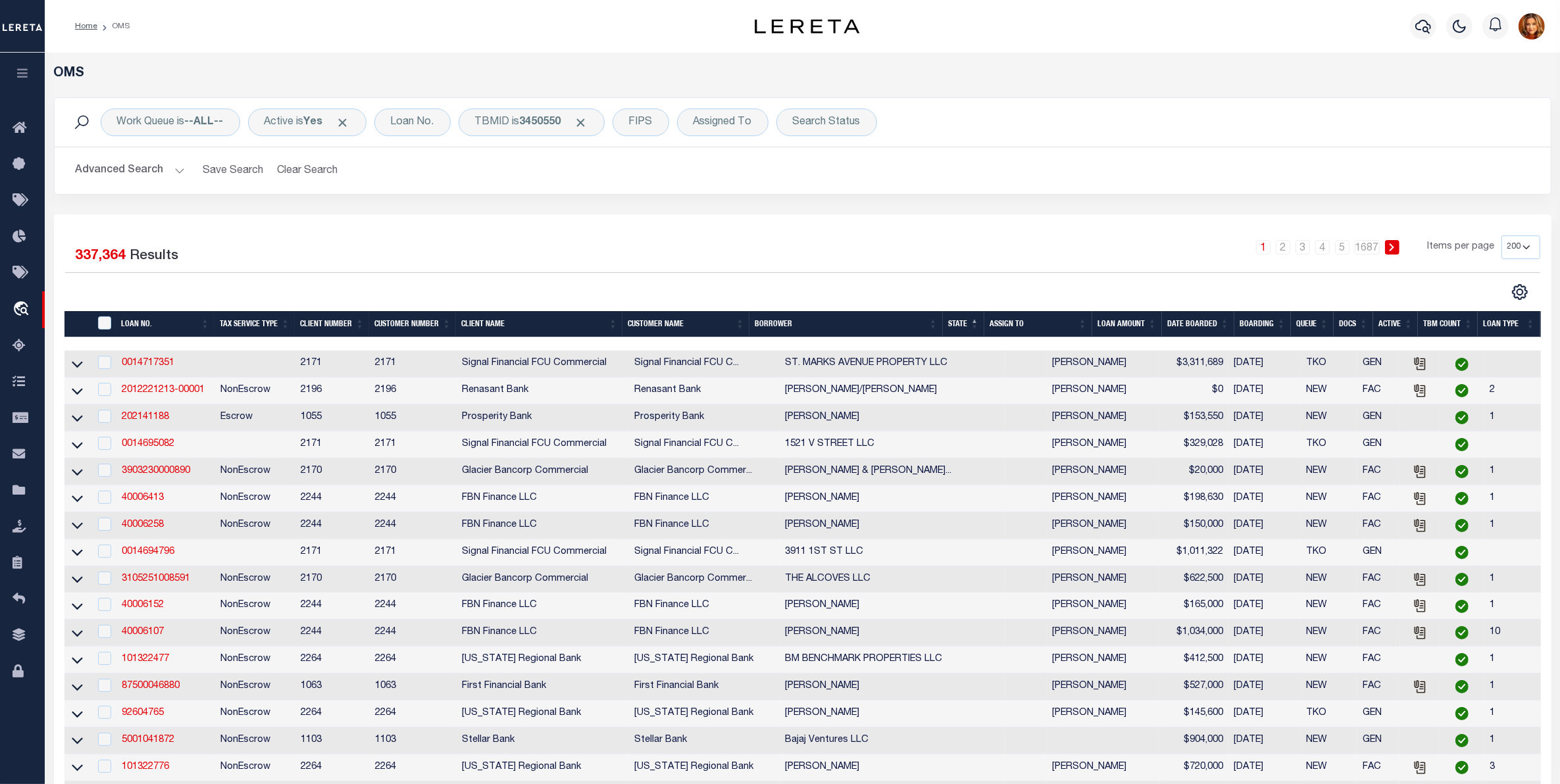
click at [138, 165] on button "Advanced Search" at bounding box center [130, 170] width 109 height 25
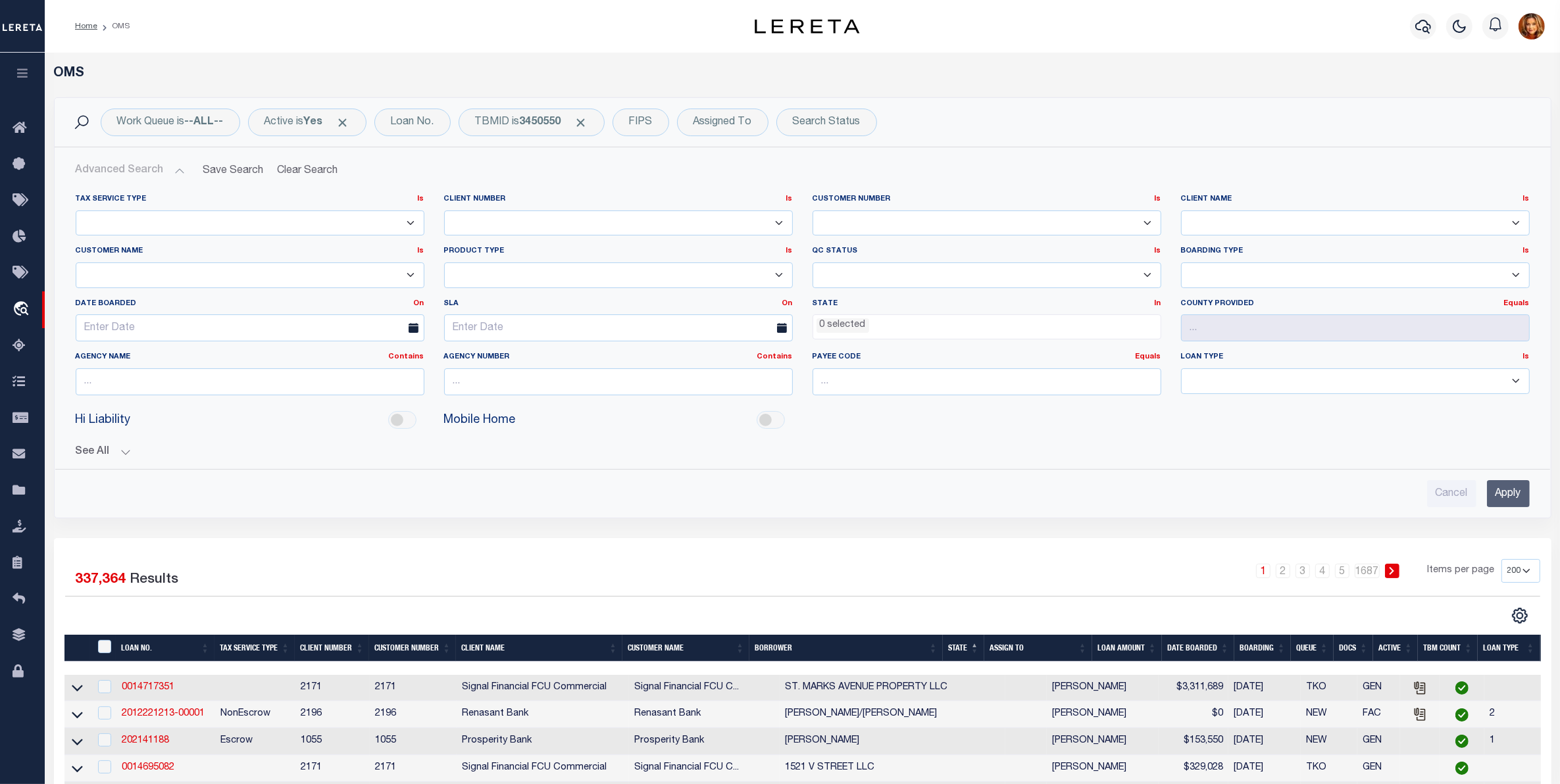
click at [1507, 498] on input "Apply" at bounding box center [1508, 493] width 42 height 27
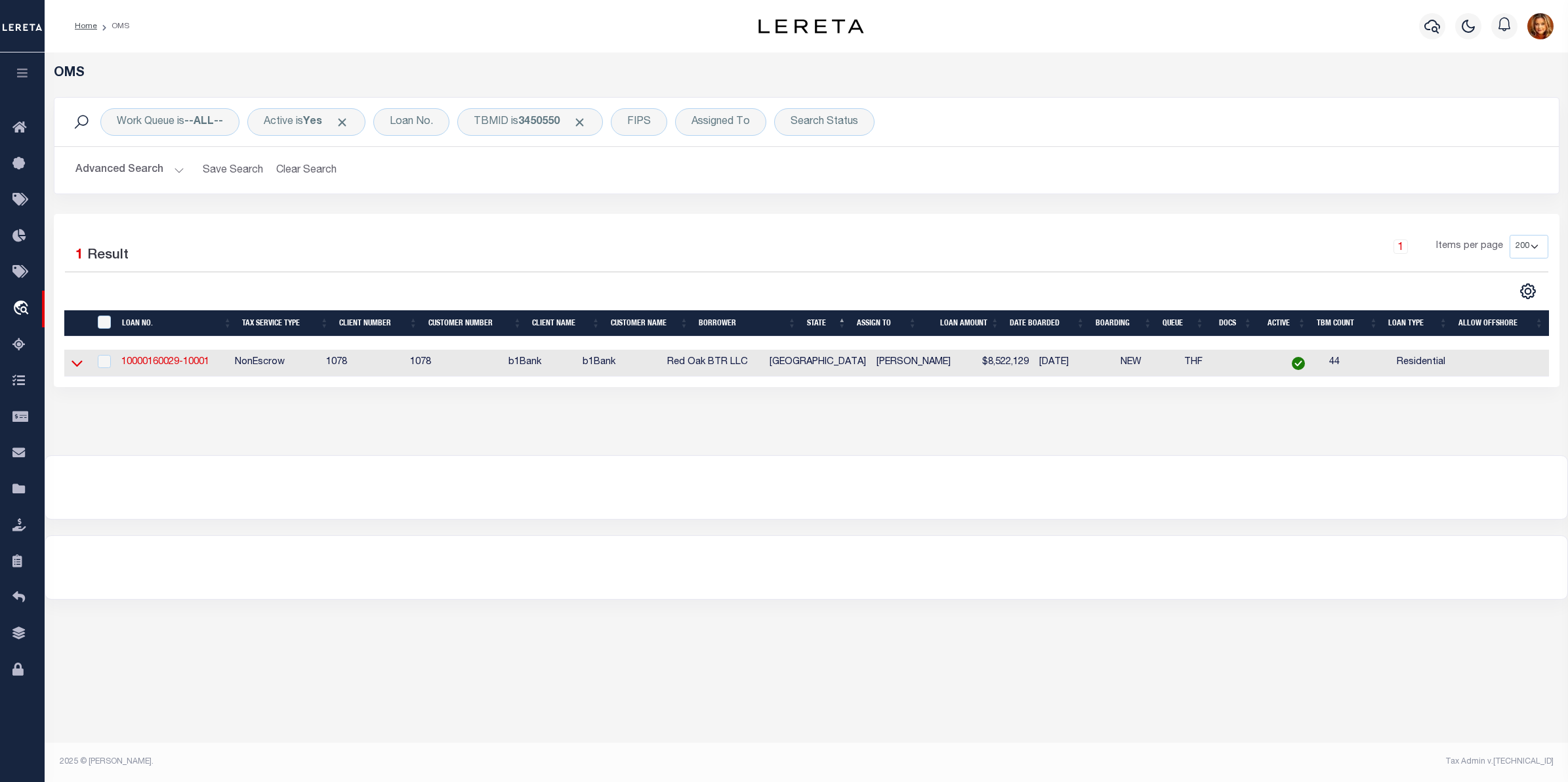
click at [73, 367] on icon at bounding box center [77, 362] width 11 height 14
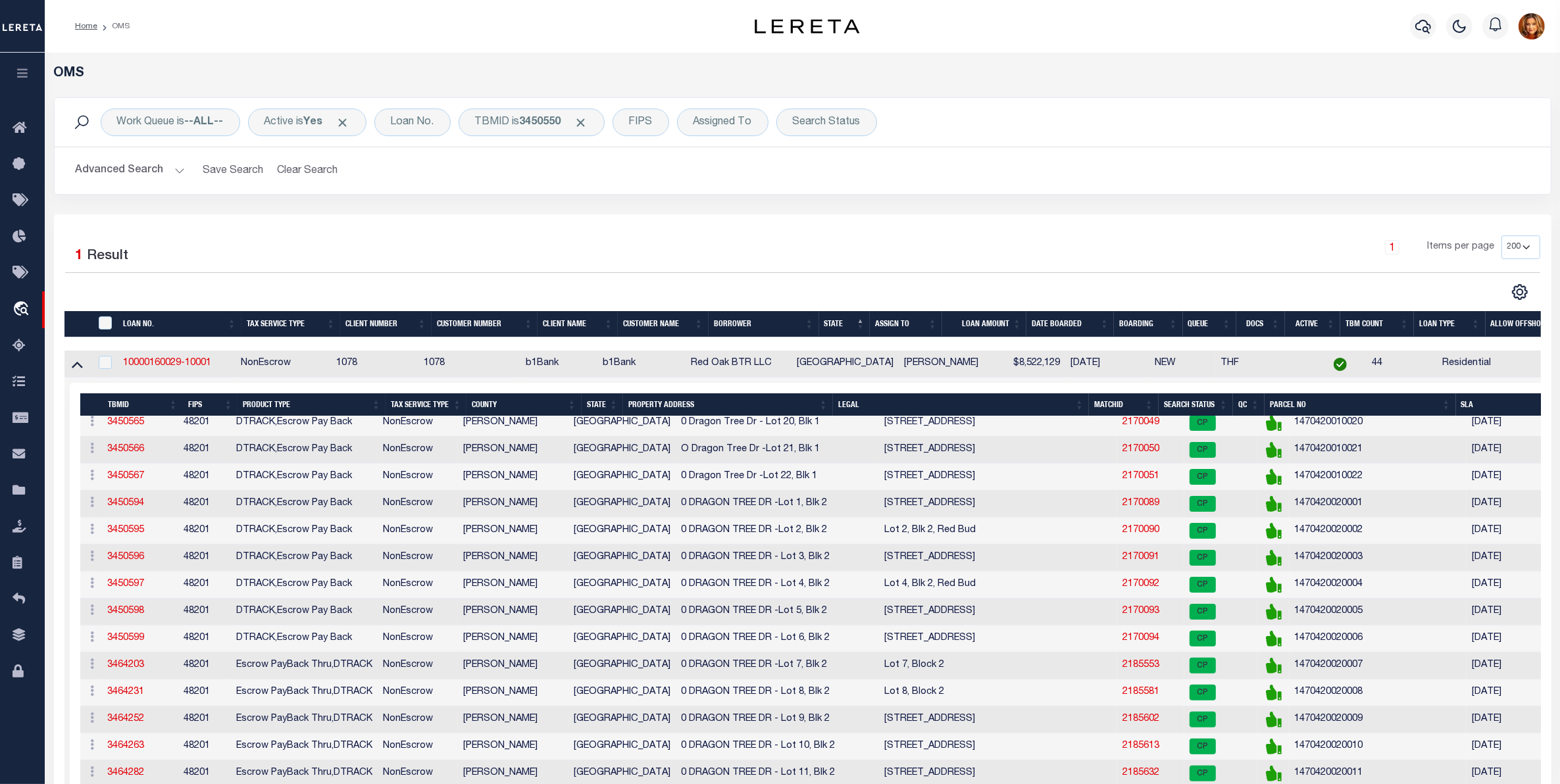
scroll to position [493, 0]
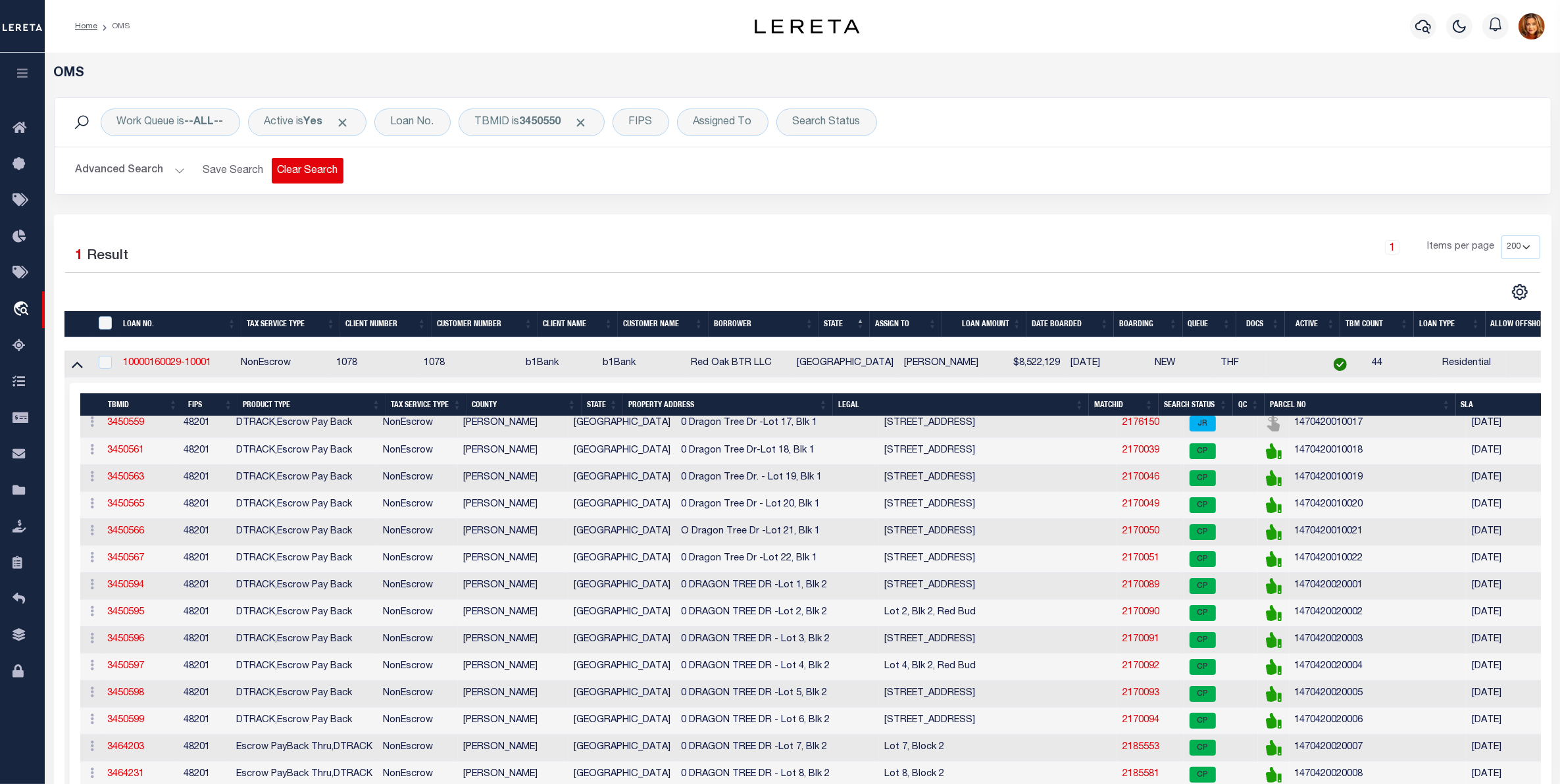
click at [314, 168] on button "Clear Search" at bounding box center [307, 170] width 72 height 25
click at [415, 125] on div "Loan No." at bounding box center [412, 122] width 77 height 28
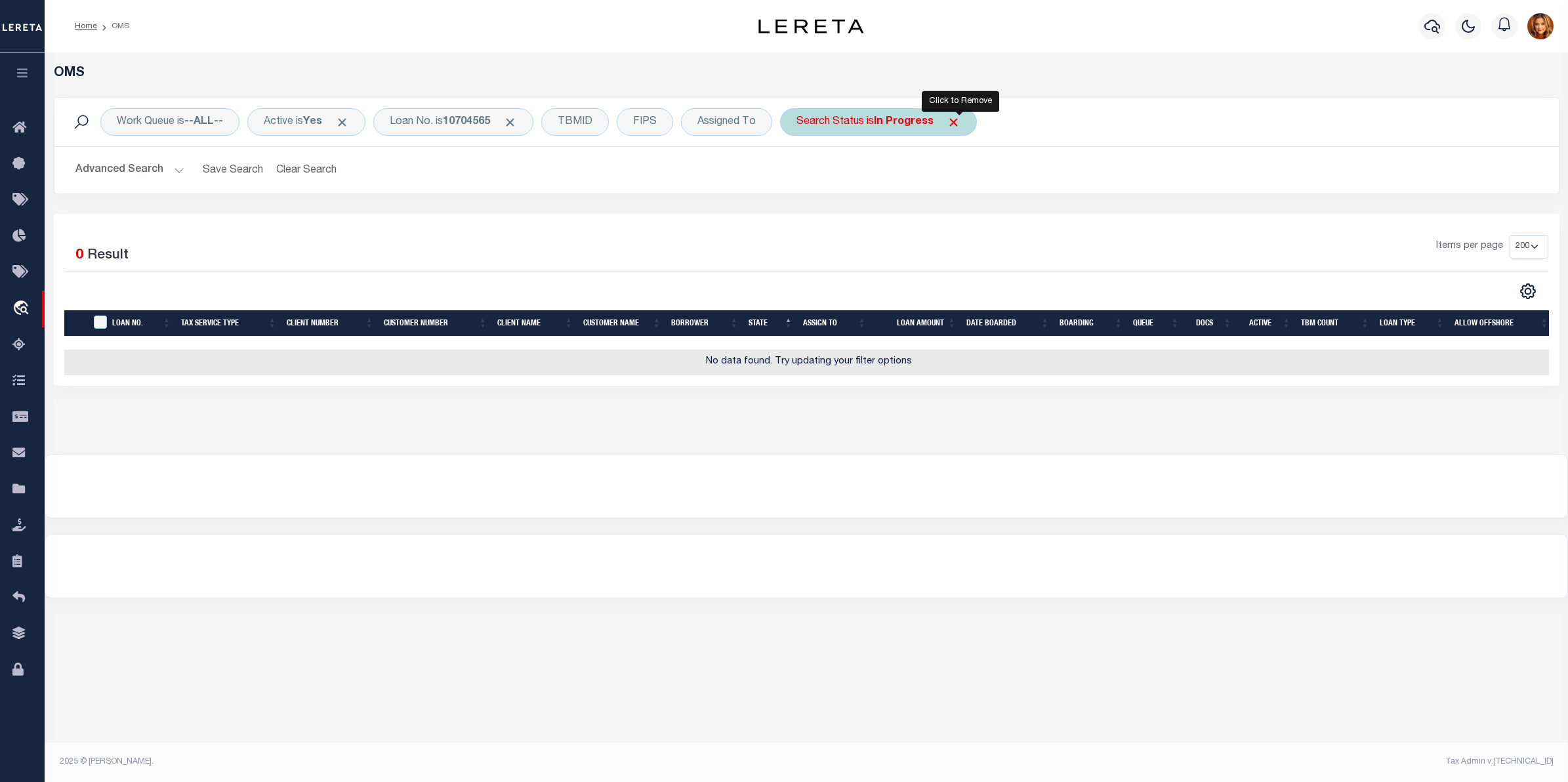
click at [960, 119] on span "Click to Remove" at bounding box center [953, 122] width 14 height 14
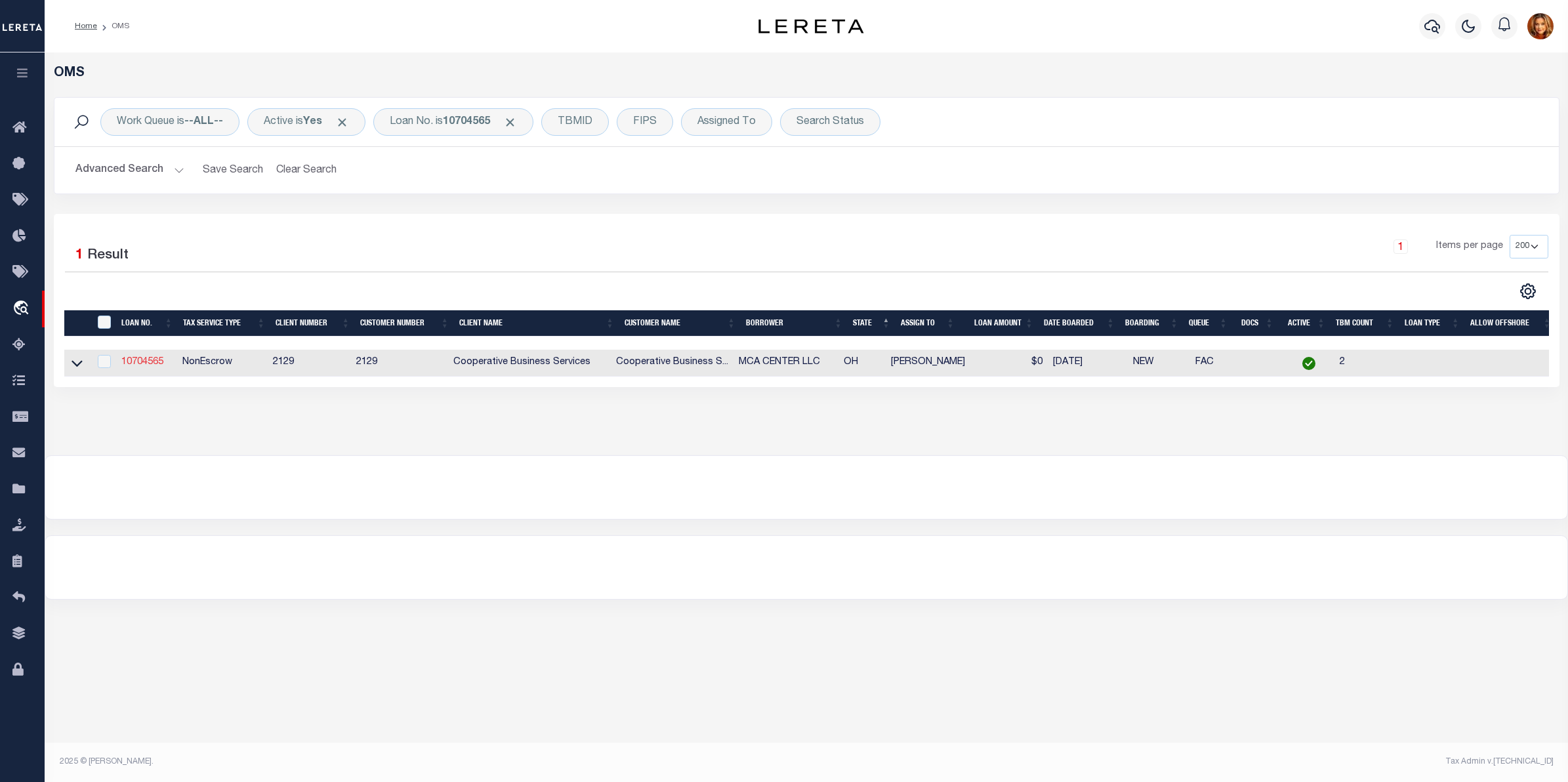
click at [145, 361] on link "10704565" at bounding box center [142, 361] width 42 height 9
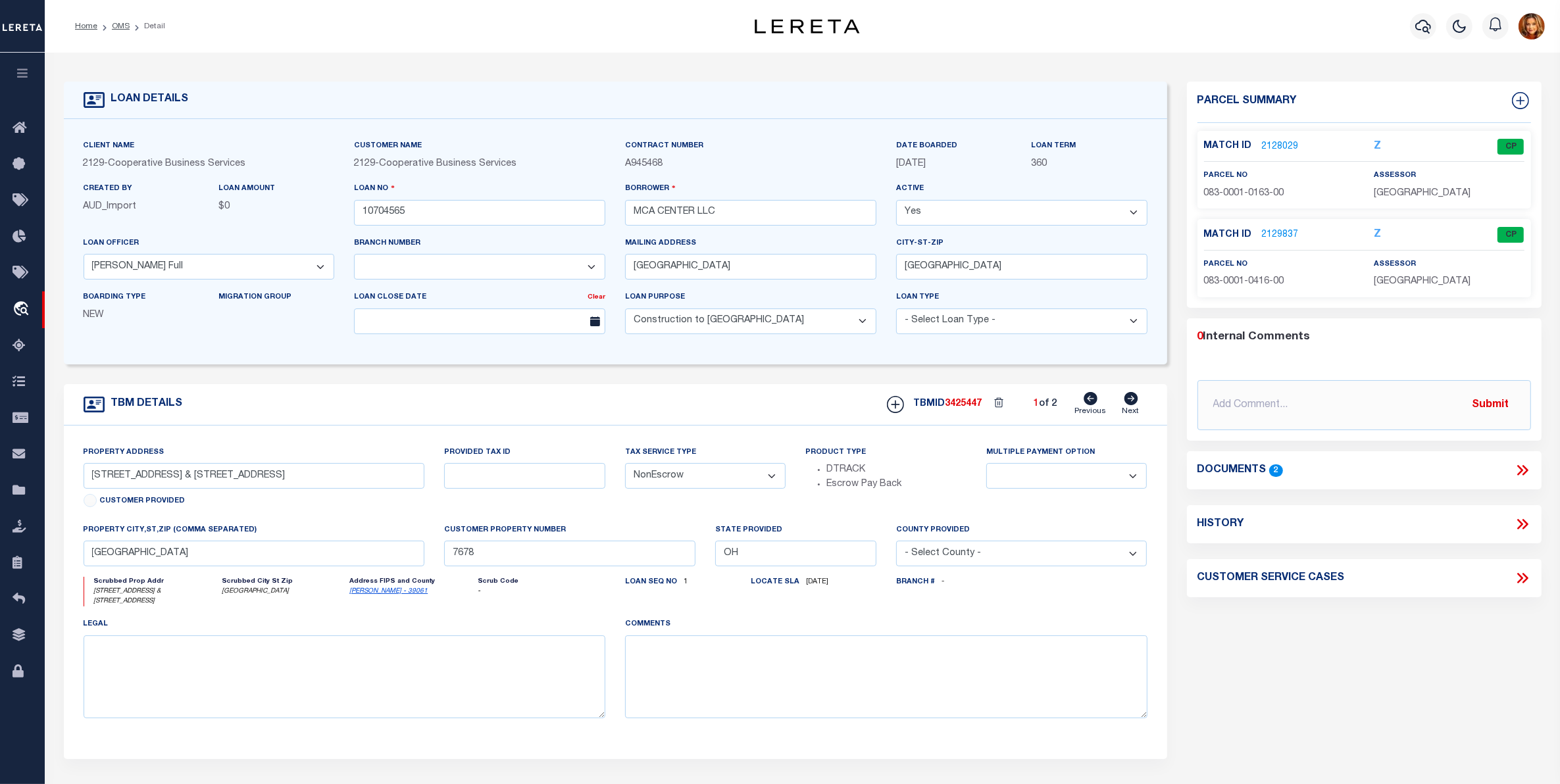
click at [1283, 142] on link "2128029" at bounding box center [1280, 147] width 37 height 14
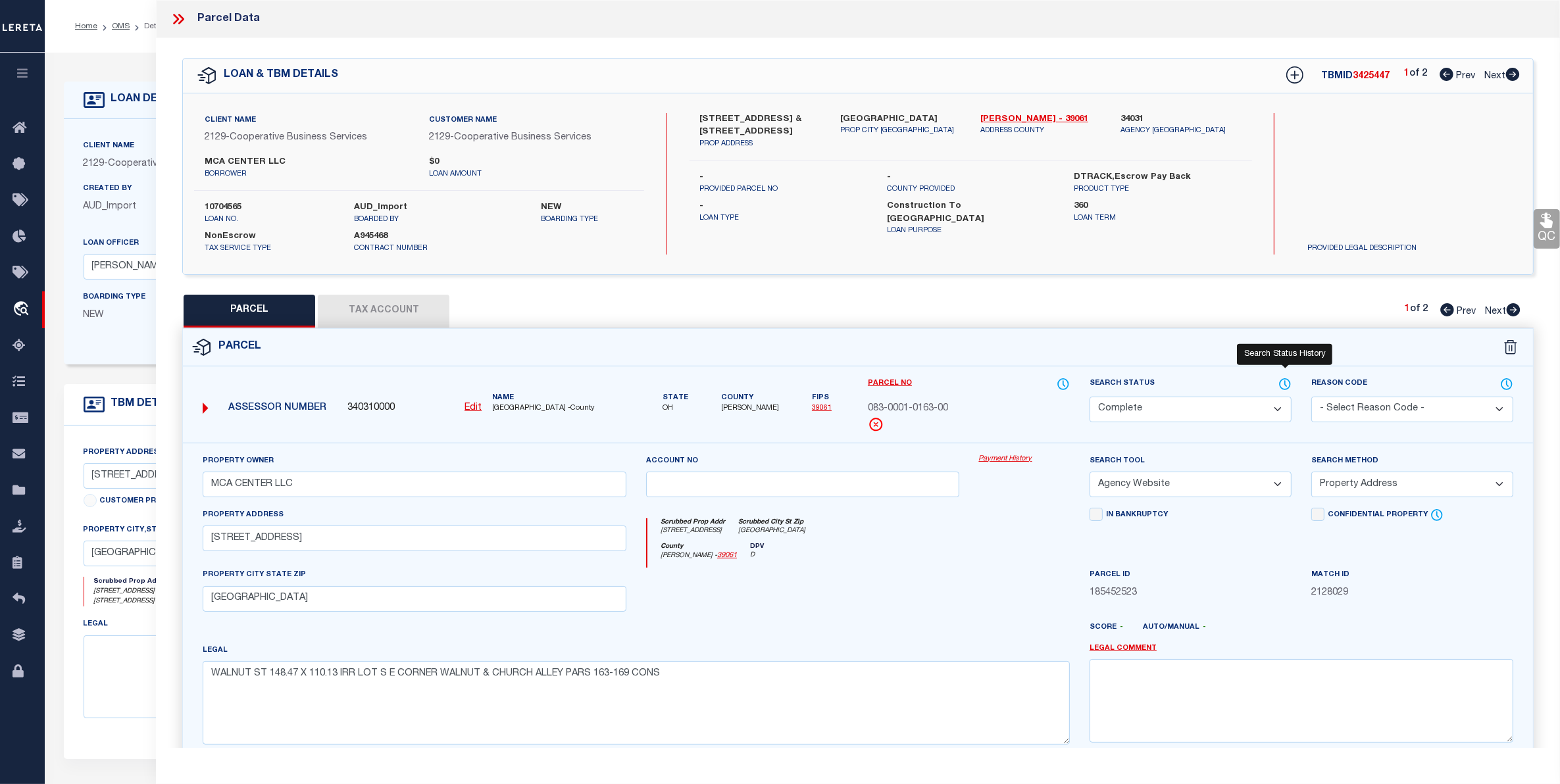
click at [1285, 379] on icon at bounding box center [1285, 384] width 13 height 15
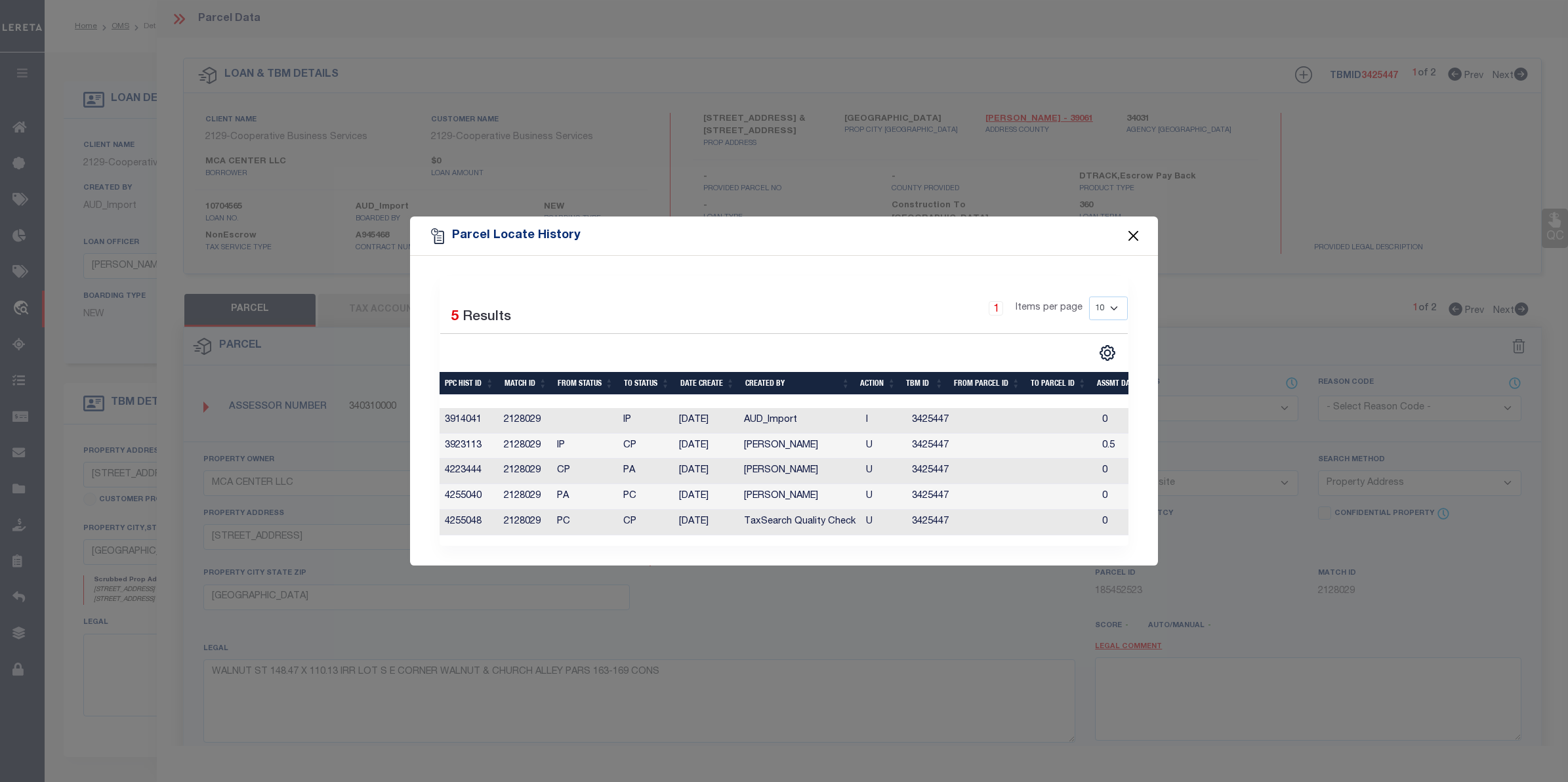
click at [1128, 233] on button "Close" at bounding box center [1133, 235] width 17 height 17
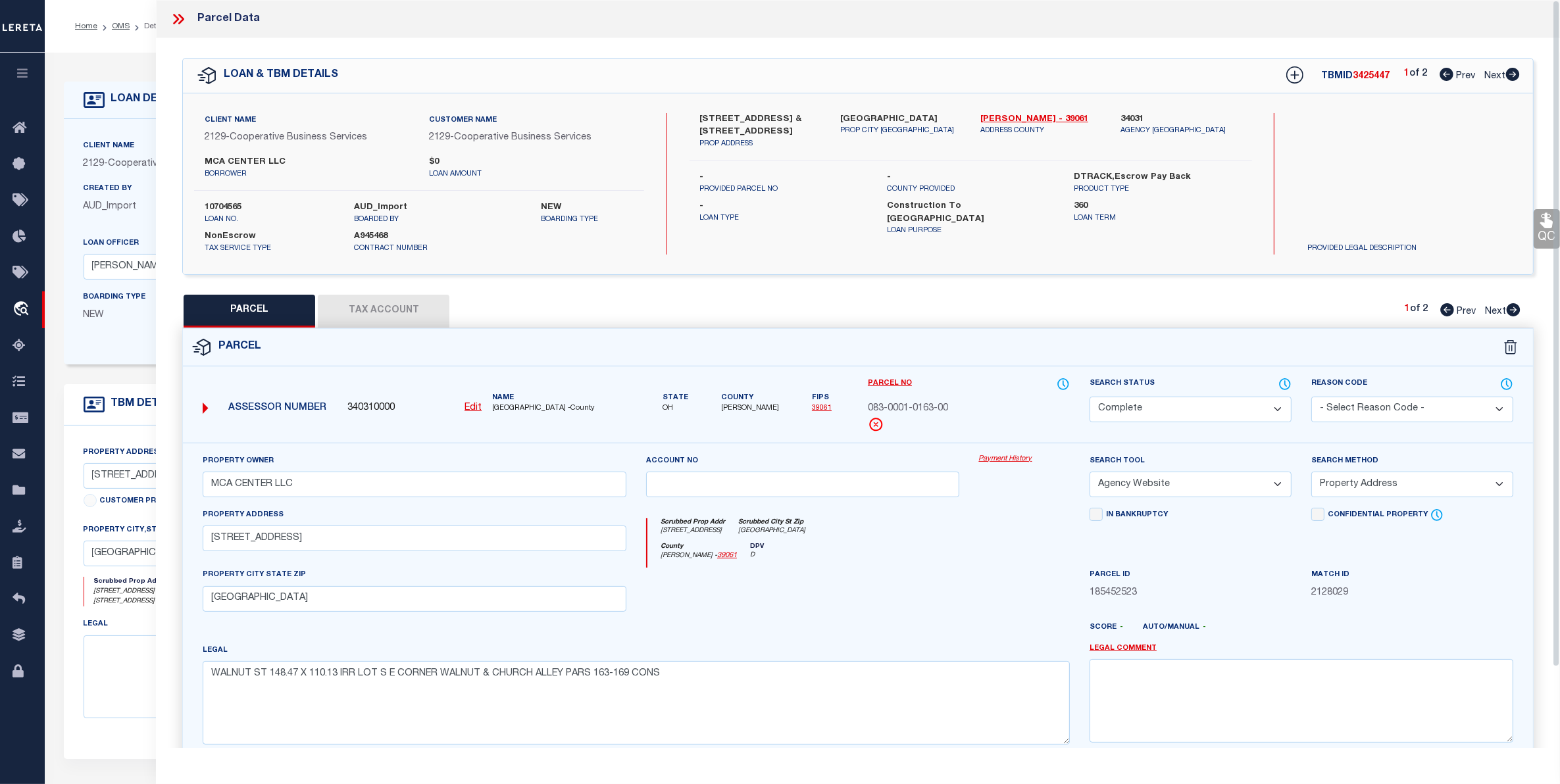
click at [185, 13] on icon at bounding box center [178, 19] width 17 height 17
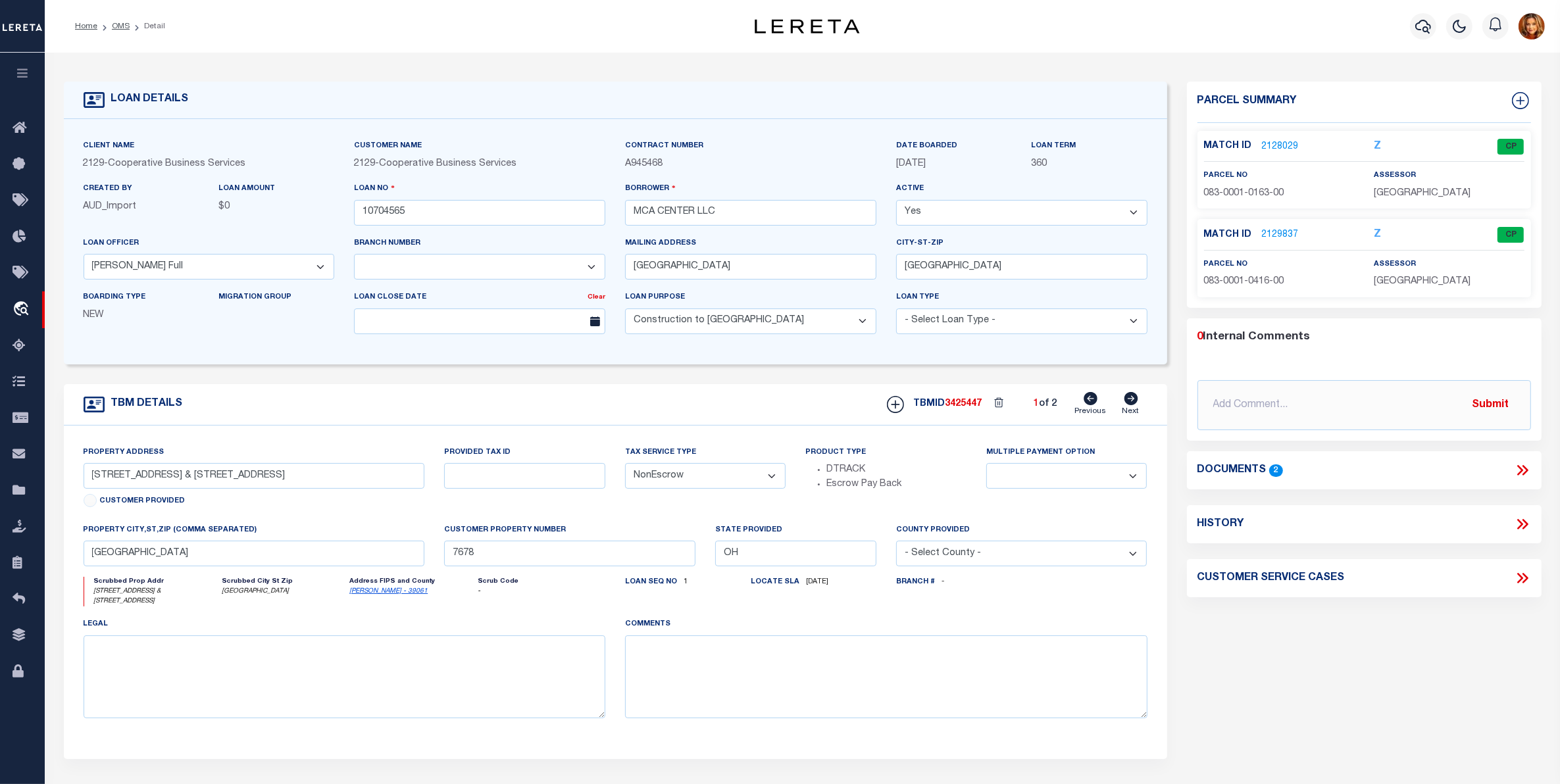
click at [1521, 524] on icon at bounding box center [1522, 523] width 17 height 17
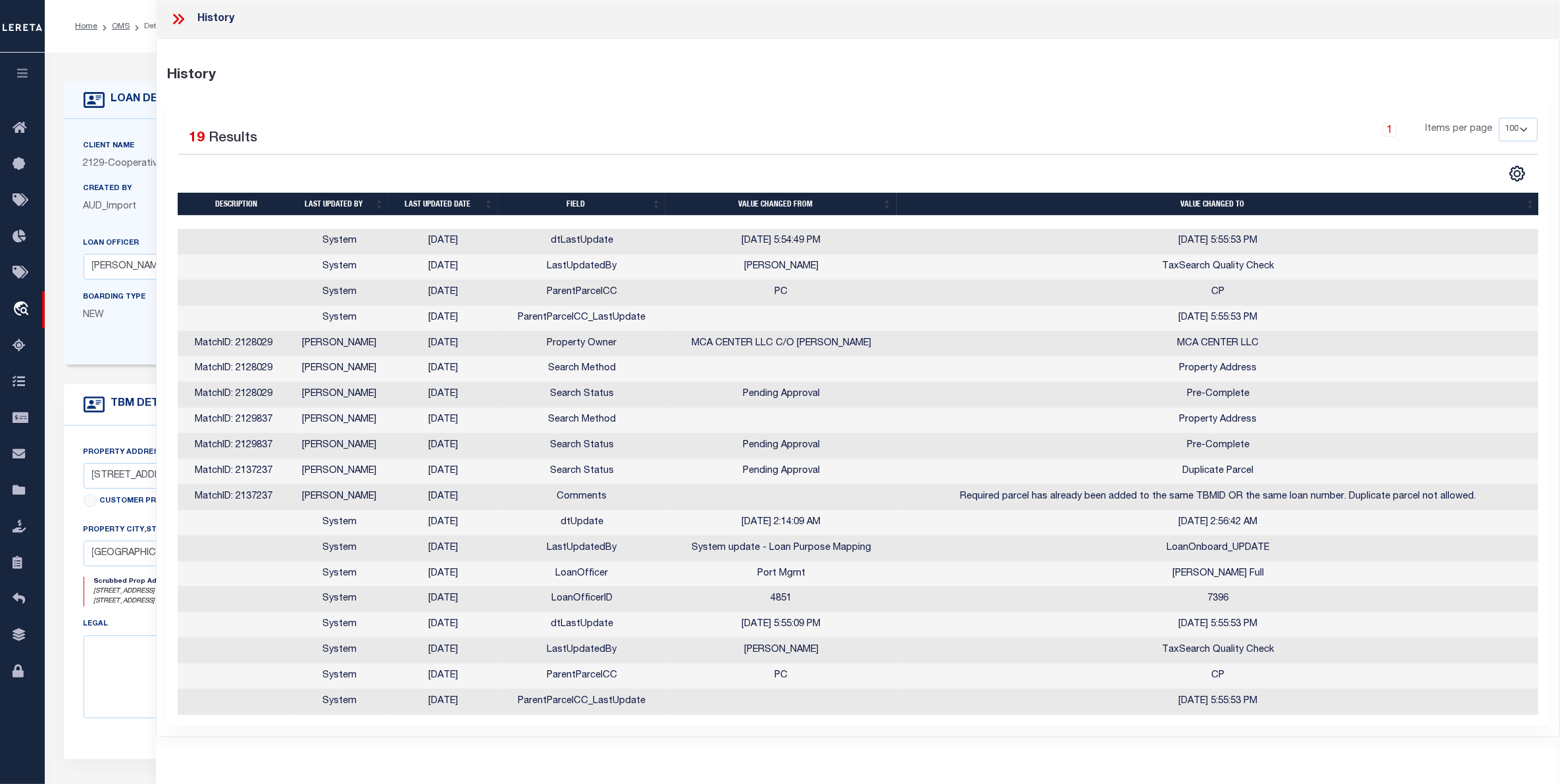
click at [179, 15] on icon at bounding box center [181, 19] width 6 height 11
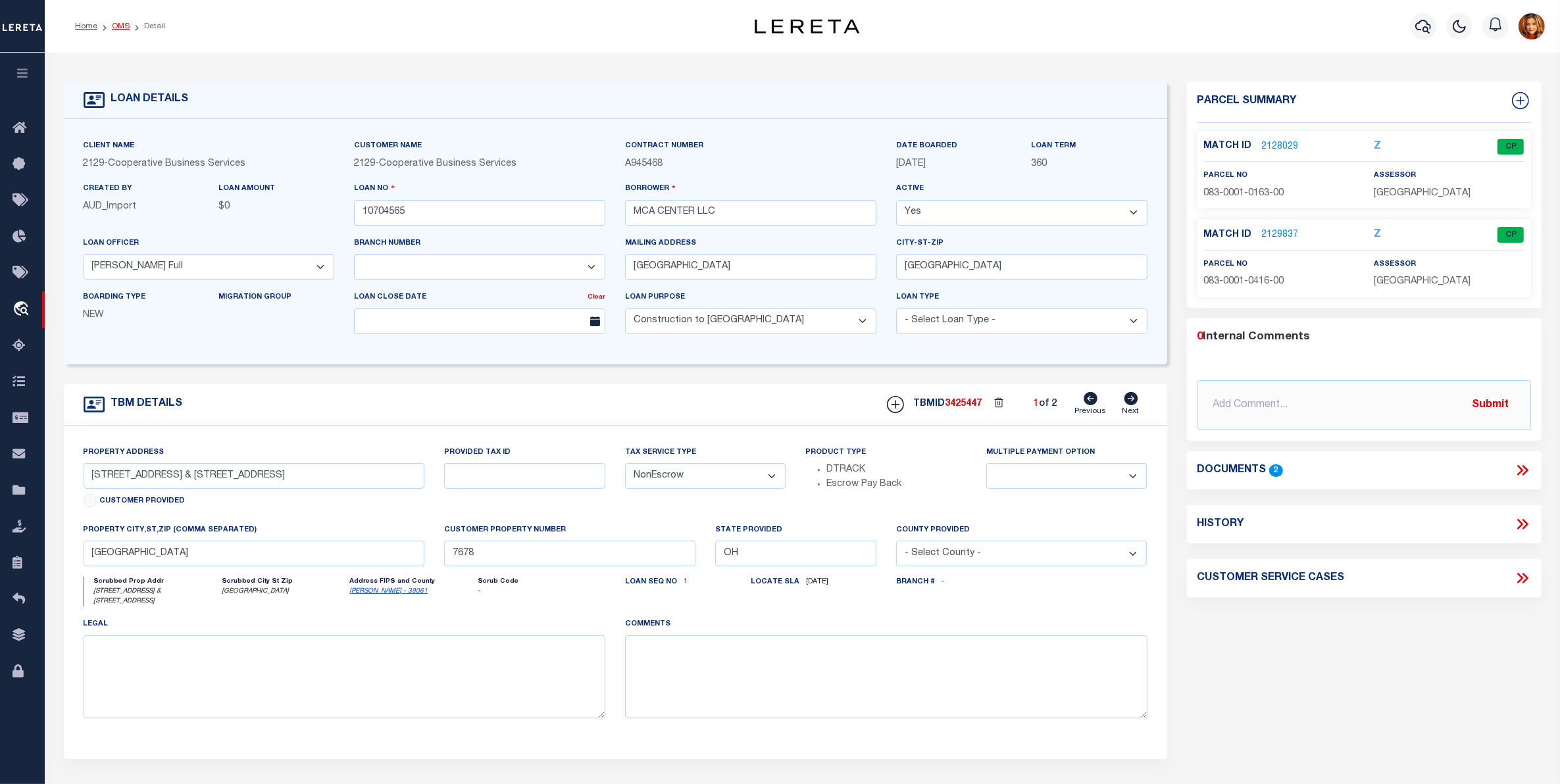
click at [124, 23] on link "OMS" at bounding box center [121, 26] width 18 height 8
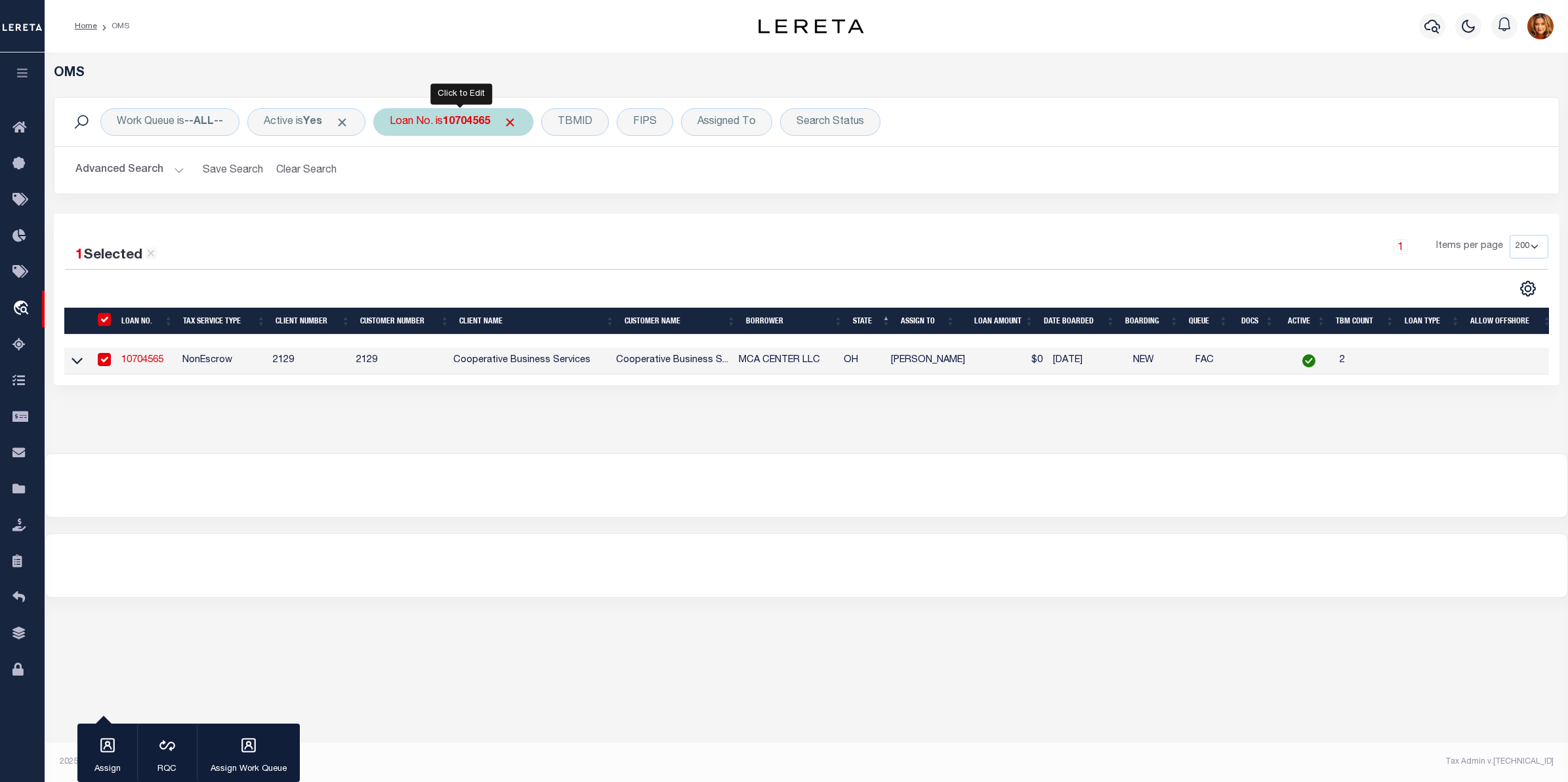
click at [474, 122] on b "10704565" at bounding box center [466, 122] width 47 height 11
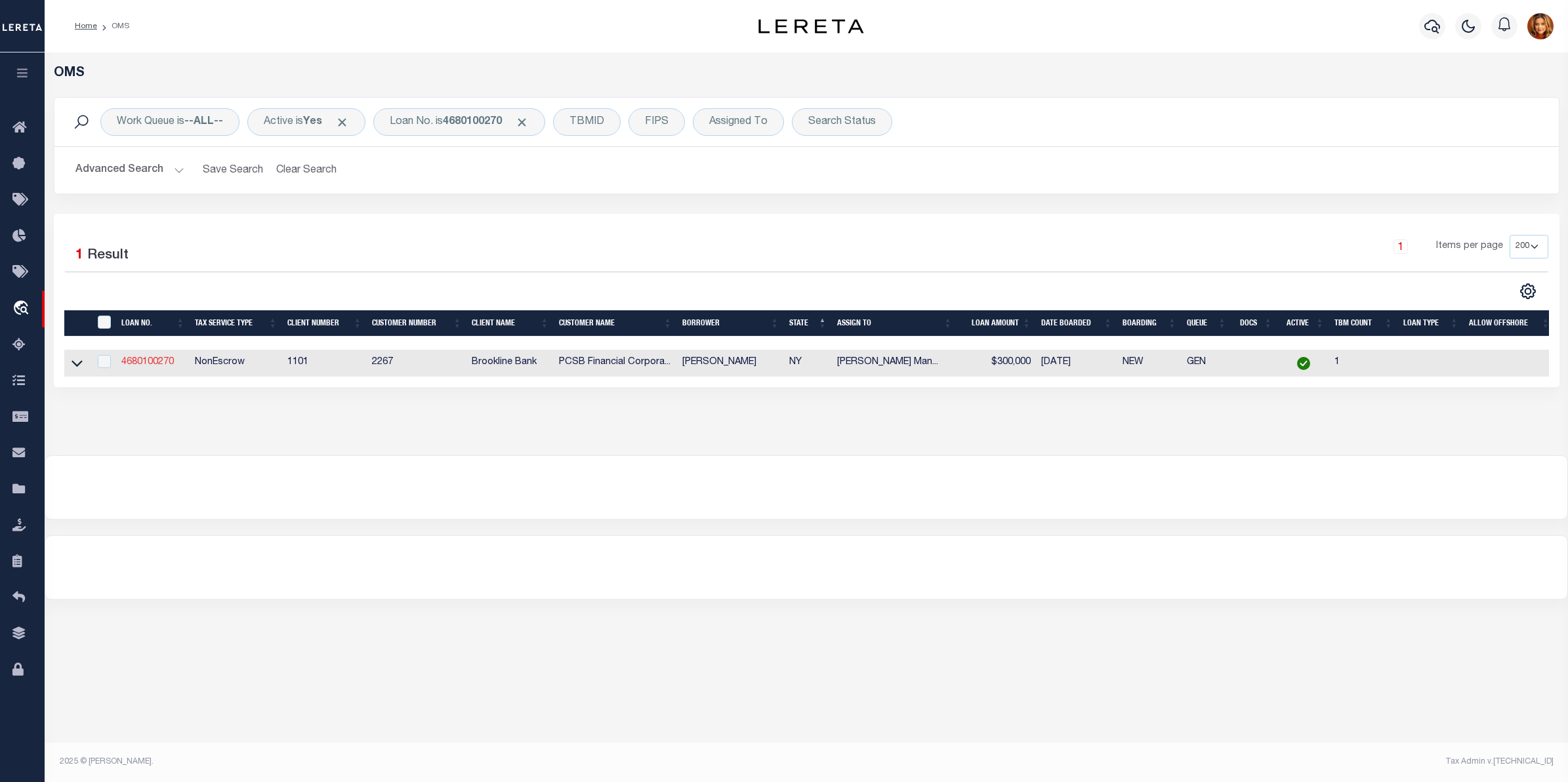
click at [146, 359] on link "4680100270" at bounding box center [147, 361] width 53 height 9
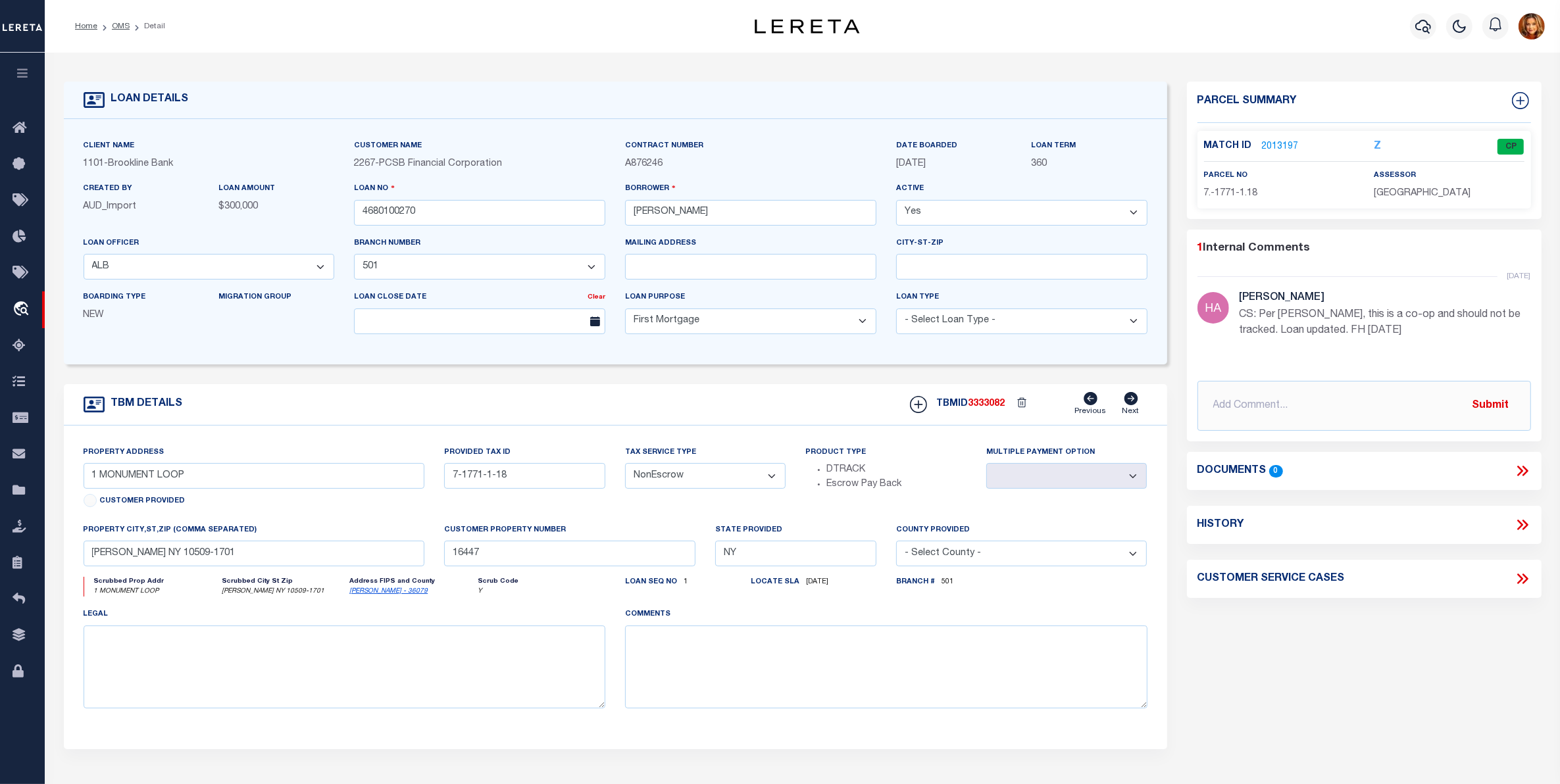
click at [1522, 526] on icon at bounding box center [1519, 524] width 6 height 11
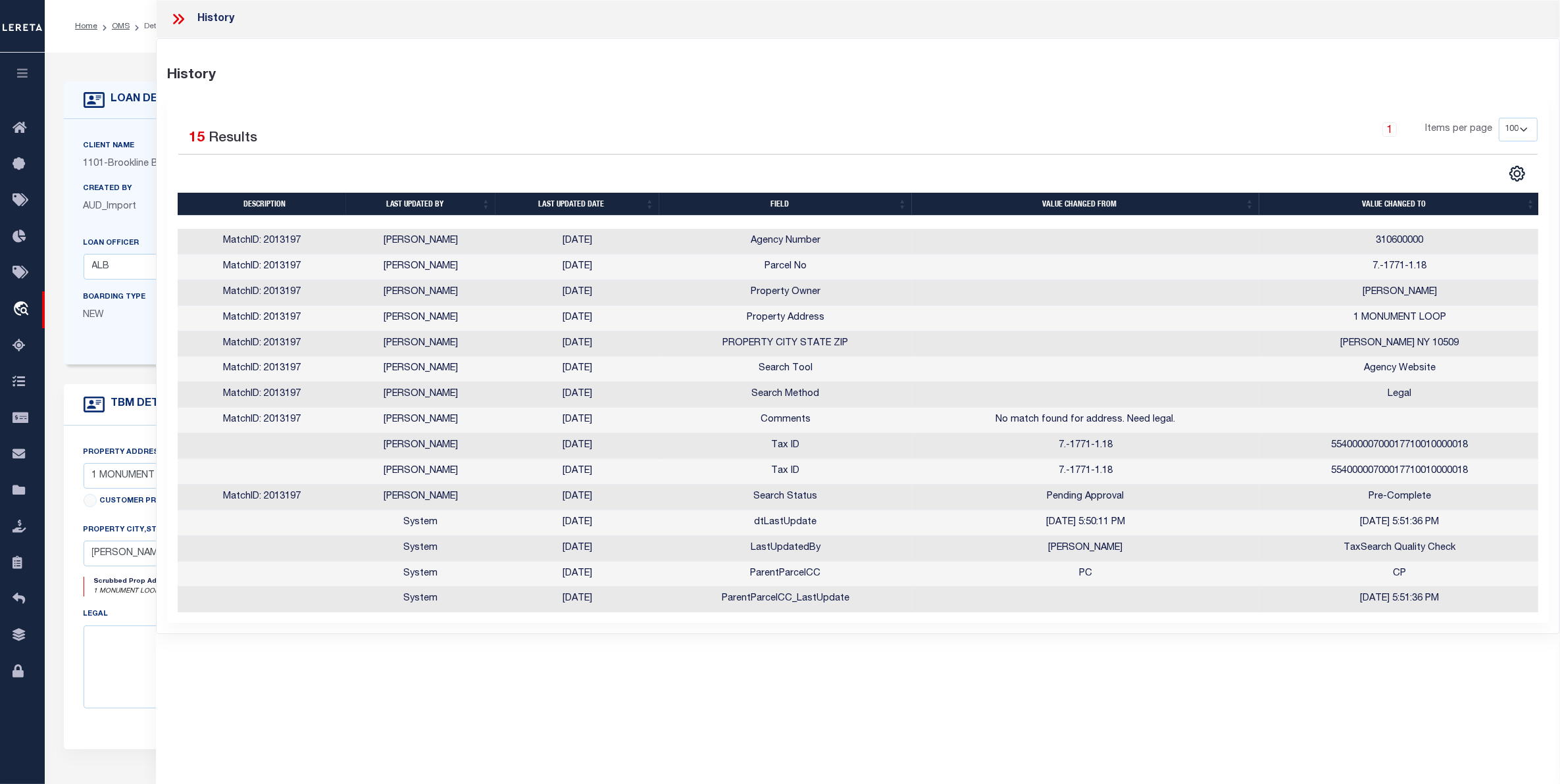
click at [186, 18] on icon at bounding box center [178, 19] width 17 height 17
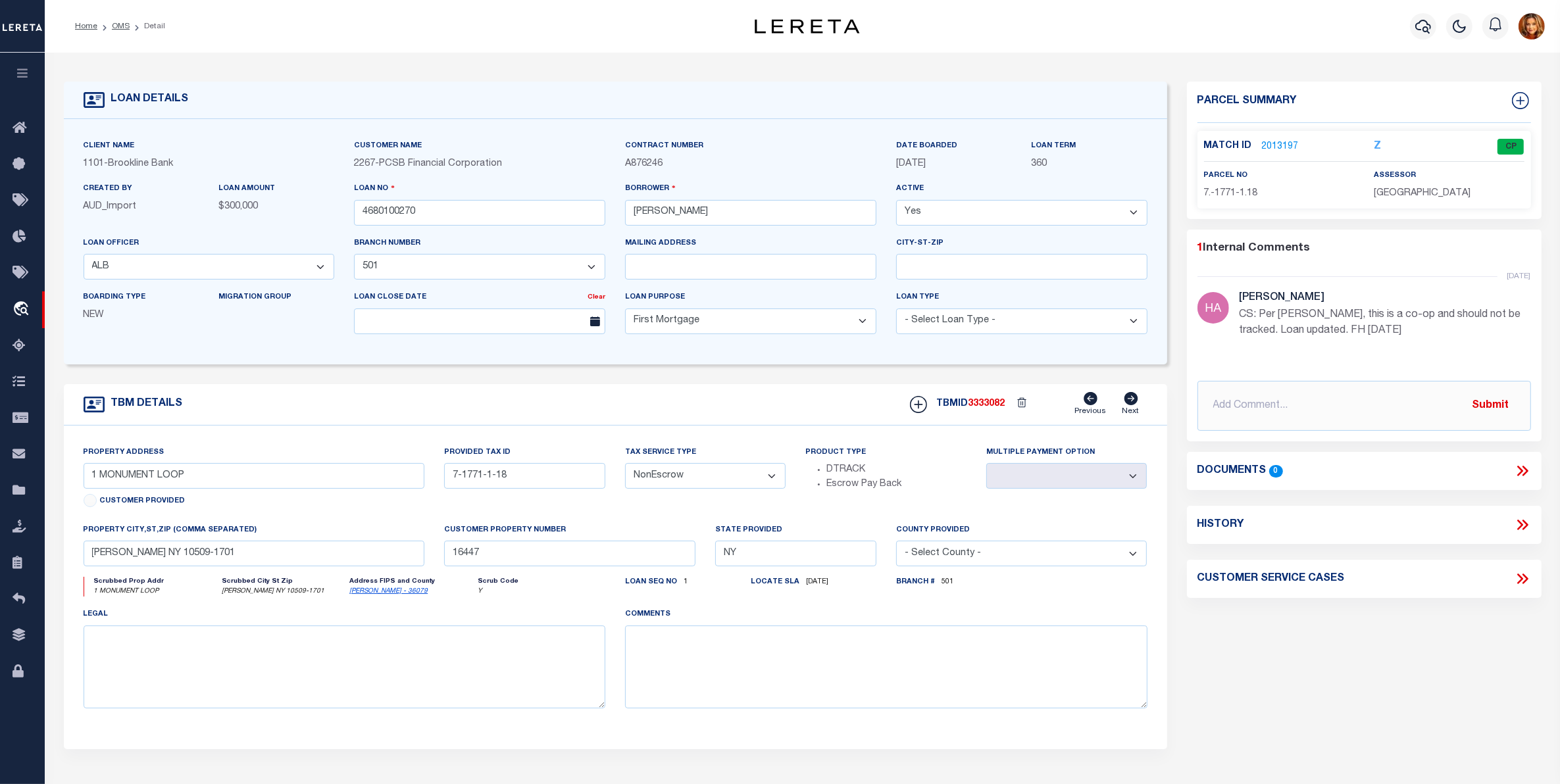
click at [1285, 142] on link "2013197" at bounding box center [1280, 147] width 37 height 14
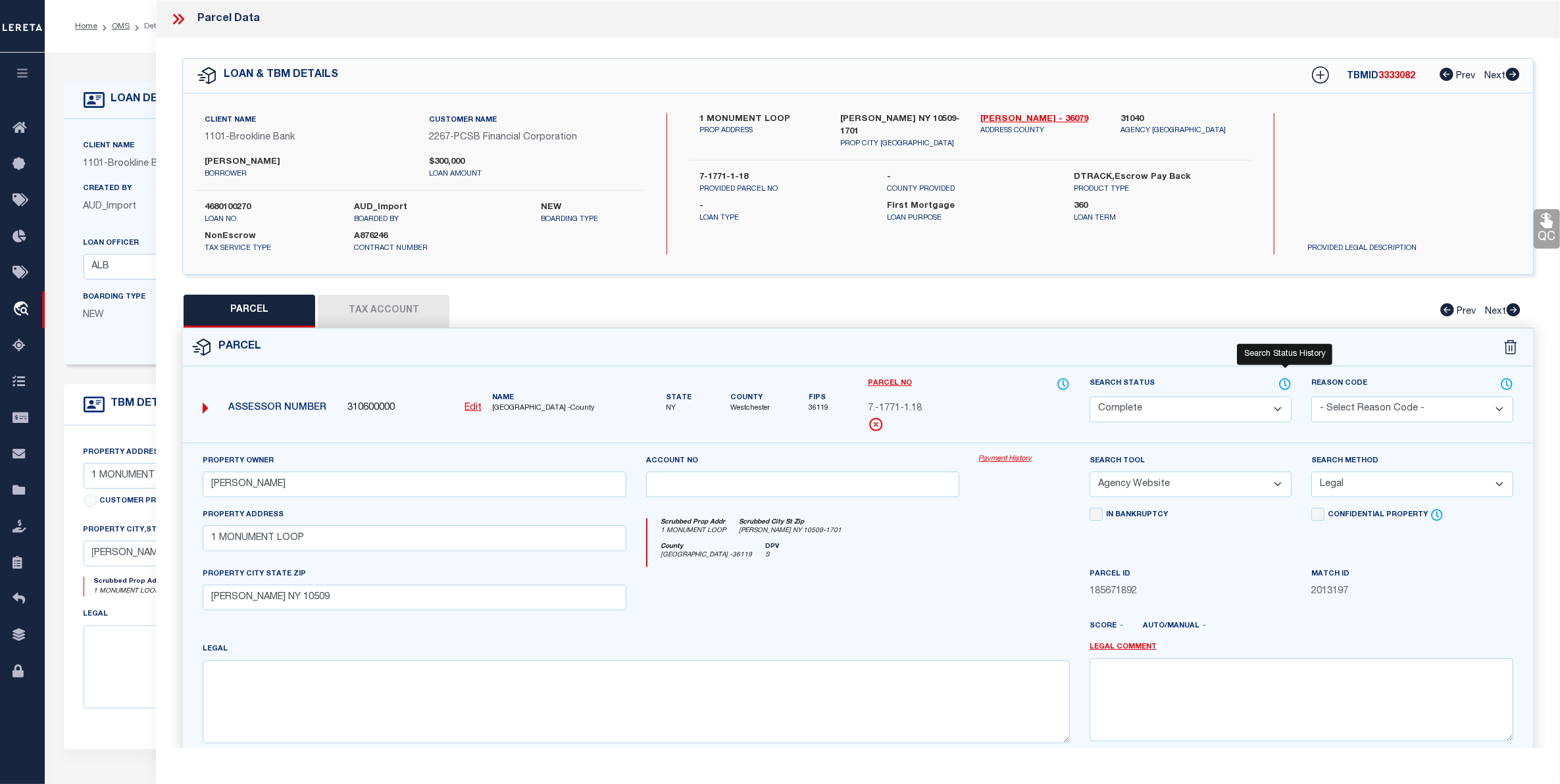
click at [1286, 384] on icon at bounding box center [1285, 383] width 2 height 5
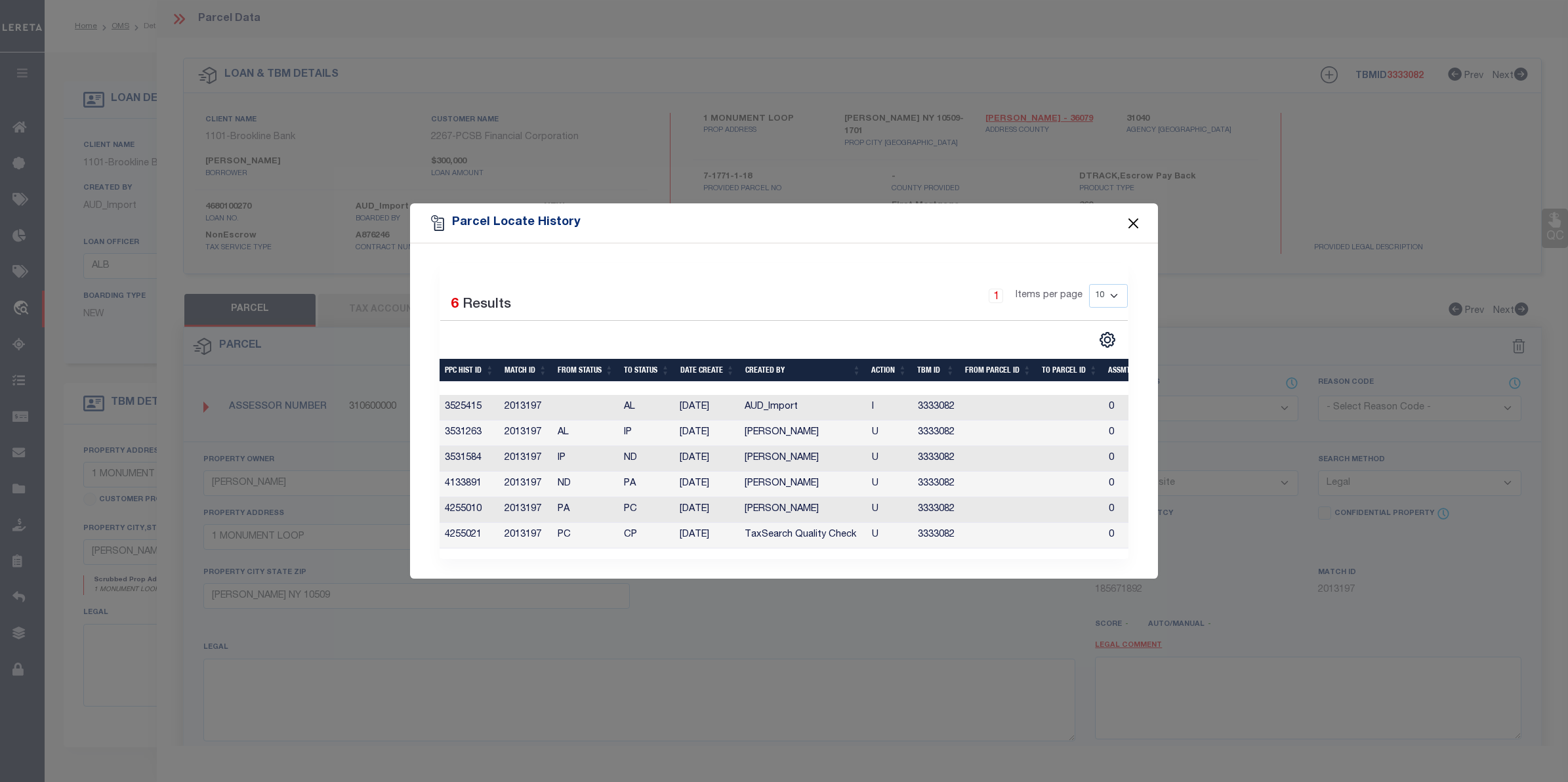
click at [1133, 216] on button "Close" at bounding box center [1133, 223] width 17 height 17
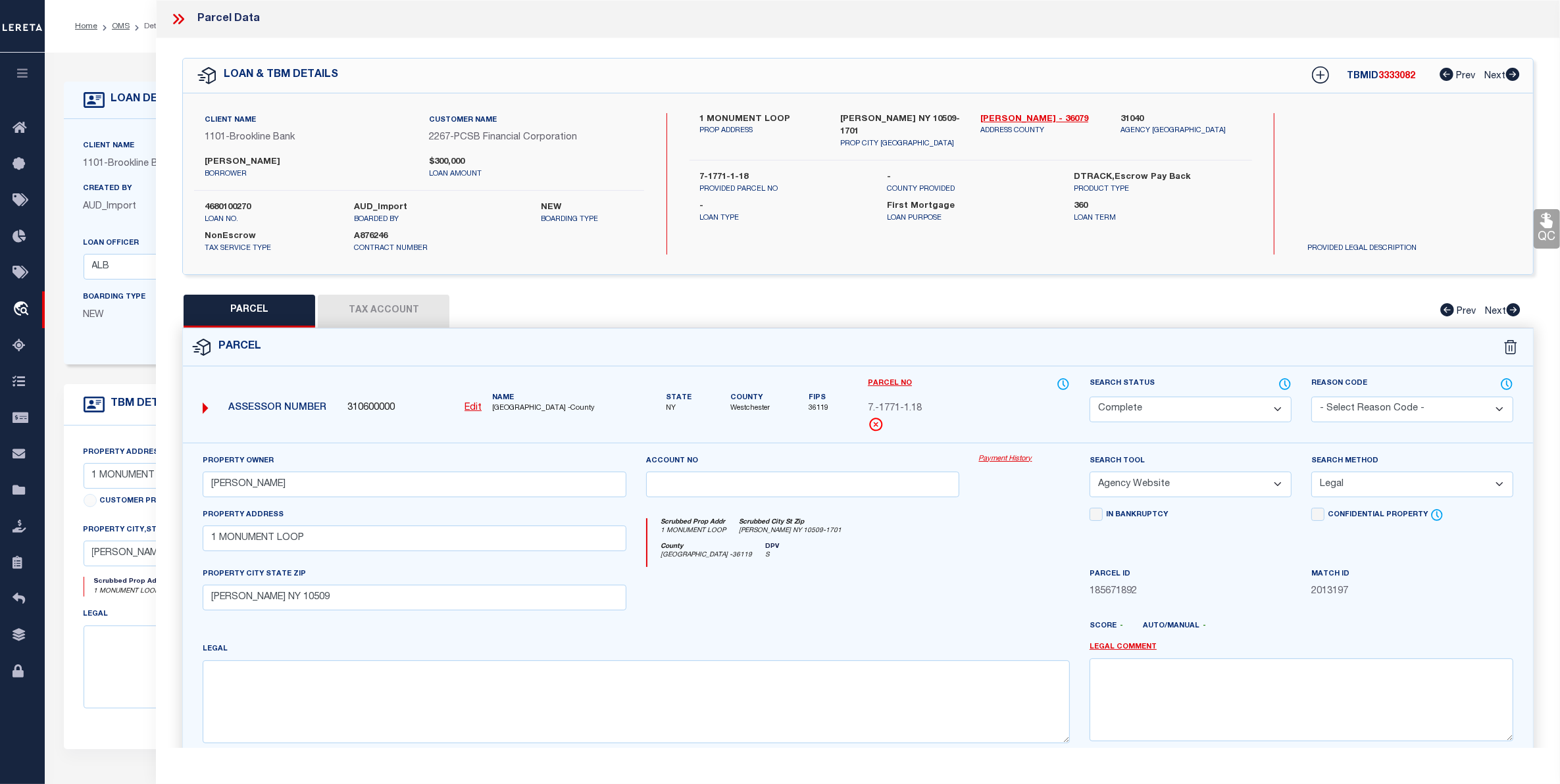
click at [176, 18] on icon at bounding box center [175, 19] width 6 height 11
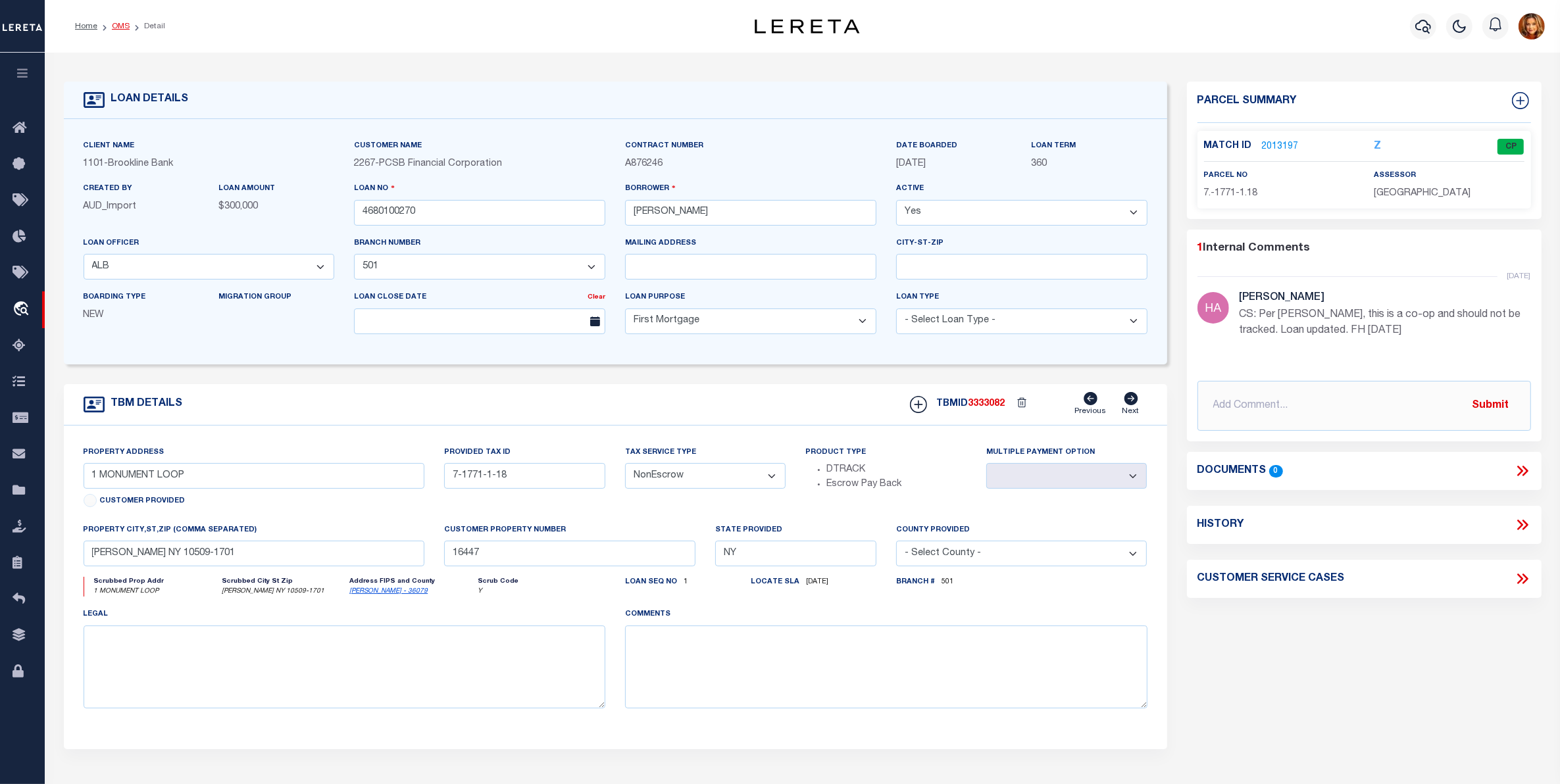
click at [114, 23] on link "OMS" at bounding box center [121, 26] width 18 height 8
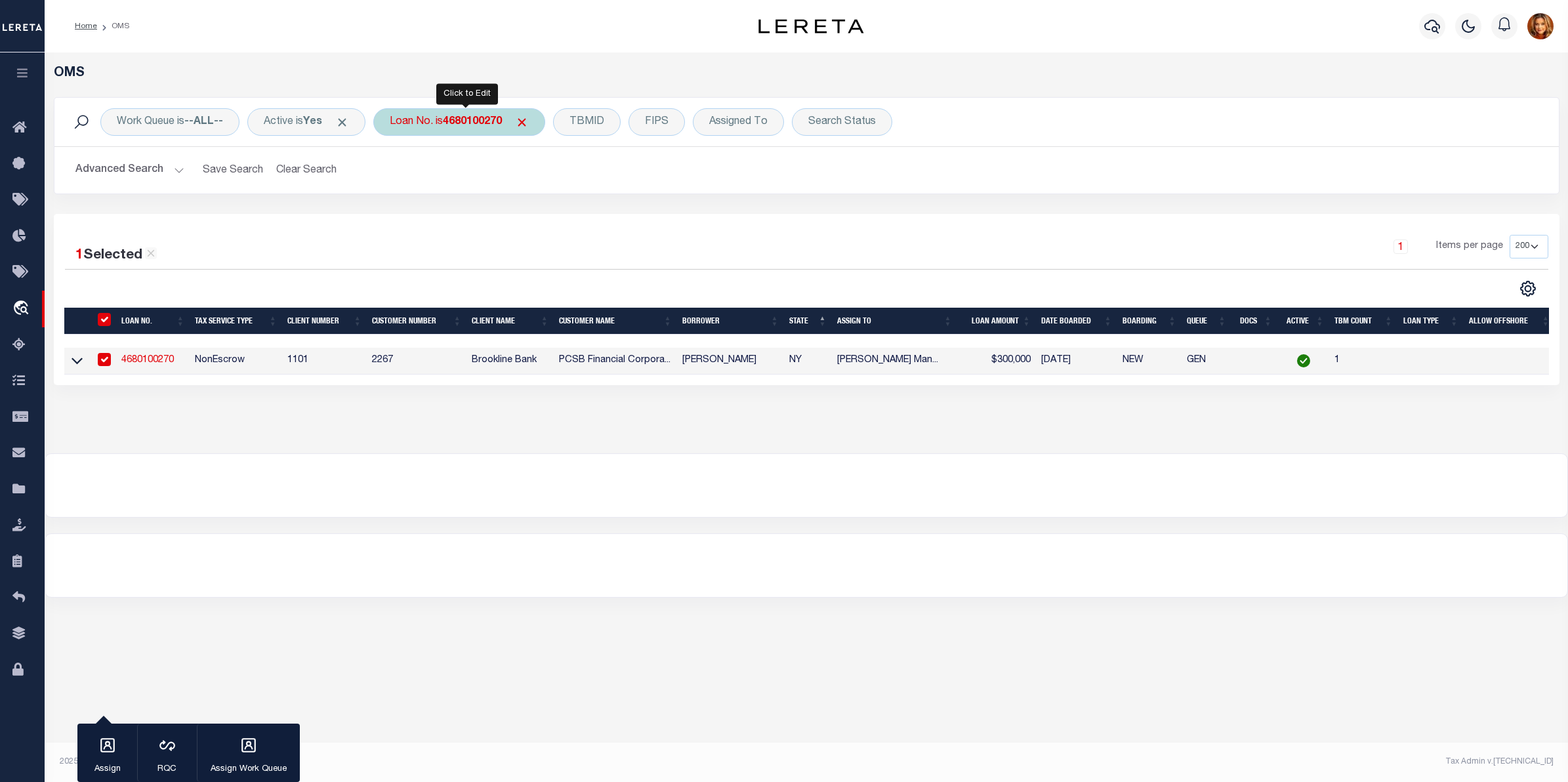
click at [470, 123] on b "4680100270" at bounding box center [472, 122] width 59 height 11
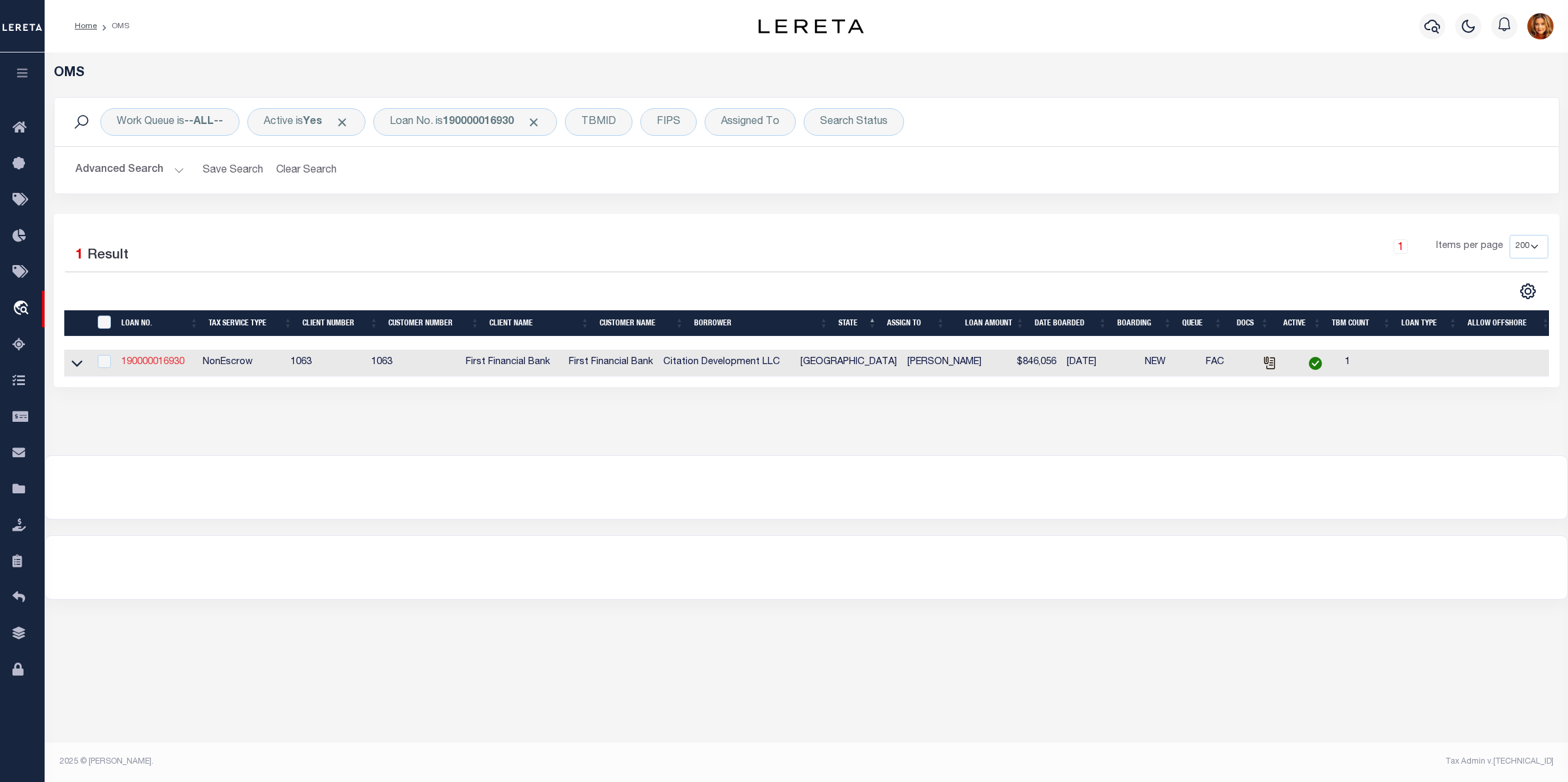
click at [149, 363] on link "190000016930" at bounding box center [153, 361] width 63 height 9
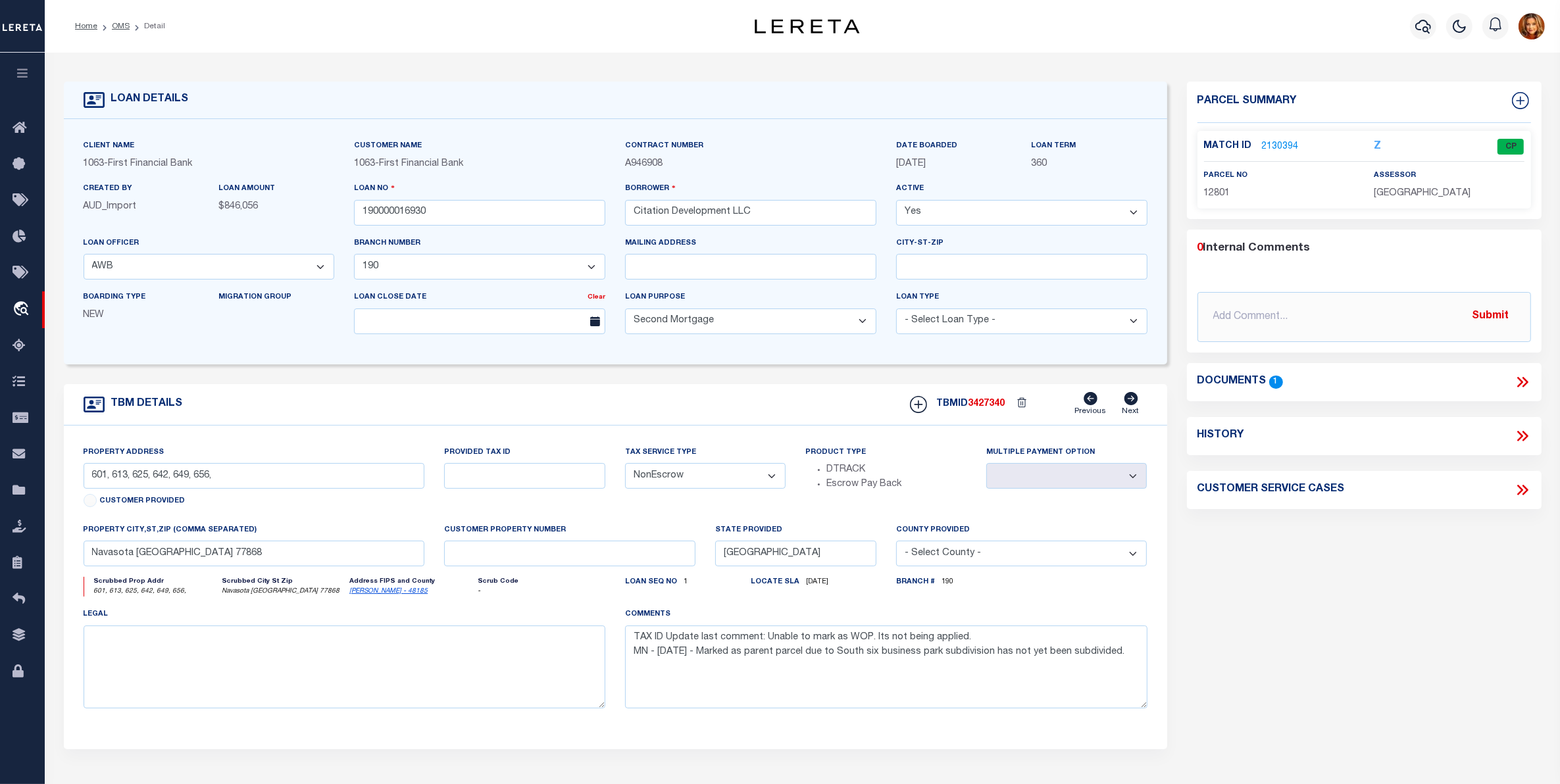
click at [1268, 147] on link "2130394" at bounding box center [1280, 147] width 37 height 14
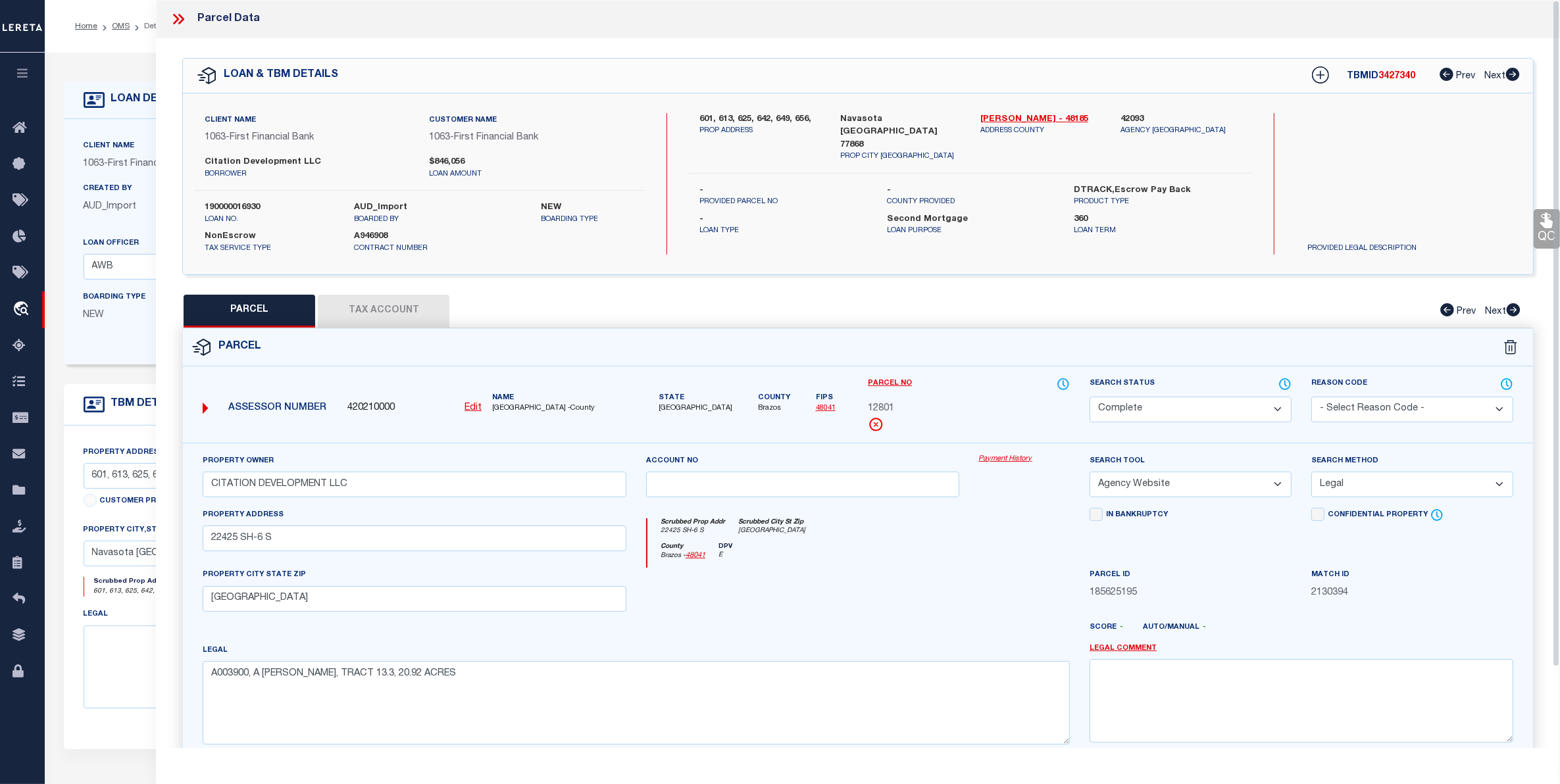
click at [360, 309] on button "Tax Account" at bounding box center [383, 311] width 131 height 33
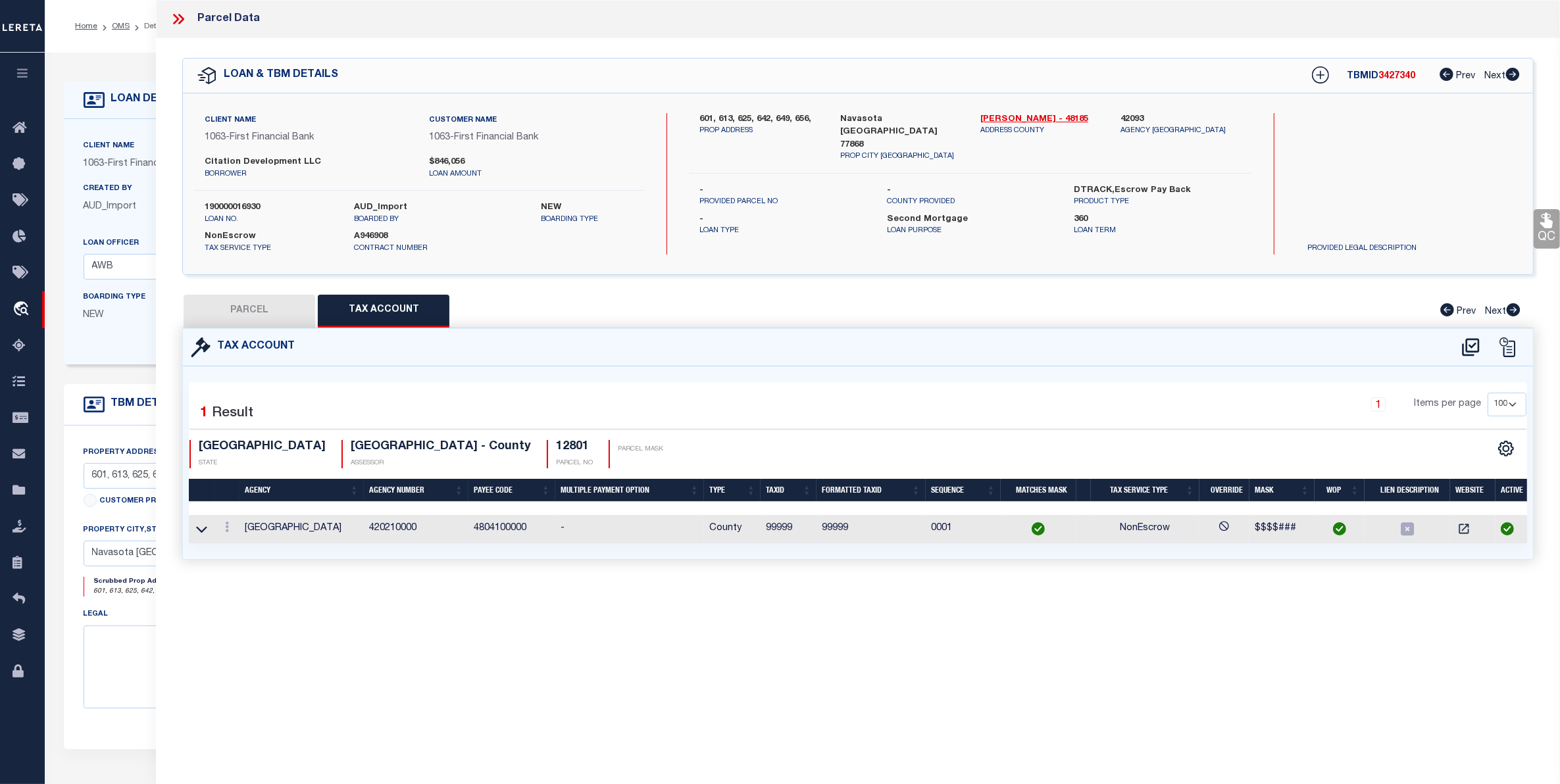
click at [173, 15] on icon at bounding box center [175, 19] width 6 height 11
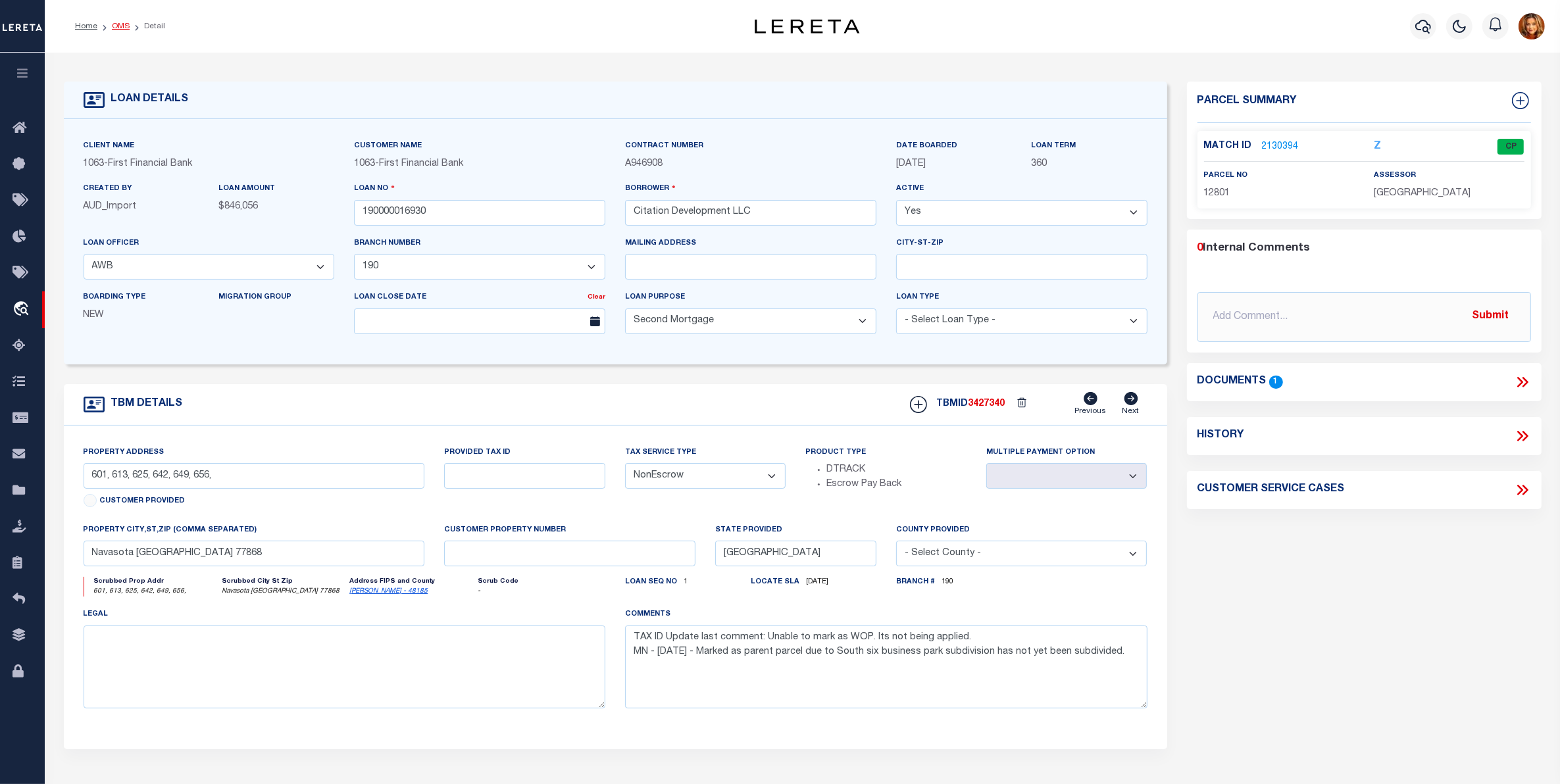
click at [115, 25] on link "OMS" at bounding box center [121, 26] width 18 height 8
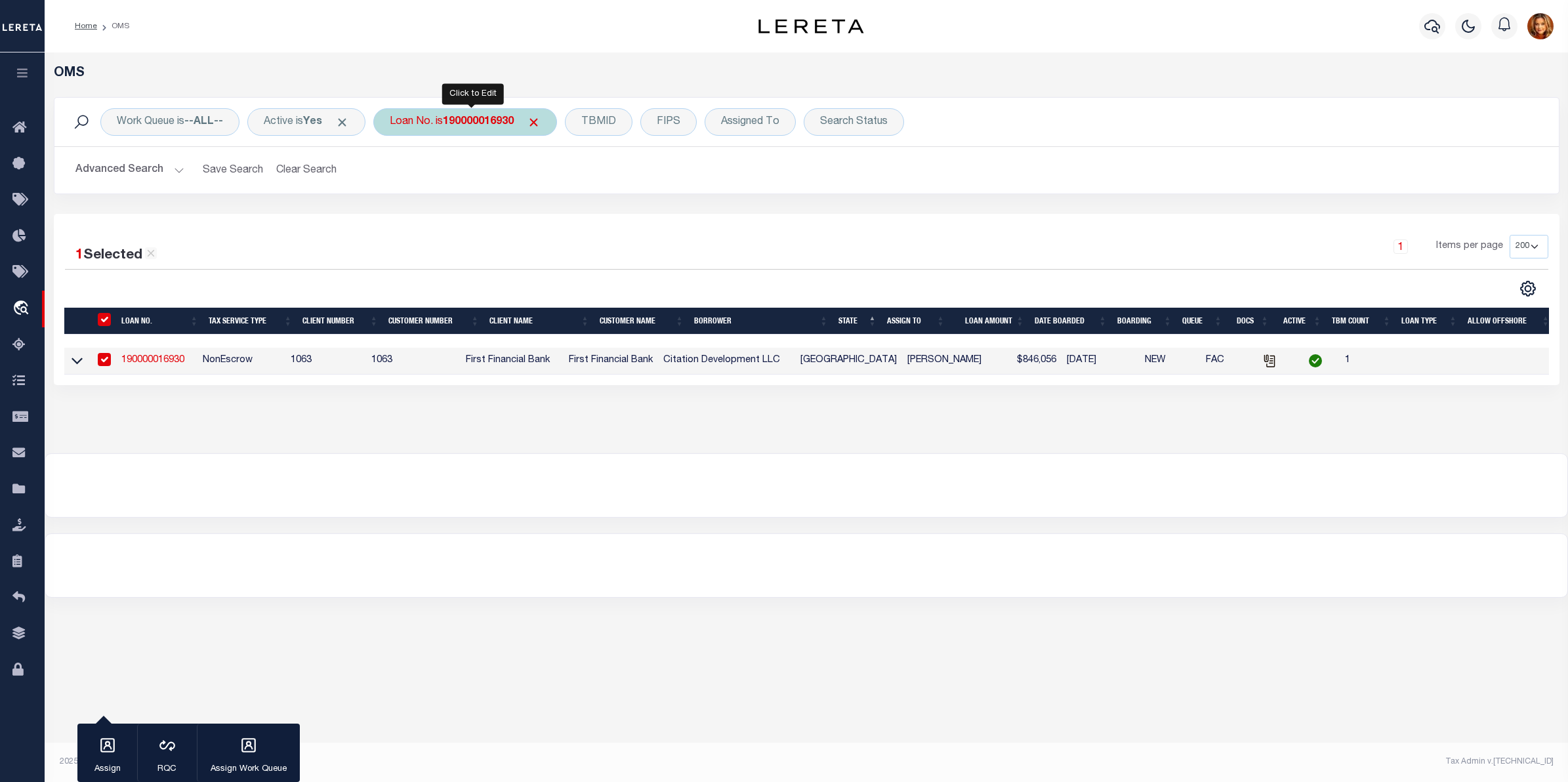
click at [481, 117] on b "190000016930" at bounding box center [478, 122] width 71 height 11
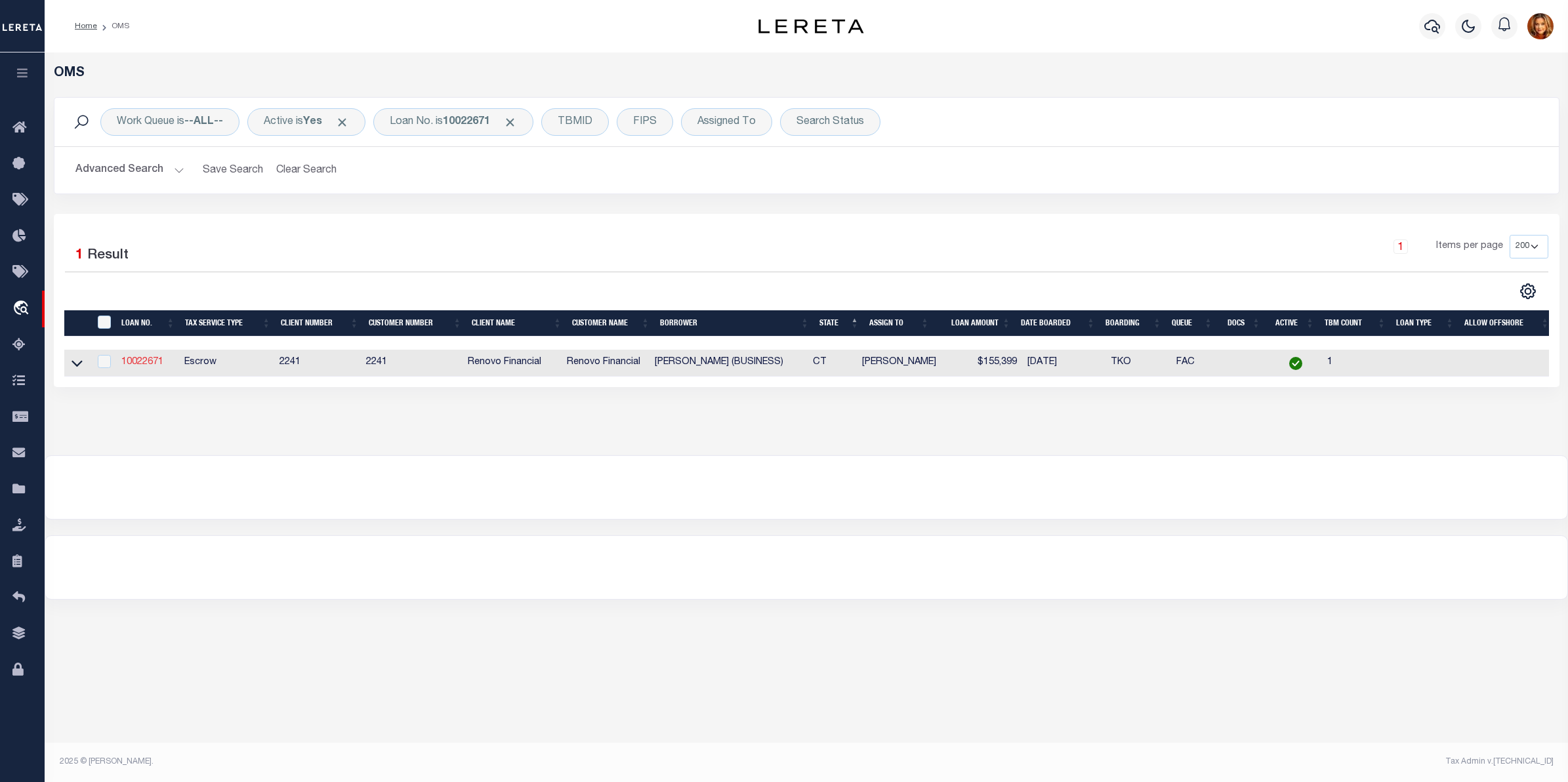
click at [128, 365] on link "10022671" at bounding box center [142, 361] width 42 height 9
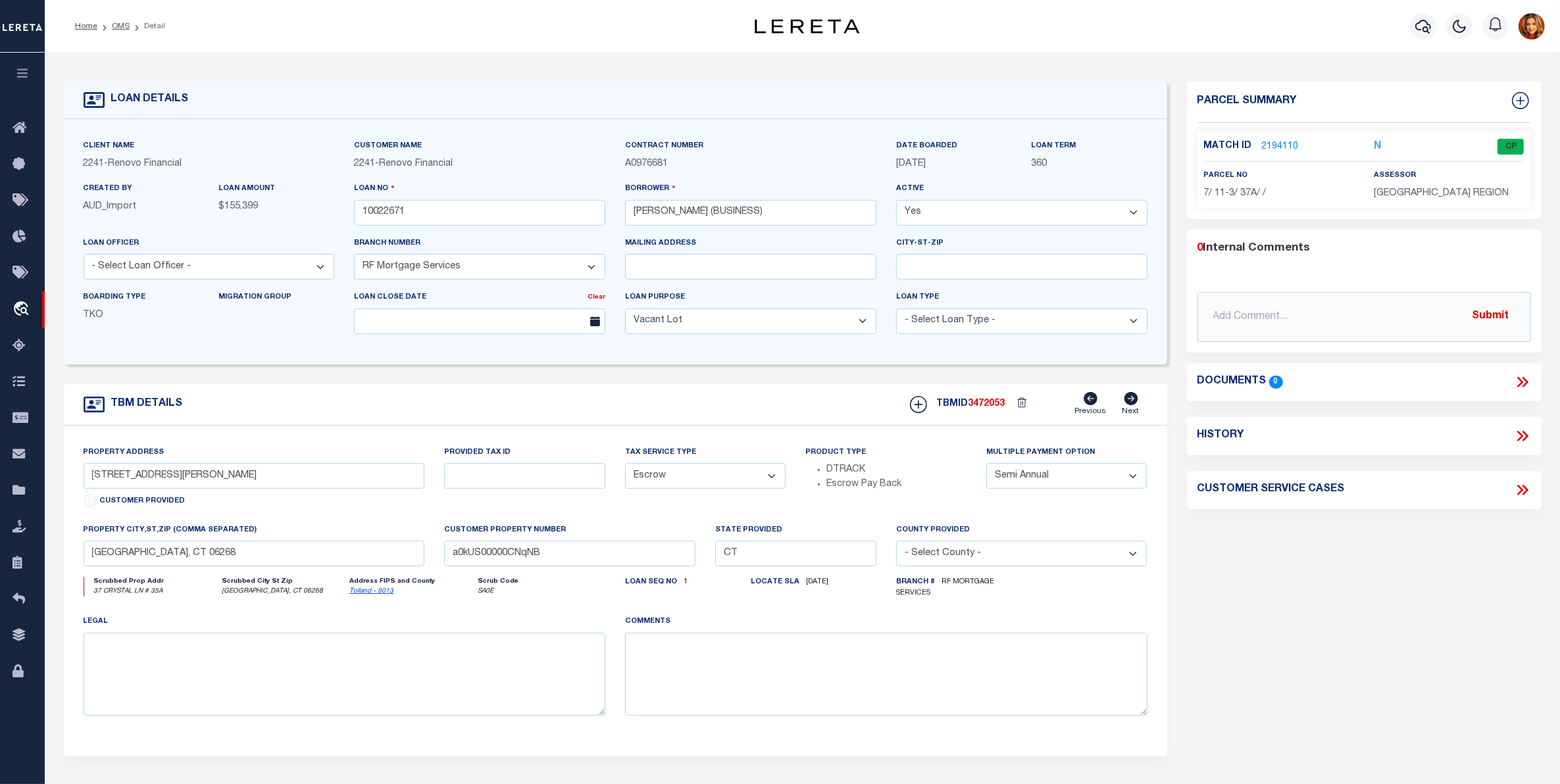
click at [1263, 145] on link "2194110" at bounding box center [1280, 147] width 37 height 14
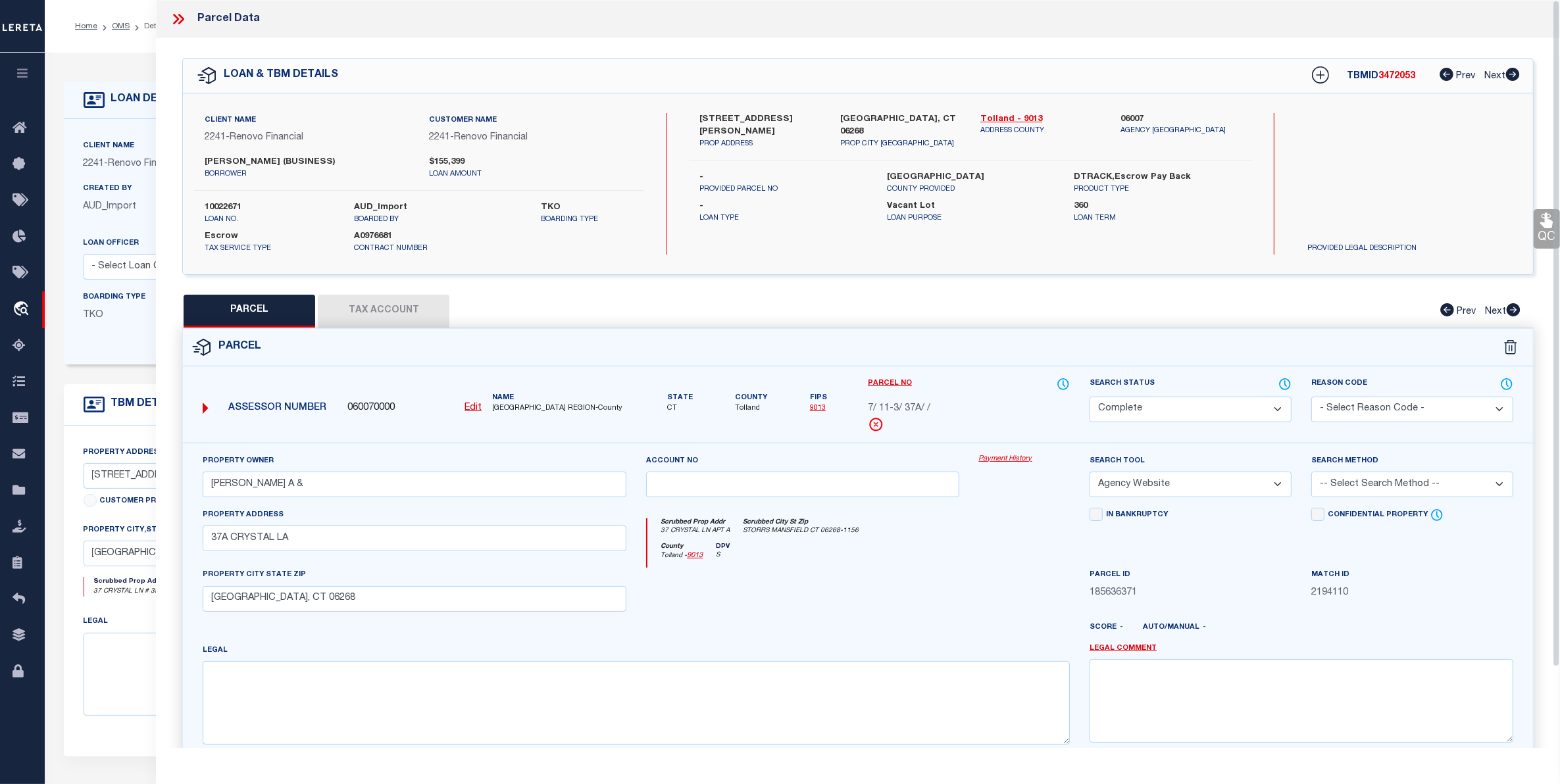
click at [367, 304] on button "Tax Account" at bounding box center [383, 311] width 131 height 33
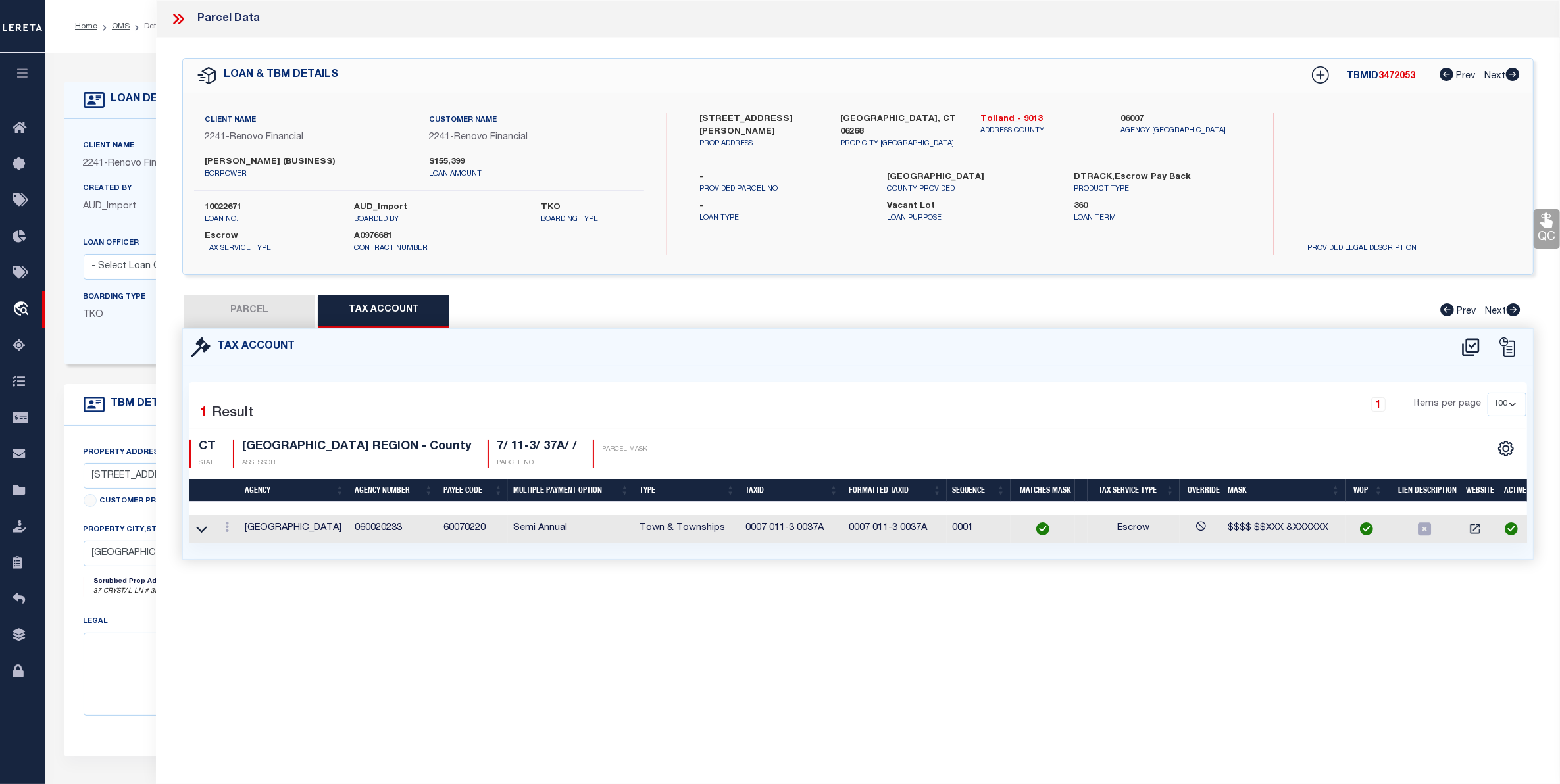
click at [176, 16] on icon at bounding box center [175, 19] width 6 height 11
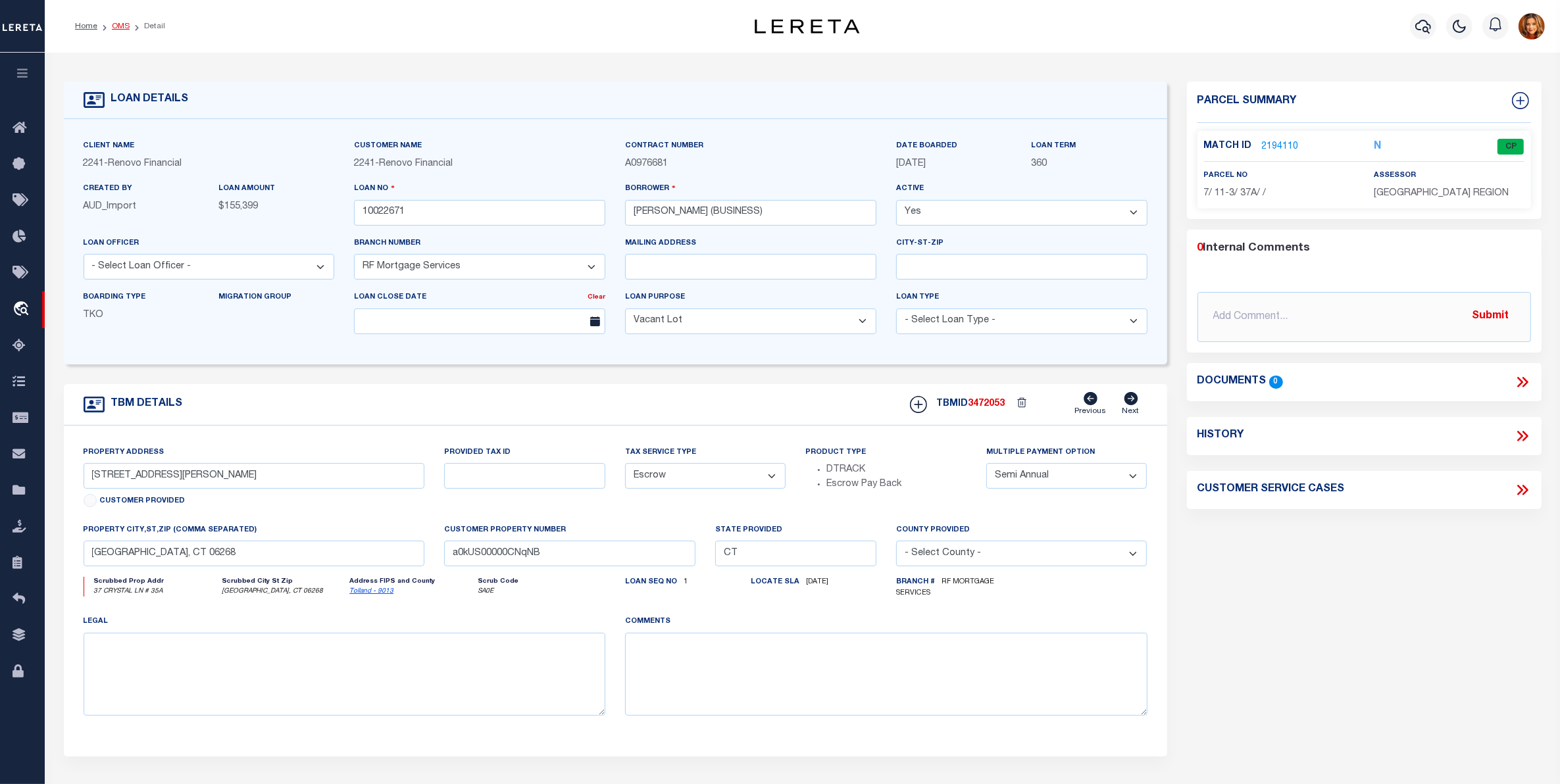
click at [118, 22] on link "OMS" at bounding box center [121, 26] width 18 height 8
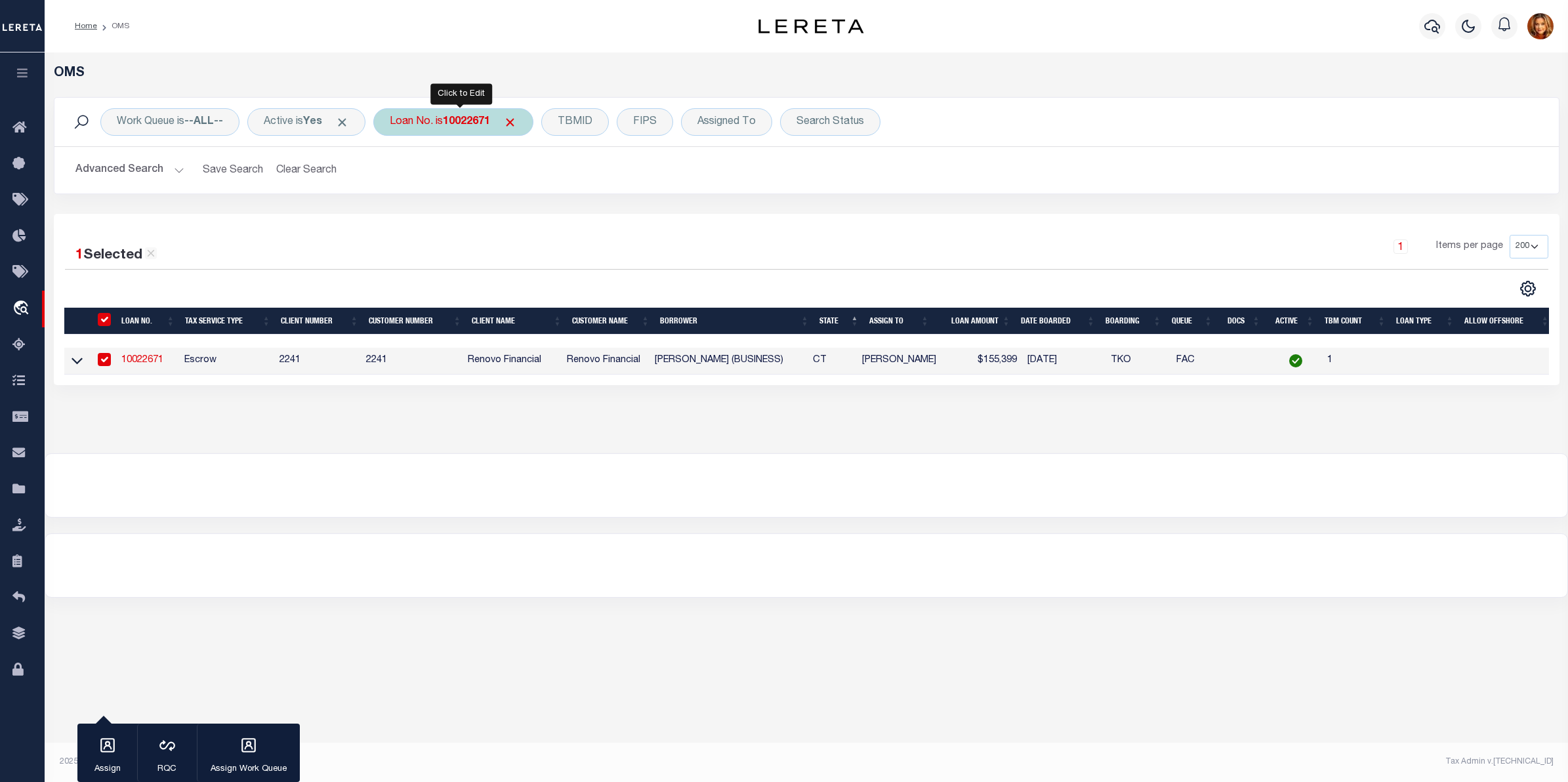
click at [470, 119] on b "10022671" at bounding box center [466, 122] width 47 height 11
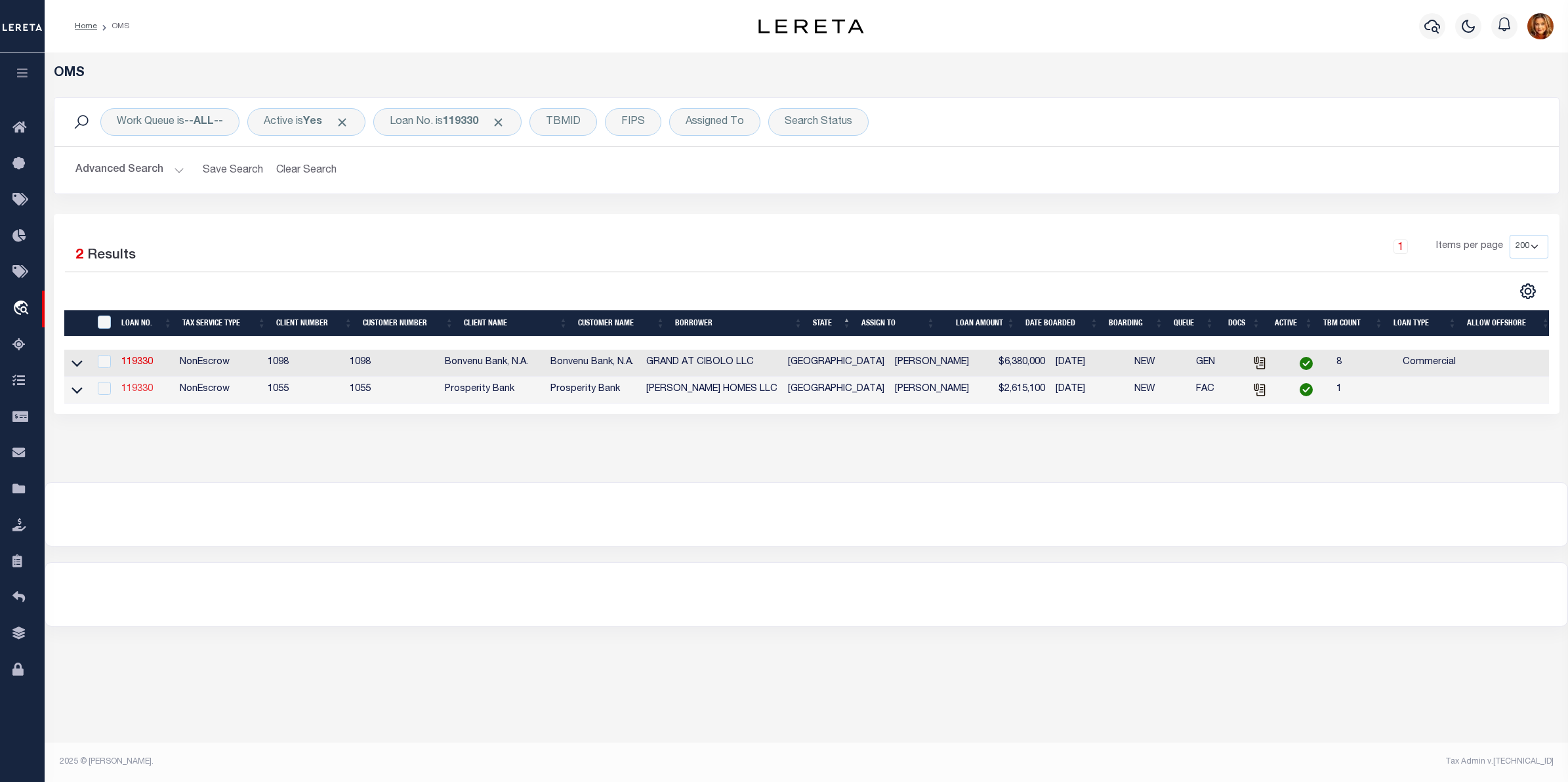
click at [140, 392] on link "119330" at bounding box center [136, 388] width 32 height 9
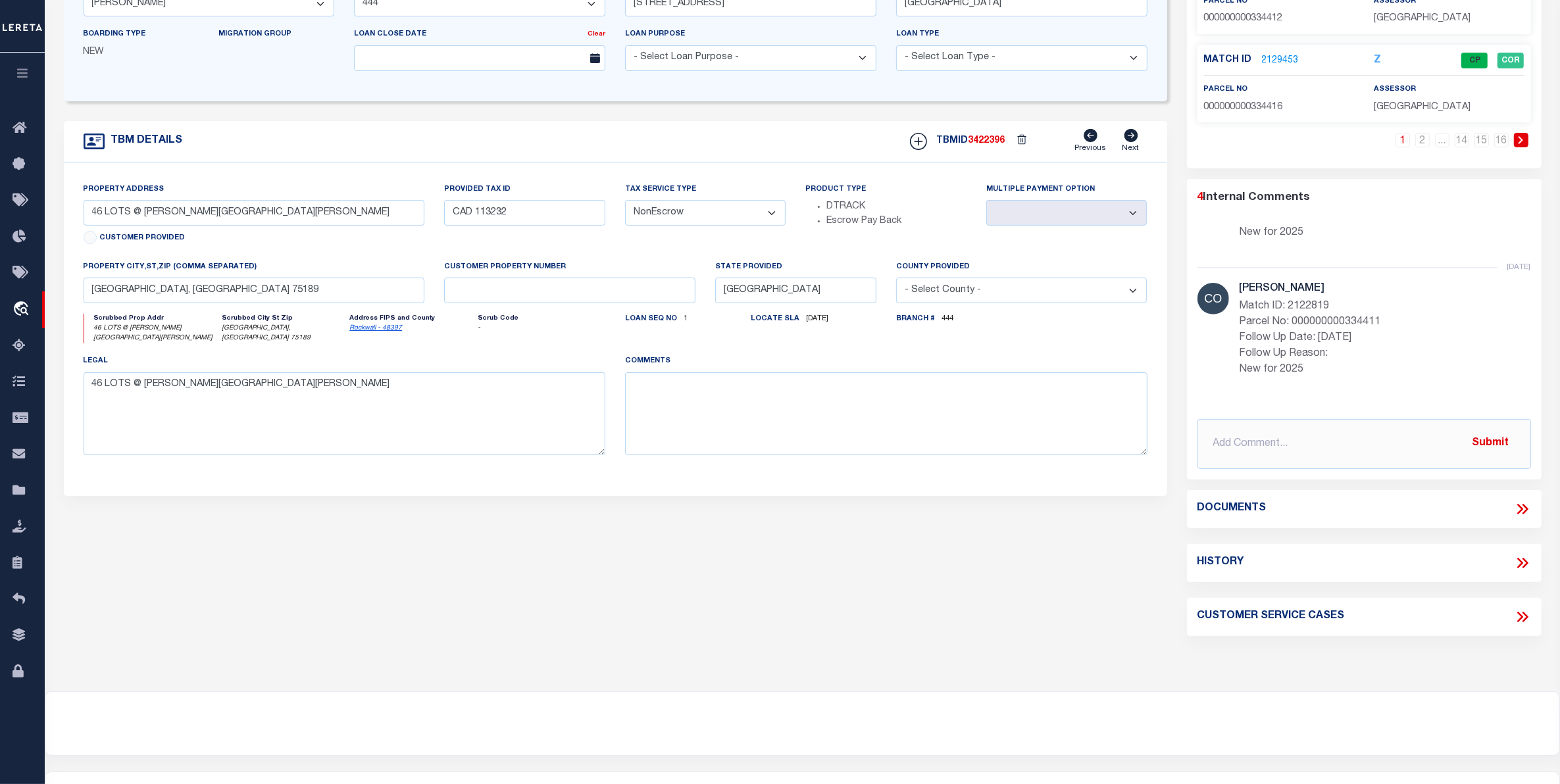
scroll to position [333, 0]
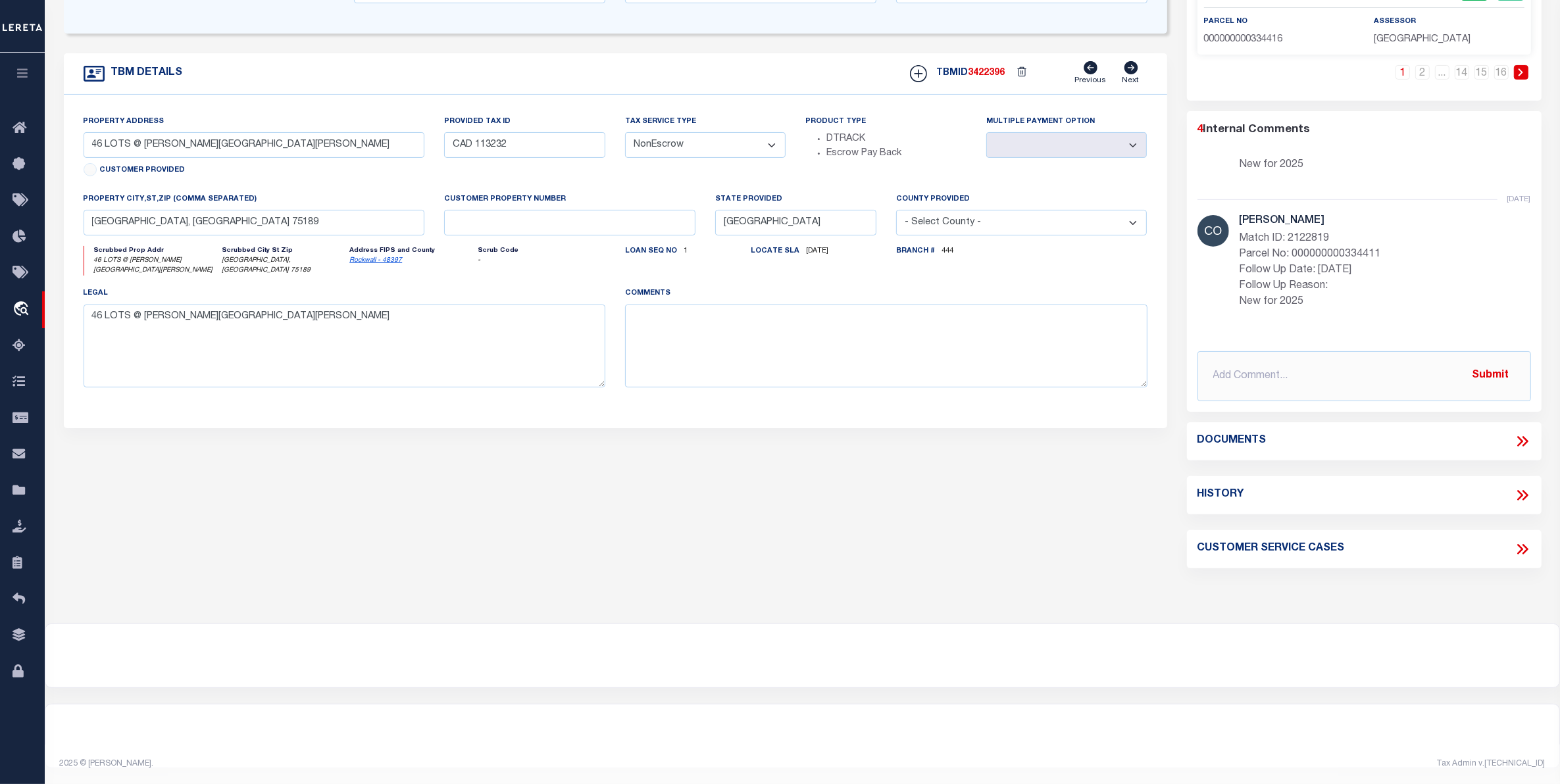
click at [1521, 439] on icon at bounding box center [1519, 440] width 6 height 11
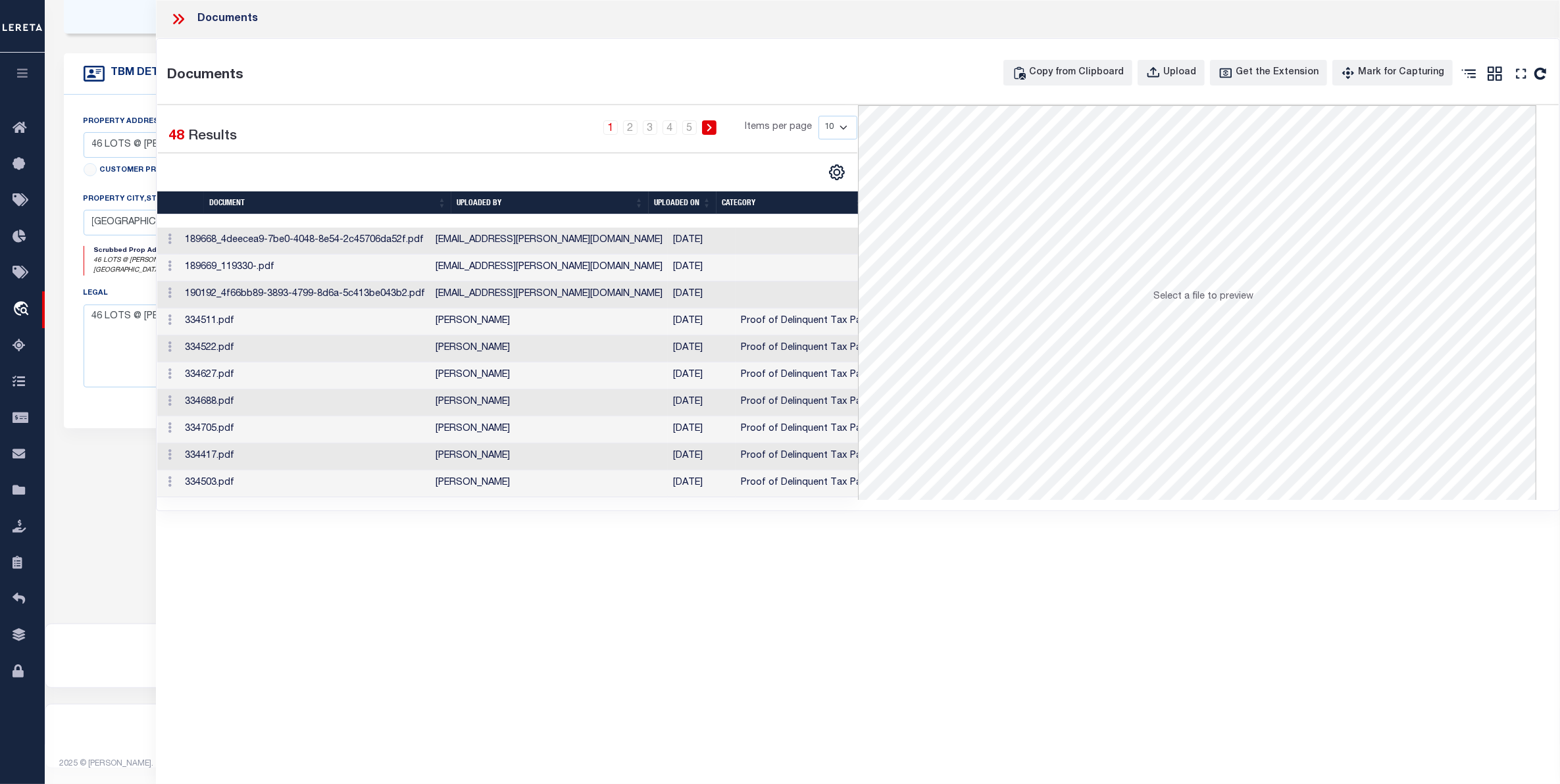
click at [469, 482] on td "[PERSON_NAME]" at bounding box center [549, 483] width 238 height 27
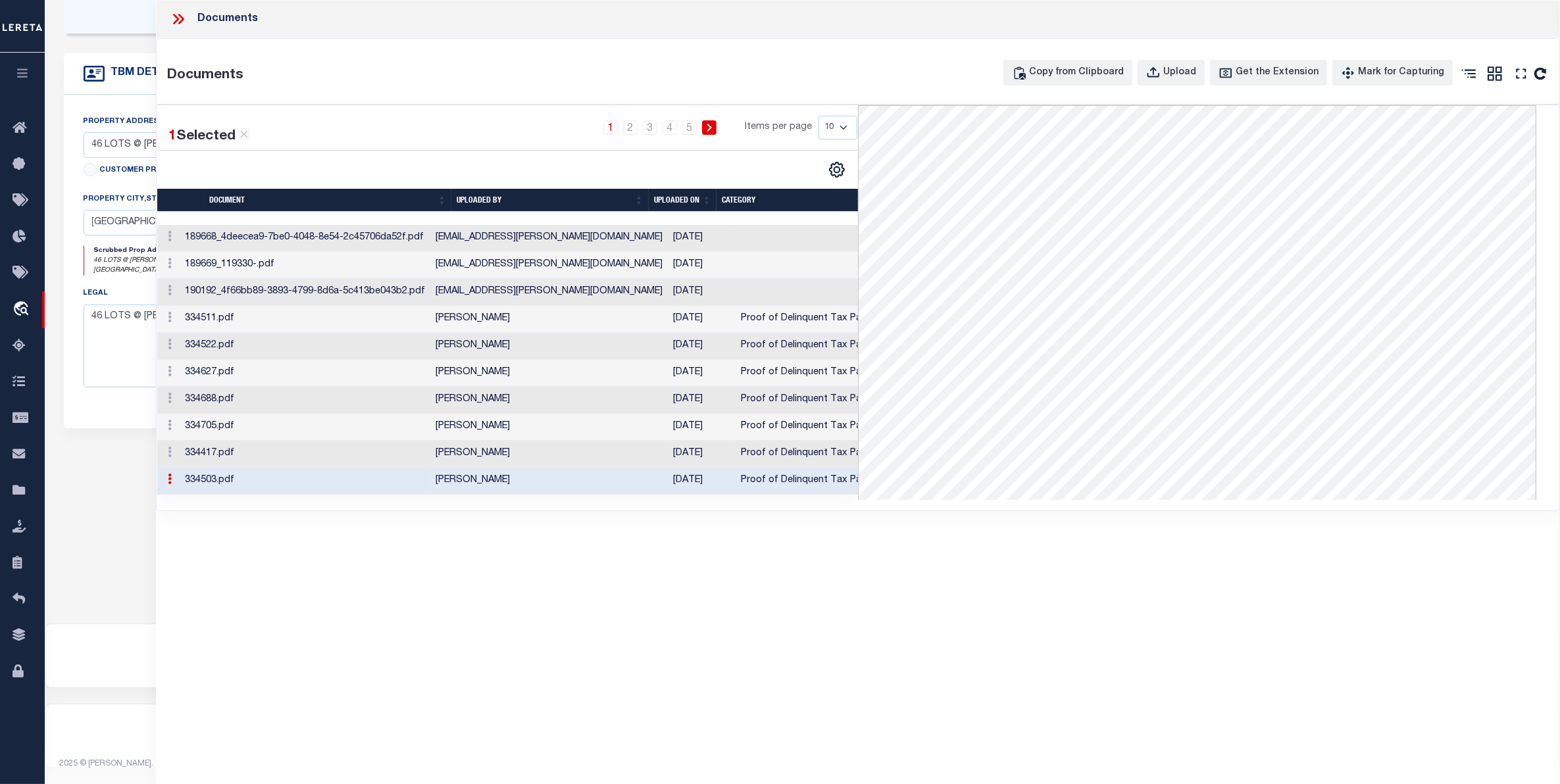
click at [173, 21] on icon at bounding box center [178, 19] width 17 height 17
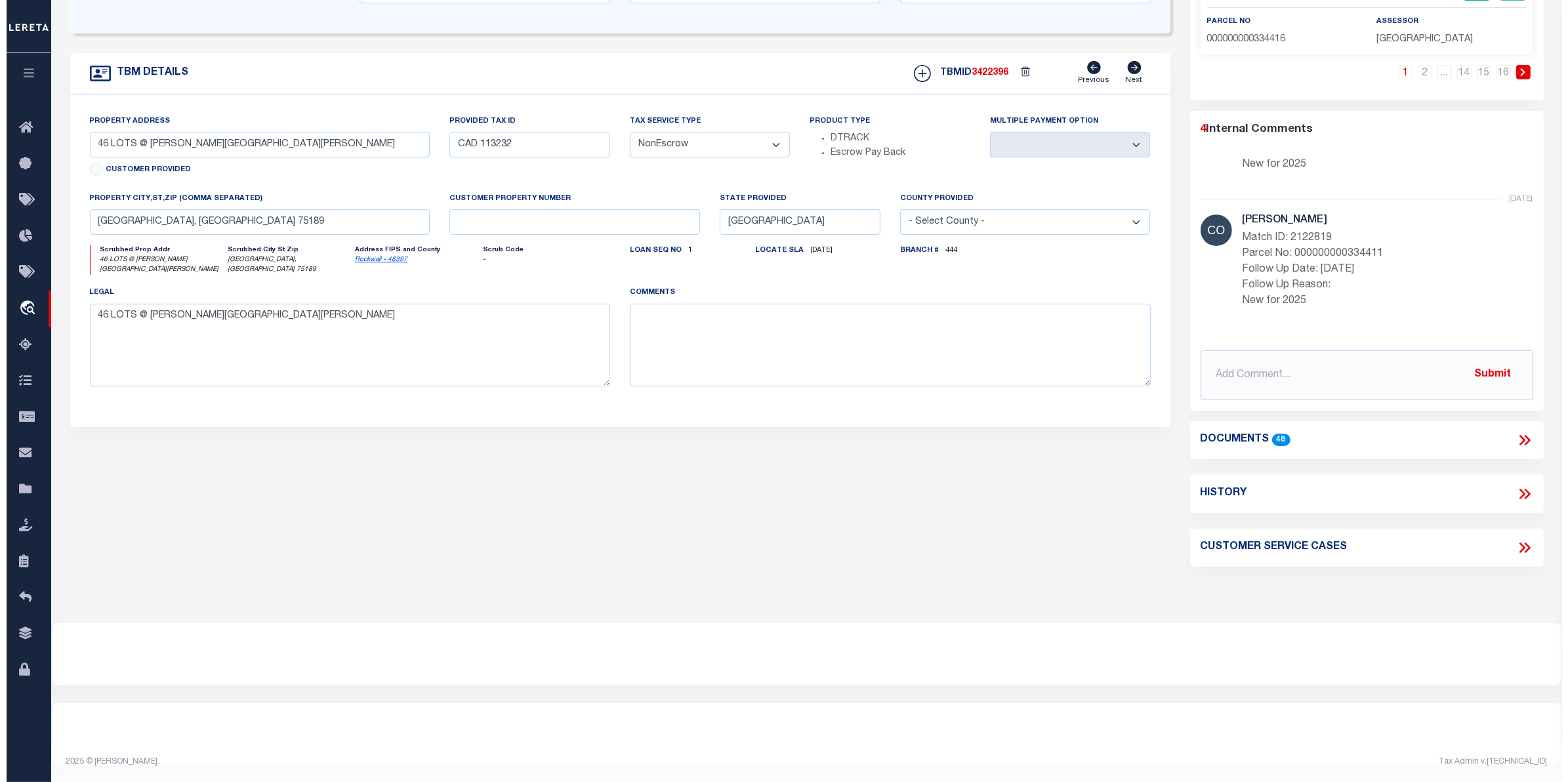
scroll to position [0, 0]
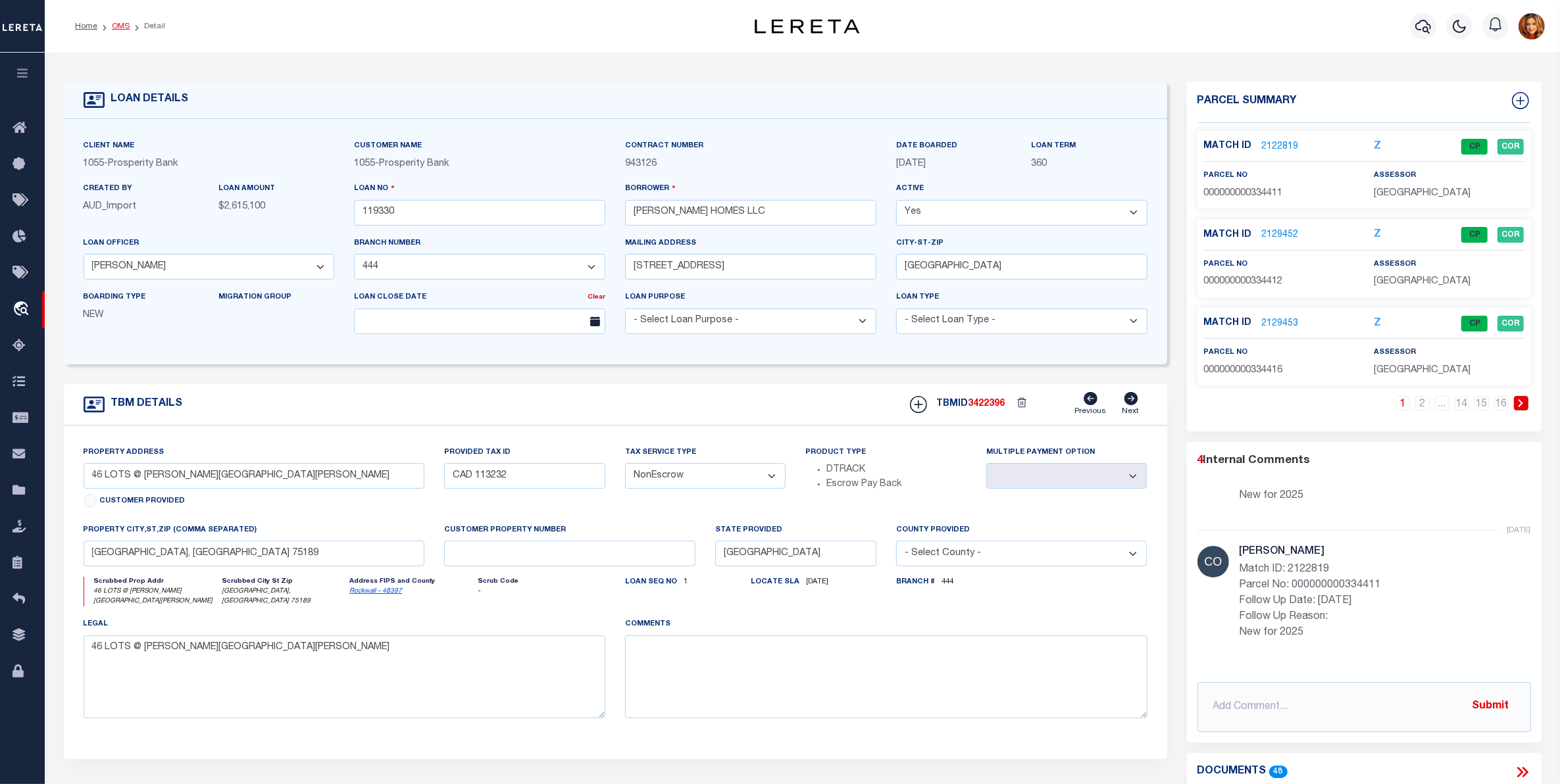
click at [121, 24] on link "OMS" at bounding box center [121, 26] width 18 height 8
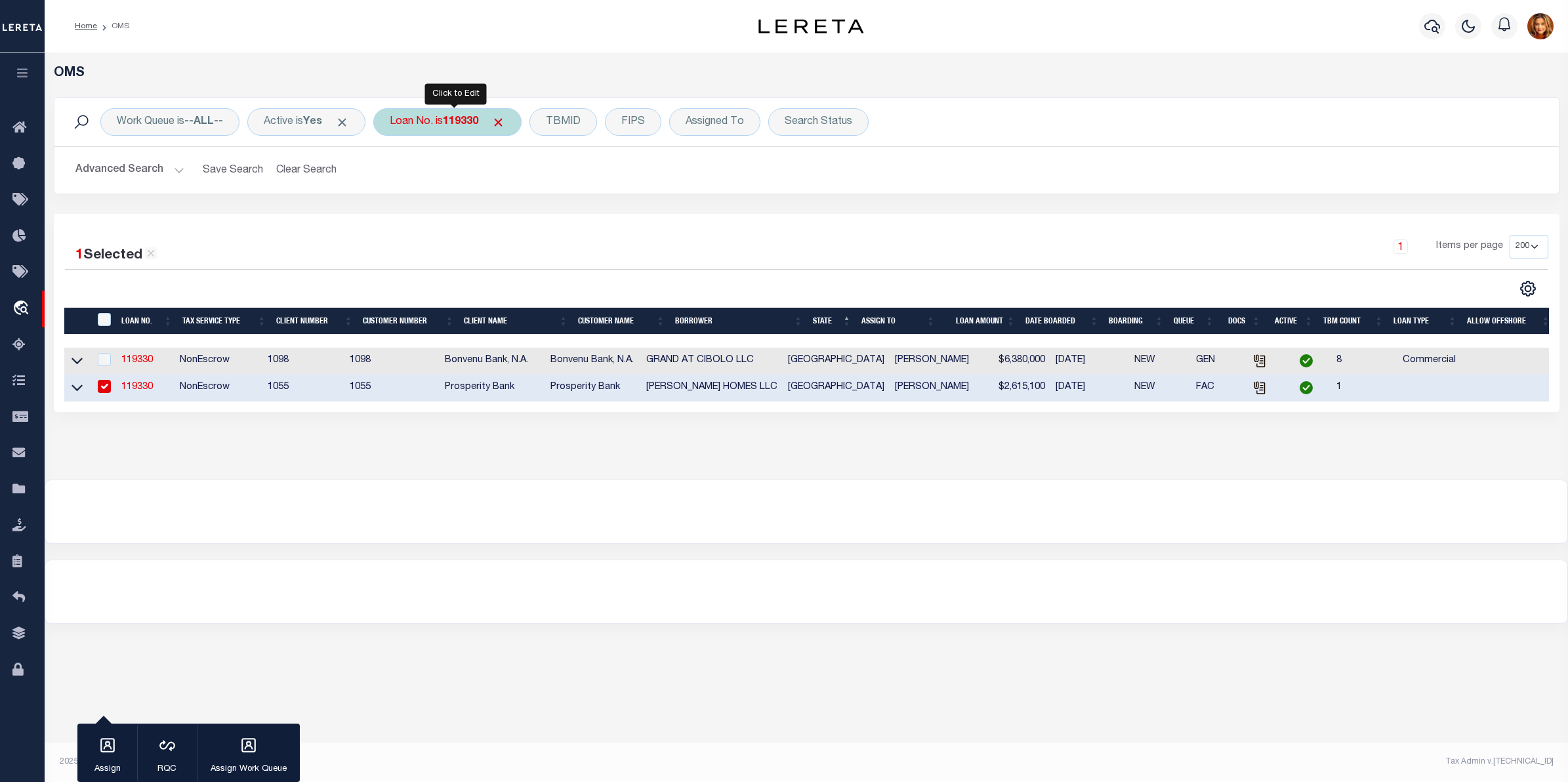
click at [458, 121] on b "119330" at bounding box center [461, 122] width 36 height 11
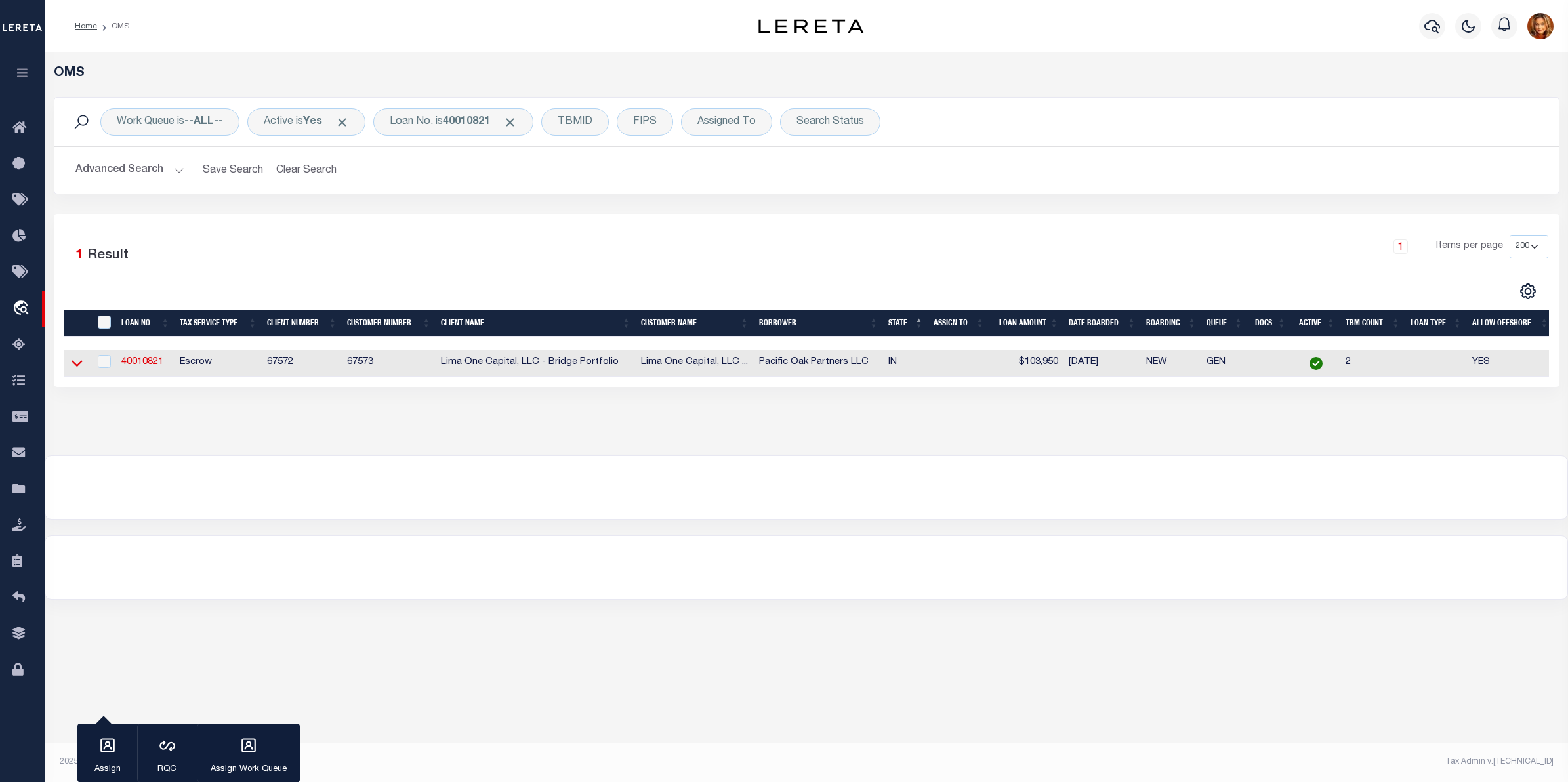
click at [76, 367] on icon at bounding box center [77, 364] width 11 height 6
